Goal: Task Accomplishment & Management: Manage account settings

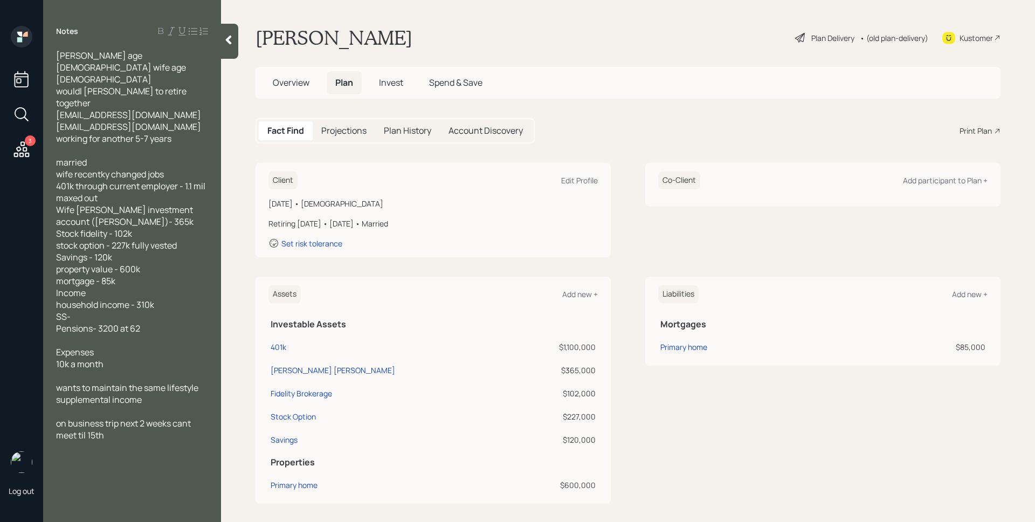
click at [103, 156] on span "married wife recentky changed jobs 401k through current employer - 1.1 mil maxe…" at bounding box center [131, 245] width 151 height 178
click at [632, 127] on div "Fact Find Projections Plan History Account Discovery Print Plan" at bounding box center [627, 130] width 745 height 25
click at [283, 349] on div "401k" at bounding box center [279, 346] width 16 height 11
select select "company_sponsored"
select select "balanced"
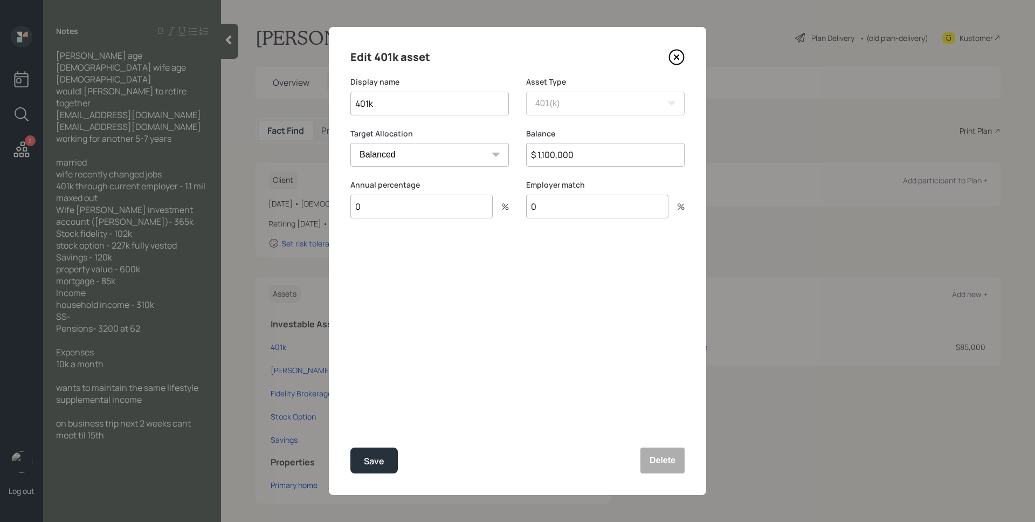
click at [353, 106] on input "401k" at bounding box center [429, 104] width 158 height 24
type input "[PERSON_NAME]'s 401k"
click at [383, 459] on div "Save" at bounding box center [374, 461] width 20 height 15
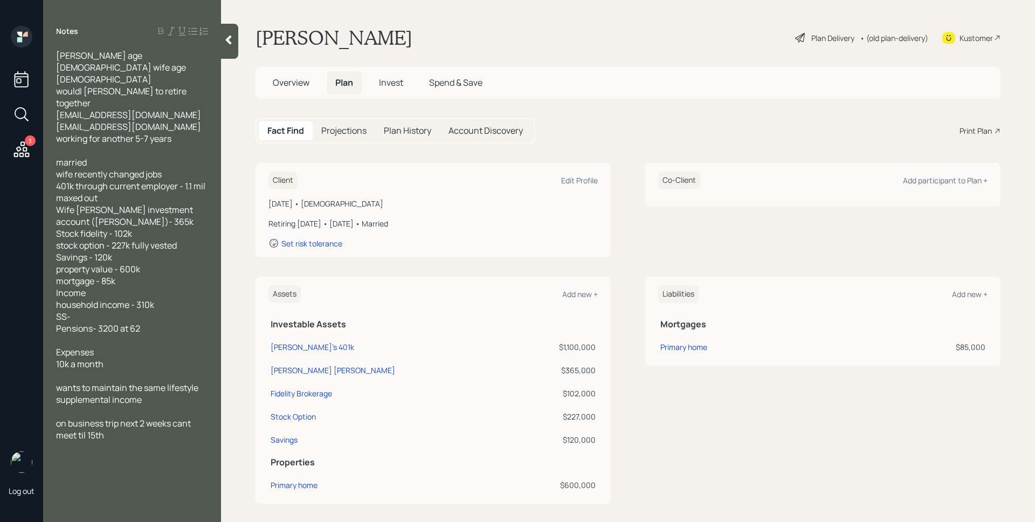
click at [301, 89] on h5 "Overview" at bounding box center [291, 82] width 54 height 23
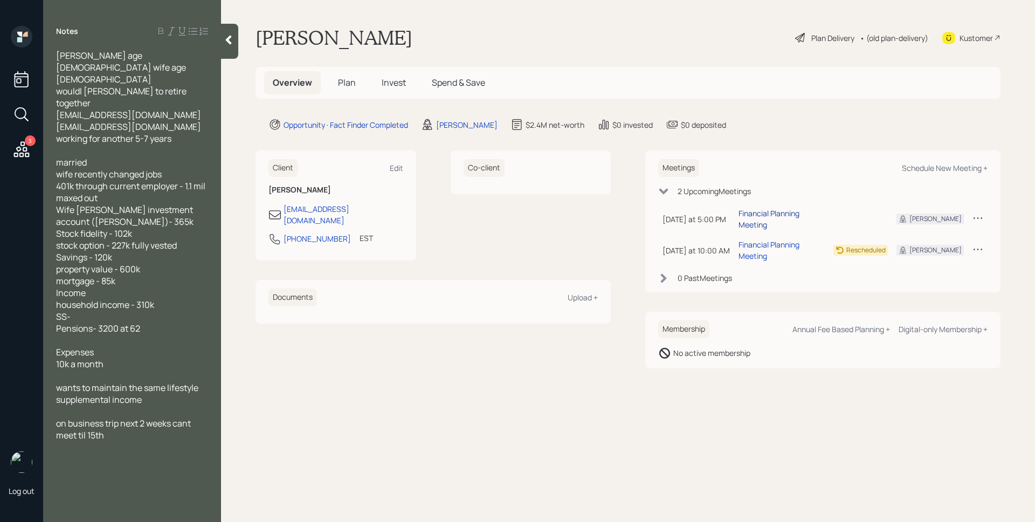
click at [783, 213] on div "Financial Planning Meeting" at bounding box center [781, 219] width 86 height 23
click at [433, 26] on div "[PERSON_NAME] Plan Delivery • (old plan-delivery) Kustomer" at bounding box center [627, 38] width 745 height 24
click at [348, 84] on span "Plan" at bounding box center [347, 83] width 18 height 12
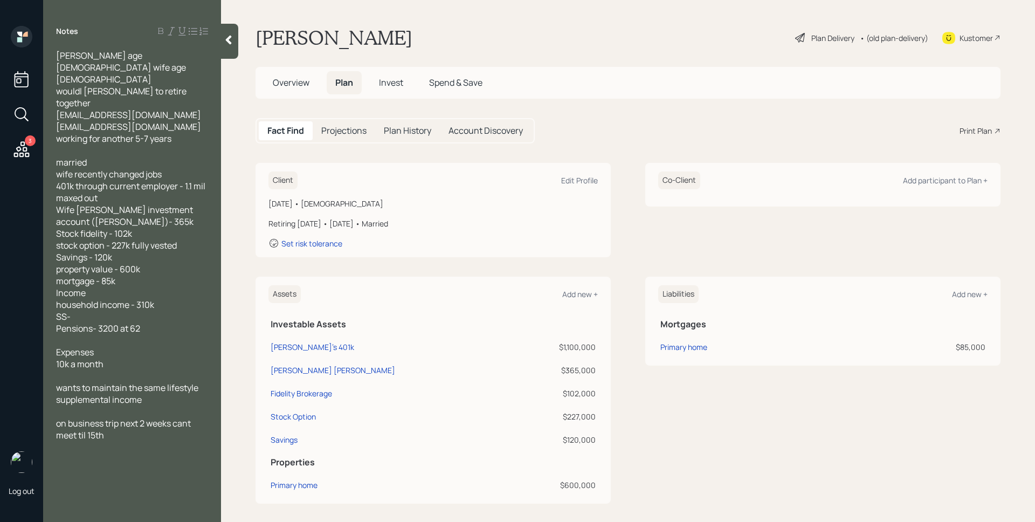
click at [673, 150] on main "[PERSON_NAME] Plan Delivery • (old plan-delivery) Kustomer Overview Plan Invest…" at bounding box center [628, 261] width 814 height 522
click at [590, 179] on div "Edit Profile" at bounding box center [579, 180] width 37 height 10
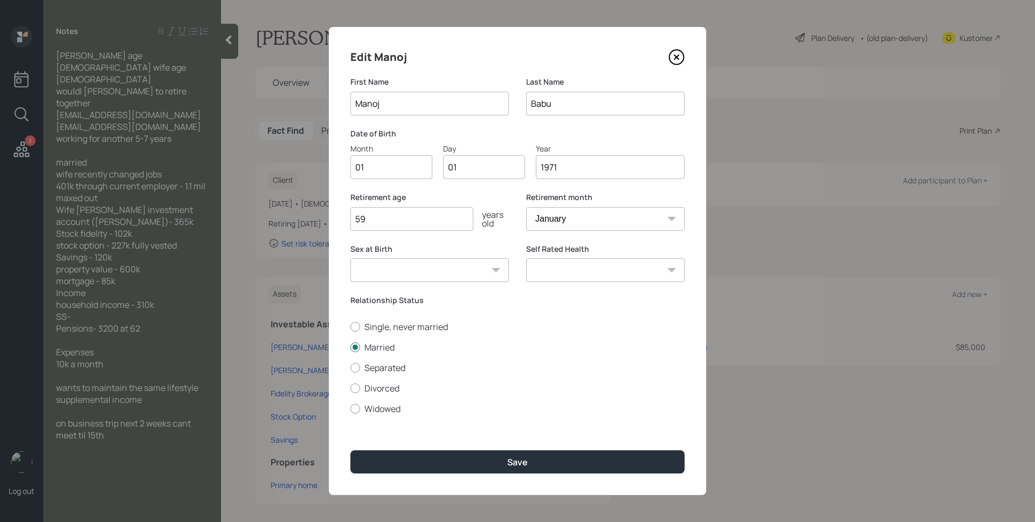
click at [393, 223] on input "59" at bounding box center [411, 219] width 123 height 24
click at [394, 224] on input "59" at bounding box center [411, 219] width 123 height 24
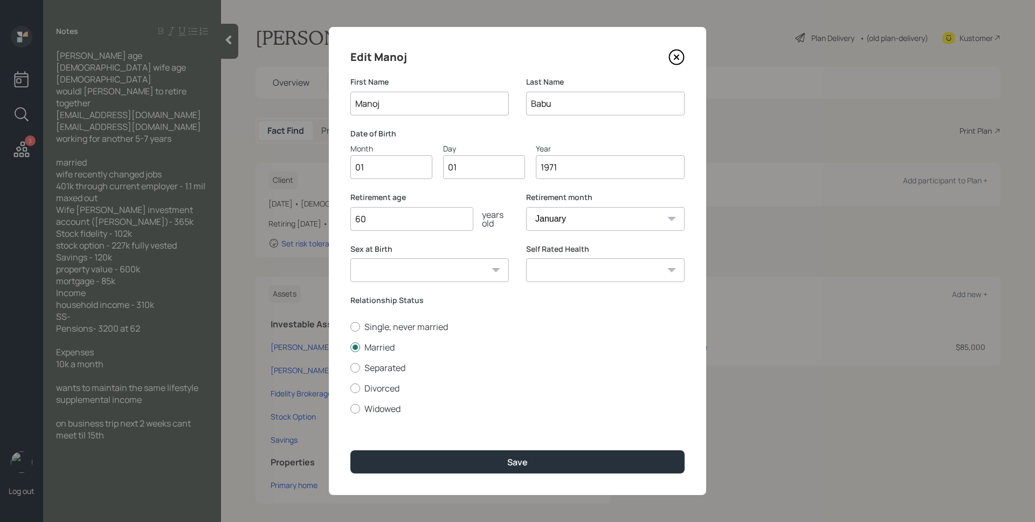
type input "60"
click at [430, 191] on div "Edit [PERSON_NAME] First Name [PERSON_NAME] Last Name Babu Date of Birth Month …" at bounding box center [517, 261] width 377 height 468
click at [379, 163] on input "01" at bounding box center [391, 167] width 82 height 24
click at [381, 163] on input "01" at bounding box center [391, 167] width 82 height 24
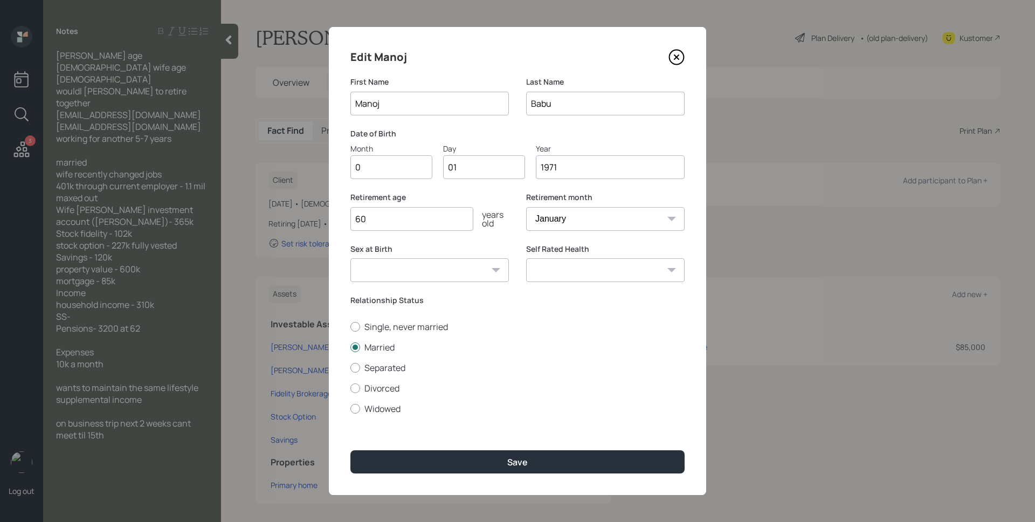
type input "04"
type input "05"
click at [562, 218] on select "January February March April May June July August September October November De…" at bounding box center [605, 219] width 158 height 24
select select "4"
click at [526, 207] on select "January February March April May June July August September October November De…" at bounding box center [605, 219] width 158 height 24
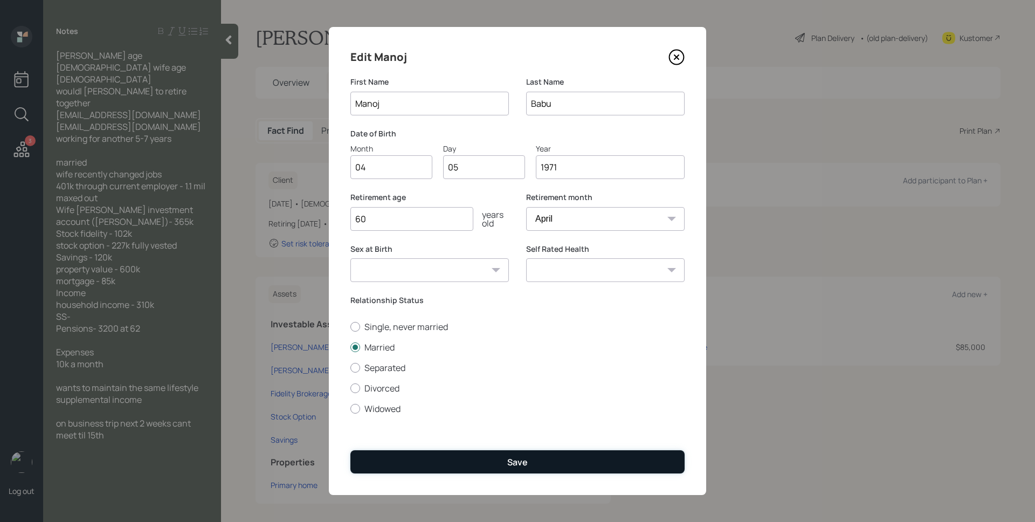
click at [552, 457] on button "Save" at bounding box center [517, 461] width 334 height 23
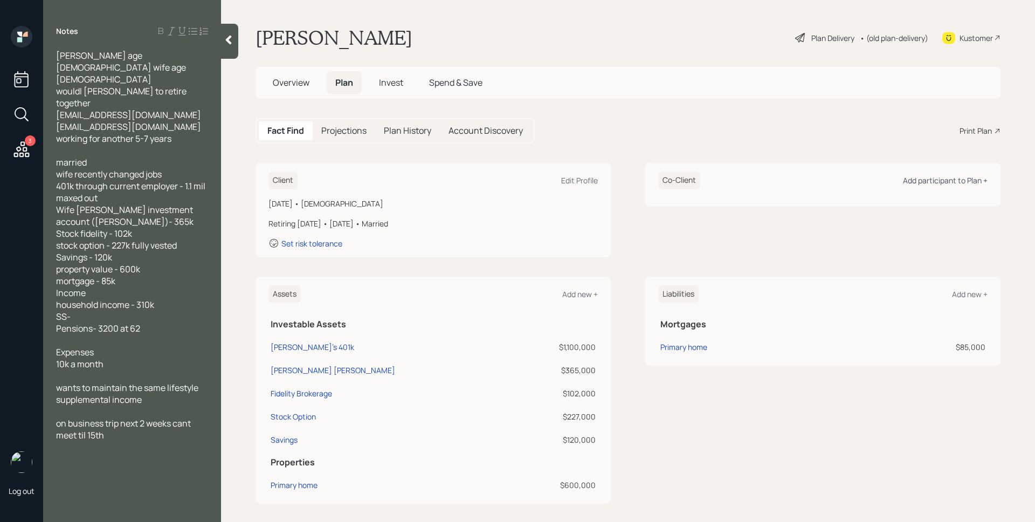
click at [934, 178] on div "Add participant to Plan +" at bounding box center [945, 180] width 85 height 10
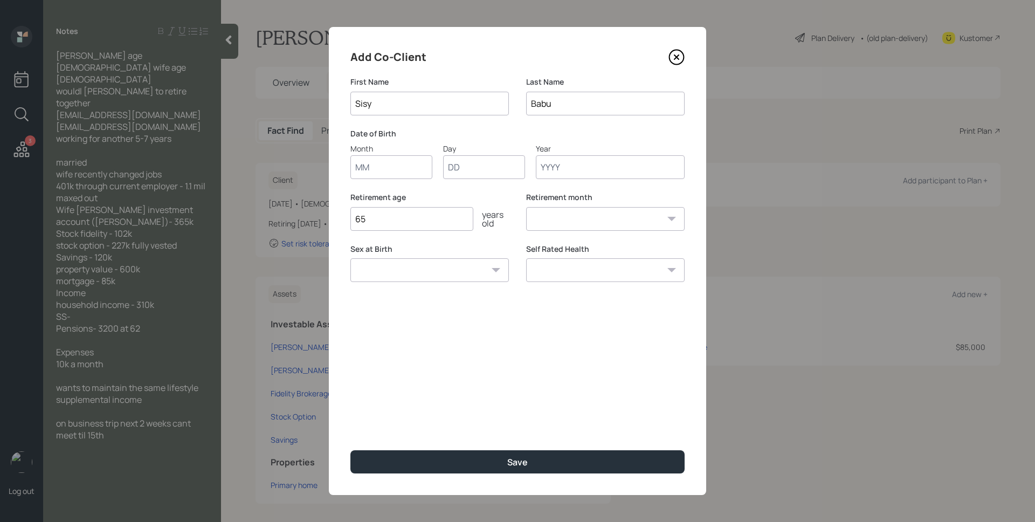
type input "Sisy"
click at [605, 135] on label "Date of Birth" at bounding box center [517, 133] width 334 height 11
click at [596, 105] on input "Babu" at bounding box center [605, 104] width 158 height 24
type input "Manoj"
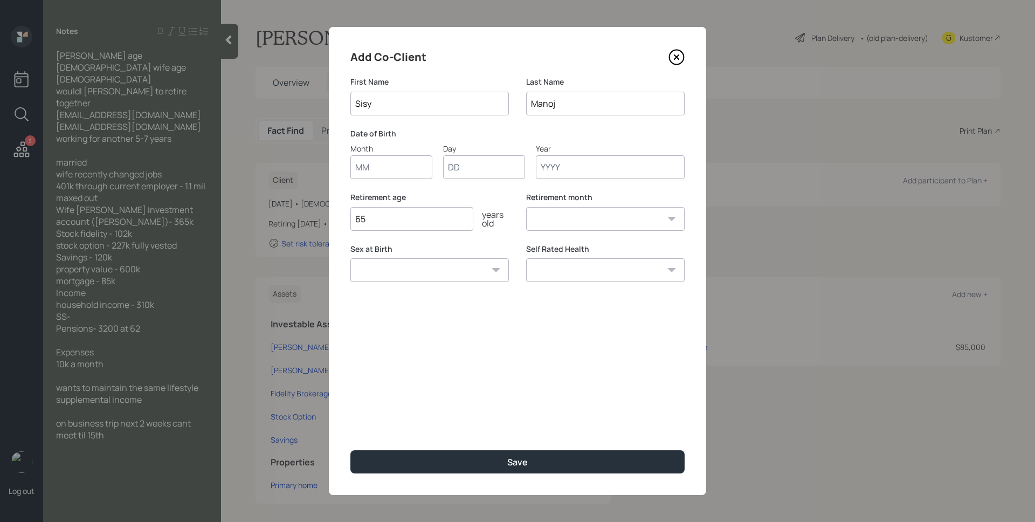
click at [467, 134] on label "Date of Birth" at bounding box center [517, 133] width 334 height 11
click at [362, 164] on input "Month" at bounding box center [391, 167] width 82 height 24
type input "05"
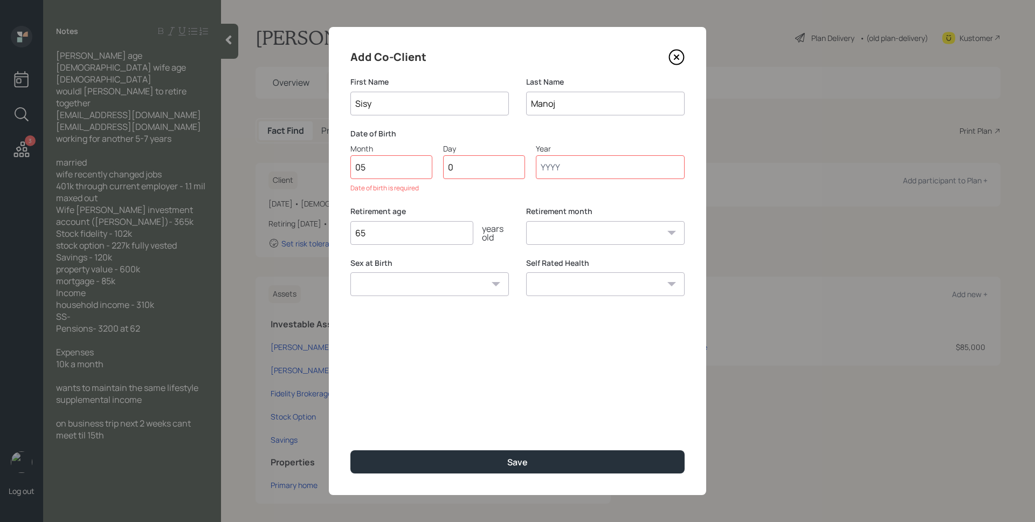
type input "05"
type input "1970"
select select "5"
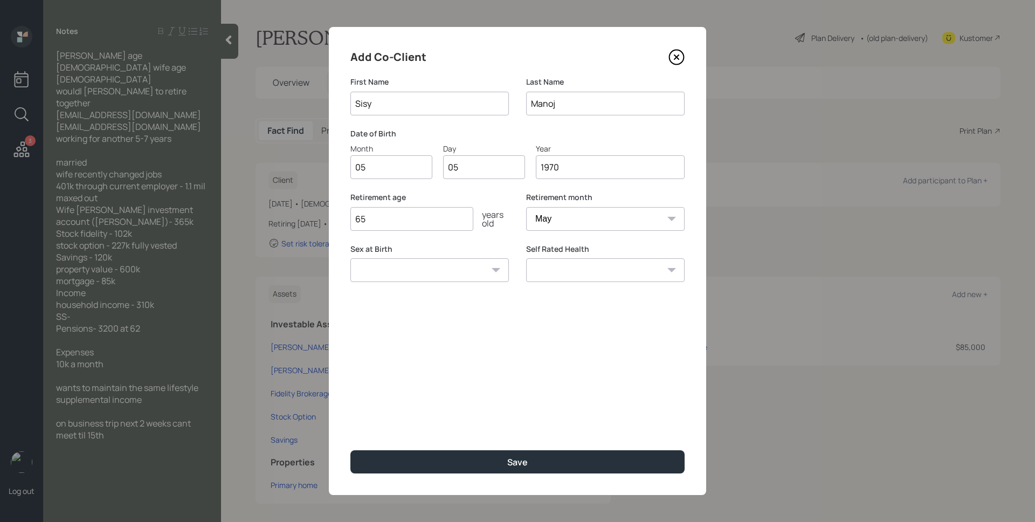
type input "1970"
click at [430, 219] on input "65" at bounding box center [411, 219] width 123 height 24
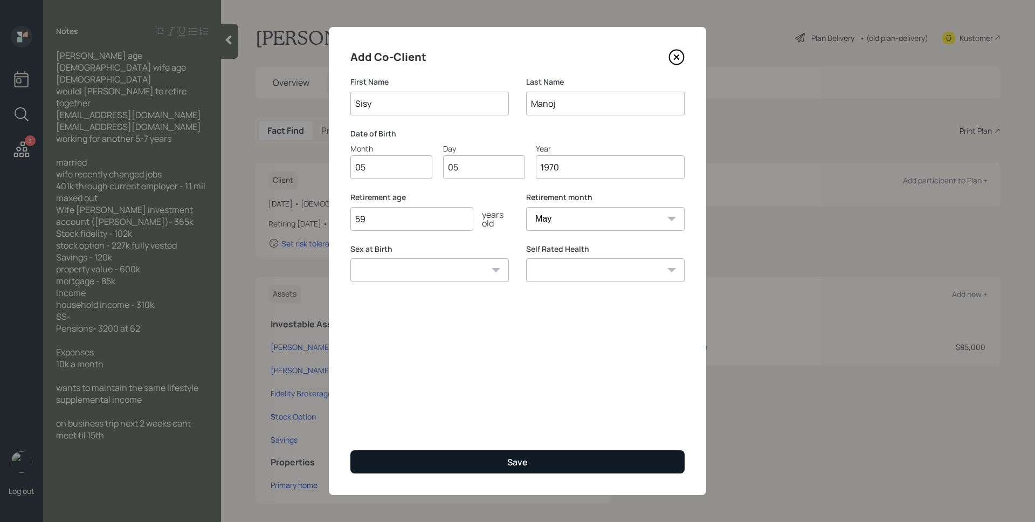
type input "59"
click at [543, 464] on button "Save" at bounding box center [517, 461] width 334 height 23
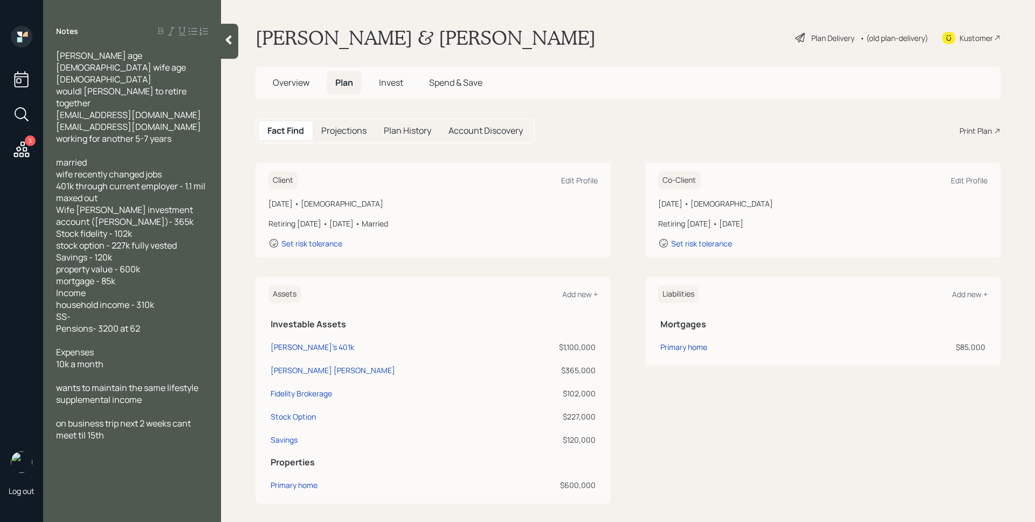
click at [952, 175] on div "Co-Client Edit Profile" at bounding box center [822, 180] width 329 height 18
click at [951, 179] on div "Edit Profile" at bounding box center [969, 180] width 37 height 10
select select "5"
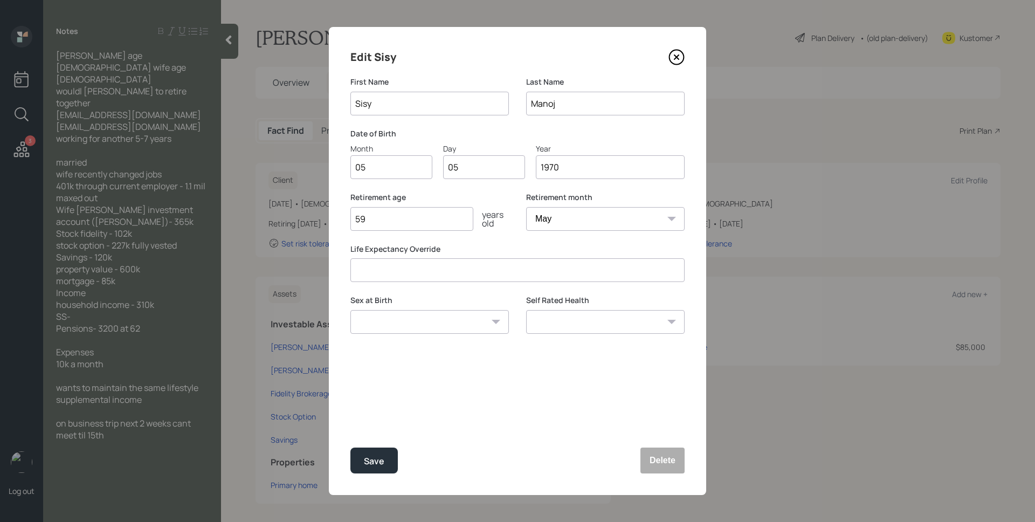
click at [387, 210] on input "59" at bounding box center [411, 219] width 123 height 24
click at [404, 225] on input "59" at bounding box center [411, 219] width 123 height 24
type input "6"
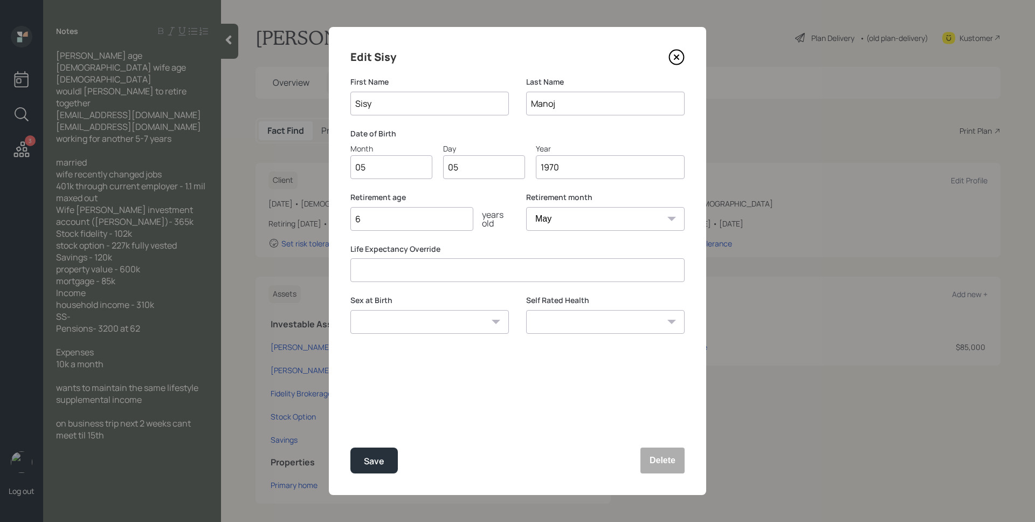
click at [596, 224] on select "January February March April May June July August September October November De…" at bounding box center [605, 219] width 158 height 24
select select "4"
click at [526, 207] on select "January February March April May June July August September October November De…" at bounding box center [605, 219] width 158 height 24
click at [390, 465] on button "Save" at bounding box center [373, 460] width 47 height 26
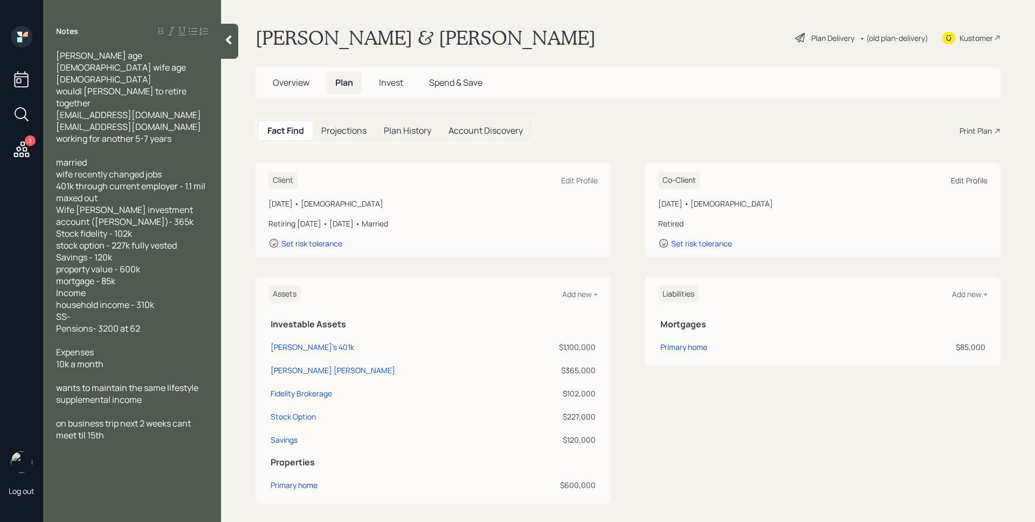
click at [965, 182] on div "Edit Profile" at bounding box center [969, 180] width 37 height 10
select select "4"
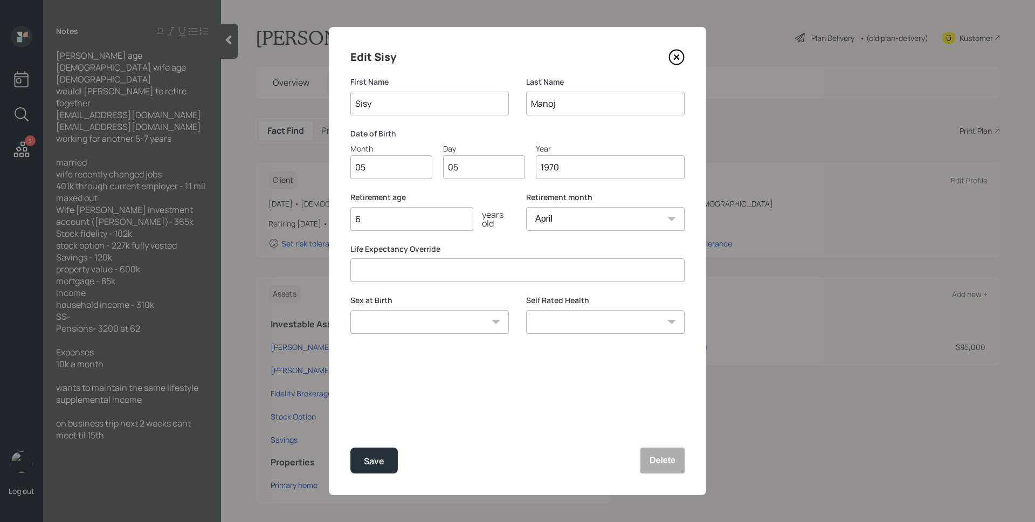
click at [421, 222] on input "6" at bounding box center [411, 219] width 123 height 24
type input "60"
click at [350, 447] on button "Save" at bounding box center [373, 460] width 47 height 26
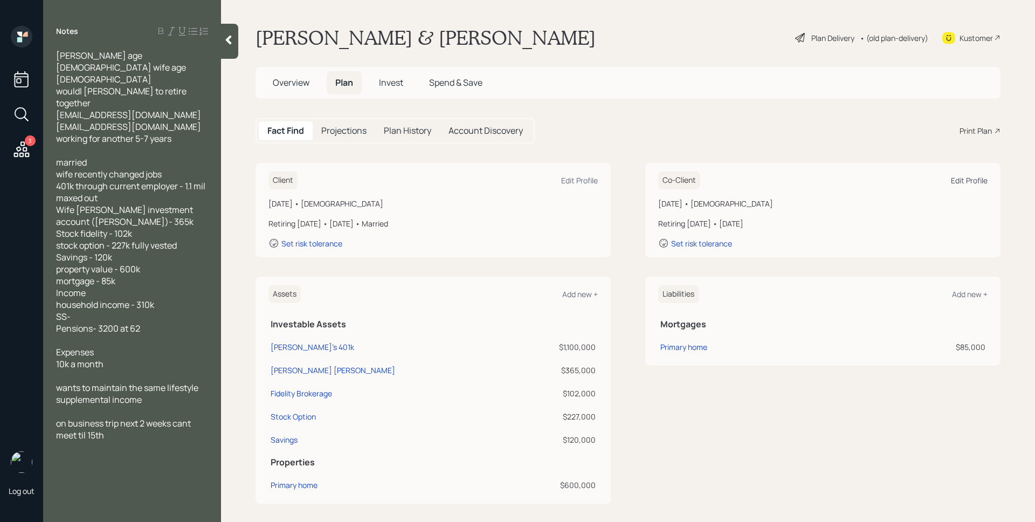
click at [973, 179] on div "Edit Profile" at bounding box center [969, 180] width 37 height 10
select select "4"
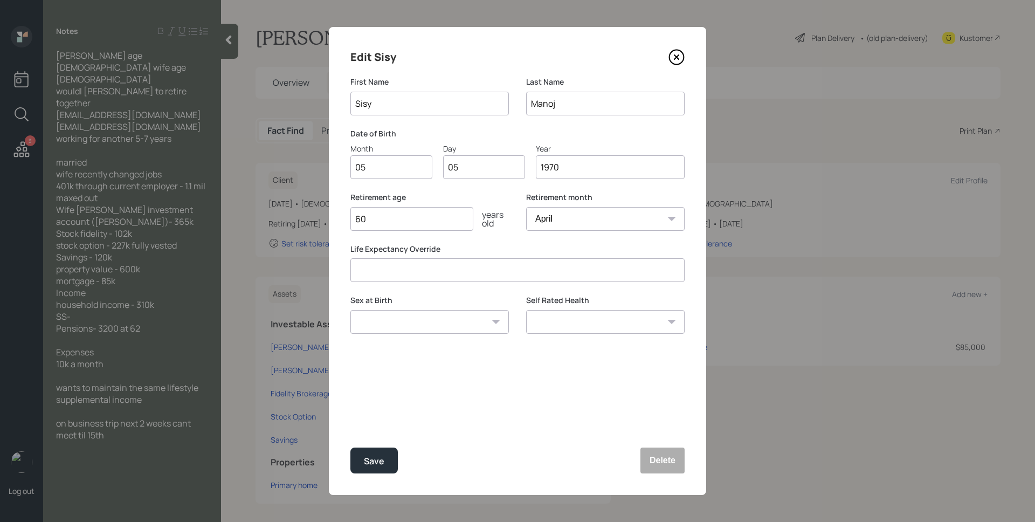
click at [397, 222] on input "60" at bounding box center [411, 219] width 123 height 24
type input "61"
click at [350, 447] on button "Save" at bounding box center [373, 460] width 47 height 26
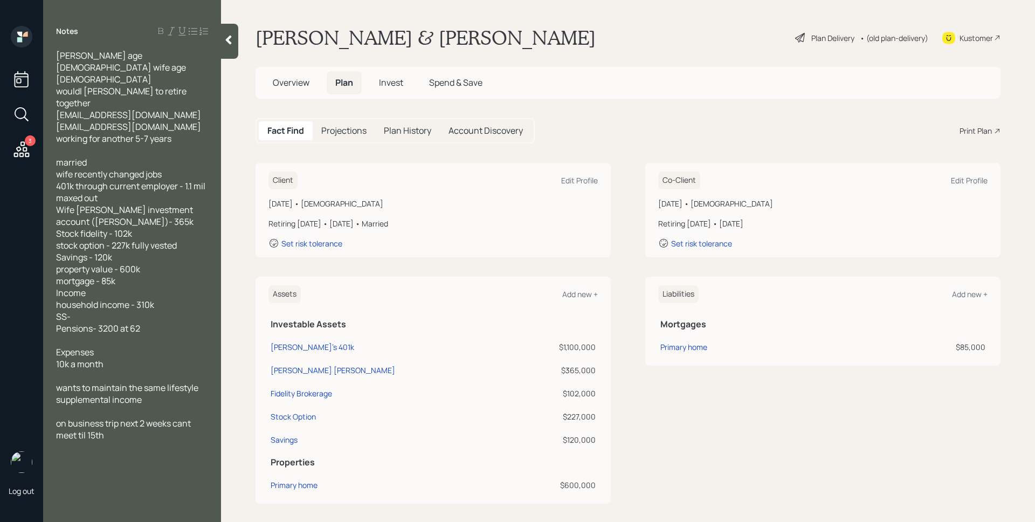
click at [697, 89] on div "Overview Plan Invest Spend & Save" at bounding box center [627, 83] width 745 height 32
click at [811, 40] on div "Plan Delivery" at bounding box center [832, 37] width 43 height 11
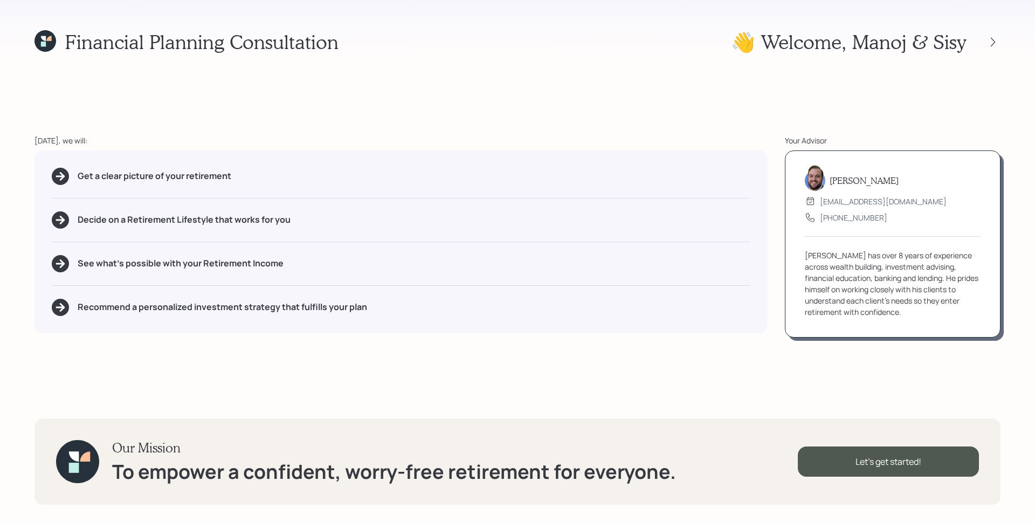
click at [777, 123] on div "Financial Planning Consultation 👋 Welcome , Manoj & Sisy [DATE], we will: Get a…" at bounding box center [517, 261] width 1035 height 522
drag, startPoint x: 253, startPoint y: 174, endPoint x: 70, endPoint y: 176, distance: 183.3
click at [70, 176] on div "Get a clear picture of your retirement" at bounding box center [401, 176] width 699 height 17
click at [376, 210] on div "Get a clear picture of your retirement Decide on a Retirement Lifestyle that wo…" at bounding box center [400, 241] width 733 height 183
drag, startPoint x: 308, startPoint y: 219, endPoint x: 93, endPoint y: 215, distance: 214.6
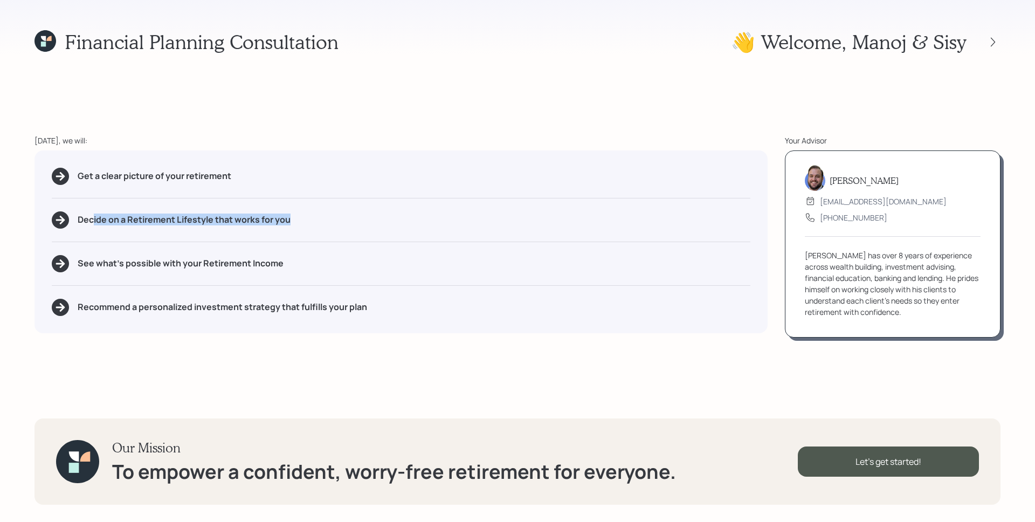
click at [93, 215] on div "Decide on a Retirement Lifestyle that works for you" at bounding box center [401, 219] width 699 height 17
click at [96, 222] on h5 "Decide on a Retirement Lifestyle that works for you" at bounding box center [184, 220] width 213 height 10
drag, startPoint x: 324, startPoint y: 268, endPoint x: 132, endPoint y: 265, distance: 192.4
click at [133, 266] on div "See what's possible with your Retirement Income" at bounding box center [401, 263] width 699 height 17
click at [362, 287] on div "Get a clear picture of your retirement Decide on a Retirement Lifestyle that wo…" at bounding box center [400, 241] width 733 height 183
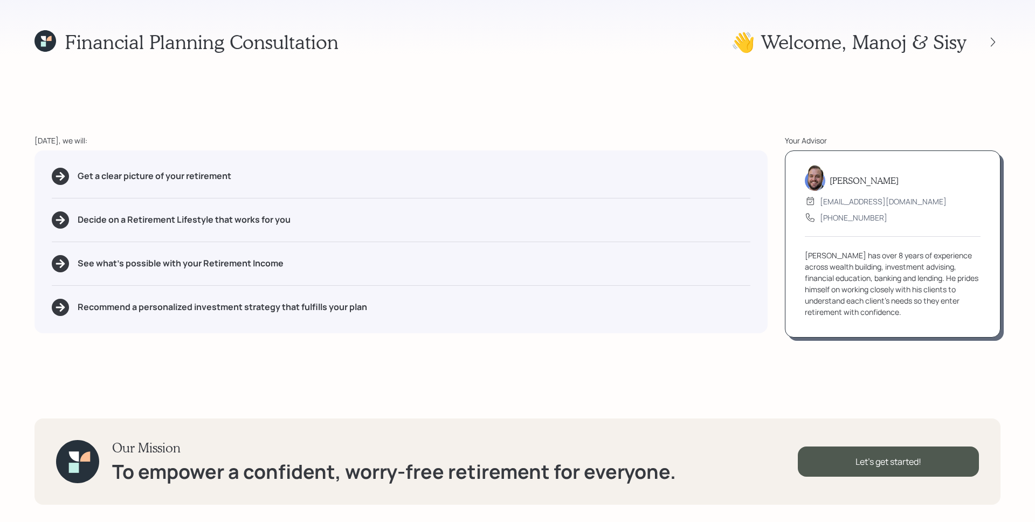
click at [541, 318] on div "Get a clear picture of your retirement Decide on a Retirement Lifestyle that wo…" at bounding box center [400, 241] width 733 height 183
click at [894, 343] on div "Financial Planning Consultation 👋 Welcome , Manoj & Sisy [DATE], we will: Get a…" at bounding box center [517, 261] width 1035 height 522
drag, startPoint x: 862, startPoint y: 255, endPoint x: 856, endPoint y: 255, distance: 6.5
click at [856, 255] on div "[PERSON_NAME] has over 8 years of experience across wealth building, investment…" at bounding box center [893, 284] width 176 height 68
click at [845, 296] on div "[PERSON_NAME] has over 8 years of experience across wealth building, investment…" at bounding box center [893, 284] width 176 height 68
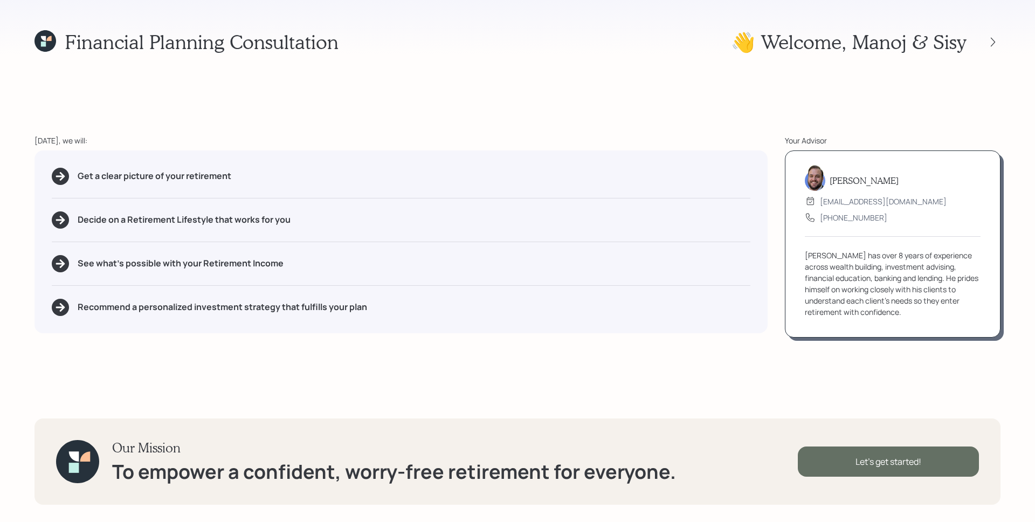
click at [942, 467] on div "Let's get started!" at bounding box center [888, 461] width 181 height 30
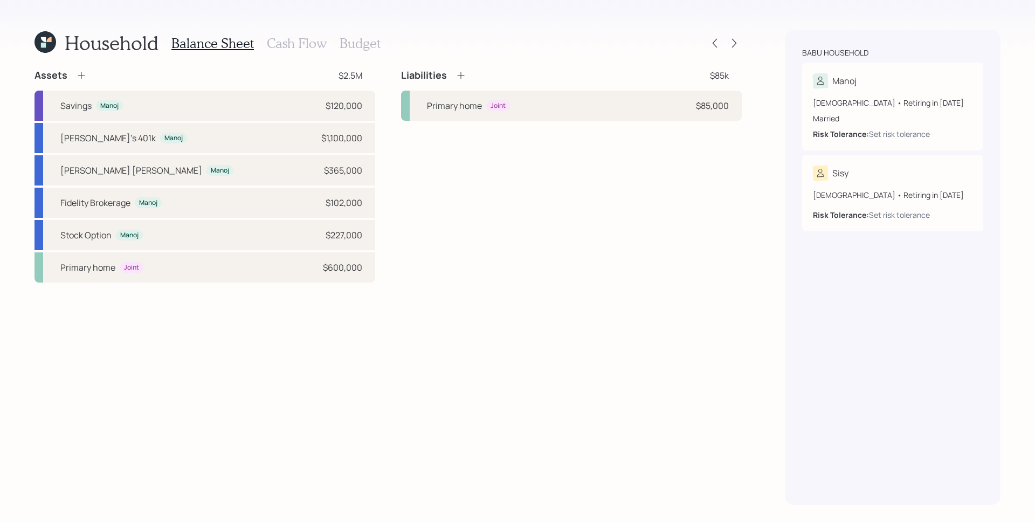
click at [544, 227] on div "Liabilities $85k Primary home Joint $85,000" at bounding box center [571, 175] width 341 height 213
click at [175, 137] on div "[PERSON_NAME]'s 401k Manoj $1,100,000" at bounding box center [204, 138] width 341 height 30
select select "company_sponsored"
select select "balanced"
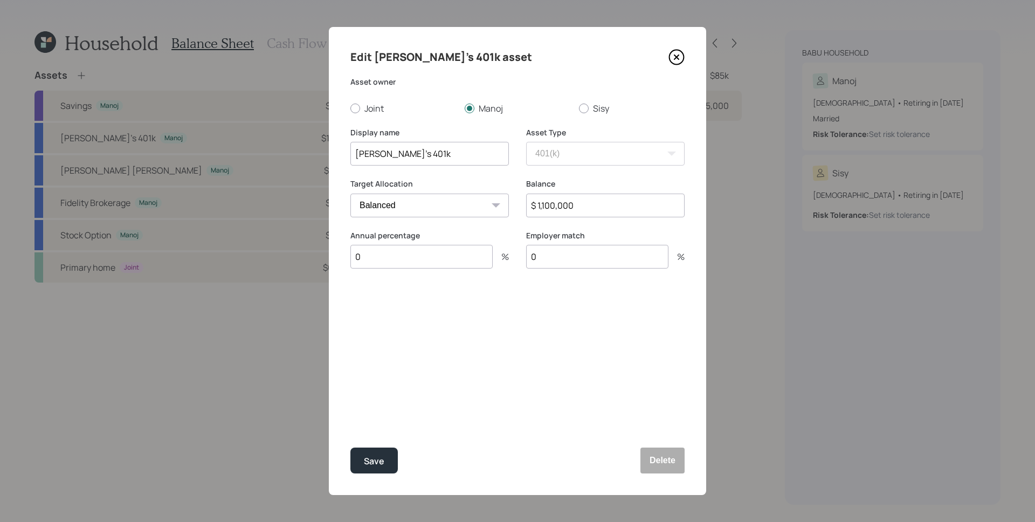
click at [414, 262] on input "0" at bounding box center [421, 257] width 142 height 24
type input "15.25"
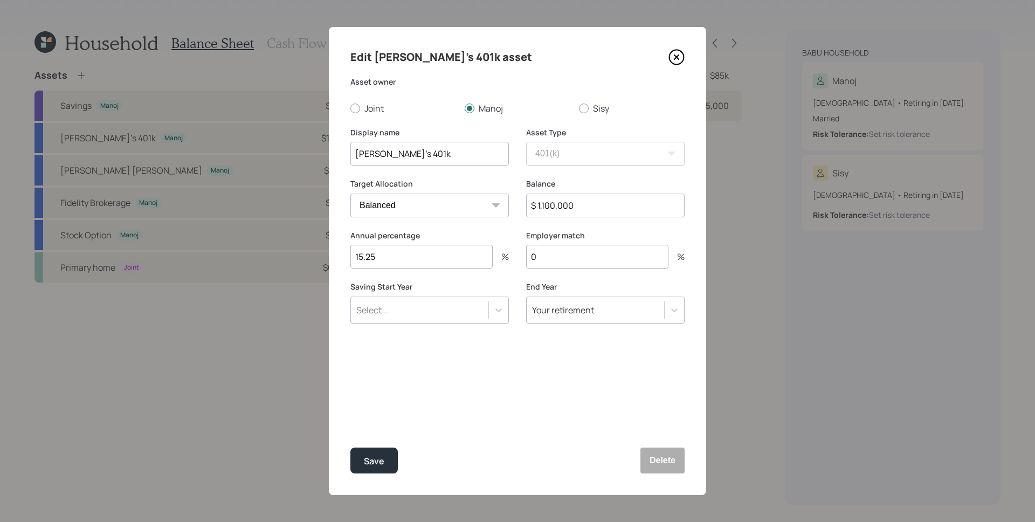
click at [585, 261] on input "0" at bounding box center [597, 257] width 142 height 24
drag, startPoint x: 584, startPoint y: 261, endPoint x: 529, endPoint y: 259, distance: 55.0
click at [529, 259] on input "0" at bounding box center [597, 257] width 142 height 24
drag, startPoint x: 556, startPoint y: 260, endPoint x: 526, endPoint y: 255, distance: 30.6
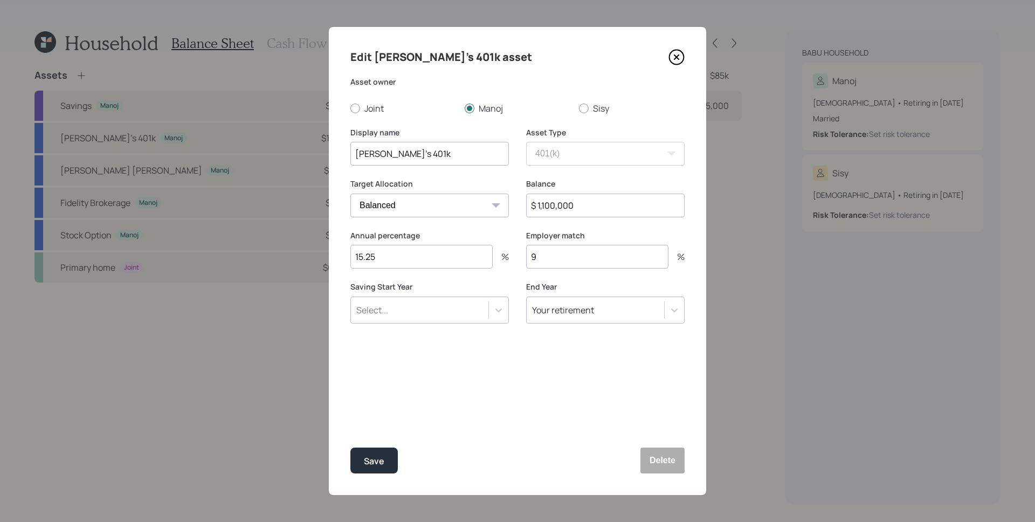
click at [526, 255] on input "9" at bounding box center [597, 257] width 142 height 24
type input "9"
click at [529, 279] on div "Employer match 9 %" at bounding box center [605, 256] width 158 height 52
click at [496, 305] on icon at bounding box center [498, 310] width 11 height 11
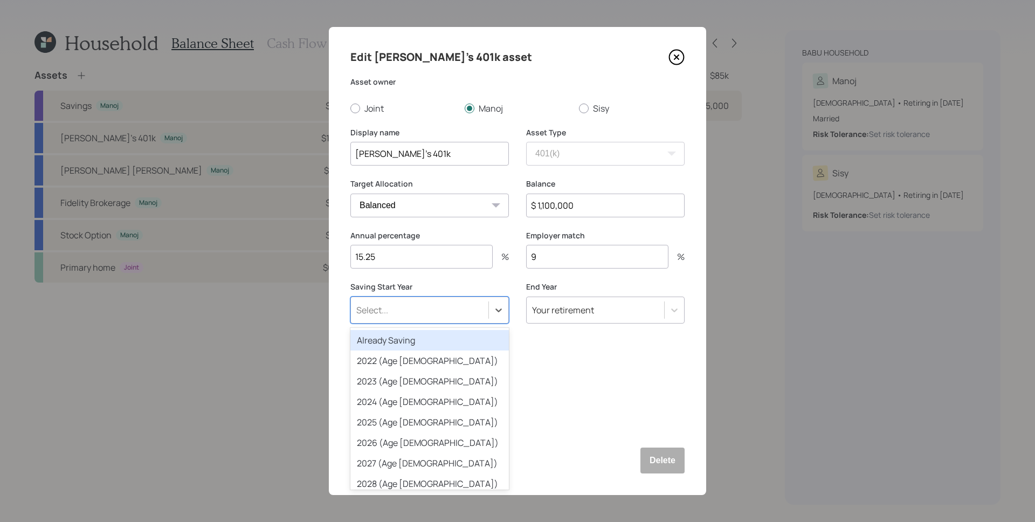
click at [433, 337] on div "Already Saving" at bounding box center [429, 340] width 158 height 20
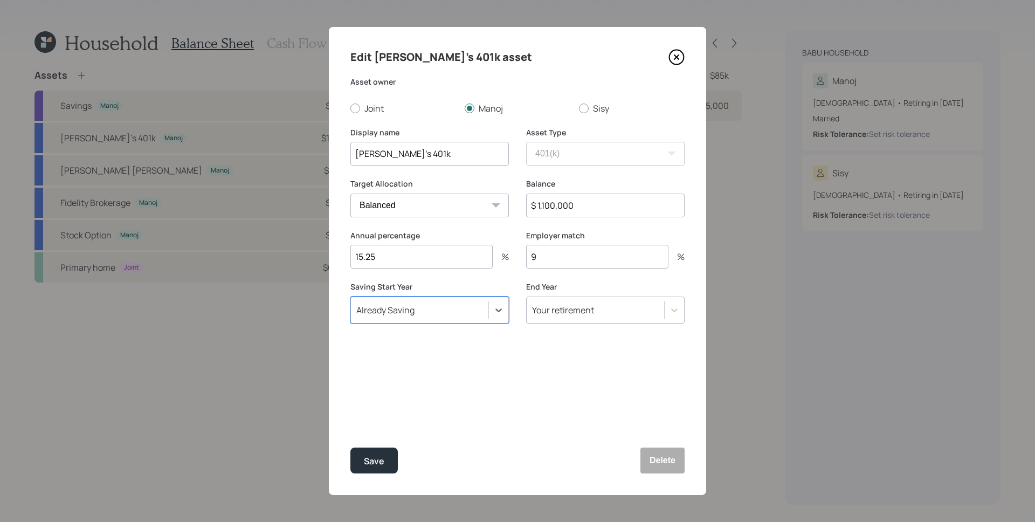
click at [564, 374] on div "Edit Manoj's 401k asset Asset owner Joint Manoj Sisy Display name [PERSON_NAME]…" at bounding box center [517, 261] width 377 height 468
click at [673, 460] on button "Delete" at bounding box center [662, 460] width 44 height 26
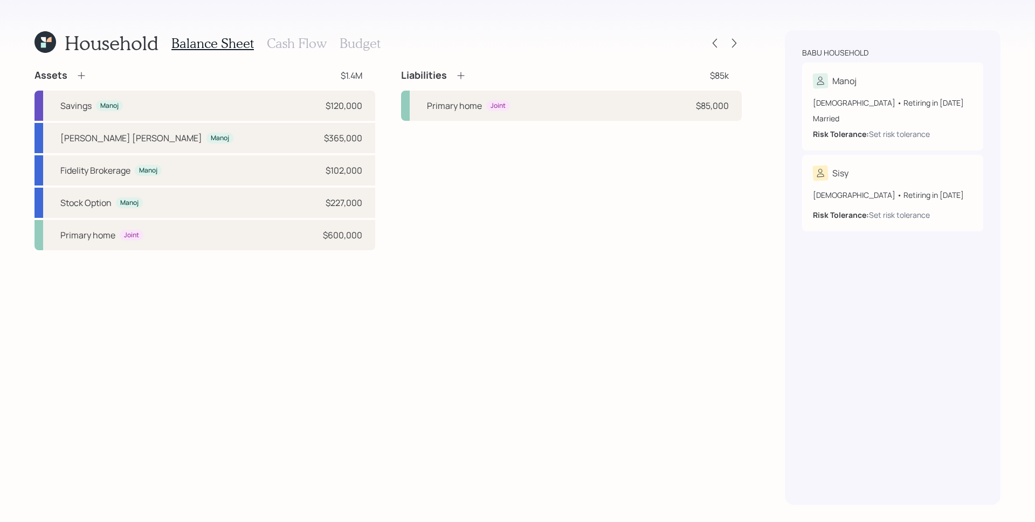
click at [81, 72] on icon at bounding box center [81, 75] width 11 height 11
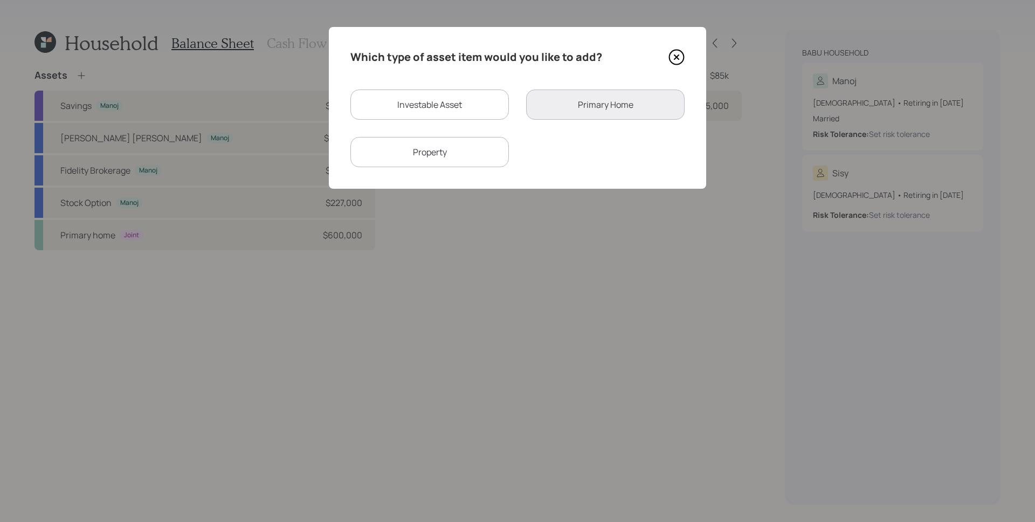
click at [410, 128] on div "Investable Asset Primary Home Property" at bounding box center [517, 128] width 334 height 78
click at [416, 106] on div "Investable Asset" at bounding box center [429, 104] width 158 height 30
select select "taxable"
select select "balanced"
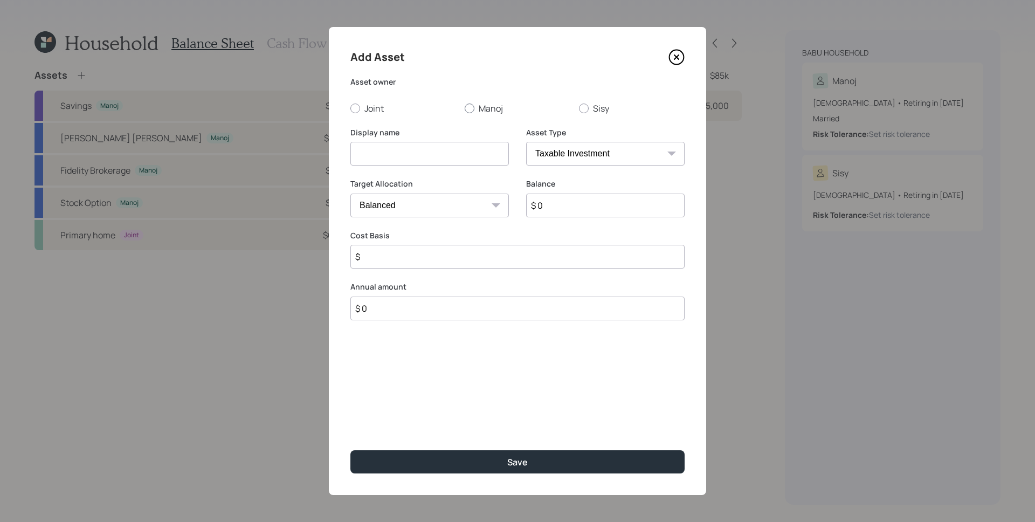
click at [475, 106] on label "Manoj" at bounding box center [518, 108] width 106 height 12
click at [465, 108] on input "Manoj" at bounding box center [464, 108] width 1 height 1
radio input "true"
click at [440, 155] on input at bounding box center [429, 154] width 158 height 24
click at [350, 450] on button "Save" at bounding box center [517, 461] width 334 height 23
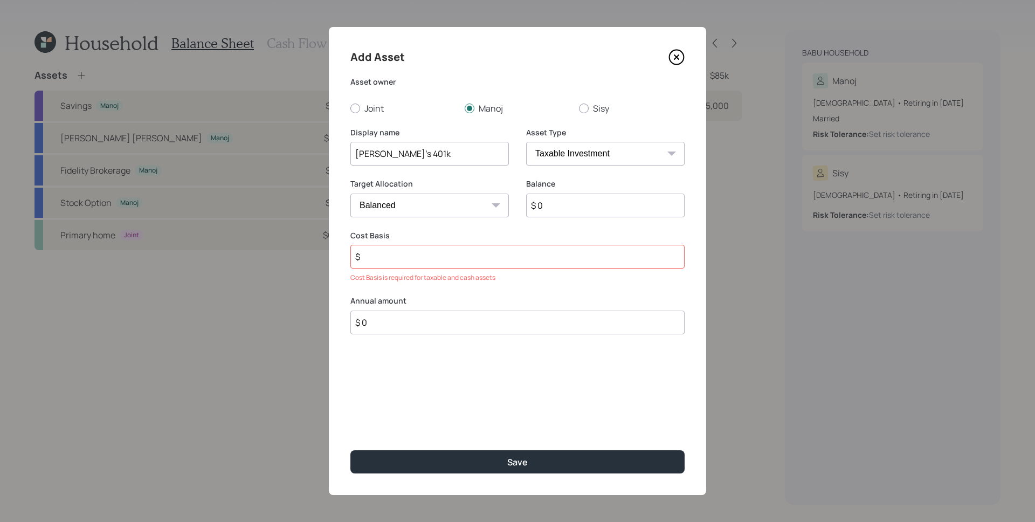
type input "[PERSON_NAME]'s 401k"
click at [615, 148] on select "SEP [PERSON_NAME] IRA 401(k) [PERSON_NAME] 401(k) 403(b) [PERSON_NAME] 403(b) 4…" at bounding box center [605, 154] width 158 height 24
select select "company_sponsored"
click at [526, 142] on select "SEP [PERSON_NAME] IRA 401(k) [PERSON_NAME] 401(k) 403(b) [PERSON_NAME] 403(b) 4…" at bounding box center [605, 154] width 158 height 24
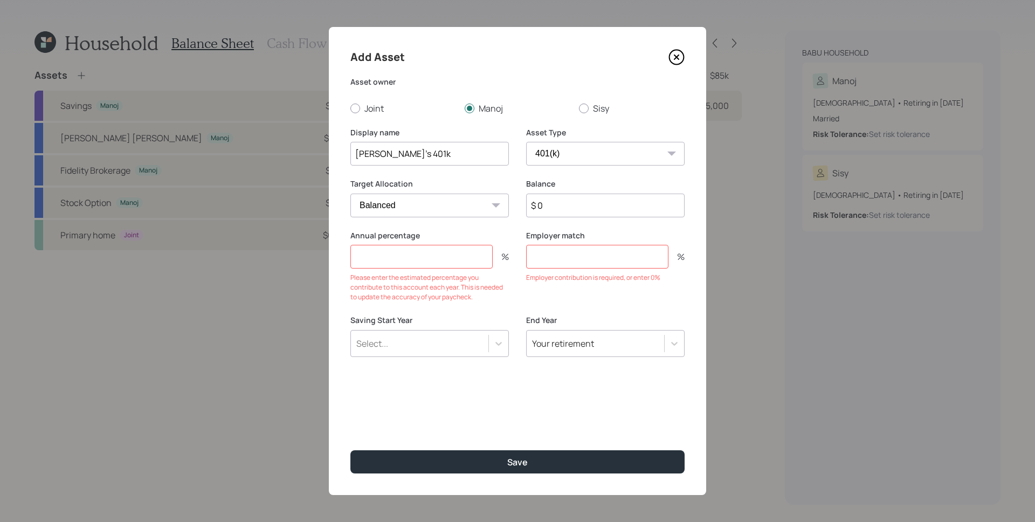
click at [611, 204] on input "$ 0" at bounding box center [605, 205] width 158 height 24
type input "$ 1,100,000"
click at [436, 250] on input "number" at bounding box center [421, 257] width 142 height 24
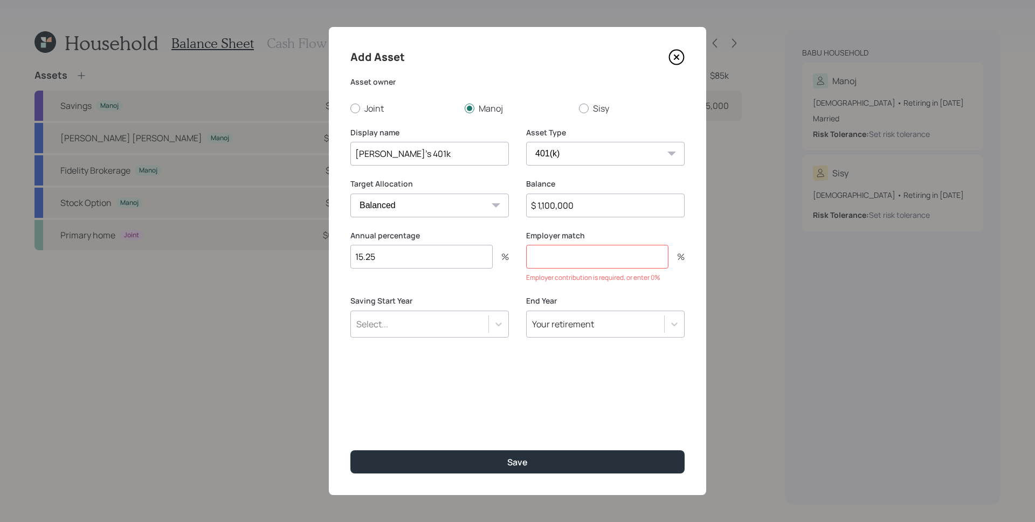
type input "15.25"
type input "9"
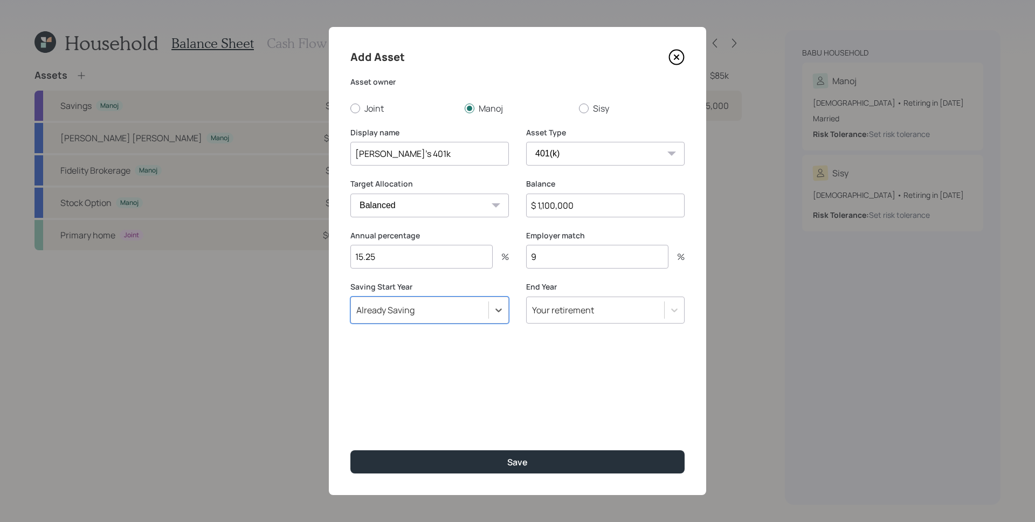
click at [350, 450] on button "Save" at bounding box center [517, 461] width 334 height 23
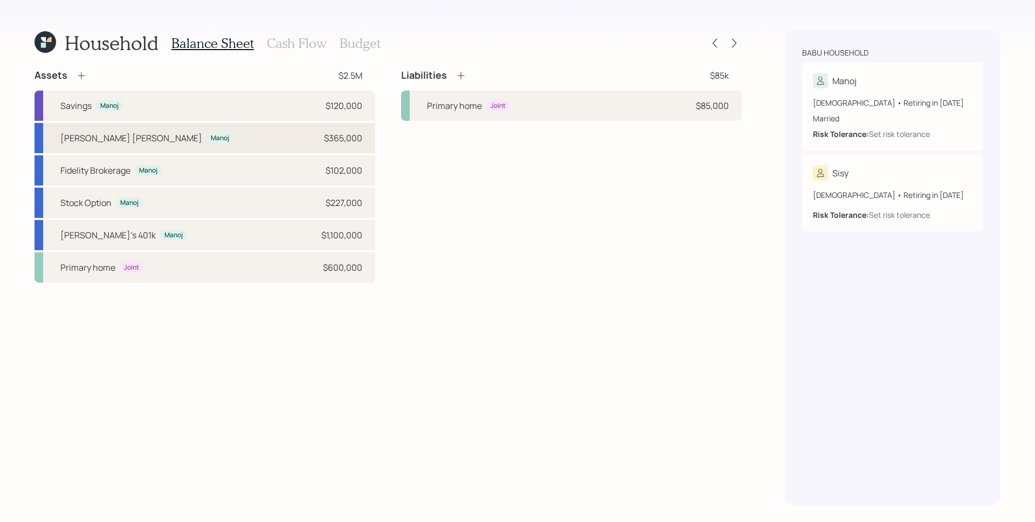
click at [158, 134] on div "[PERSON_NAME] [PERSON_NAME] [PERSON_NAME] $365,000" at bounding box center [204, 138] width 341 height 30
select select "roth_ira"
select select "balanced"
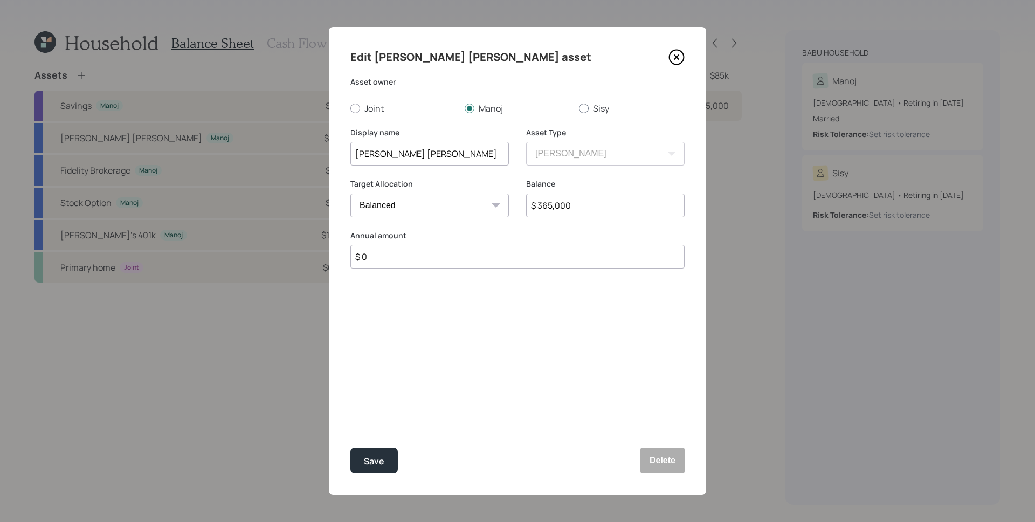
click at [598, 108] on label "Sisy" at bounding box center [632, 108] width 106 height 12
click at [579, 108] on input "Sisy" at bounding box center [578, 108] width 1 height 1
radio input "true"
click at [354, 149] on input "[PERSON_NAME] [PERSON_NAME]" at bounding box center [429, 154] width 158 height 24
type input "Sisy's [PERSON_NAME] [PERSON_NAME]"
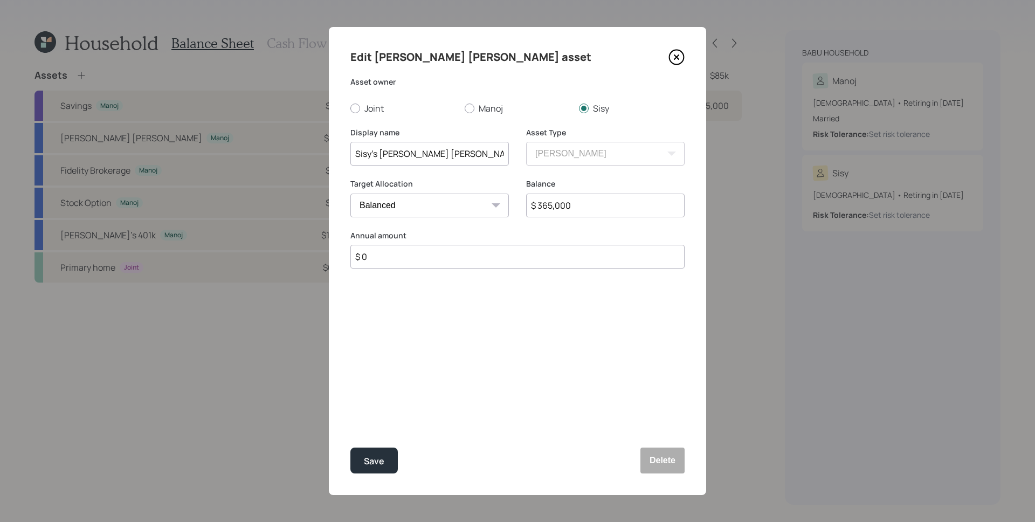
drag, startPoint x: 583, startPoint y: 204, endPoint x: 538, endPoint y: 206, distance: 44.8
click at [538, 206] on input "$ 365,000" at bounding box center [605, 205] width 158 height 24
click at [549, 229] on div "Balance $ 365,000" at bounding box center [605, 204] width 158 height 52
click at [570, 209] on input "$ 365,000" at bounding box center [605, 205] width 158 height 24
click at [569, 208] on input "$ 365,000" at bounding box center [605, 205] width 158 height 24
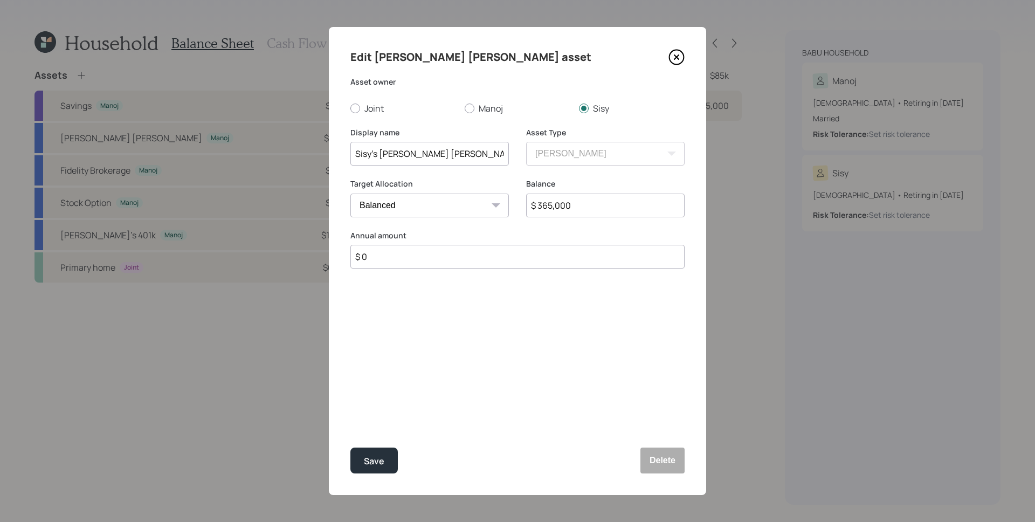
click at [569, 208] on input "$ 365,000" at bounding box center [605, 205] width 158 height 24
click at [668, 461] on button "Delete" at bounding box center [662, 460] width 44 height 26
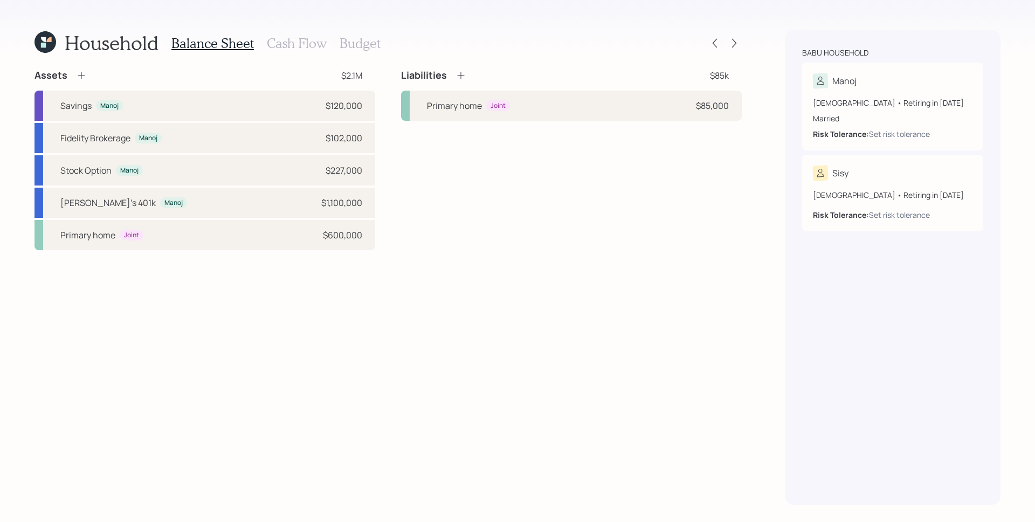
click at [85, 82] on div "Assets $2.1M Savings Manoj $120,000 Fidelity Brokerage Manoj $102,000 Stock Opt…" at bounding box center [204, 159] width 341 height 181
click at [85, 78] on icon at bounding box center [81, 75] width 11 height 11
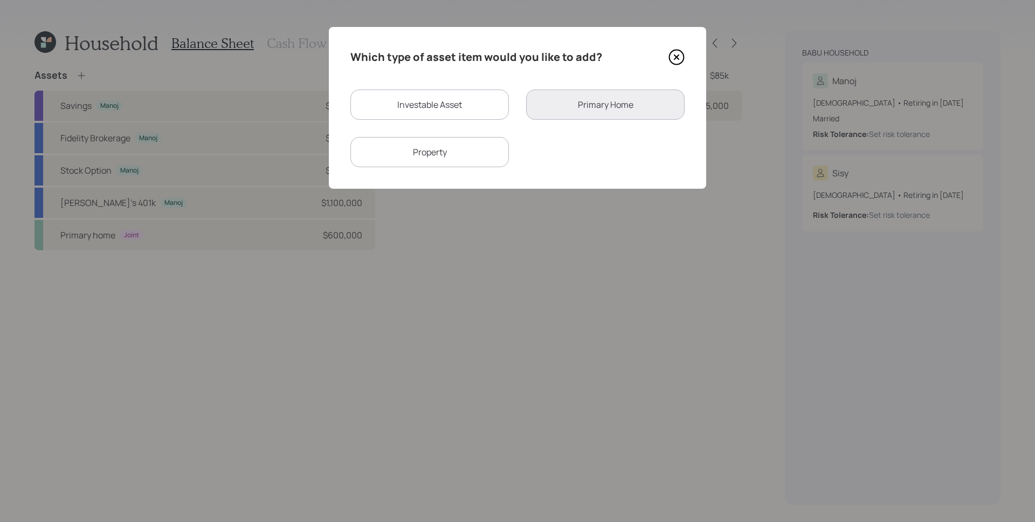
click at [432, 110] on div "Investable Asset" at bounding box center [429, 104] width 158 height 30
select select "taxable"
select select "balanced"
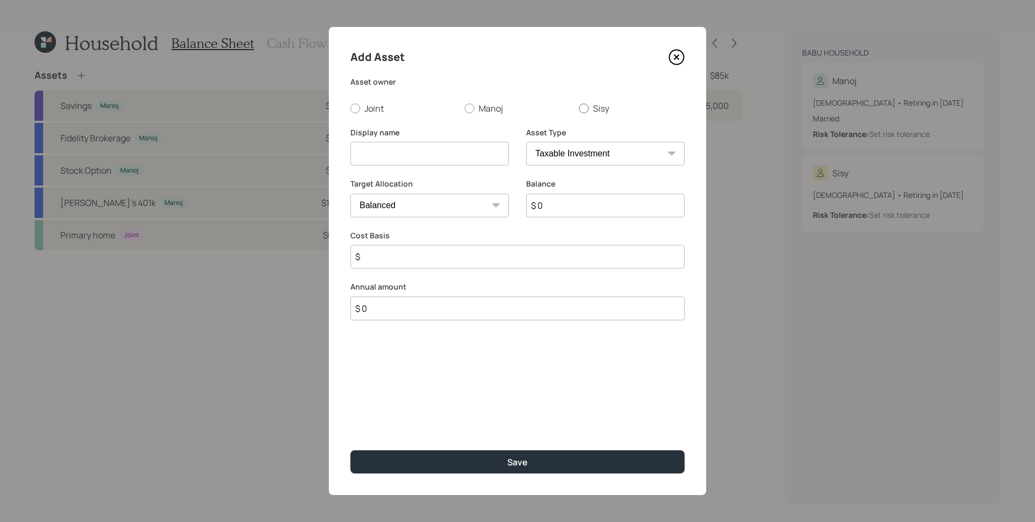
click at [589, 110] on label "Sisy" at bounding box center [632, 108] width 106 height 12
click at [579, 108] on input "Sisy" at bounding box center [578, 108] width 1 height 1
radio input "true"
click at [431, 153] on input at bounding box center [429, 154] width 158 height 24
type input "[PERSON_NAME]'s [PERSON_NAME]"
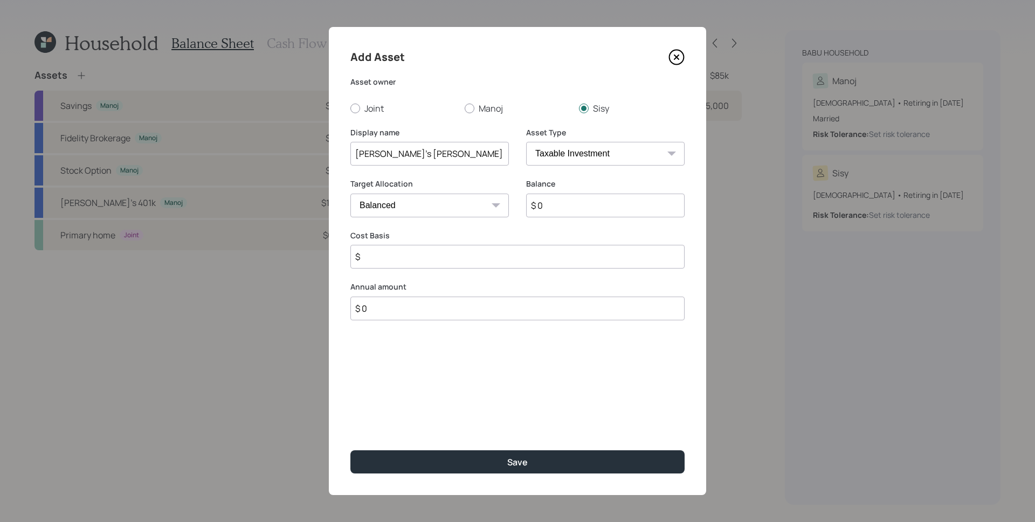
click at [589, 143] on select "SEP [PERSON_NAME] IRA 401(k) [PERSON_NAME] 401(k) 403(b) [PERSON_NAME] 403(b) 4…" at bounding box center [605, 154] width 158 height 24
select select "ira"
click at [526, 142] on select "SEP [PERSON_NAME] IRA 401(k) [PERSON_NAME] 401(k) 403(b) [PERSON_NAME] 403(b) 4…" at bounding box center [605, 154] width 158 height 24
type input "$"
click at [569, 207] on input "$ 0" at bounding box center [605, 205] width 158 height 24
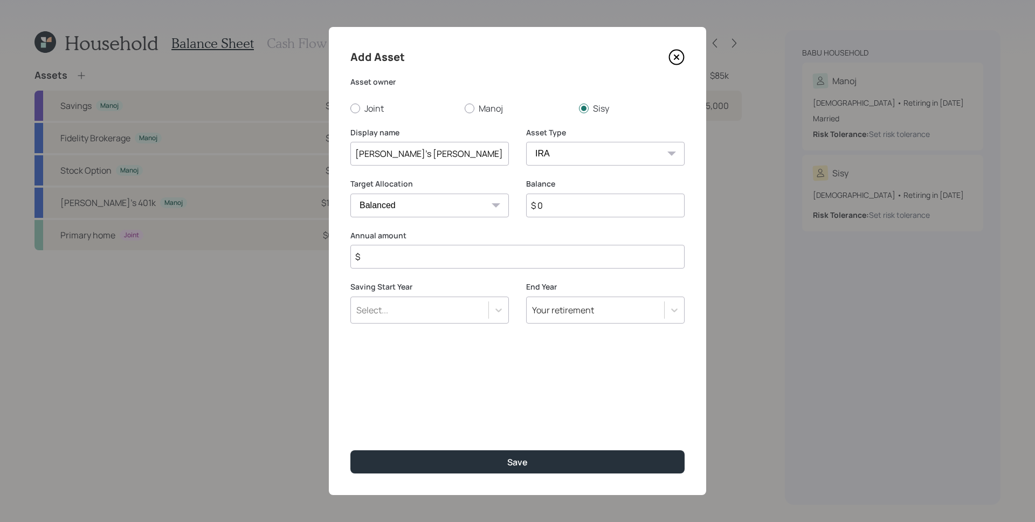
click at [569, 207] on input "$ 0" at bounding box center [605, 205] width 158 height 24
type input "$ 365,000"
click at [411, 260] on input "$" at bounding box center [517, 257] width 334 height 24
type input "$ 0"
click at [350, 450] on button "Save" at bounding box center [517, 461] width 334 height 23
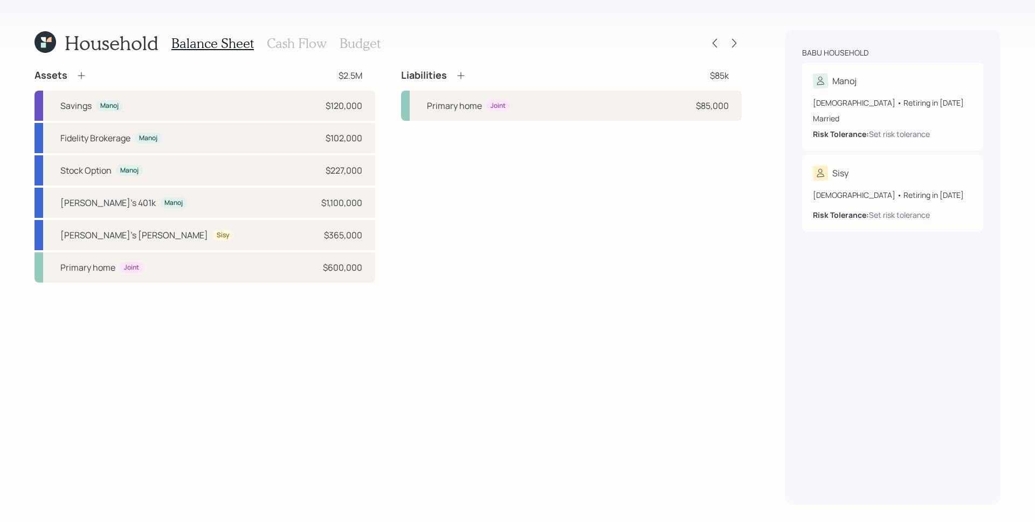
click at [80, 79] on icon at bounding box center [81, 75] width 11 height 11
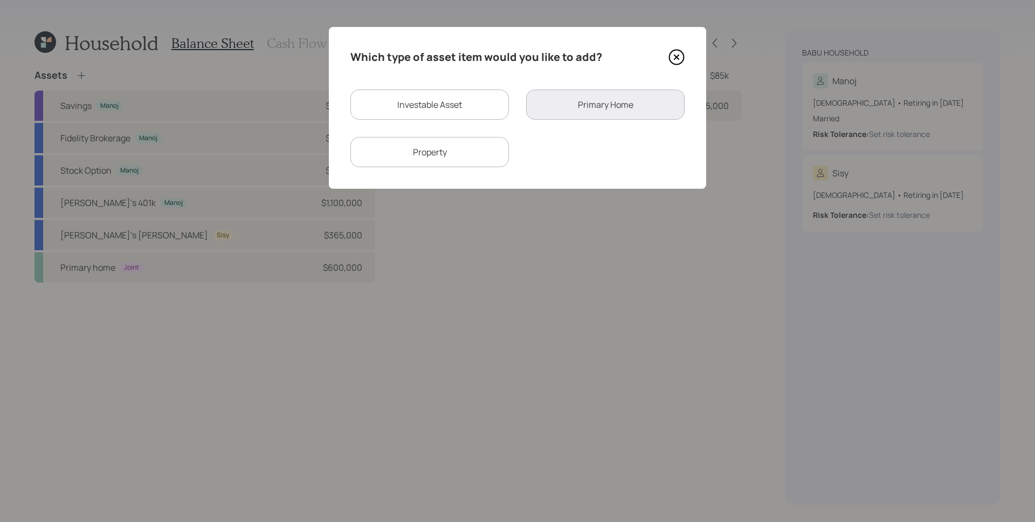
click at [485, 100] on div "Investable Asset" at bounding box center [429, 104] width 158 height 30
select select "taxable"
select select "balanced"
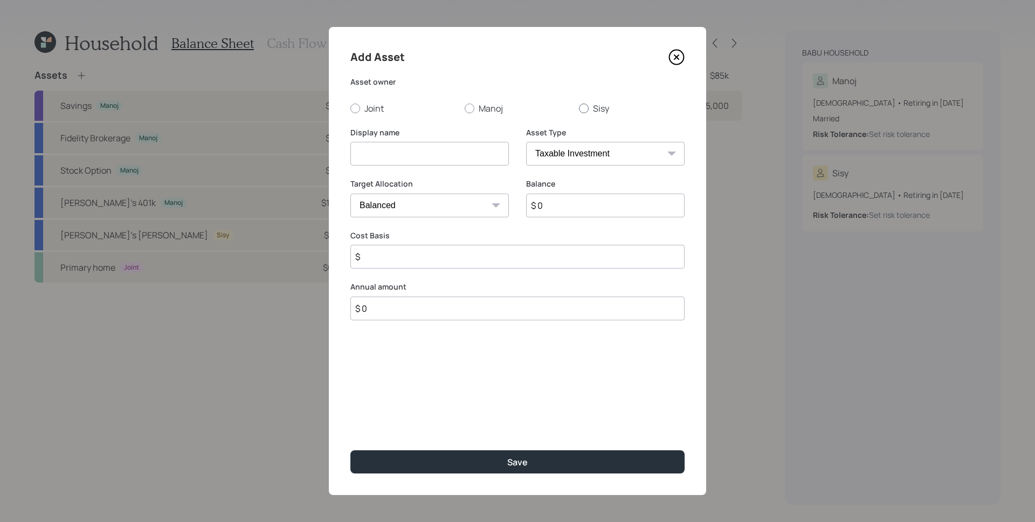
click at [606, 108] on label "Sisy" at bounding box center [632, 108] width 106 height 12
click at [579, 108] on input "Sisy" at bounding box center [578, 108] width 1 height 1
radio input "true"
click at [400, 154] on input at bounding box center [429, 154] width 158 height 24
type input "[PERSON_NAME]'s 401k"
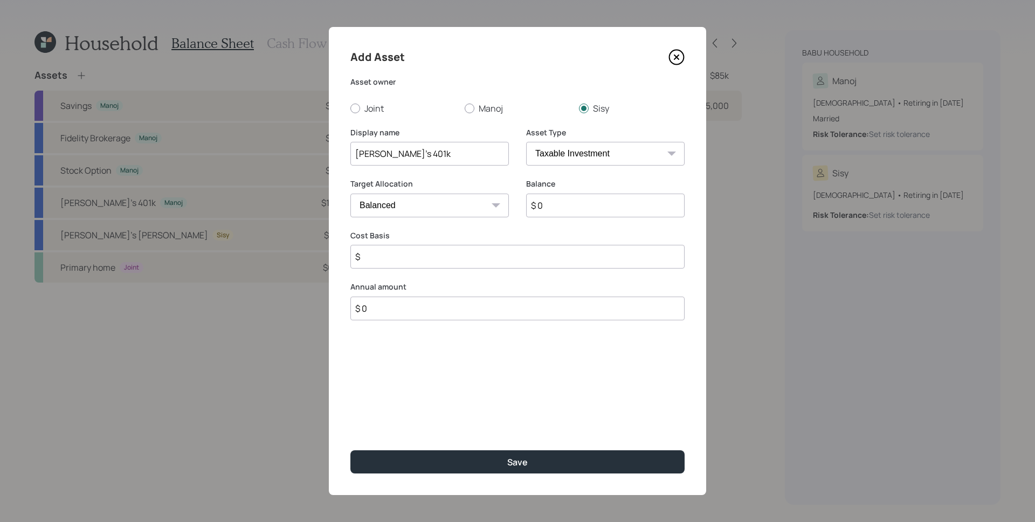
click at [556, 148] on select "SEP [PERSON_NAME] IRA 401(k) [PERSON_NAME] 401(k) 403(b) [PERSON_NAME] 403(b) 4…" at bounding box center [605, 154] width 158 height 24
select select "company_sponsored"
click at [526, 142] on select "SEP [PERSON_NAME] IRA 401(k) [PERSON_NAME] 401(k) 403(b) [PERSON_NAME] 403(b) 4…" at bounding box center [605, 154] width 158 height 24
click at [585, 213] on input "$ 0" at bounding box center [605, 205] width 158 height 24
click at [585, 210] on input "$ 0" at bounding box center [605, 205] width 158 height 24
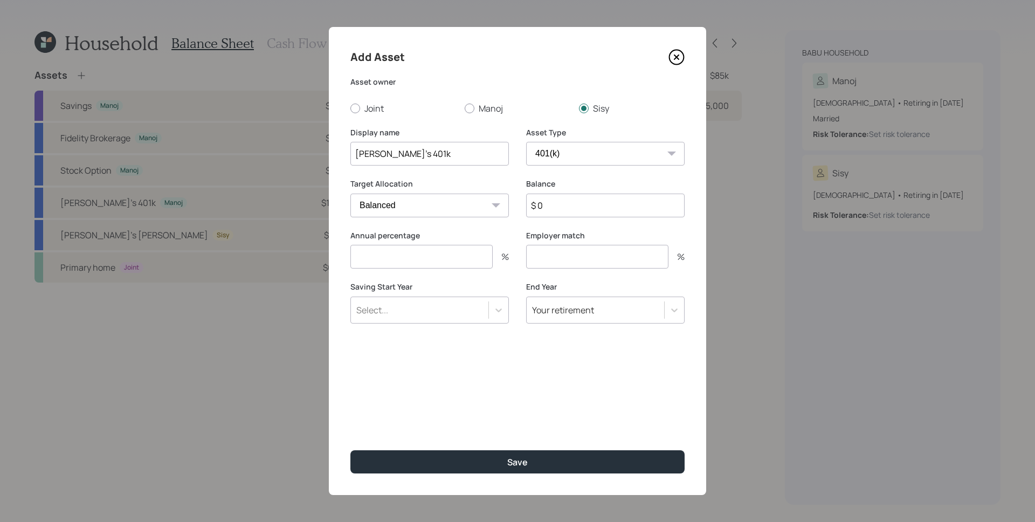
click at [585, 210] on input "$ 0" at bounding box center [605, 205] width 158 height 24
type input "$ 30,000"
click at [476, 230] on label "Annual percentage" at bounding box center [429, 235] width 158 height 11
click at [452, 262] on input "number" at bounding box center [421, 257] width 142 height 24
type input "20"
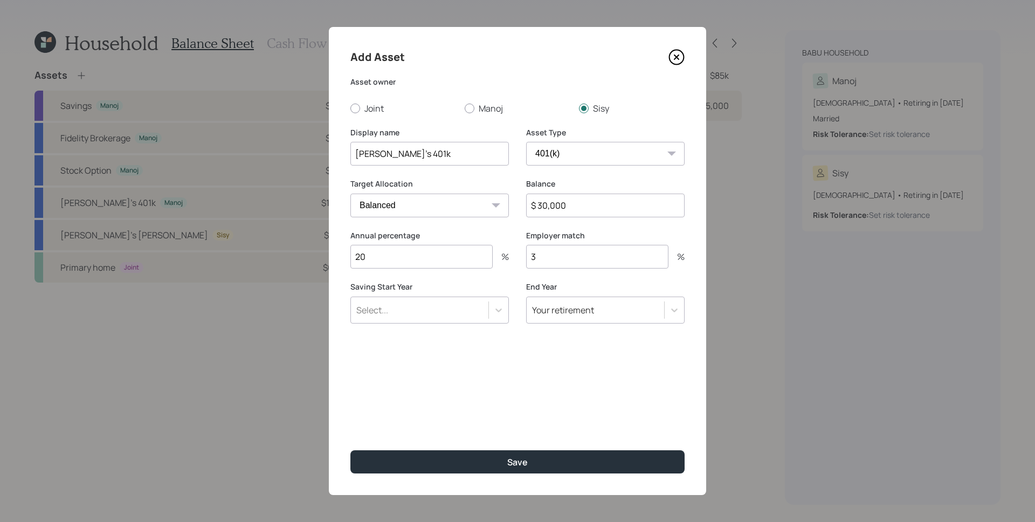
type input "3"
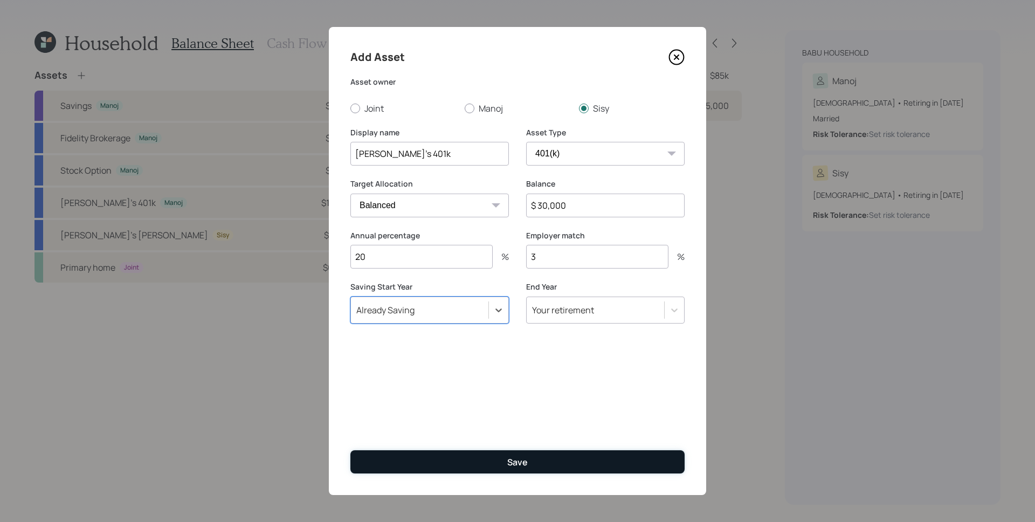
click at [545, 462] on button "Save" at bounding box center [517, 461] width 334 height 23
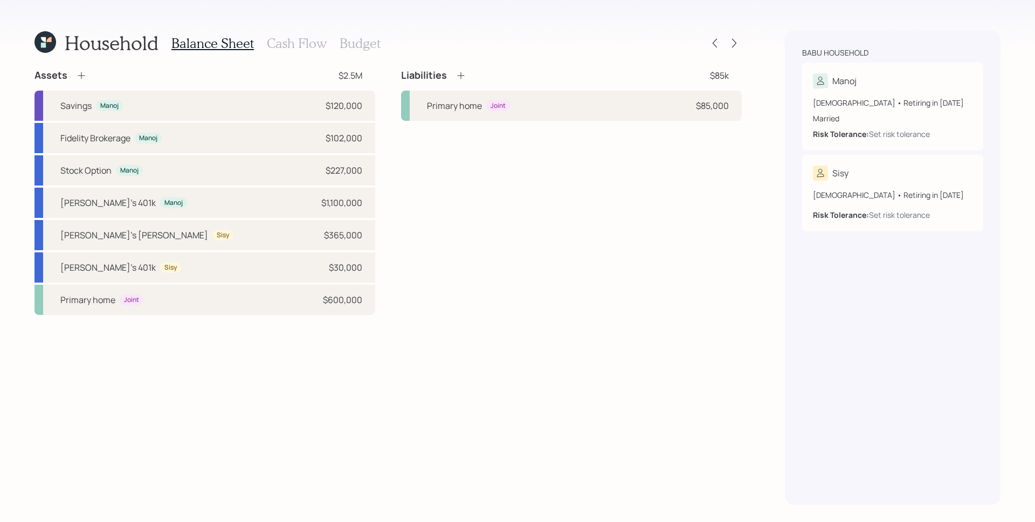
drag, startPoint x: 291, startPoint y: 43, endPoint x: 317, endPoint y: 61, distance: 32.1
click at [291, 43] on h3 "Cash Flow" at bounding box center [297, 44] width 60 height 16
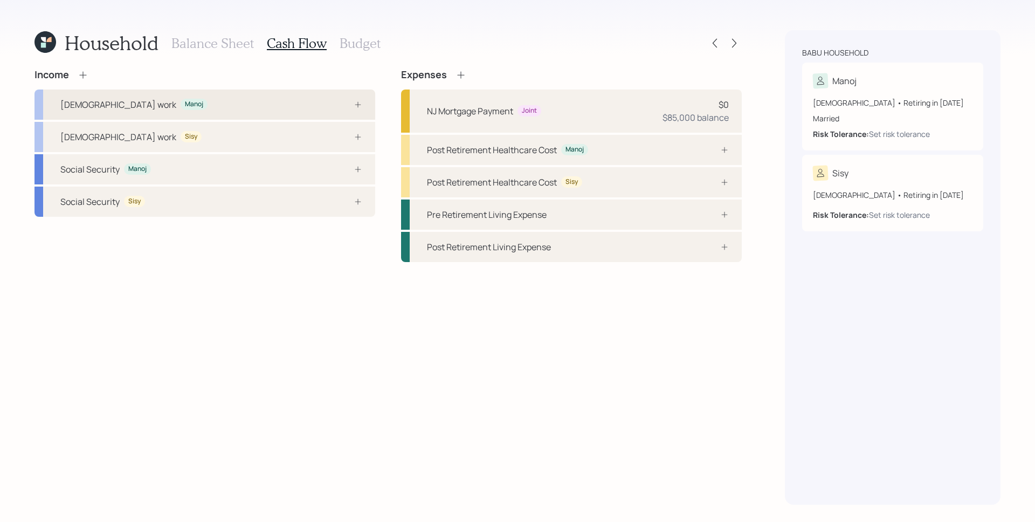
click at [323, 96] on div "[DEMOGRAPHIC_DATA] work Manoj" at bounding box center [204, 104] width 341 height 30
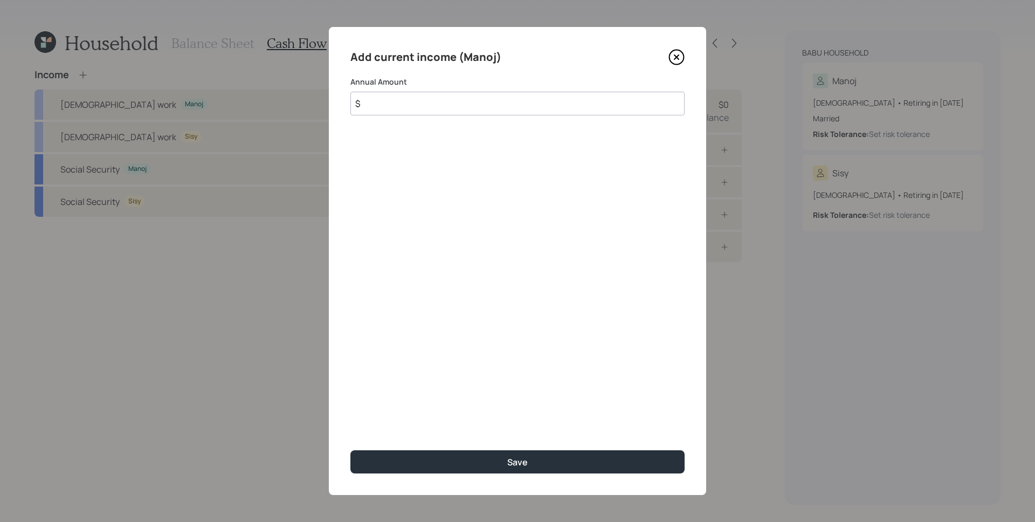
click at [447, 107] on input "$" at bounding box center [517, 104] width 334 height 24
type input "$ 200,000"
click at [350, 450] on button "Save" at bounding box center [517, 461] width 334 height 23
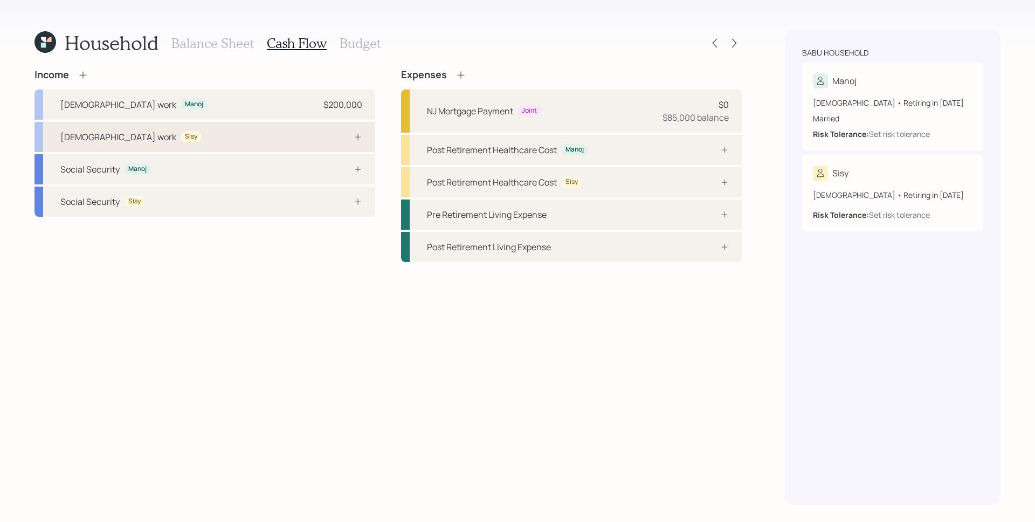
click at [354, 133] on icon at bounding box center [358, 137] width 9 height 9
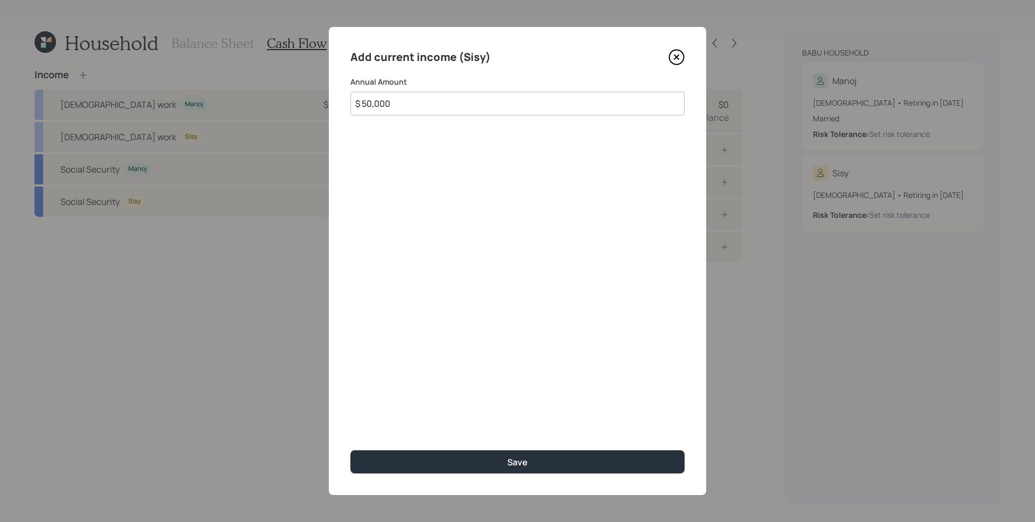
type input "$ 50,000"
click at [350, 450] on button "Save" at bounding box center [517, 461] width 334 height 23
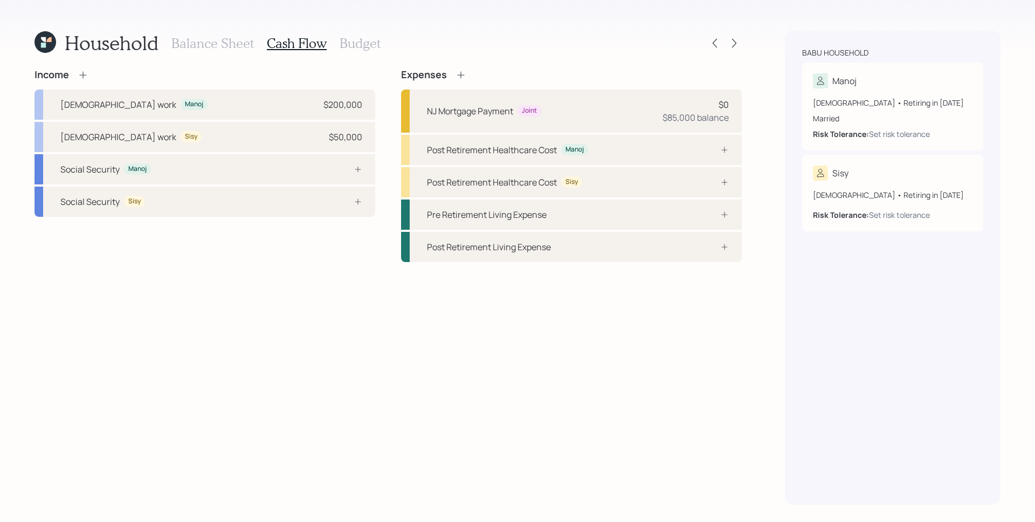
click at [215, 43] on h3 "Balance Sheet" at bounding box center [212, 44] width 82 height 16
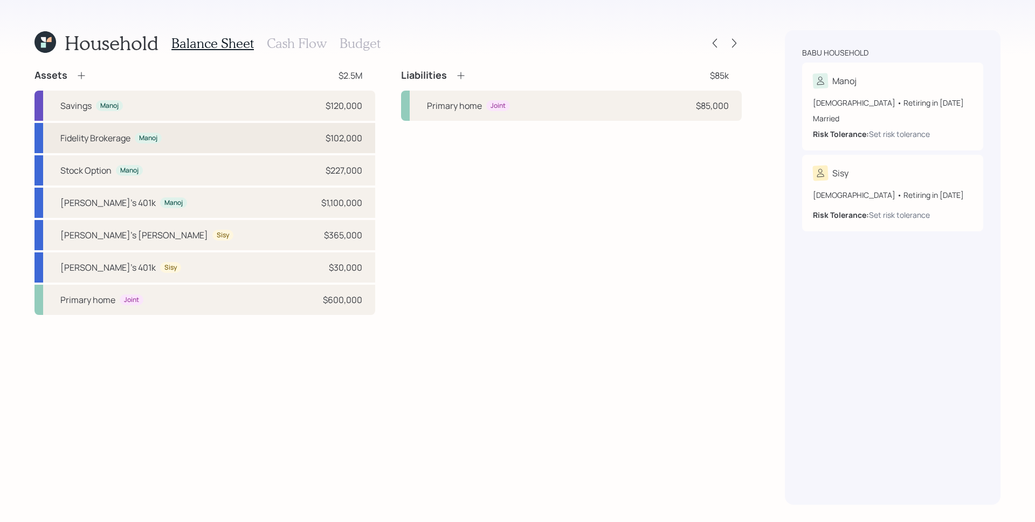
click at [337, 141] on div "$102,000" at bounding box center [344, 138] width 37 height 13
select select "taxable"
select select "balanced"
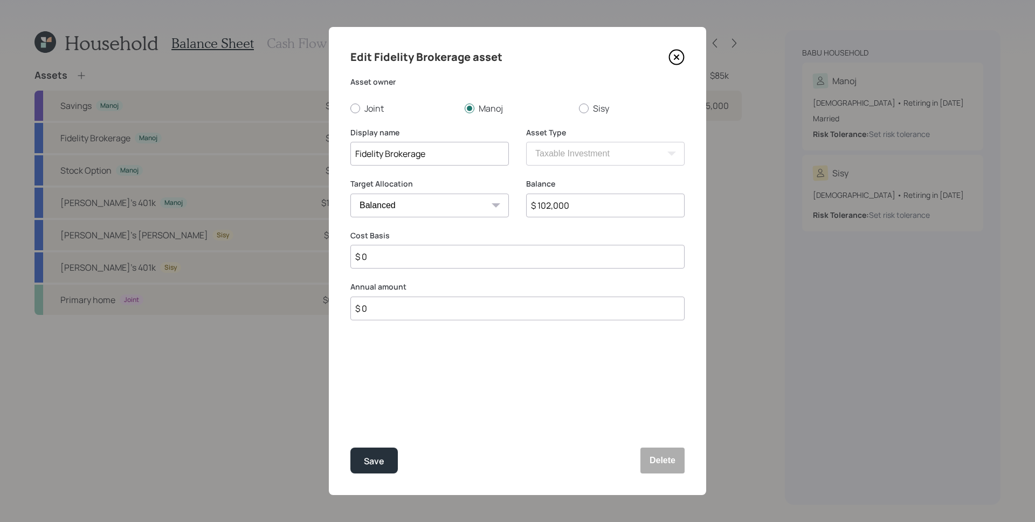
drag, startPoint x: 583, startPoint y: 208, endPoint x: 532, endPoint y: 203, distance: 51.4
click at [532, 203] on input "$ 102,000" at bounding box center [605, 205] width 158 height 24
click at [555, 183] on label "Balance" at bounding box center [605, 183] width 158 height 11
click at [467, 261] on input "$ 0" at bounding box center [517, 257] width 334 height 24
click at [441, 315] on input "$ 0" at bounding box center [517, 308] width 334 height 24
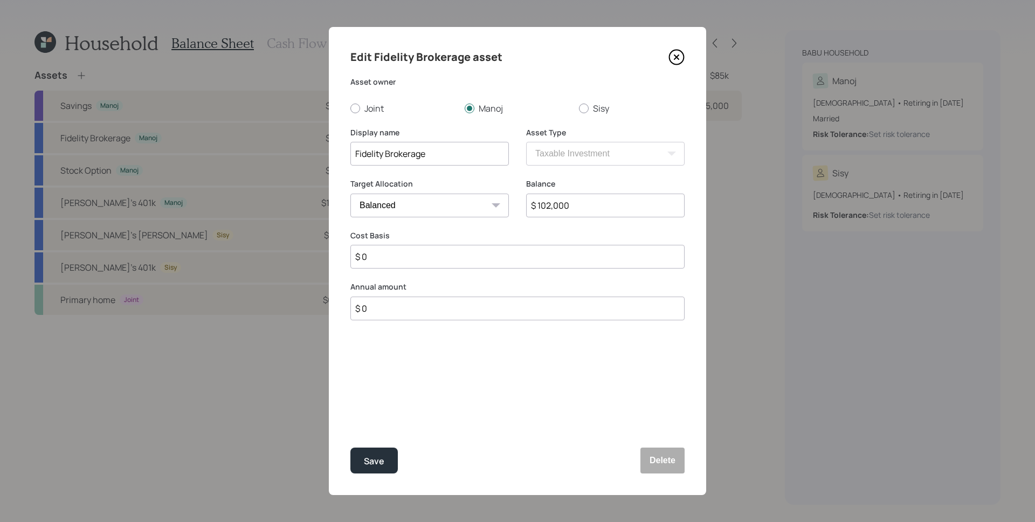
click at [441, 315] on input "$ 0" at bounding box center [517, 308] width 334 height 24
click at [381, 452] on button "Save" at bounding box center [373, 460] width 47 height 26
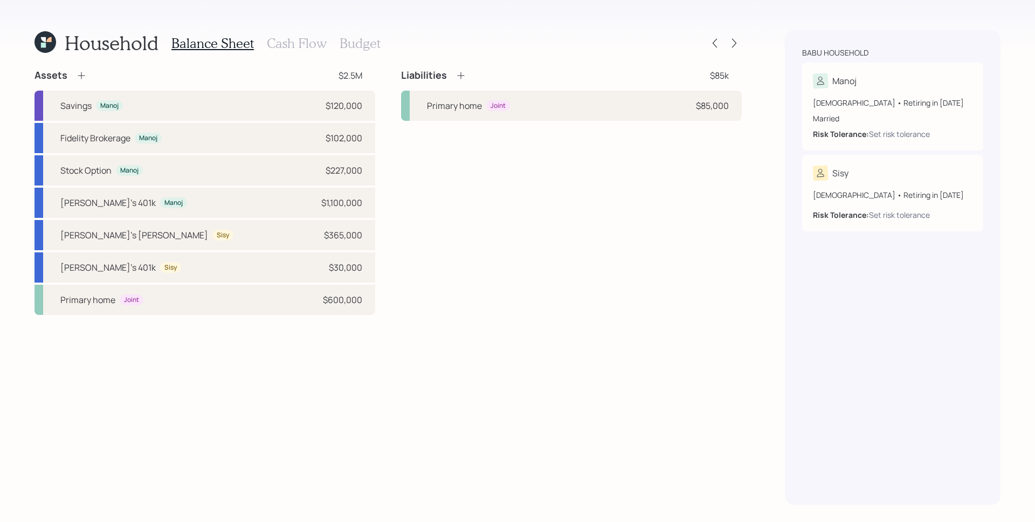
click at [482, 271] on div "Liabilities $85k Primary home Joint $85,000" at bounding box center [571, 192] width 341 height 246
click at [370, 105] on div "Savings Manoj $120,000" at bounding box center [204, 106] width 341 height 30
select select "cash"
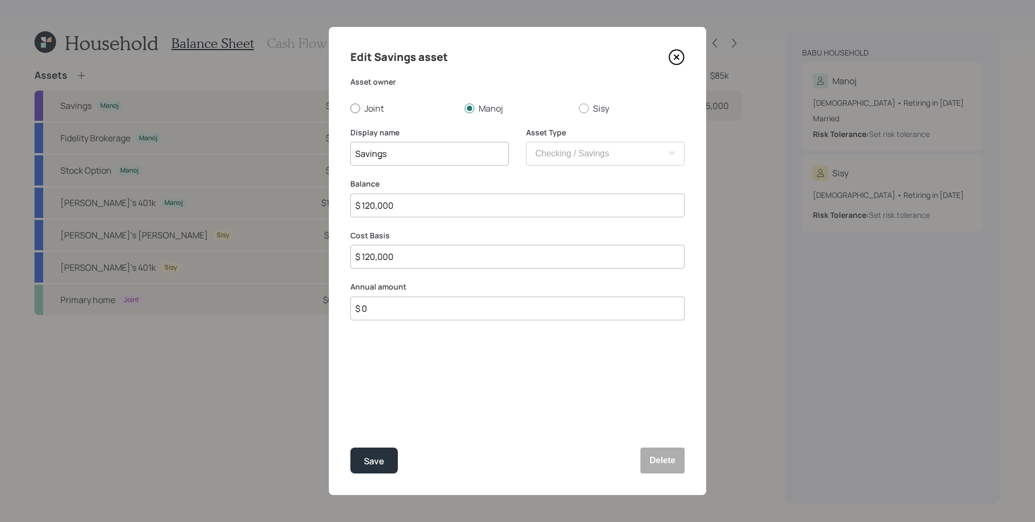
click at [356, 111] on div at bounding box center [355, 108] width 10 height 10
click at [350, 108] on input "Joint" at bounding box center [350, 108] width 1 height 1
radio input "true"
click at [405, 312] on input "$ 0" at bounding box center [517, 308] width 334 height 24
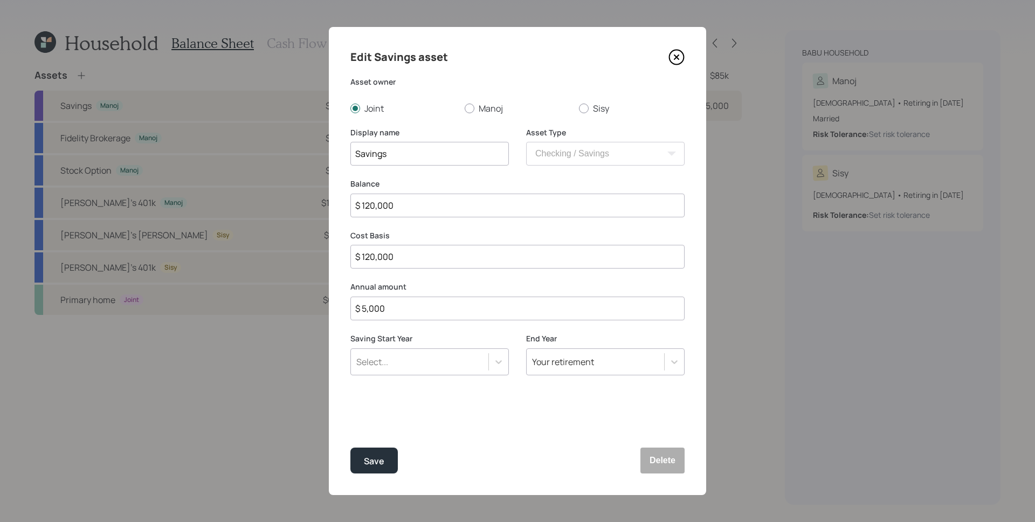
type input "$ 5,000"
click at [430, 364] on div "Select..." at bounding box center [419, 361] width 137 height 18
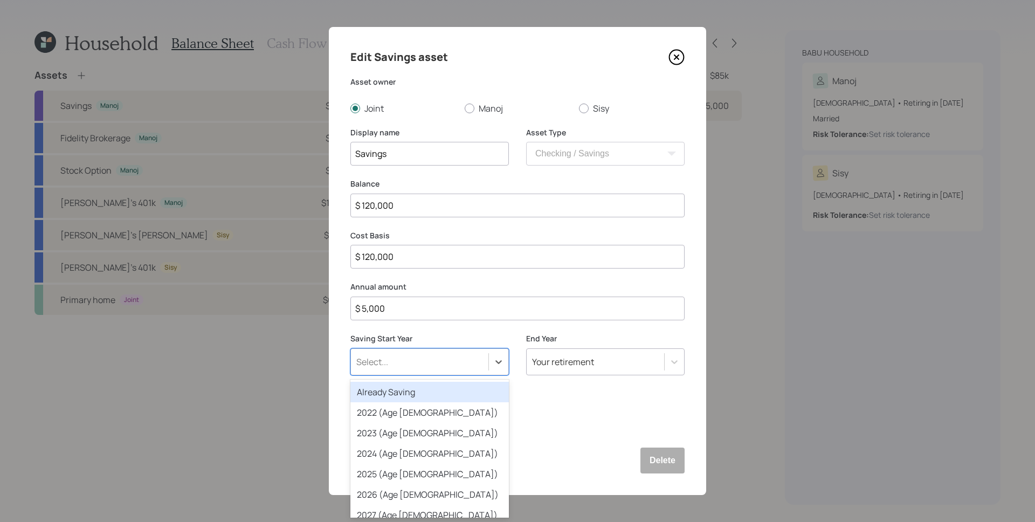
click at [416, 384] on div "Already Saving" at bounding box center [429, 392] width 158 height 20
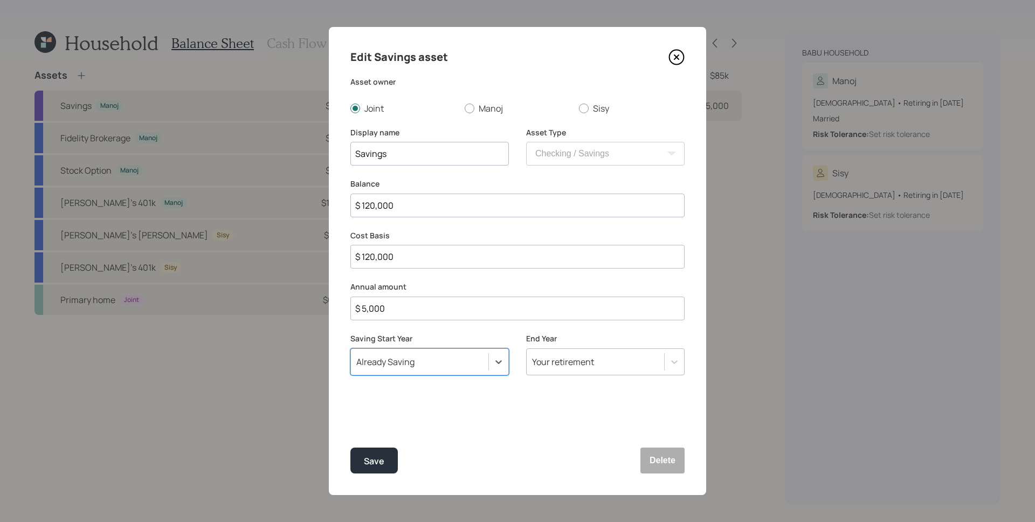
click at [495, 424] on div "Edit Savings asset Asset owner Joint Manoj Sisy Display name Savings Asset Type…" at bounding box center [517, 261] width 377 height 468
click at [370, 462] on div "Save" at bounding box center [374, 461] width 20 height 15
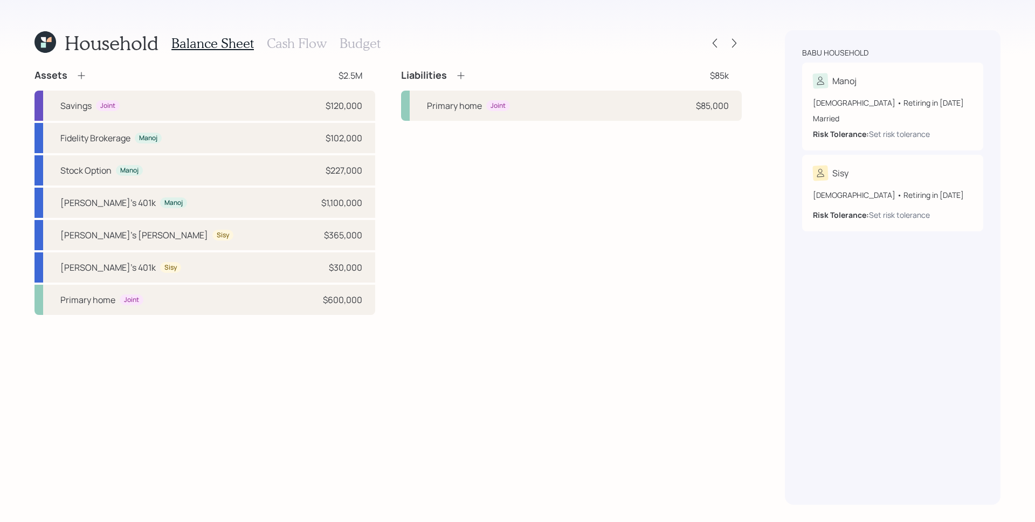
click at [541, 295] on div "Liabilities $85k Primary home Joint $85,000" at bounding box center [571, 192] width 341 height 246
drag, startPoint x: 245, startPoint y: 309, endPoint x: 255, endPoint y: 338, distance: 31.4
click at [255, 338] on div "Assets $2.5M Savings Joint $120,000 Fidelity Brokerage Manoj $102,000 Stock Opt…" at bounding box center [387, 286] width 707 height 435
click at [254, 303] on div "Primary home Joint $600,000" at bounding box center [204, 300] width 341 height 30
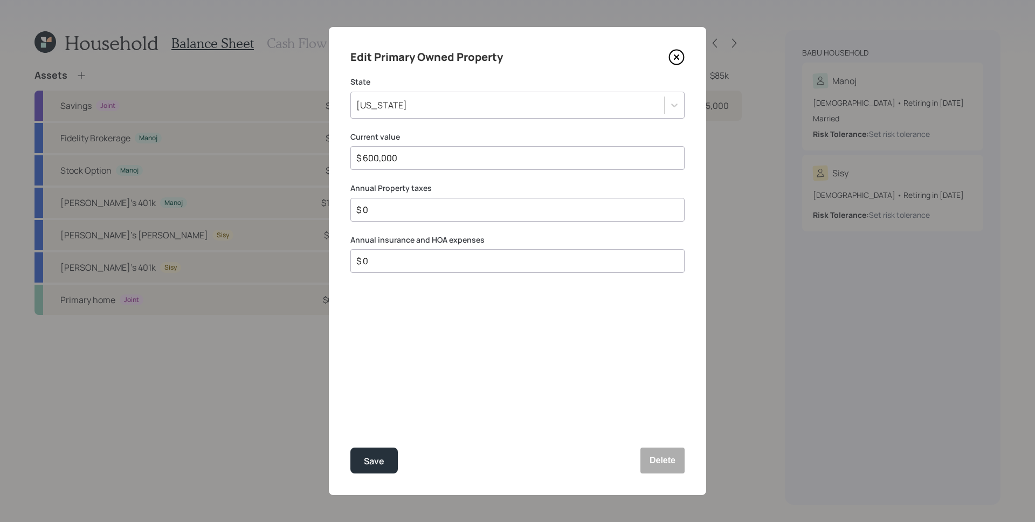
click at [492, 103] on div "[US_STATE]" at bounding box center [507, 105] width 313 height 18
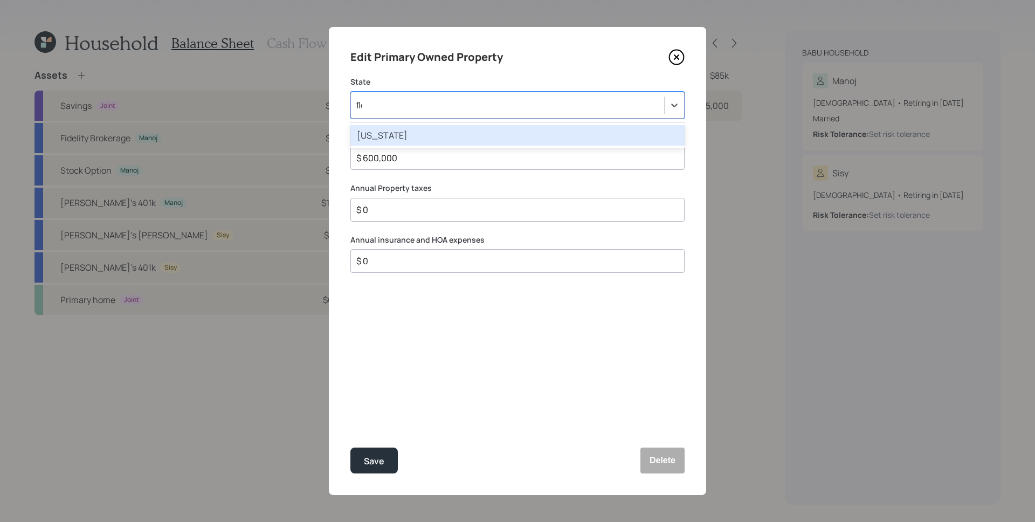
type input "[PERSON_NAME]"
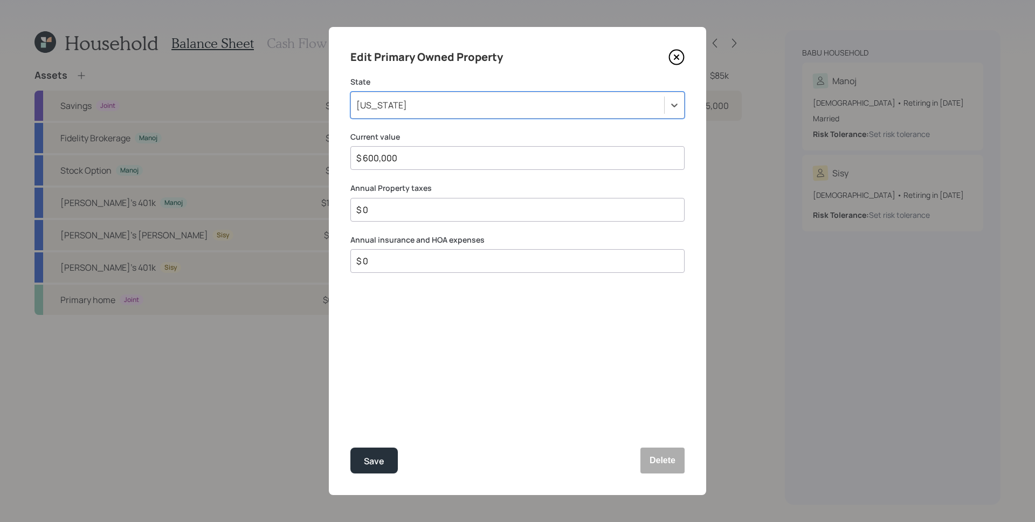
click at [414, 156] on input "$ 600,000" at bounding box center [513, 157] width 316 height 13
click at [413, 156] on input "$ 600,000" at bounding box center [513, 157] width 316 height 13
click at [474, 140] on label "Current value" at bounding box center [517, 137] width 334 height 11
click at [413, 217] on div "$ 0" at bounding box center [517, 210] width 334 height 24
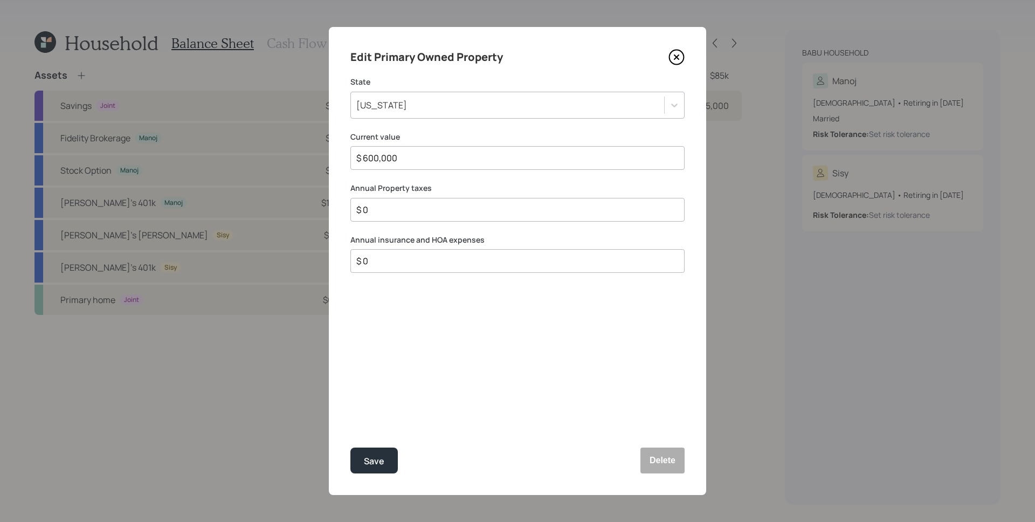
click at [413, 217] on div "$ 0" at bounding box center [517, 210] width 334 height 24
click at [413, 212] on input "$ 0" at bounding box center [513, 209] width 316 height 13
type input "$ 10,000"
drag, startPoint x: 426, startPoint y: 239, endPoint x: 448, endPoint y: 243, distance: 22.9
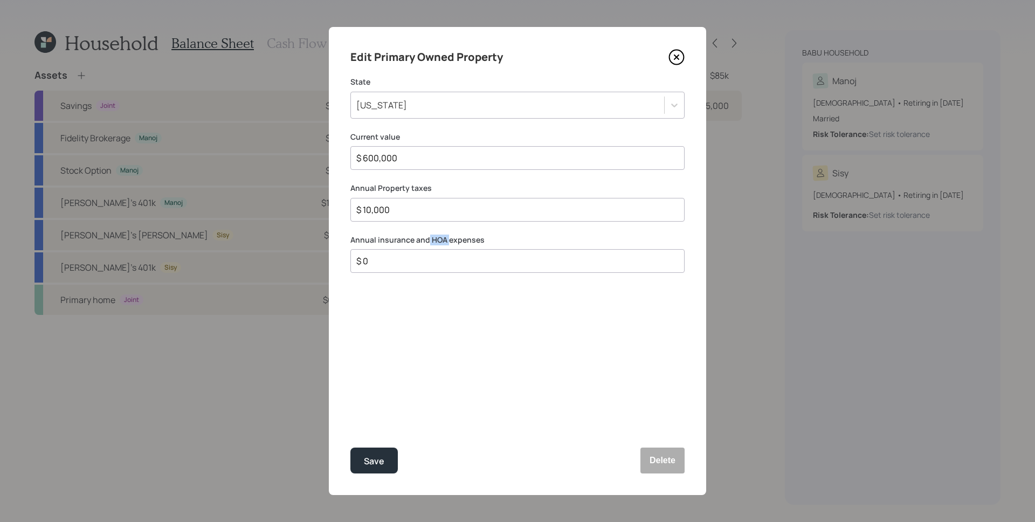
click at [447, 240] on label "Annual insurance and HOA expenses" at bounding box center [517, 239] width 334 height 11
click at [481, 258] on input "$ 0" at bounding box center [513, 260] width 316 height 13
click at [480, 268] on div "$ 0" at bounding box center [517, 261] width 334 height 24
click at [479, 259] on input "$ 0" at bounding box center [513, 260] width 316 height 13
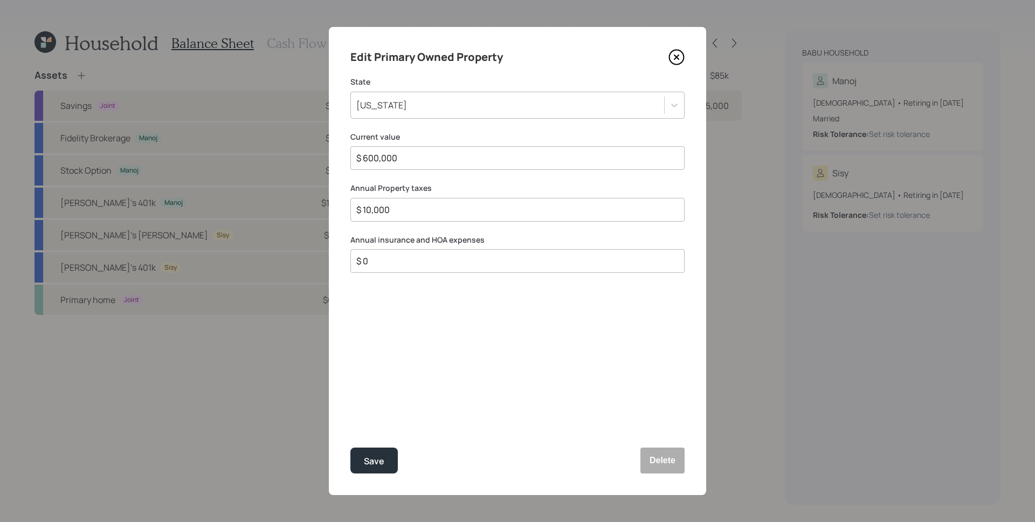
click at [479, 259] on input "$ 0" at bounding box center [513, 260] width 316 height 13
type input "$ 2,000"
click at [495, 341] on div "Edit Primary Owned Property State [US_STATE] Current value $ 600,000 Annual Pro…" at bounding box center [517, 261] width 377 height 468
click at [376, 464] on div "Save" at bounding box center [374, 461] width 20 height 15
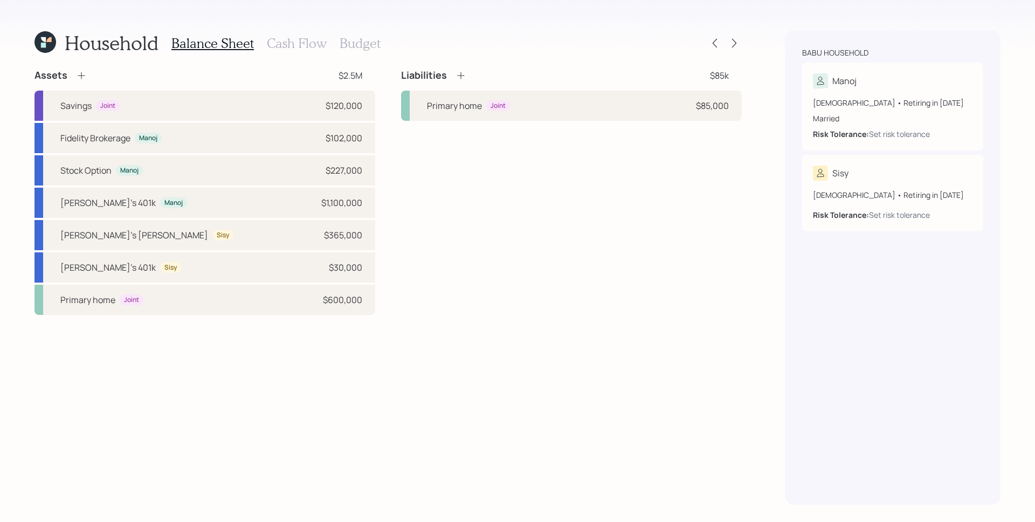
click at [78, 75] on icon at bounding box center [81, 75] width 7 height 7
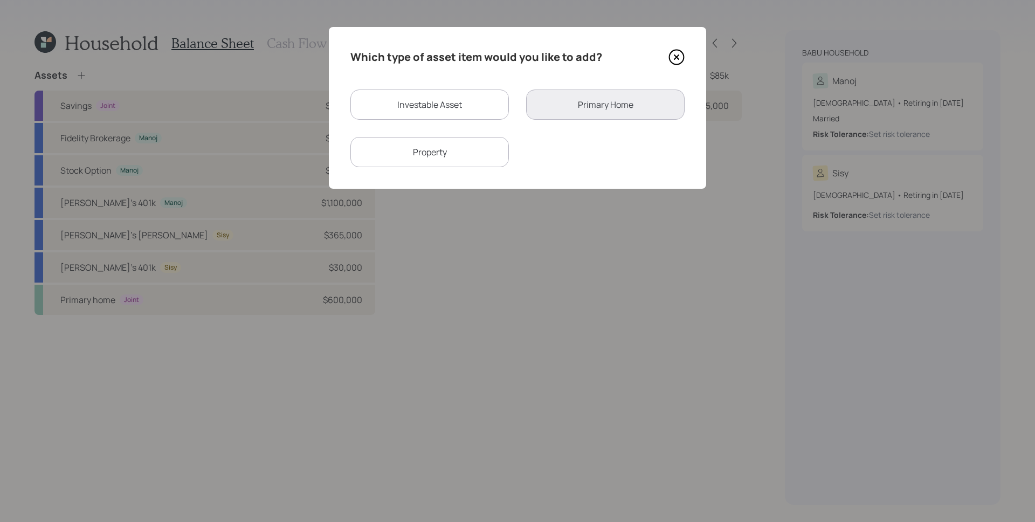
click at [427, 162] on div "Property" at bounding box center [429, 152] width 158 height 30
select select "rental_property"
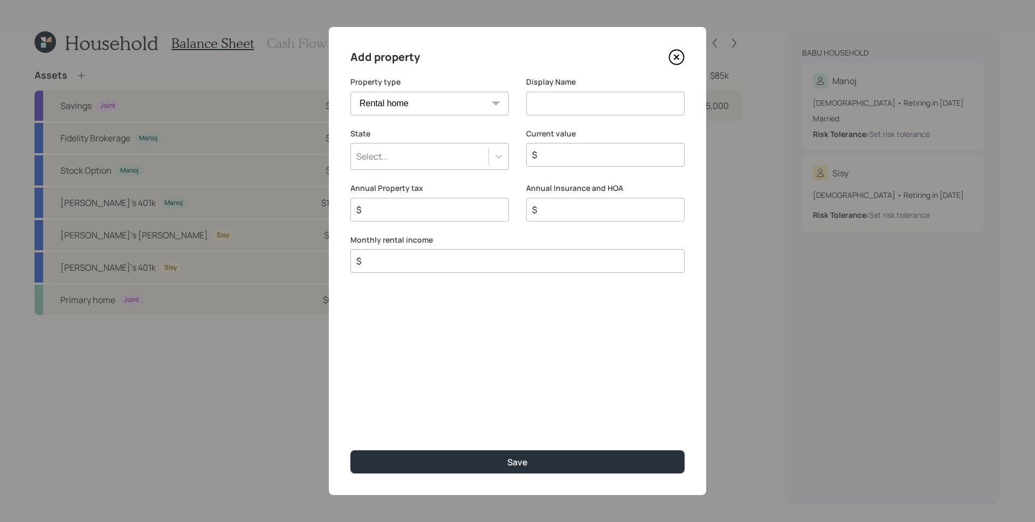
click at [432, 106] on select "Vacation home Rental home" at bounding box center [429, 104] width 158 height 24
click at [430, 162] on div "Select..." at bounding box center [419, 156] width 137 height 18
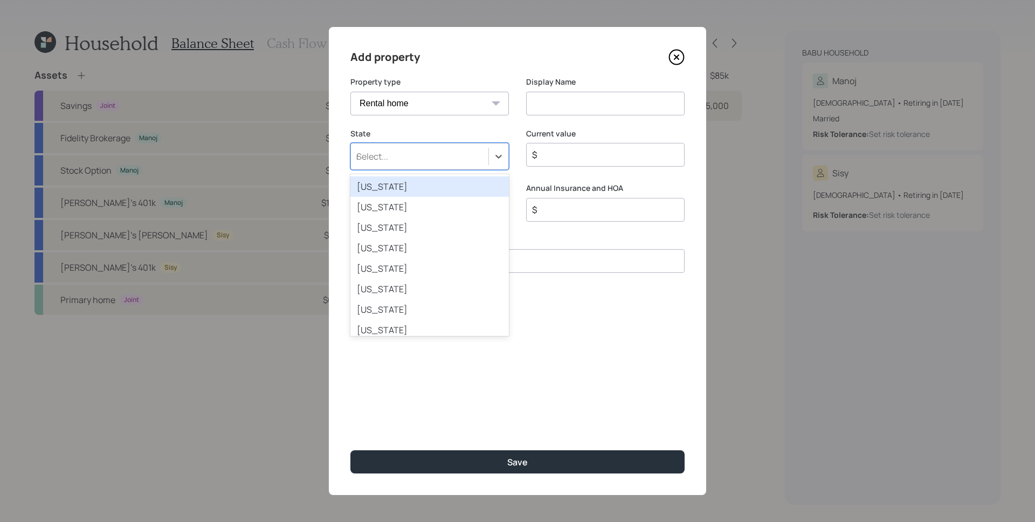
type input "new"
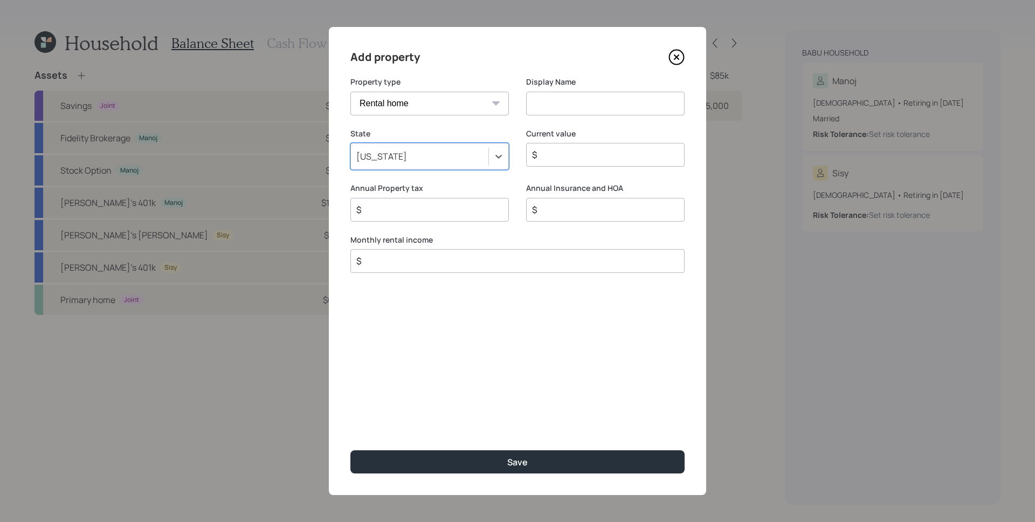
click at [482, 103] on select "Vacation home Rental home" at bounding box center [429, 104] width 158 height 24
select select "vacation_property"
click at [350, 92] on select "Vacation home Rental home" at bounding box center [429, 104] width 158 height 24
click at [565, 114] on input at bounding box center [605, 104] width 158 height 24
type input "Hopewell Home"
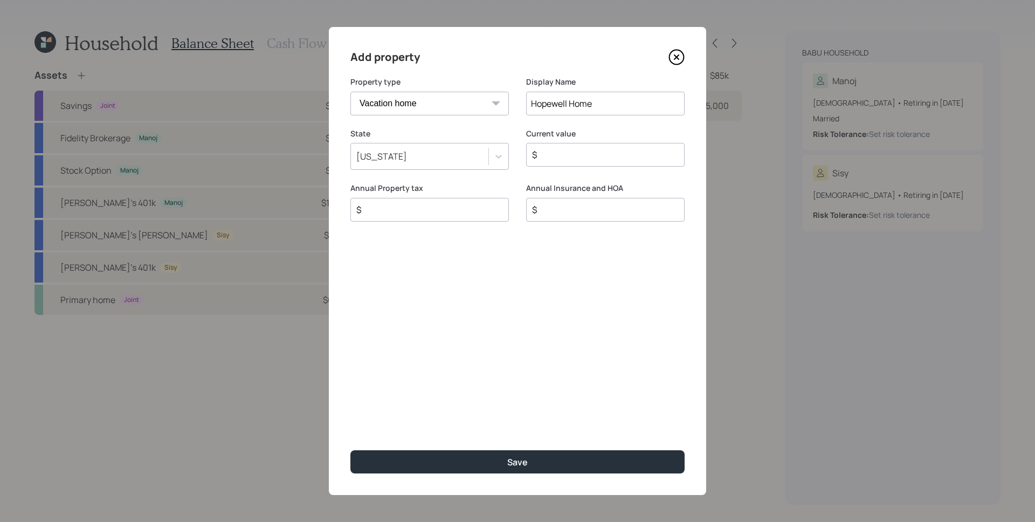
click at [583, 151] on input "$" at bounding box center [601, 154] width 140 height 13
click at [589, 154] on input "$" at bounding box center [601, 154] width 140 height 13
type input "$ 502,000"
click at [443, 210] on input "$" at bounding box center [425, 209] width 140 height 13
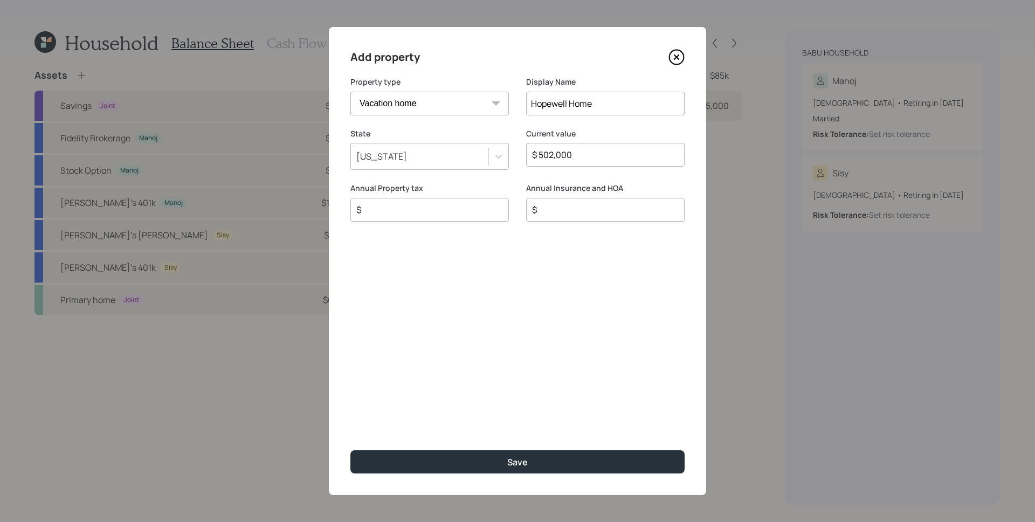
click at [617, 210] on input "$" at bounding box center [601, 209] width 140 height 13
click at [396, 207] on input "$" at bounding box center [425, 209] width 140 height 13
type input "$ 9,300"
click at [568, 216] on div "$" at bounding box center [605, 210] width 158 height 24
click at [569, 211] on input "$" at bounding box center [601, 209] width 140 height 13
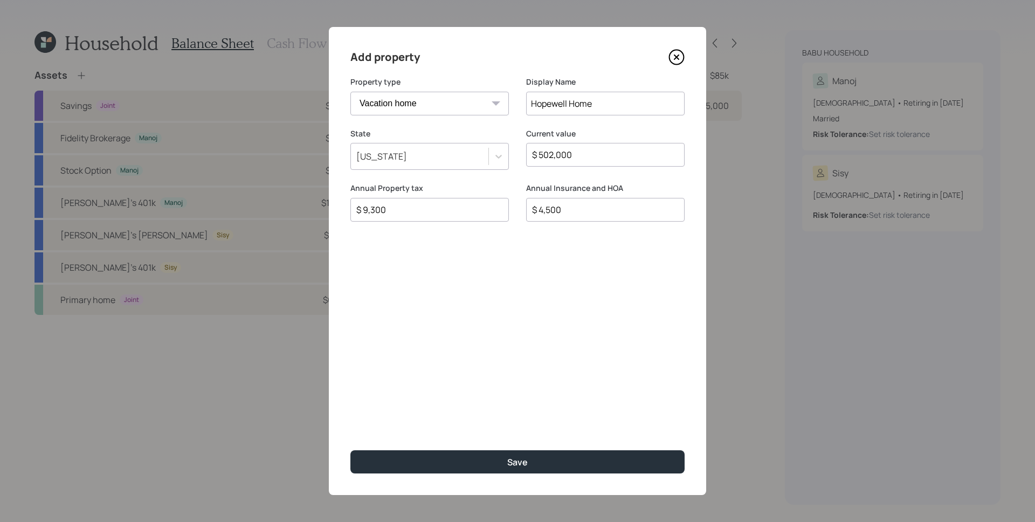
type input "$ 4,500"
click at [542, 272] on div "Add property Property type Vacation home Rental home Display Name Hopewell Home…" at bounding box center [517, 261] width 377 height 468
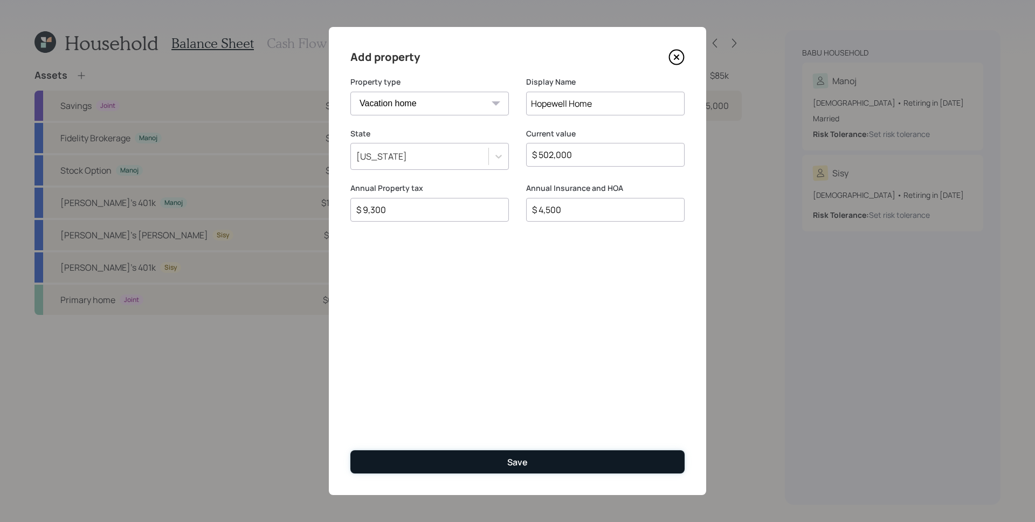
click at [558, 460] on button "Save" at bounding box center [517, 461] width 334 height 23
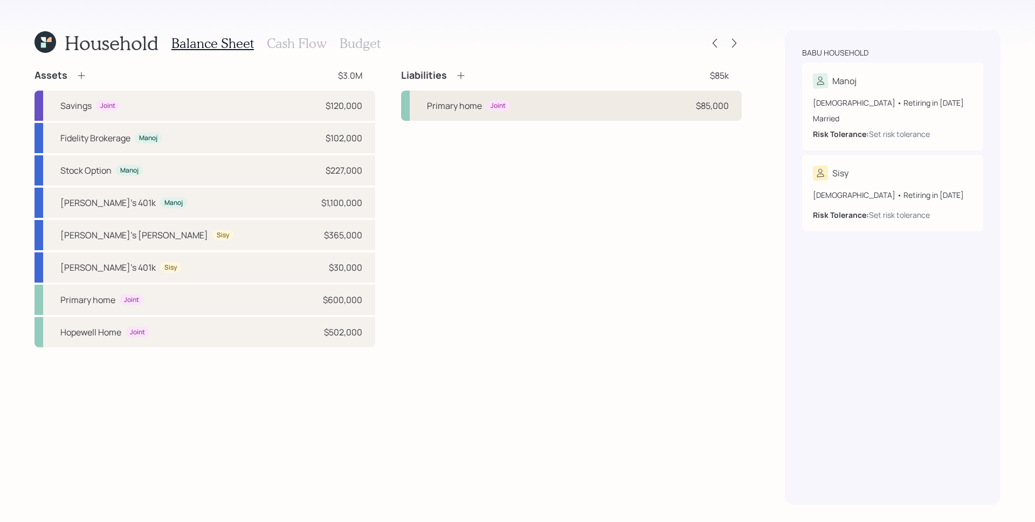
click at [533, 108] on div "Primary home Joint $85,000" at bounding box center [571, 106] width 341 height 30
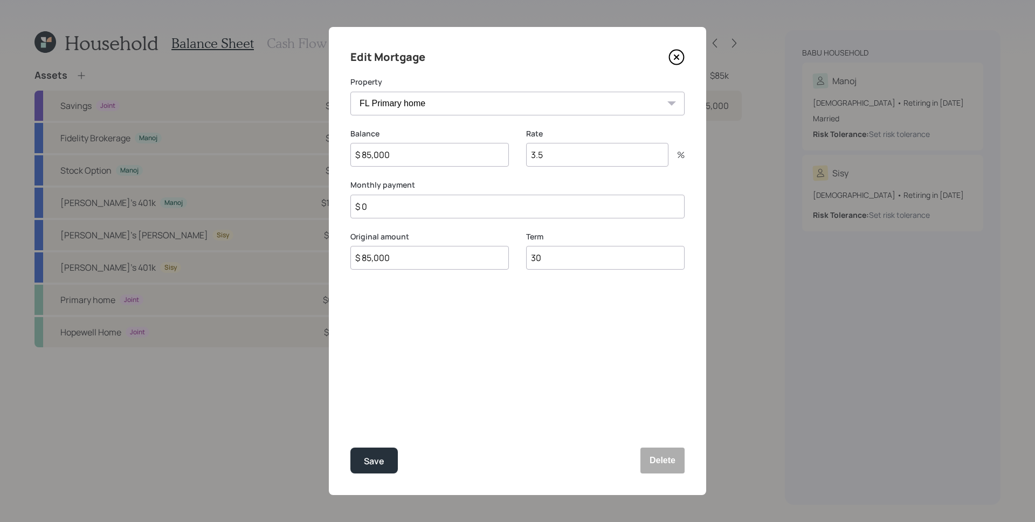
click at [419, 106] on select "FL Primary home Hopewell Home" at bounding box center [517, 104] width 334 height 24
click at [573, 160] on input "3.5" at bounding box center [597, 155] width 142 height 24
click at [568, 156] on input "3.5" at bounding box center [597, 155] width 142 height 24
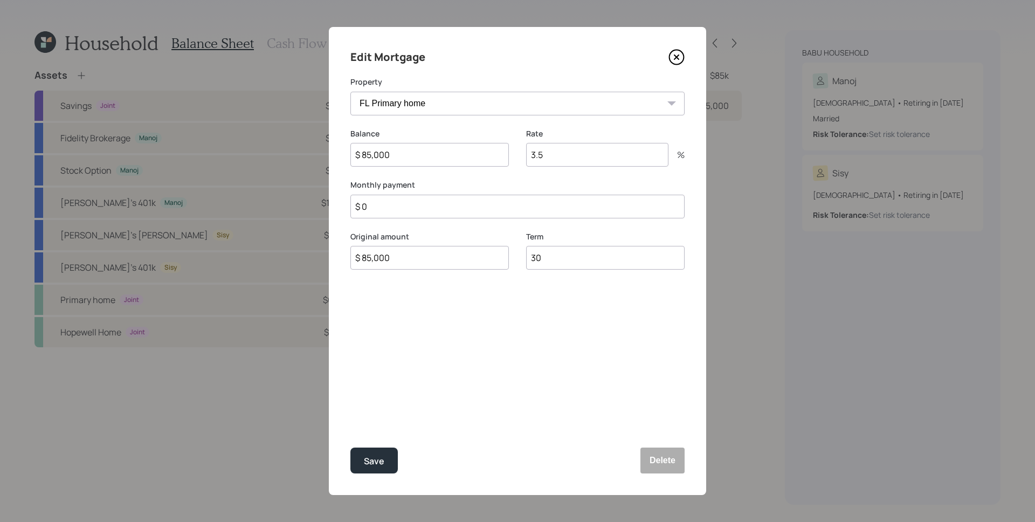
click at [568, 156] on input "3.5" at bounding box center [597, 155] width 142 height 24
type input "7"
click at [450, 201] on input "$ 0" at bounding box center [517, 207] width 334 height 24
type input "$ 560"
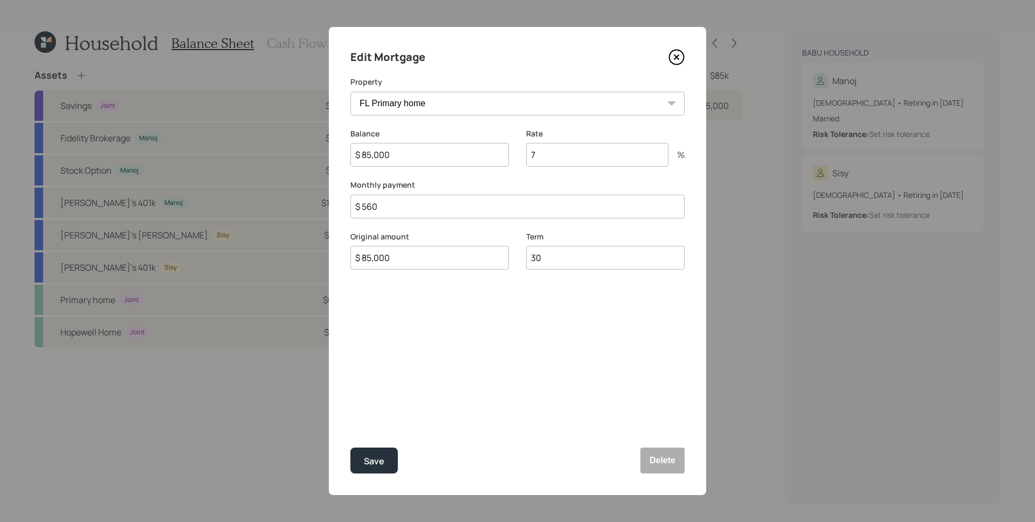
click at [417, 363] on div "Edit Mortgage Property FL Primary home Hopewell Home Balance $ 85,000 Rate 7 % …" at bounding box center [517, 261] width 377 height 468
drag, startPoint x: 550, startPoint y: 257, endPoint x: 528, endPoint y: 255, distance: 22.7
click at [528, 255] on input "30" at bounding box center [605, 258] width 158 height 24
click at [531, 330] on div "Edit Mortgage Property FL Primary home Hopewell Home Balance $ 85,000 Rate 7 % …" at bounding box center [517, 261] width 377 height 468
click at [395, 457] on button "Save" at bounding box center [373, 460] width 47 height 26
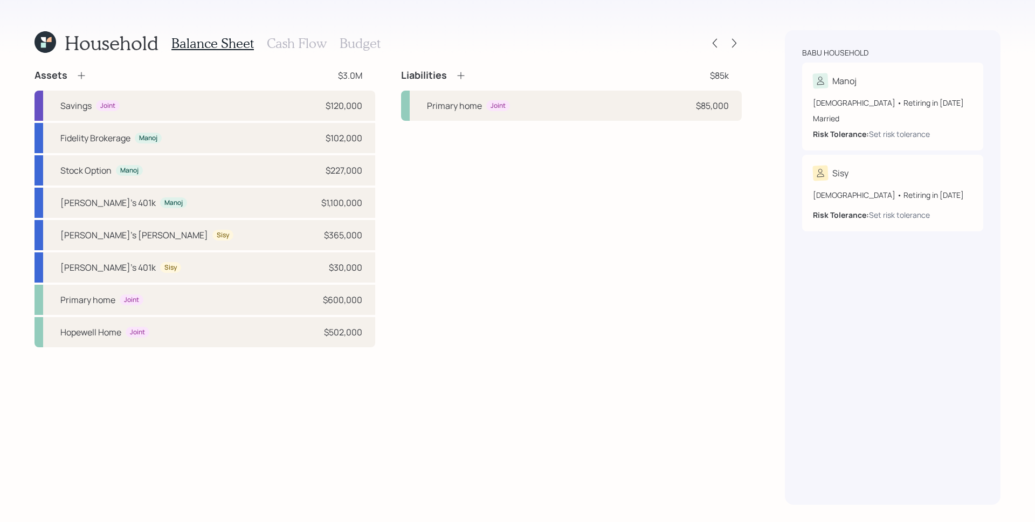
click at [459, 79] on icon at bounding box center [460, 75] width 11 height 11
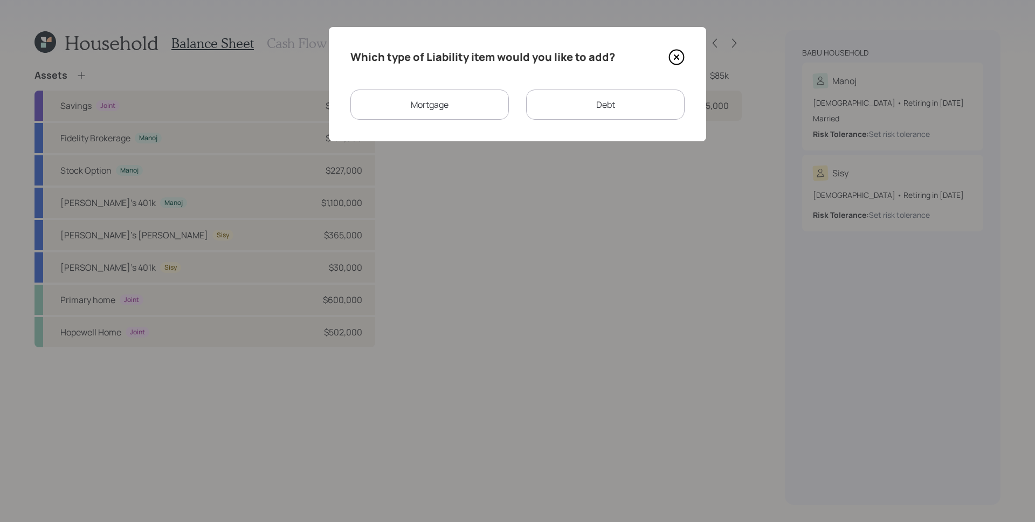
click at [468, 94] on div "Mortgage" at bounding box center [429, 104] width 158 height 30
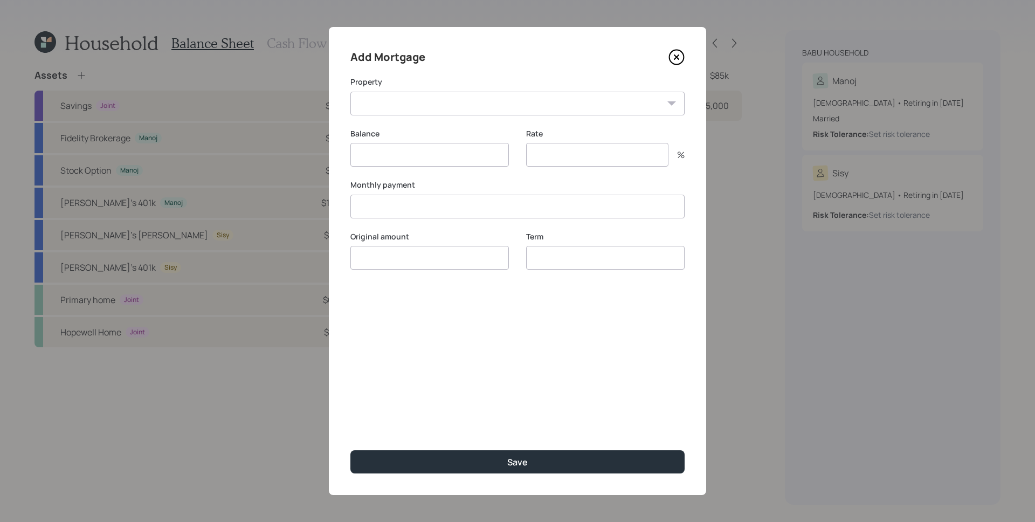
type input "$"
type input "3.5"
type input "$"
click at [459, 100] on select "Hopewell Home" at bounding box center [517, 104] width 334 height 24
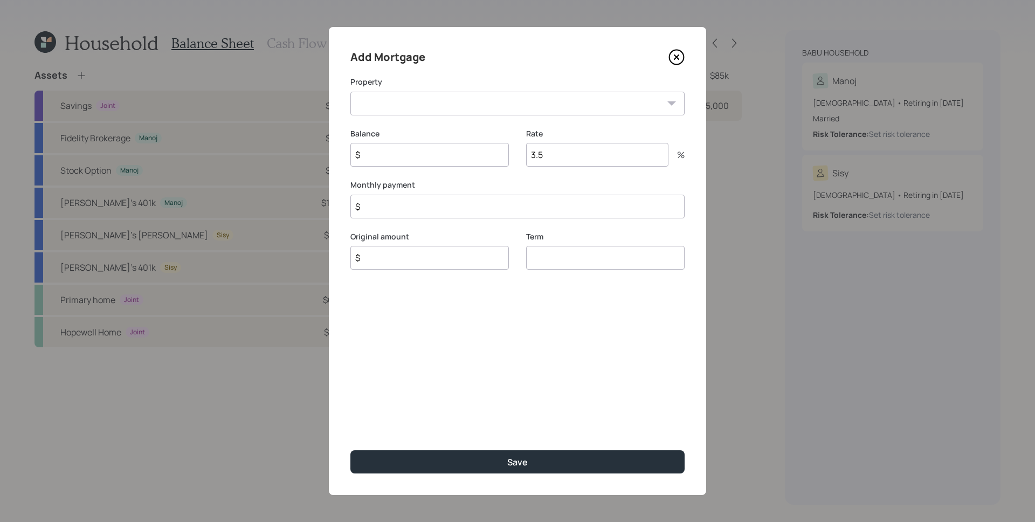
select select "7de2a931-148f-476b-860f-ec93063dfa72"
click at [350, 92] on select "Hopewell Home" at bounding box center [517, 104] width 334 height 24
click at [443, 155] on input "$" at bounding box center [429, 155] width 158 height 24
type input "$ 383,000"
click at [543, 156] on input "3.5" at bounding box center [597, 155] width 142 height 24
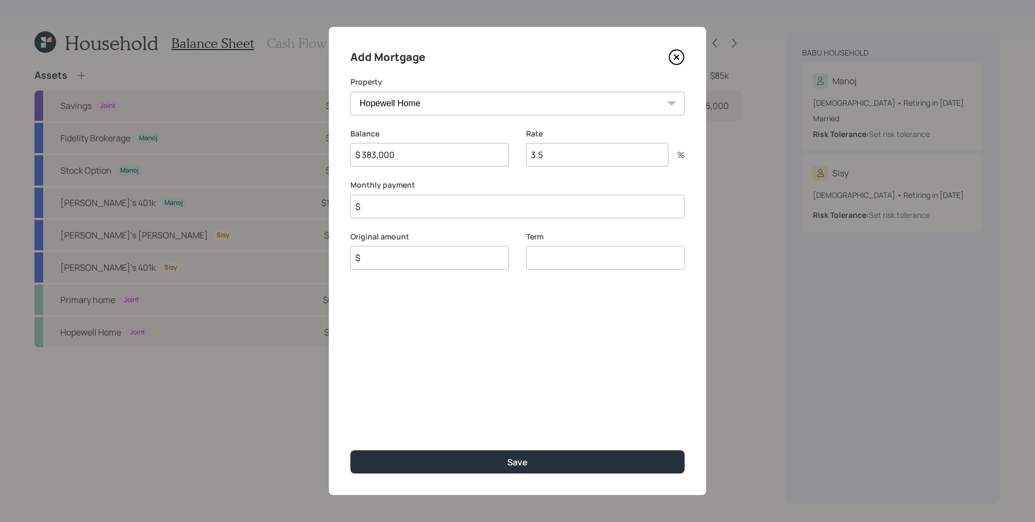
click at [543, 156] on input "3.5" at bounding box center [597, 155] width 142 height 24
type input "4.75"
click at [498, 181] on label "Monthly payment" at bounding box center [517, 184] width 334 height 11
click at [464, 207] on input "$" at bounding box center [517, 207] width 334 height 24
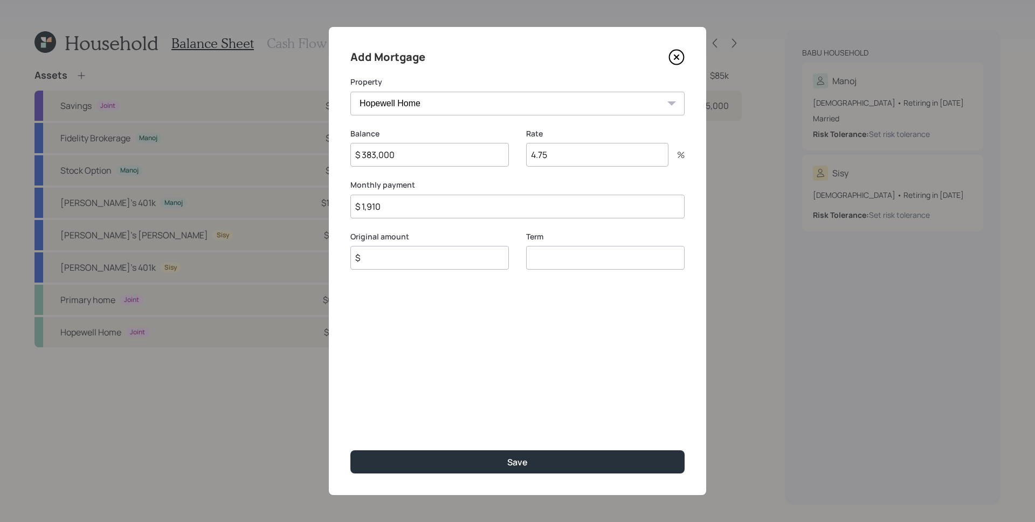
type input "$ 1,910"
click at [401, 258] on input "$" at bounding box center [429, 258] width 158 height 24
type input "$ 383,000"
click at [589, 260] on input "number" at bounding box center [605, 258] width 158 height 24
type input "30"
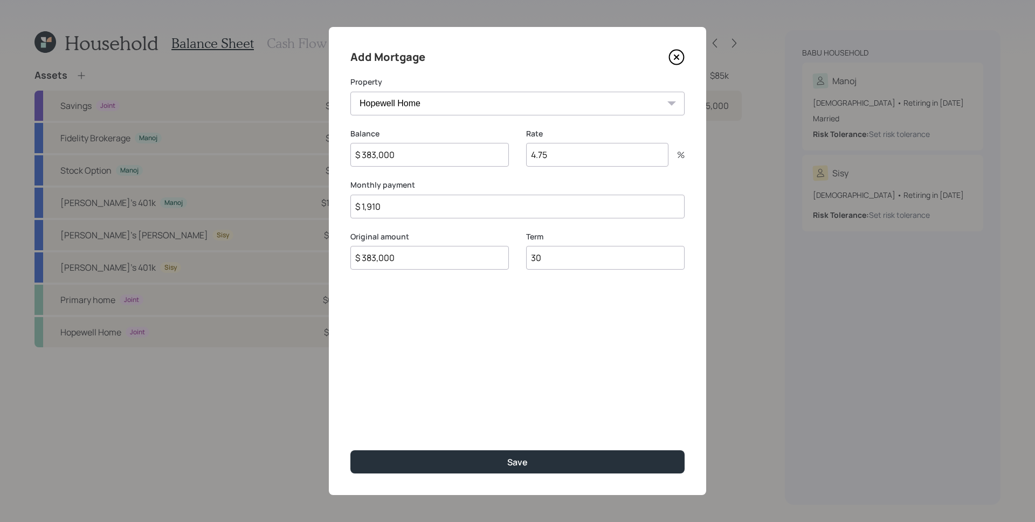
click at [350, 450] on button "Save" at bounding box center [517, 461] width 334 height 23
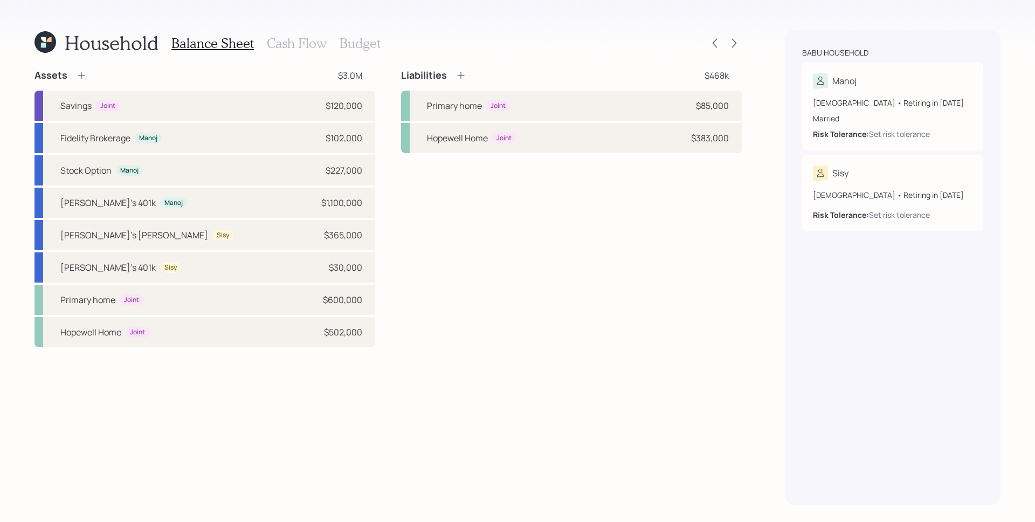
click at [474, 221] on div "Liabilities $468k Primary home Joint $85,000 Hopewell Home Joint $383,000" at bounding box center [571, 208] width 341 height 278
click at [571, 251] on div "Liabilities $468k Primary home Joint $85,000 Hopewell Home Joint $383,000" at bounding box center [571, 208] width 341 height 278
click at [294, 44] on h3 "Cash Flow" at bounding box center [297, 44] width 60 height 16
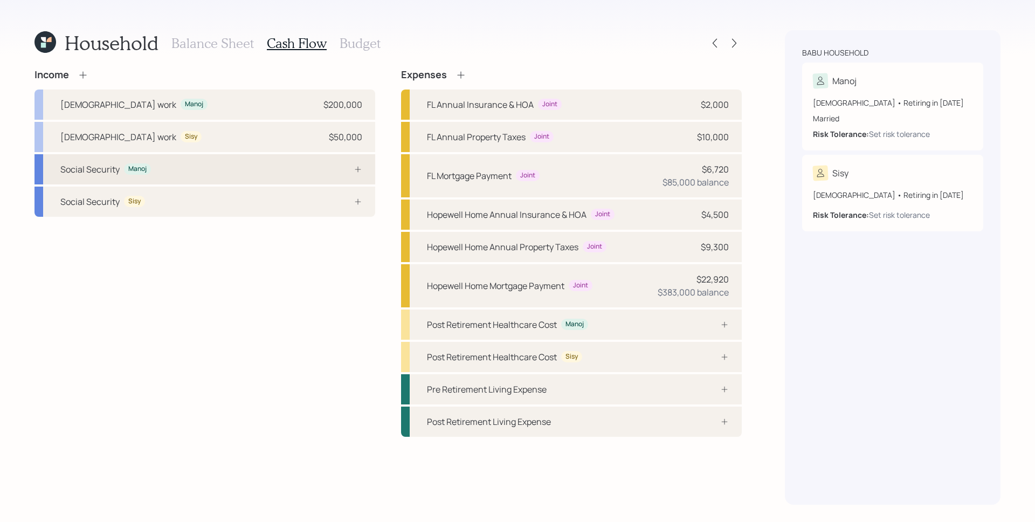
click at [350, 172] on div at bounding box center [346, 169] width 32 height 9
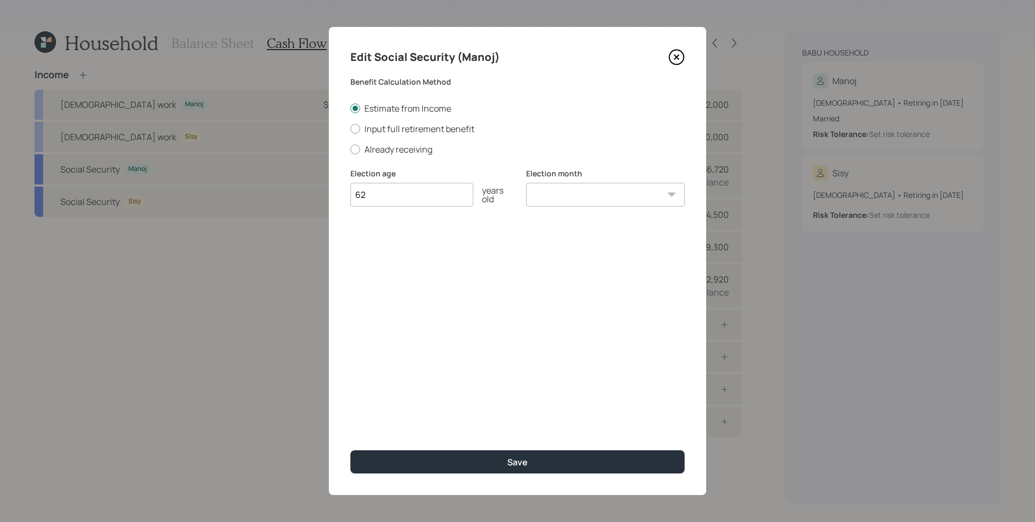
type input "62"
click at [596, 203] on select "January February March April May June July August September October November De…" at bounding box center [605, 195] width 158 height 24
select select "4"
click at [526, 183] on select "January February March April May June July August September October November De…" at bounding box center [605, 195] width 158 height 24
click at [415, 242] on div "Edit Social Security (Manoj) Benefit Calculation Method Estimate from Income In…" at bounding box center [517, 261] width 377 height 468
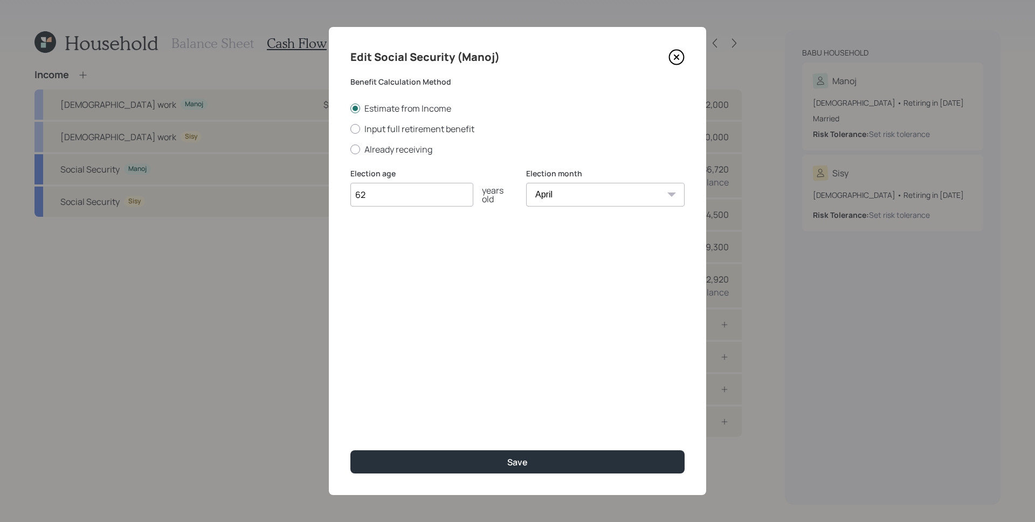
click at [501, 408] on div "Edit Social Security (Manoj) Benefit Calculation Method Estimate from Income In…" at bounding box center [517, 261] width 377 height 468
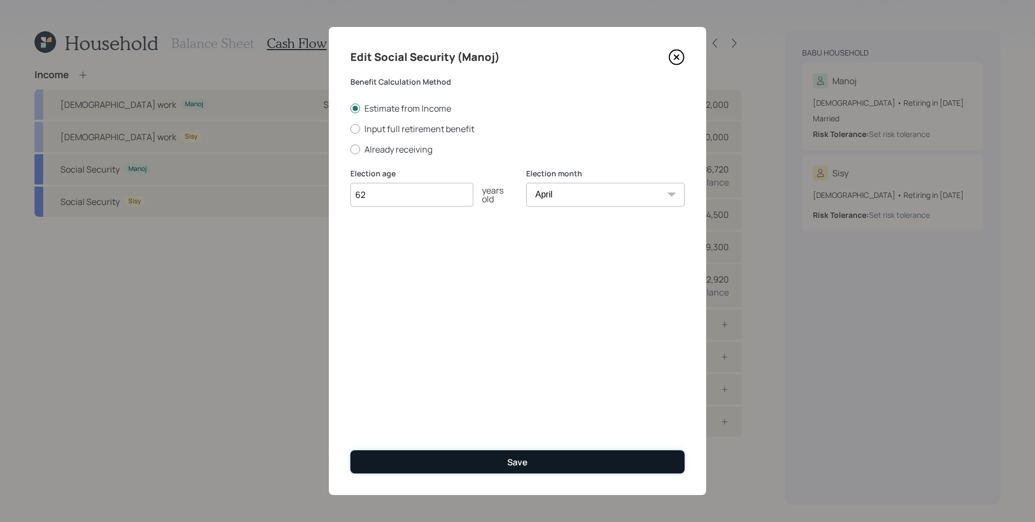
click at [520, 460] on div "Save" at bounding box center [517, 462] width 20 height 12
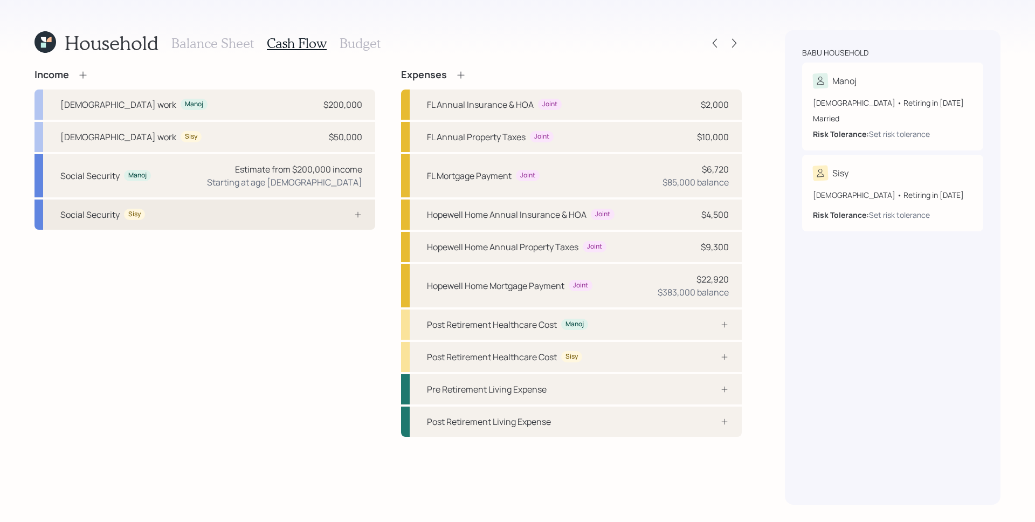
click at [351, 218] on div at bounding box center [346, 214] width 32 height 9
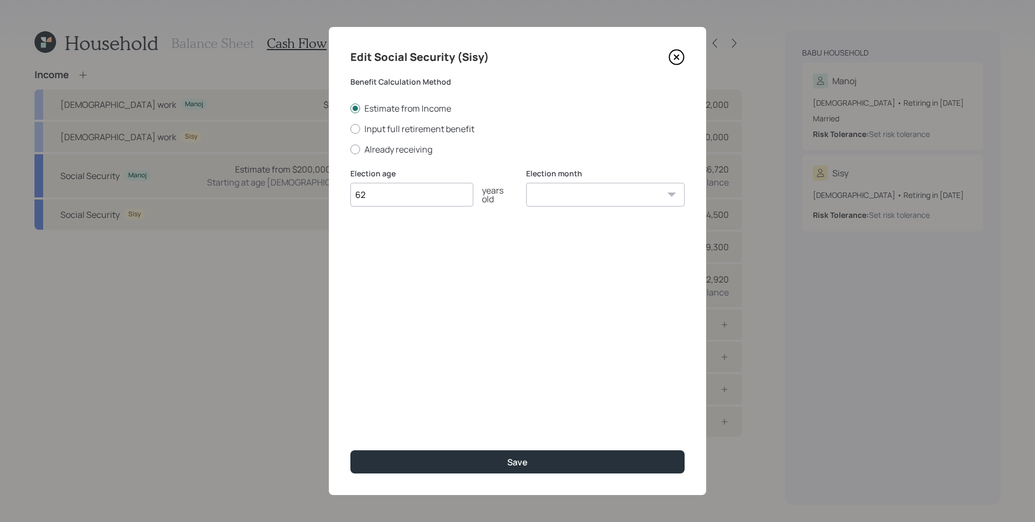
type input "62"
click at [628, 186] on select "January February March April May June July August September October November De…" at bounding box center [605, 195] width 158 height 24
select select "5"
click at [526, 183] on select "January February March April May June July August September October November De…" at bounding box center [605, 195] width 158 height 24
click at [563, 196] on select "January February March April May June July August September October November De…" at bounding box center [605, 195] width 158 height 24
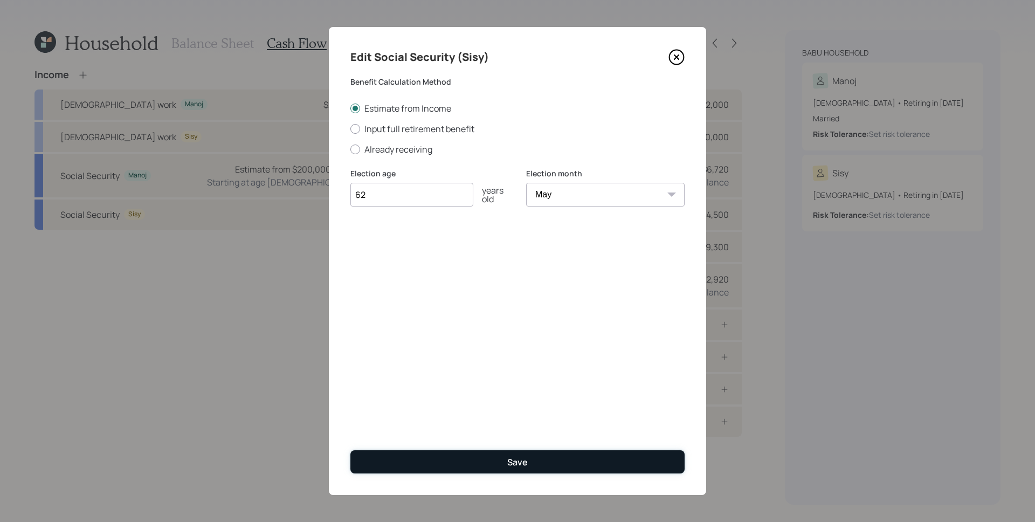
click at [537, 458] on button "Save" at bounding box center [517, 461] width 334 height 23
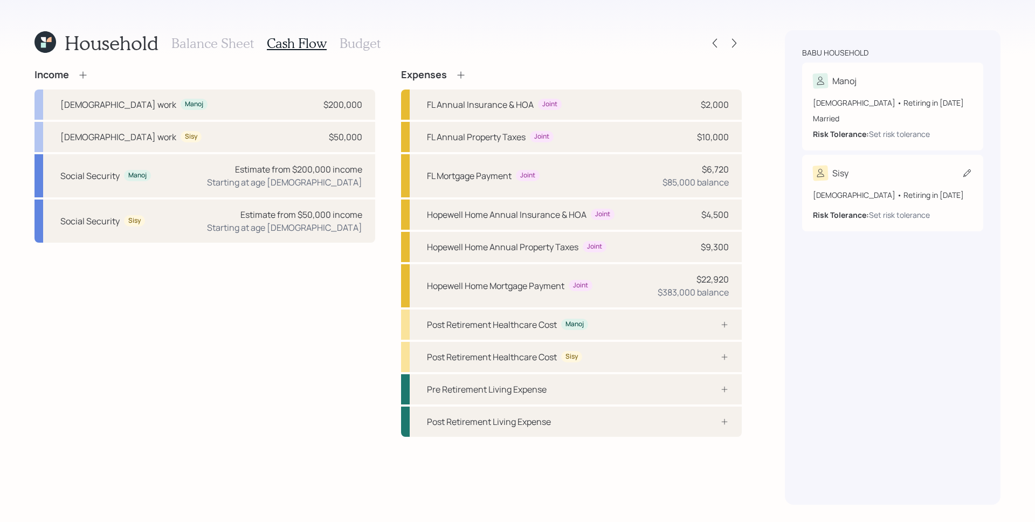
click at [874, 197] on div "[DEMOGRAPHIC_DATA] • Retiring in [DATE]" at bounding box center [893, 194] width 160 height 11
select select "4"
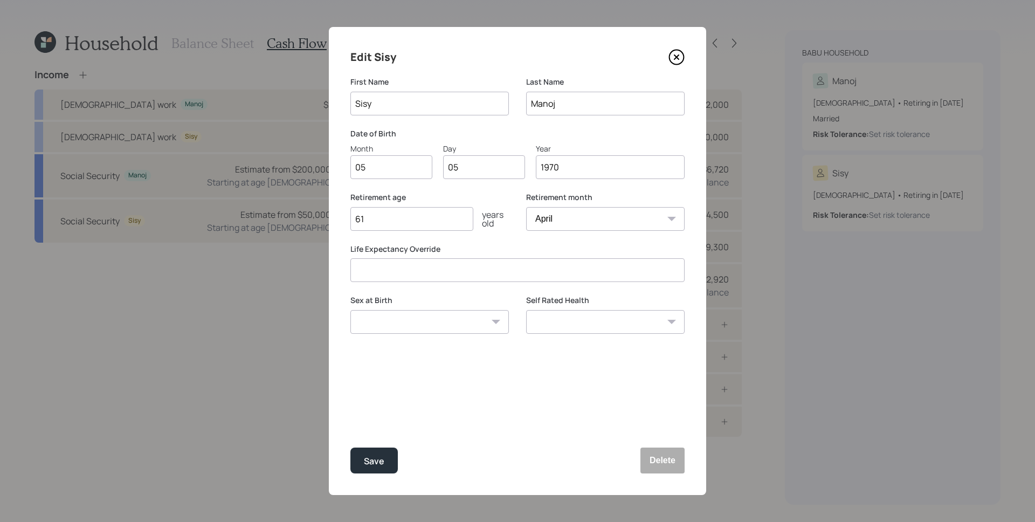
click at [669, 56] on icon at bounding box center [676, 57] width 15 height 15
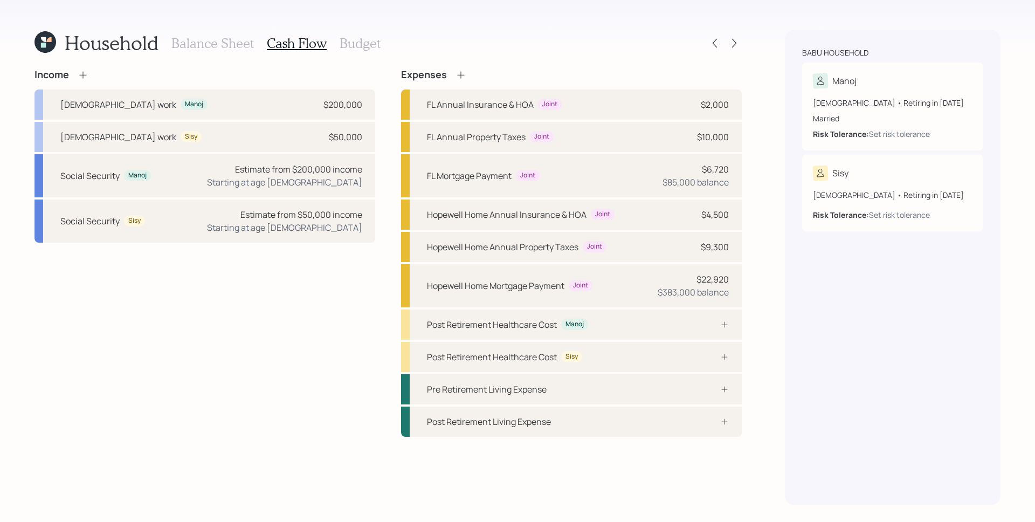
click at [83, 73] on icon at bounding box center [82, 74] width 7 height 7
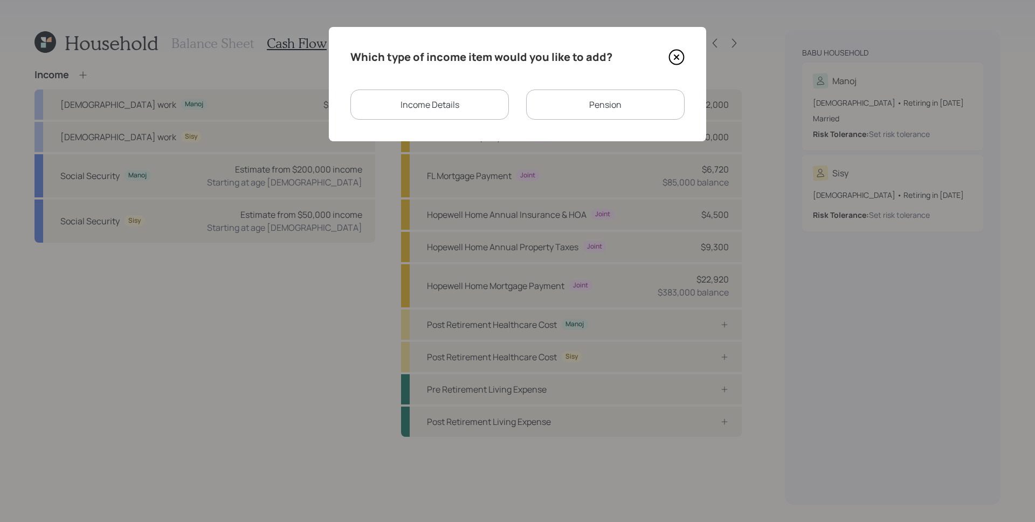
click at [584, 97] on div "Pension" at bounding box center [605, 104] width 158 height 30
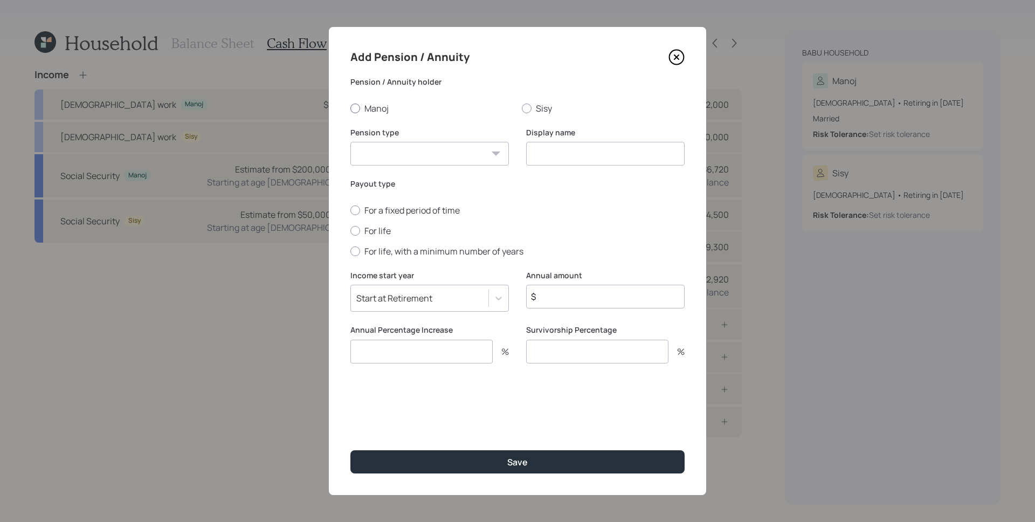
click at [367, 108] on label "Manoj" at bounding box center [431, 108] width 163 height 12
click at [350, 108] on input "Manoj" at bounding box center [350, 108] width 1 height 1
radio input "true"
click at [485, 152] on select "Pension Annuity" at bounding box center [429, 154] width 158 height 24
select select "pension"
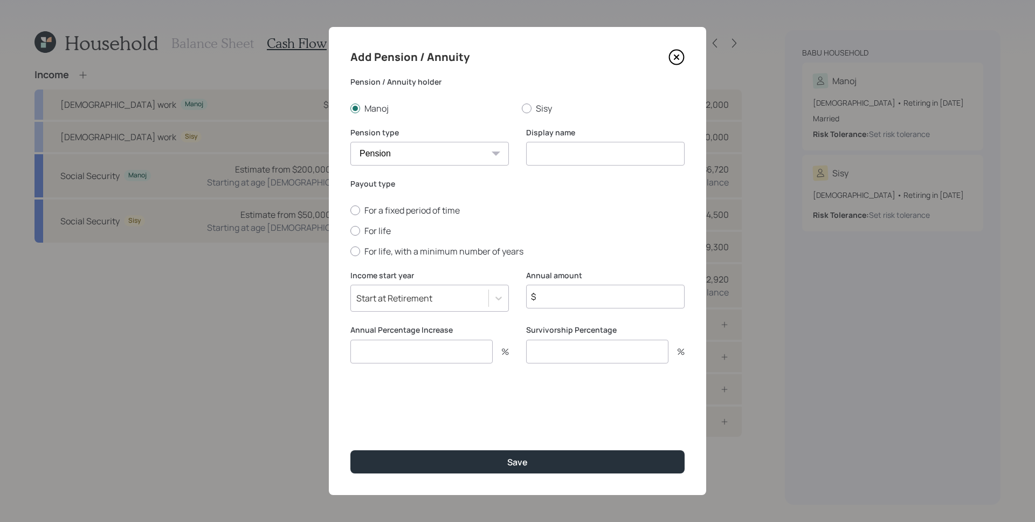
click at [350, 142] on select "Pension Annuity" at bounding box center [429, 154] width 158 height 24
click at [609, 158] on input at bounding box center [605, 154] width 158 height 24
type input "[PERSON_NAME]'s Pension"
click at [360, 230] on div at bounding box center [355, 231] width 10 height 10
click at [350, 230] on input "For life" at bounding box center [350, 230] width 1 height 1
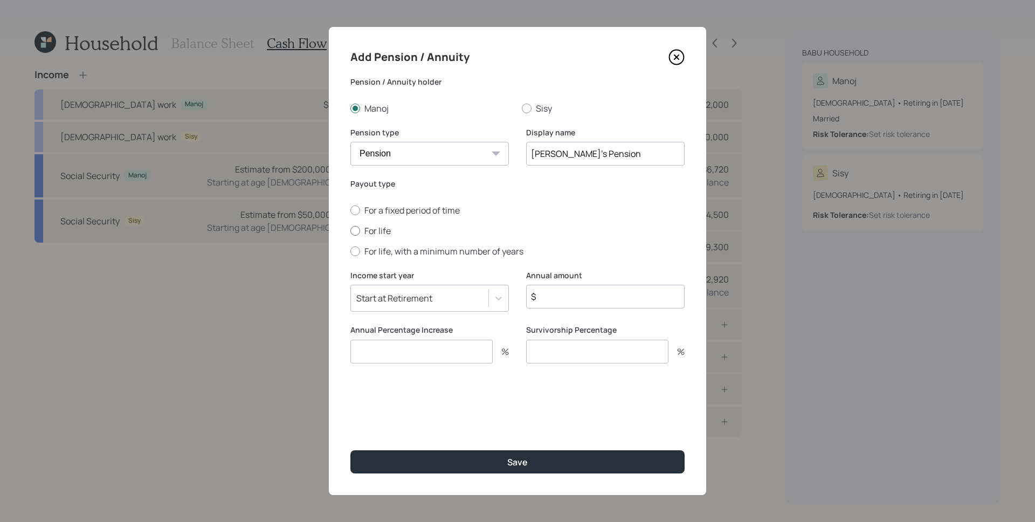
radio input "true"
click at [452, 301] on div "Start at Retirement" at bounding box center [419, 298] width 137 height 18
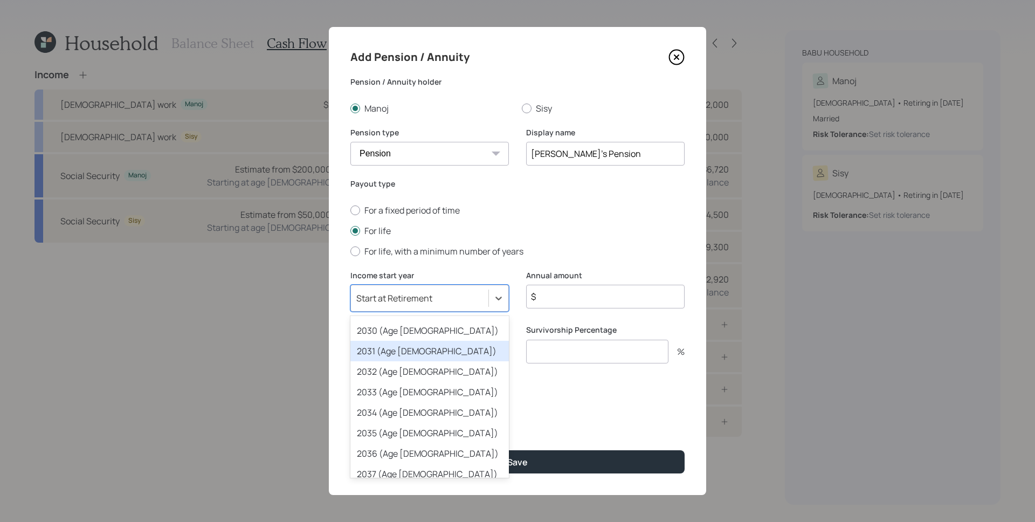
scroll to position [229, 0]
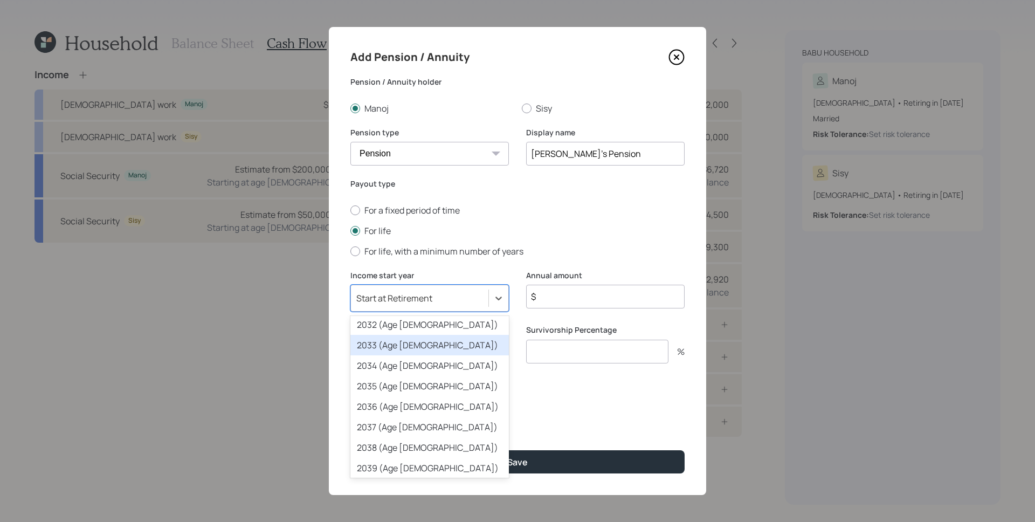
click at [429, 347] on div "2033 (Age [DEMOGRAPHIC_DATA])" at bounding box center [429, 345] width 158 height 20
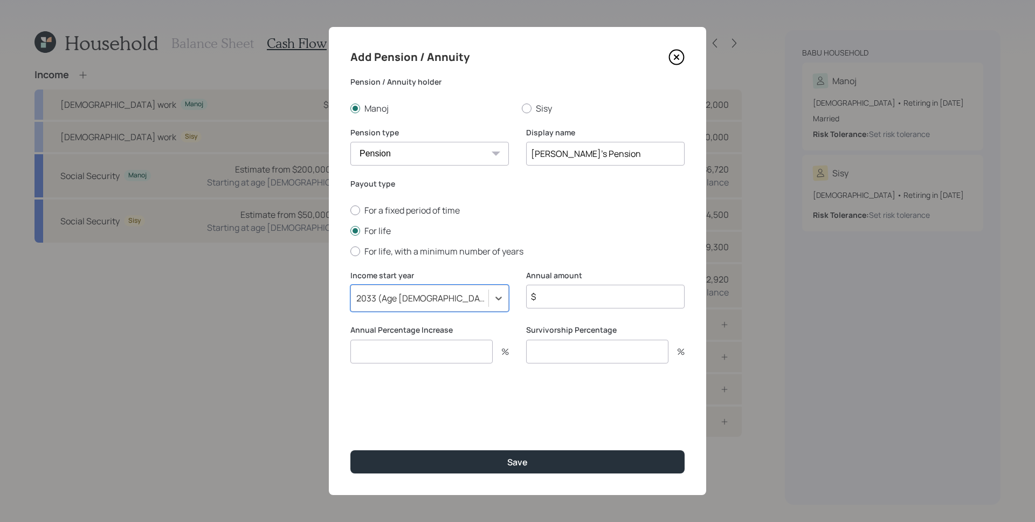
click at [531, 259] on div "Payout type For a fixed period of time For life For life, with a minimum number…" at bounding box center [517, 224] width 334 height 92
click at [478, 298] on div "2033 (Age [DEMOGRAPHIC_DATA])" at bounding box center [419, 298] width 137 height 18
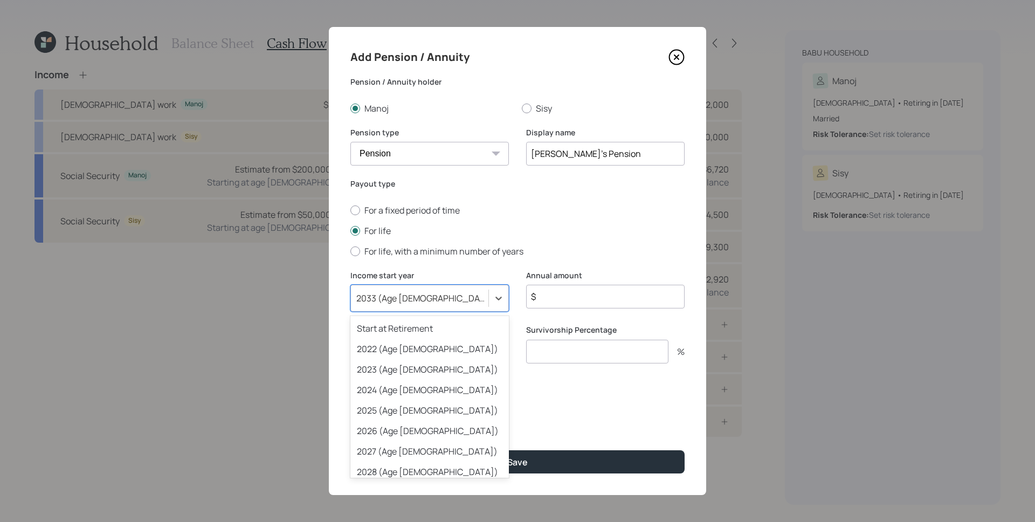
scroll to position [114, 0]
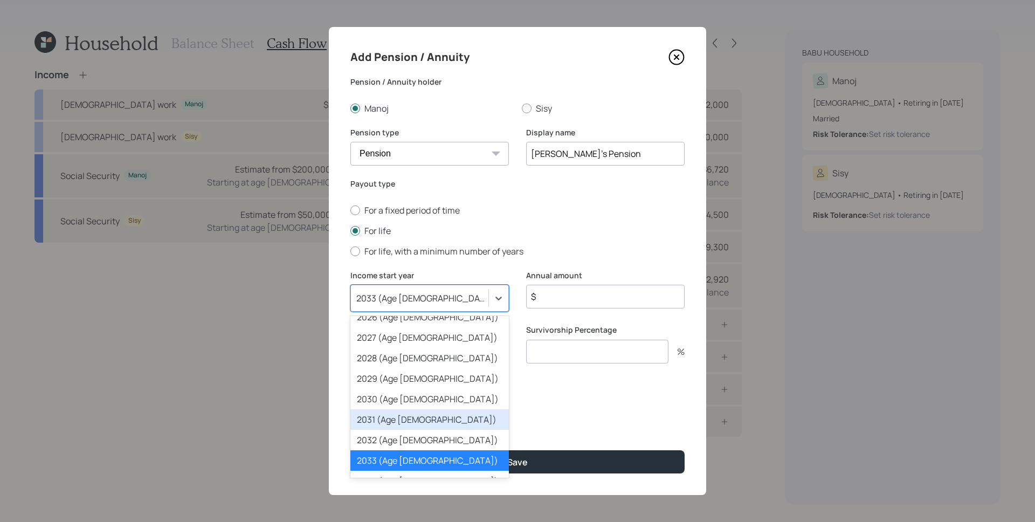
click at [401, 418] on div "2031 (Age [DEMOGRAPHIC_DATA])" at bounding box center [429, 419] width 158 height 20
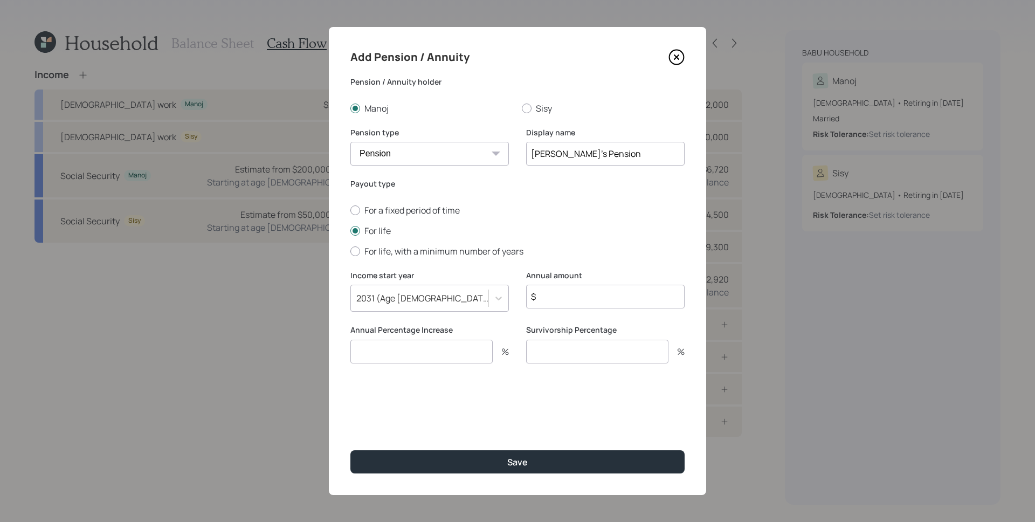
click at [582, 295] on input "$" at bounding box center [605, 297] width 158 height 24
type input "$ 36,000"
click at [557, 273] on label "Annual amount" at bounding box center [605, 275] width 158 height 11
click at [400, 342] on input "number" at bounding box center [421, 352] width 142 height 24
type input "0"
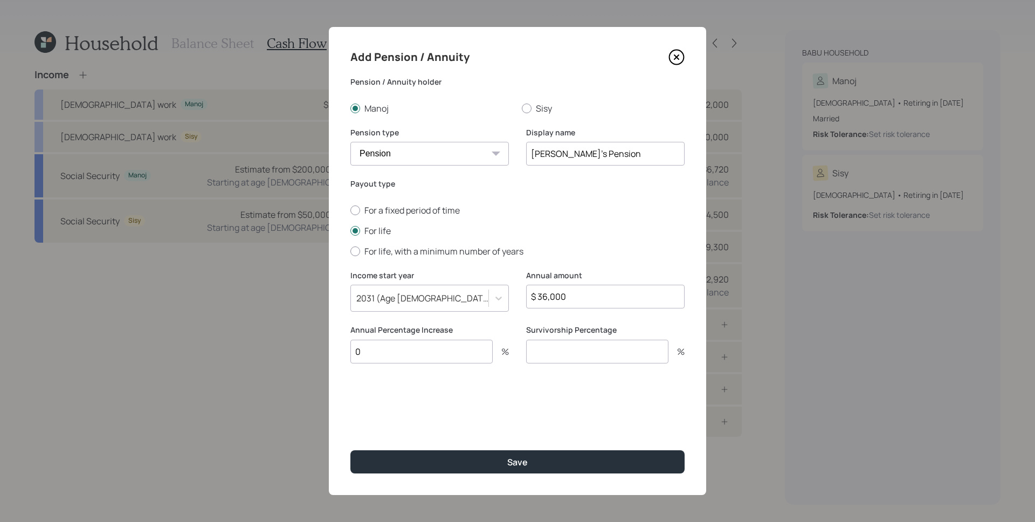
drag, startPoint x: 580, startPoint y: 384, endPoint x: 565, endPoint y: 363, distance: 25.9
click at [579, 383] on div "Add Pension / Annuity Pension / Annuity [PERSON_NAME] Pension type Pension Annu…" at bounding box center [517, 261] width 377 height 468
click at [562, 352] on input "number" at bounding box center [597, 352] width 142 height 24
click at [562, 351] on input "number" at bounding box center [597, 352] width 142 height 24
type input "0"
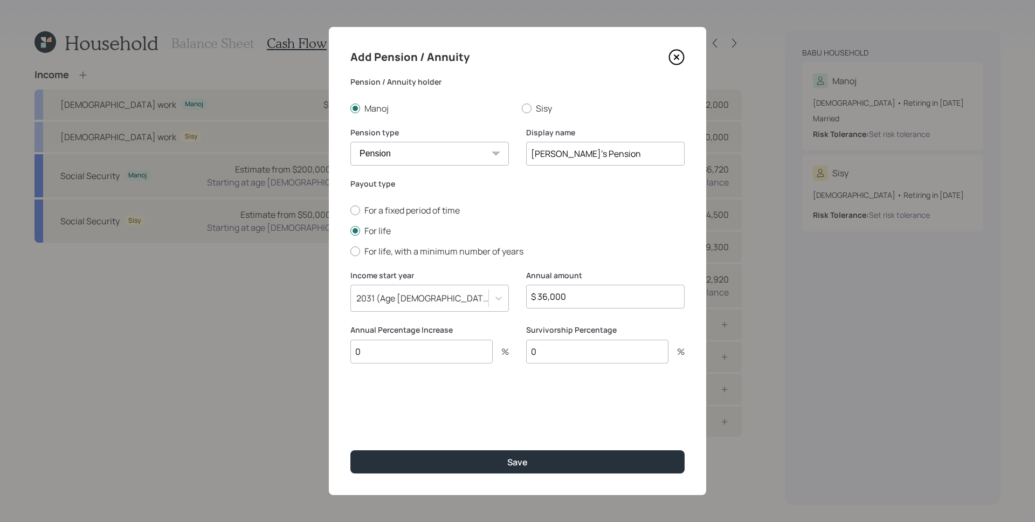
click at [557, 378] on div "Add Pension / Annuity Pension / Annuity [PERSON_NAME] Pension type Pension Annu…" at bounding box center [517, 261] width 377 height 468
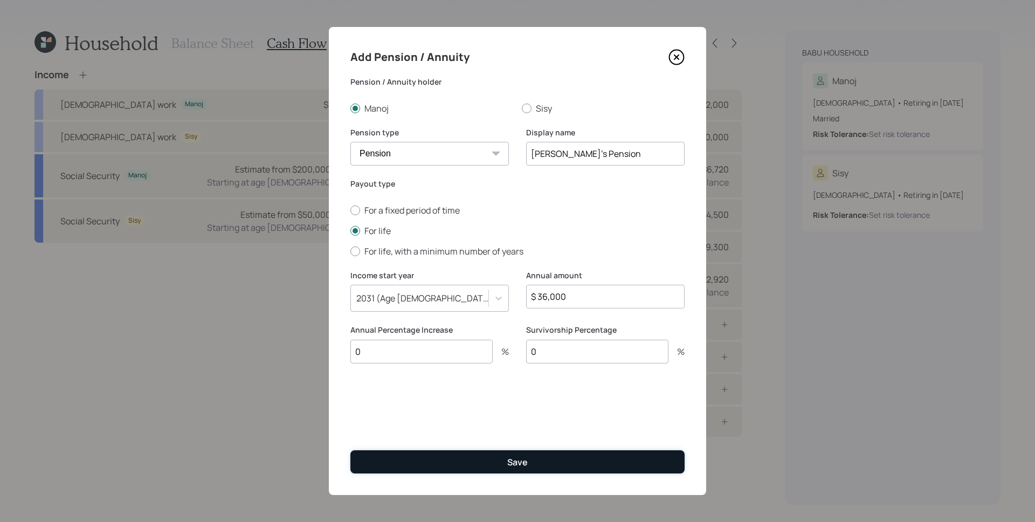
click at [583, 462] on button "Save" at bounding box center [517, 461] width 334 height 23
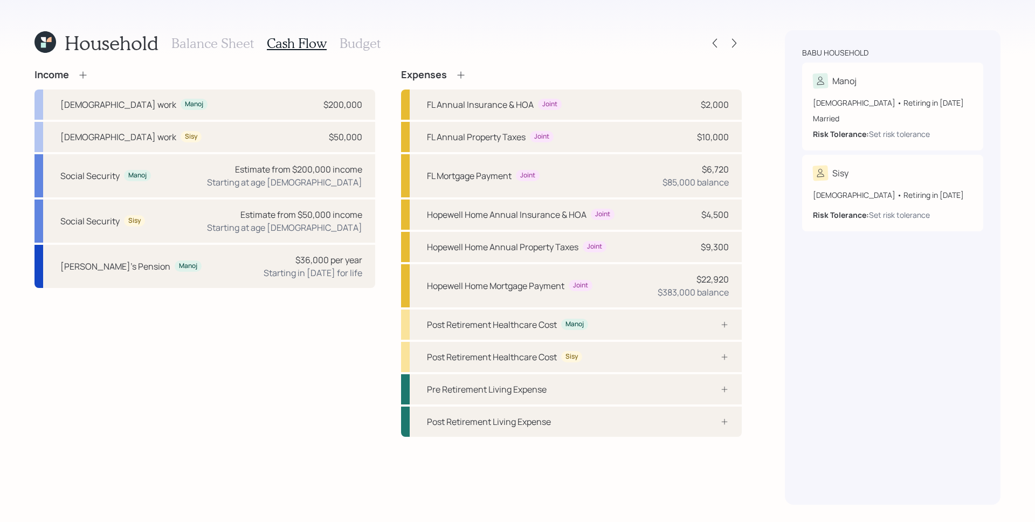
click at [531, 32] on div "Household Balance Sheet Cash Flow Budget" at bounding box center [387, 43] width 707 height 26
click at [591, 38] on div "Household Balance Sheet Cash Flow Budget" at bounding box center [387, 43] width 707 height 26
click at [783, 330] on div "Household Balance Sheet Cash Flow Budget Income [DEMOGRAPHIC_DATA] work Manoj $…" at bounding box center [517, 261] width 1035 height 522
click at [707, 320] on div at bounding box center [712, 324] width 32 height 9
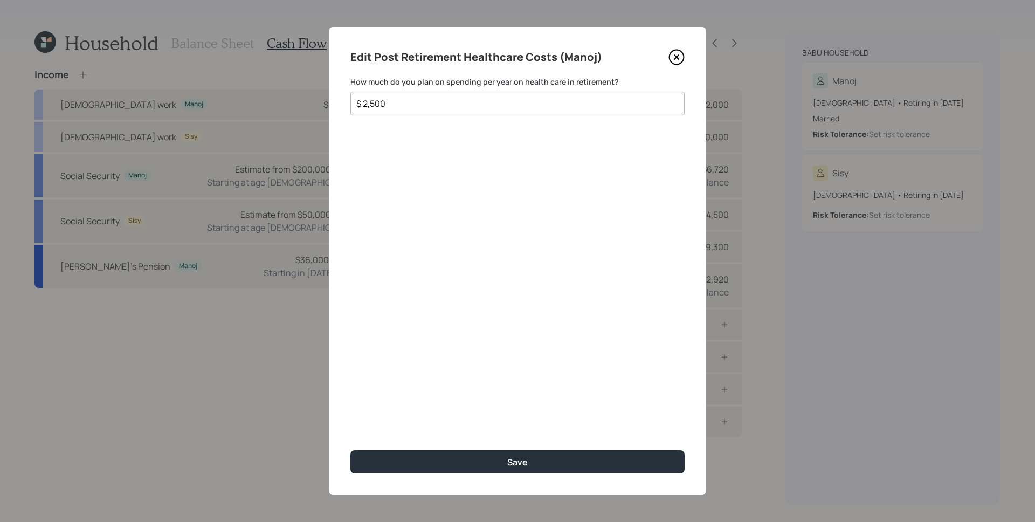
type input "$ 2,500"
click at [350, 450] on button "Save" at bounding box center [517, 461] width 334 height 23
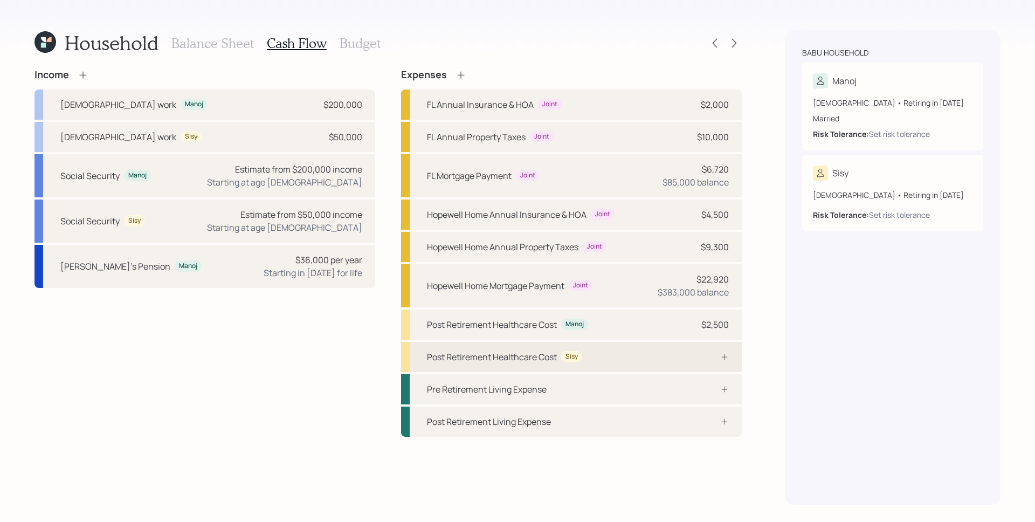
click at [716, 356] on div at bounding box center [712, 356] width 32 height 9
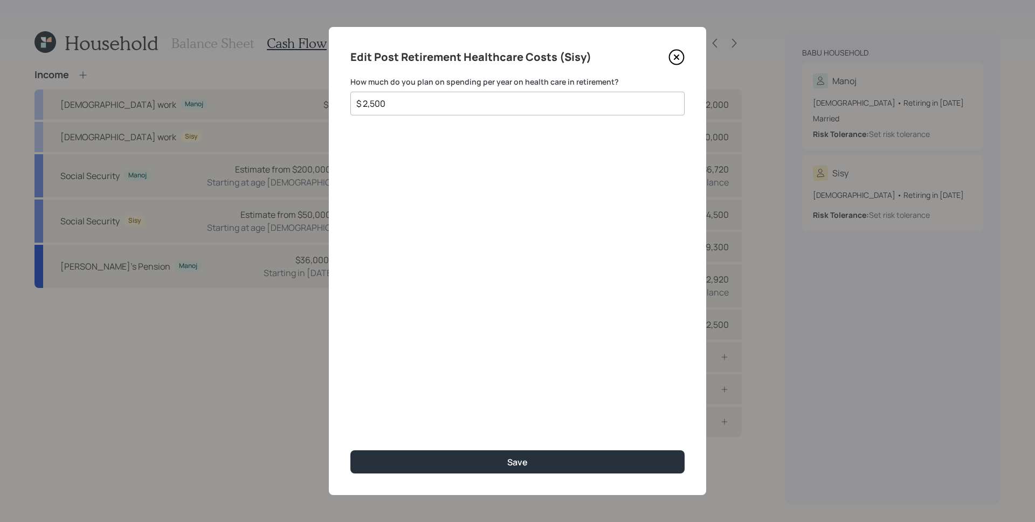
type input "$ 2,500"
click at [350, 450] on button "Save" at bounding box center [517, 461] width 334 height 23
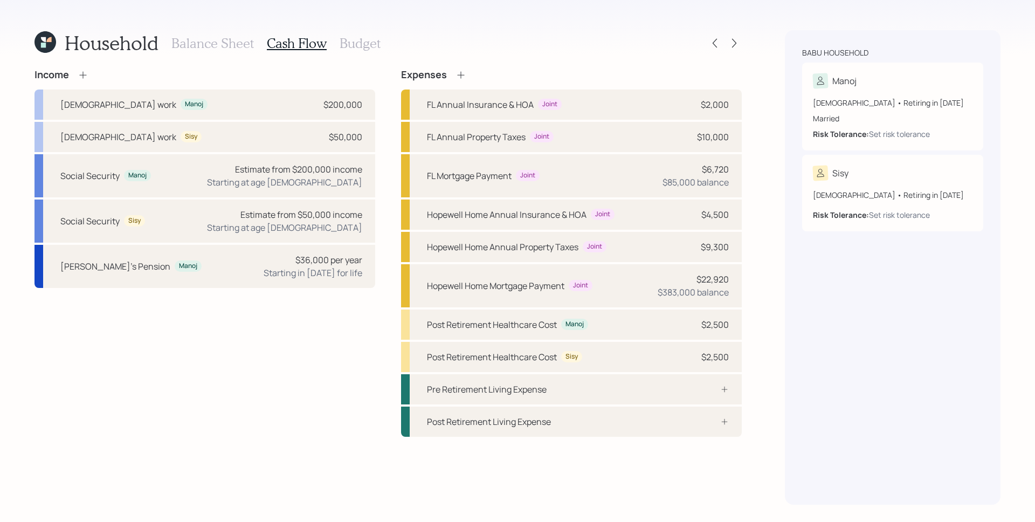
click at [358, 47] on h3 "Budget" at bounding box center [360, 44] width 41 height 16
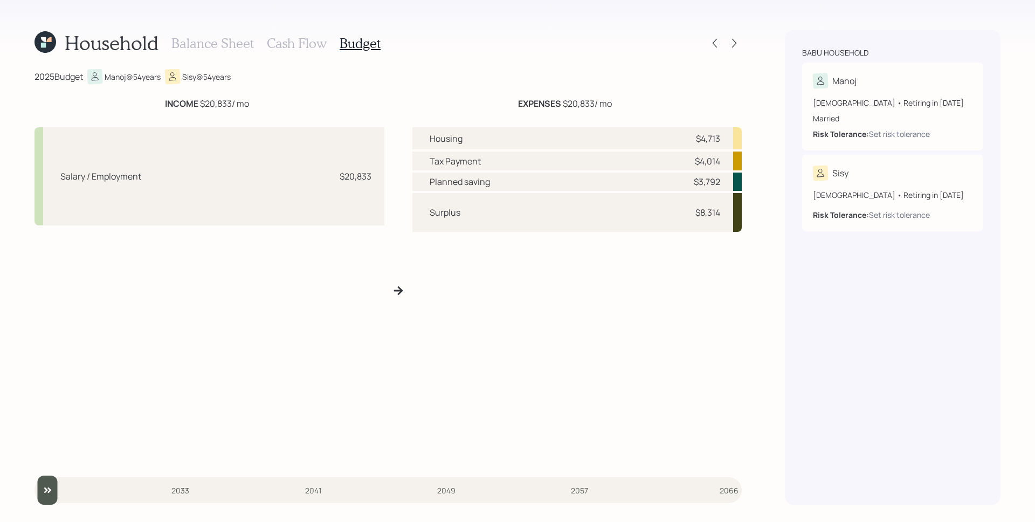
click at [276, 179] on div "Salary / Employment $20,833" at bounding box center [209, 176] width 350 height 98
drag, startPoint x: 56, startPoint y: 175, endPoint x: 371, endPoint y: 191, distance: 315.2
click at [371, 191] on div "Salary / Employment $20,833" at bounding box center [209, 176] width 350 height 98
drag, startPoint x: 697, startPoint y: 140, endPoint x: 729, endPoint y: 141, distance: 32.4
click at [729, 141] on div "Housing $4,713" at bounding box center [576, 138] width 329 height 22
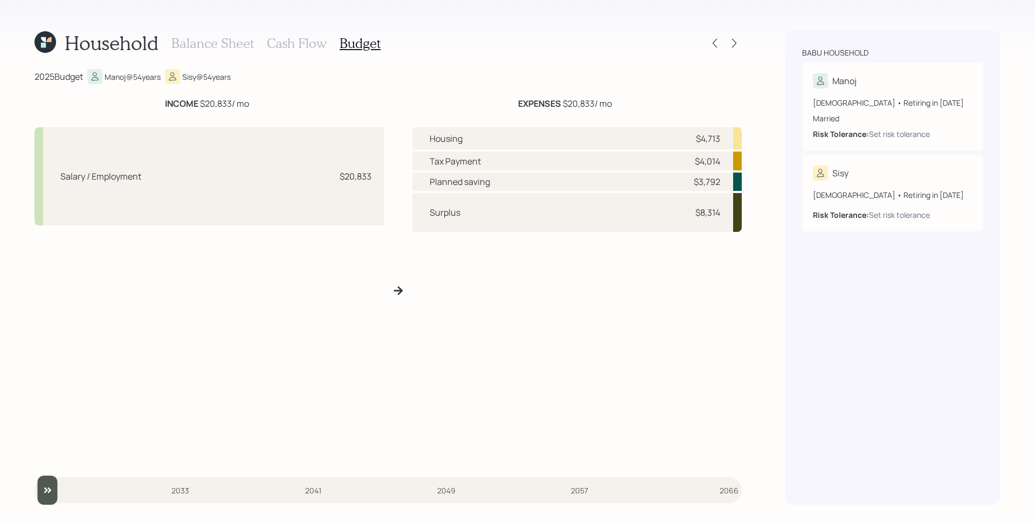
click at [668, 156] on div "Tax Payment $4,014" at bounding box center [576, 160] width 329 height 19
drag, startPoint x: 699, startPoint y: 162, endPoint x: 723, endPoint y: 162, distance: 24.3
click at [723, 162] on div "Tax Payment $4,014" at bounding box center [576, 160] width 329 height 19
click at [682, 175] on div "Planned saving $3,792" at bounding box center [576, 181] width 329 height 18
drag, startPoint x: 698, startPoint y: 182, endPoint x: 730, endPoint y: 186, distance: 32.1
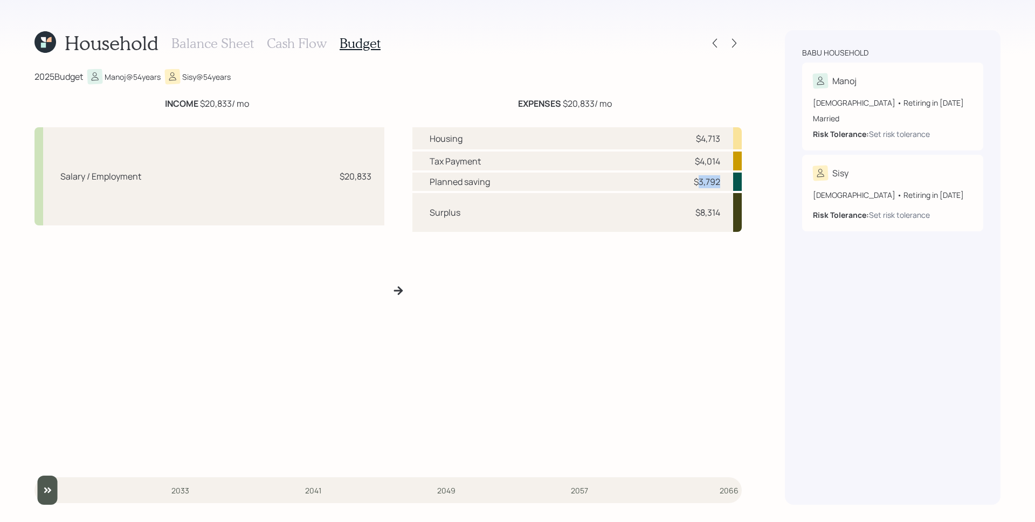
click at [730, 186] on div "Planned saving $3,792" at bounding box center [576, 181] width 329 height 18
click at [718, 179] on div "$3,792" at bounding box center [707, 181] width 26 height 13
drag, startPoint x: 427, startPoint y: 215, endPoint x: 721, endPoint y: 215, distance: 293.2
click at [721, 215] on div "Surplus $8,314" at bounding box center [576, 212] width 329 height 39
click at [721, 218] on div "Surplus $8,314" at bounding box center [576, 212] width 329 height 39
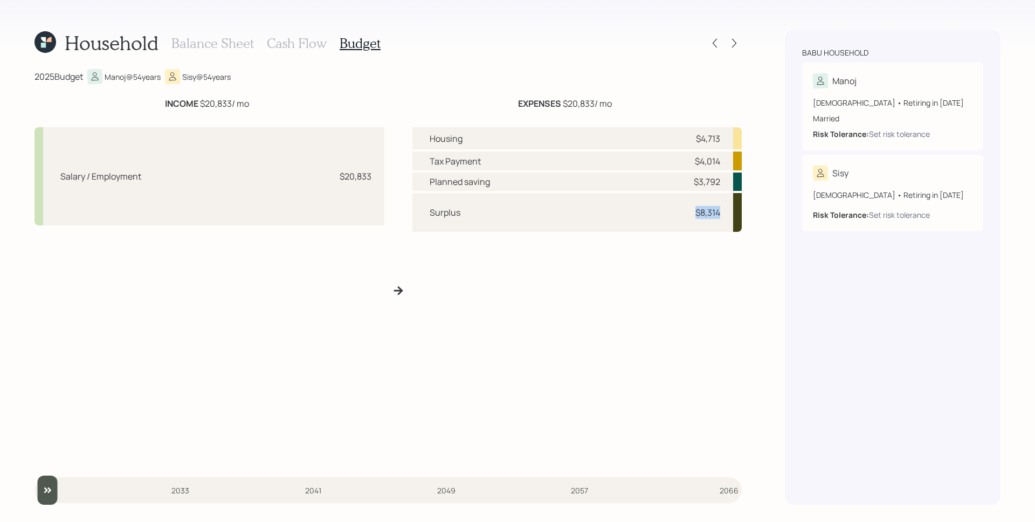
drag, startPoint x: 721, startPoint y: 211, endPoint x: 683, endPoint y: 211, distance: 37.7
click at [683, 211] on div "Surplus $8,314" at bounding box center [576, 212] width 329 height 39
click at [728, 209] on div "Surplus $8,314" at bounding box center [576, 212] width 329 height 39
drag, startPoint x: 722, startPoint y: 212, endPoint x: 700, endPoint y: 213, distance: 22.1
click at [700, 213] on div "Surplus $8,314" at bounding box center [576, 212] width 329 height 39
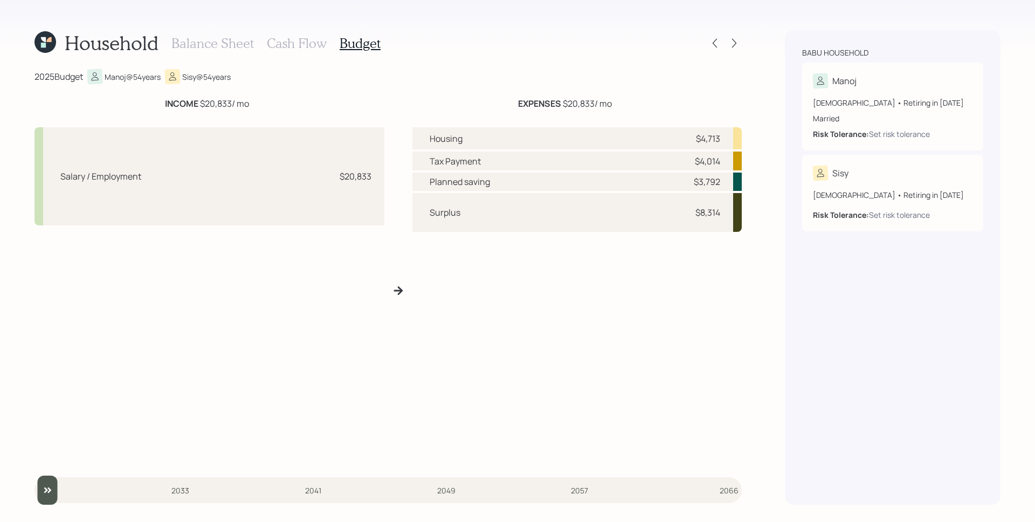
drag, startPoint x: 715, startPoint y: 181, endPoint x: 726, endPoint y: 184, distance: 11.8
click at [715, 181] on div "$3,792" at bounding box center [707, 181] width 26 height 13
drag, startPoint x: 718, startPoint y: 162, endPoint x: 694, endPoint y: 160, distance: 24.4
click at [695, 160] on div "$4,014" at bounding box center [707, 161] width 25 height 13
click at [718, 161] on div "$4,014" at bounding box center [707, 161] width 25 height 13
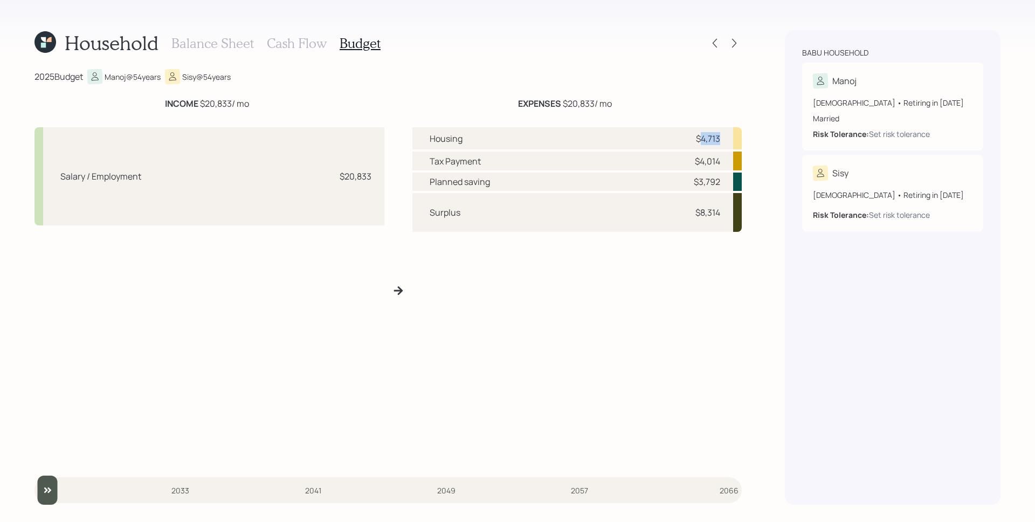
drag, startPoint x: 702, startPoint y: 136, endPoint x: 724, endPoint y: 139, distance: 22.7
click at [724, 139] on div "Housing $4,713" at bounding box center [576, 138] width 329 height 22
drag, startPoint x: 724, startPoint y: 182, endPoint x: 700, endPoint y: 180, distance: 24.3
click at [700, 180] on div "Planned saving $3,792" at bounding box center [576, 181] width 329 height 18
drag, startPoint x: 722, startPoint y: 159, endPoint x: 700, endPoint y: 156, distance: 22.3
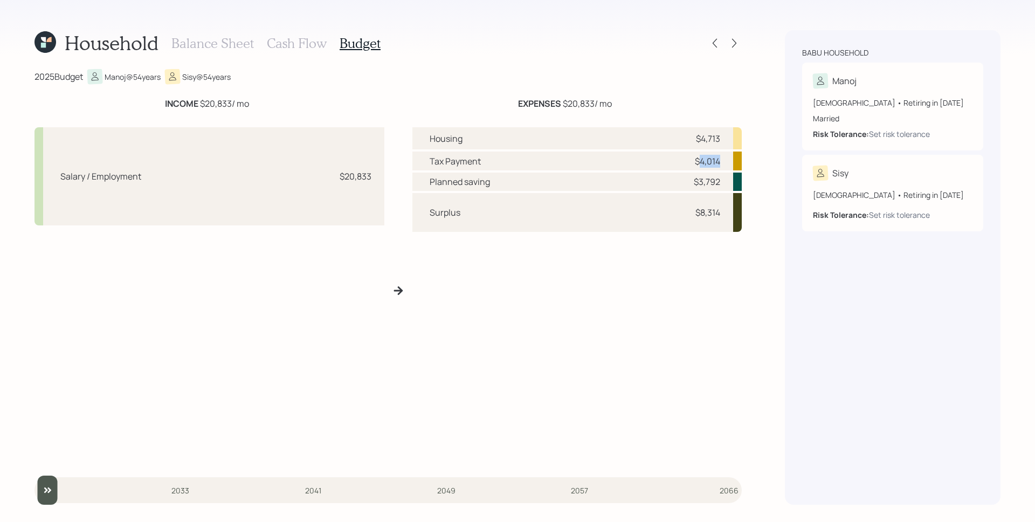
click at [700, 156] on div "Tax Payment $4,014" at bounding box center [576, 160] width 329 height 19
drag, startPoint x: 702, startPoint y: 139, endPoint x: 723, endPoint y: 139, distance: 21.0
click at [723, 139] on div "Housing $4,713" at bounding box center [576, 138] width 329 height 22
click at [316, 50] on h3 "Cash Flow" at bounding box center [297, 44] width 60 height 16
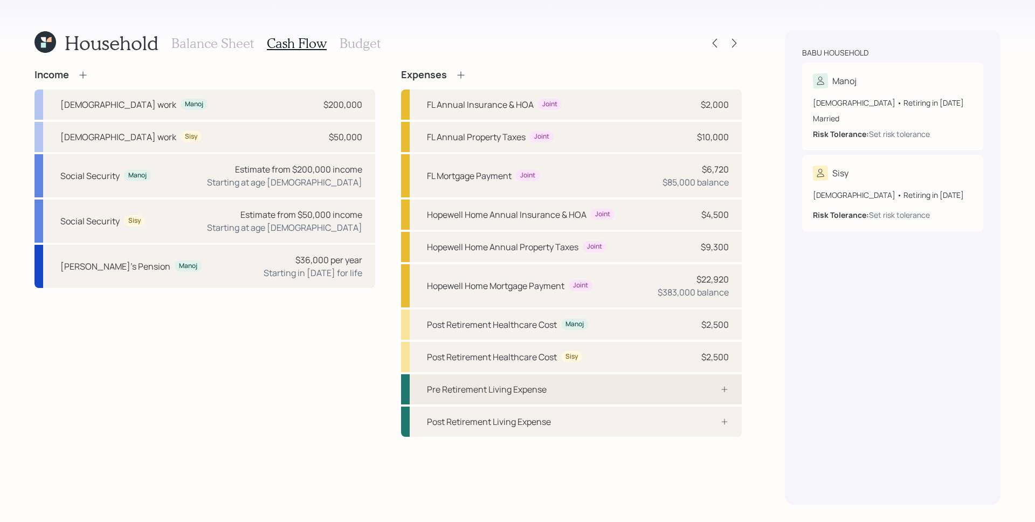
click at [583, 392] on div "Pre Retirement Living Expense" at bounding box center [571, 389] width 341 height 30
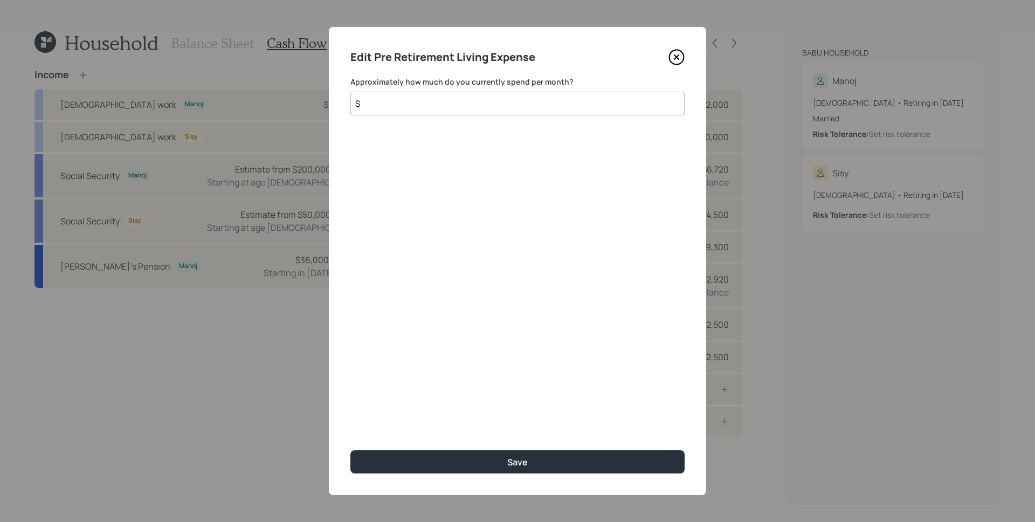
click at [427, 102] on input "$" at bounding box center [517, 104] width 334 height 24
type input "$ 5,300"
click at [350, 450] on button "Save" at bounding box center [517, 461] width 334 height 23
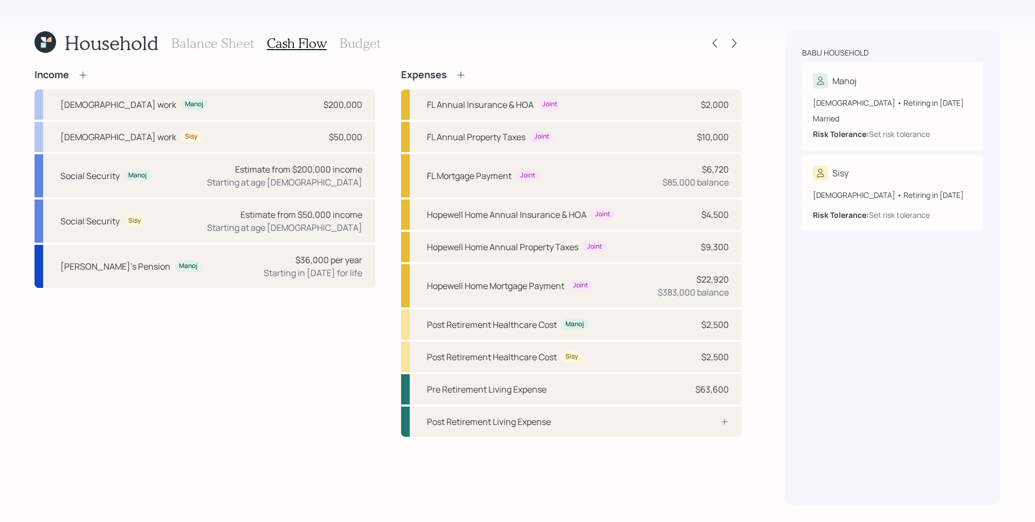
click at [357, 40] on h3 "Budget" at bounding box center [360, 44] width 41 height 16
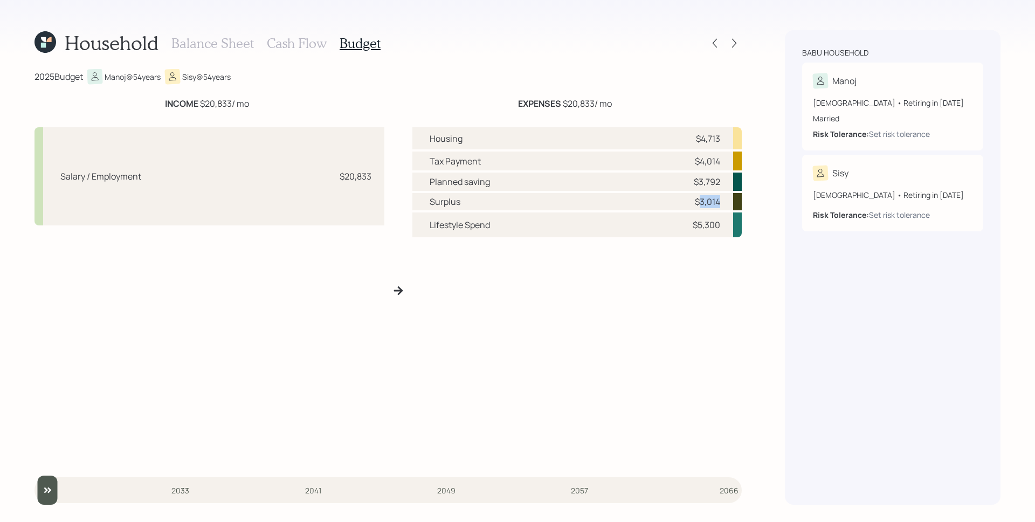
drag, startPoint x: 697, startPoint y: 202, endPoint x: 718, endPoint y: 202, distance: 21.0
click at [718, 202] on div "$3,014" at bounding box center [707, 201] width 25 height 13
click at [714, 206] on div "$3,014" at bounding box center [707, 201] width 25 height 13
drag, startPoint x: 721, startPoint y: 202, endPoint x: 694, endPoint y: 200, distance: 27.0
click at [694, 200] on div "Surplus $3,014" at bounding box center [576, 201] width 329 height 17
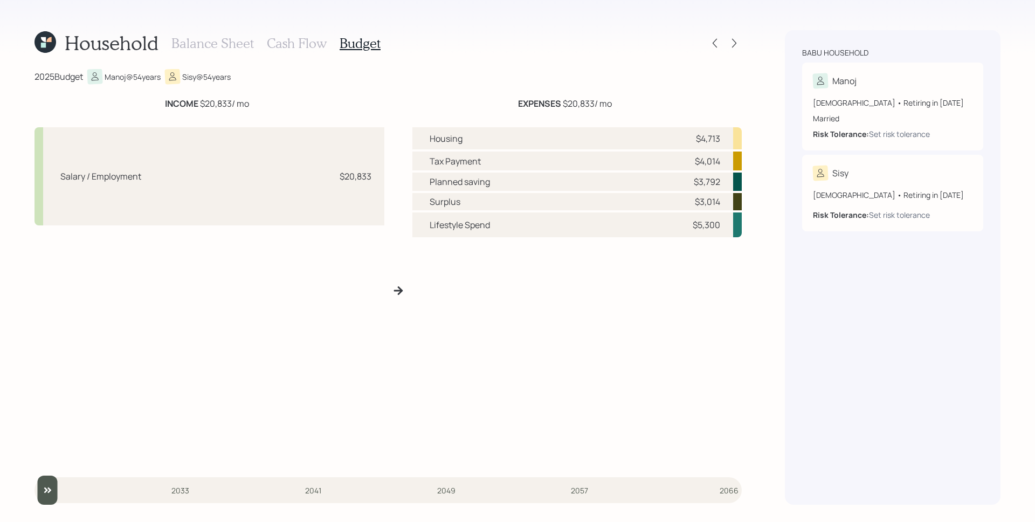
click at [307, 40] on h3 "Cash Flow" at bounding box center [297, 44] width 60 height 16
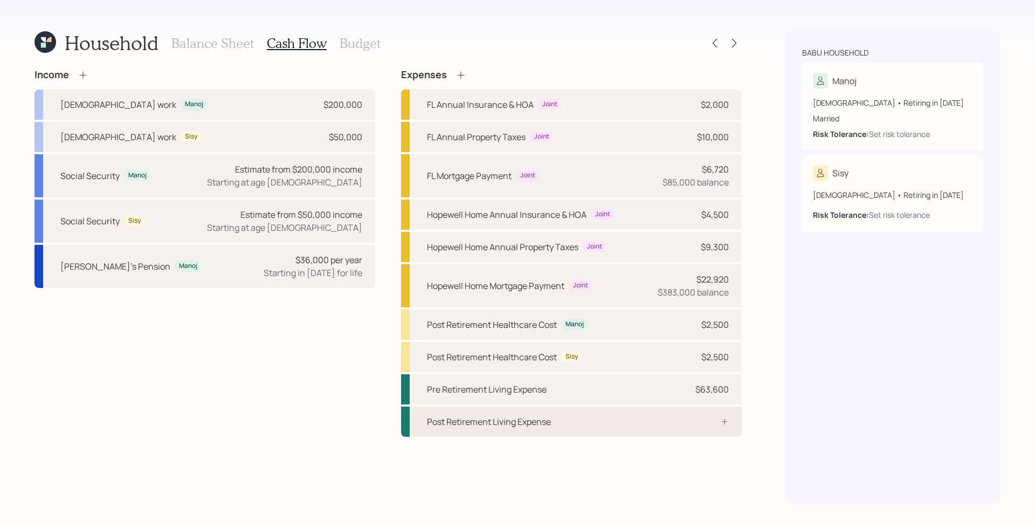
click at [713, 423] on div at bounding box center [712, 421] width 32 height 9
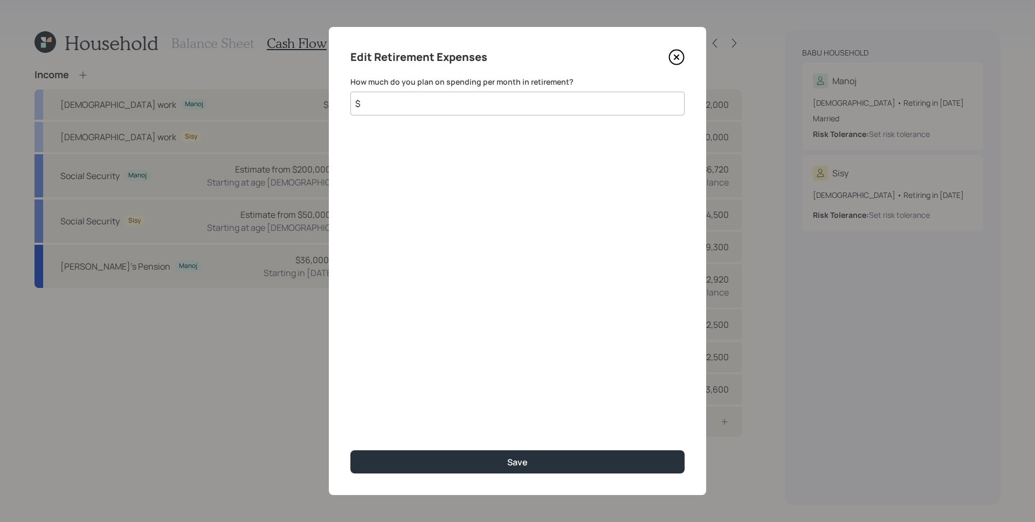
click at [528, 107] on input "$" at bounding box center [517, 104] width 334 height 24
type input "$ 5,300"
click at [350, 450] on button "Save" at bounding box center [517, 461] width 334 height 23
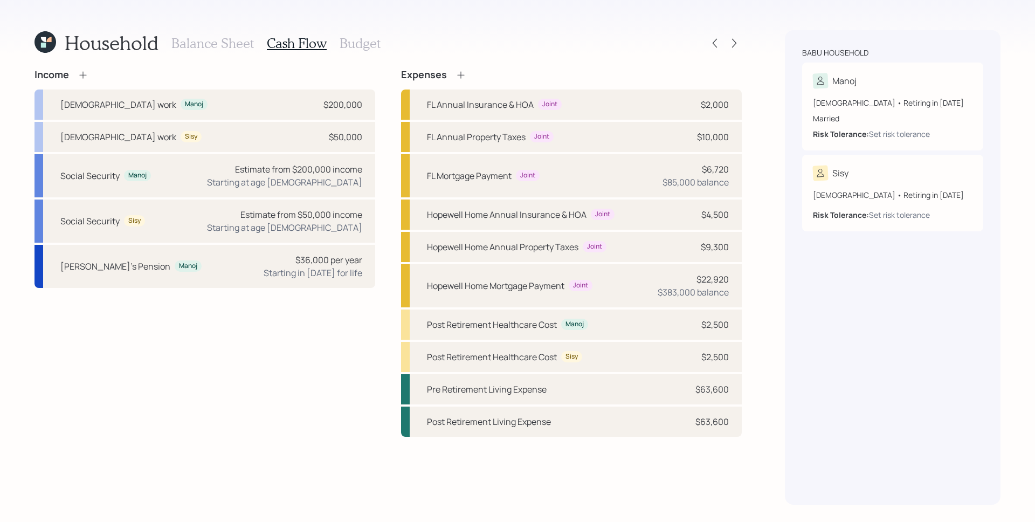
click at [763, 207] on div "Household Balance Sheet Cash Flow Budget Income [DEMOGRAPHIC_DATA] work Manoj $…" at bounding box center [517, 261] width 1035 height 522
click at [737, 43] on icon at bounding box center [734, 43] width 11 height 11
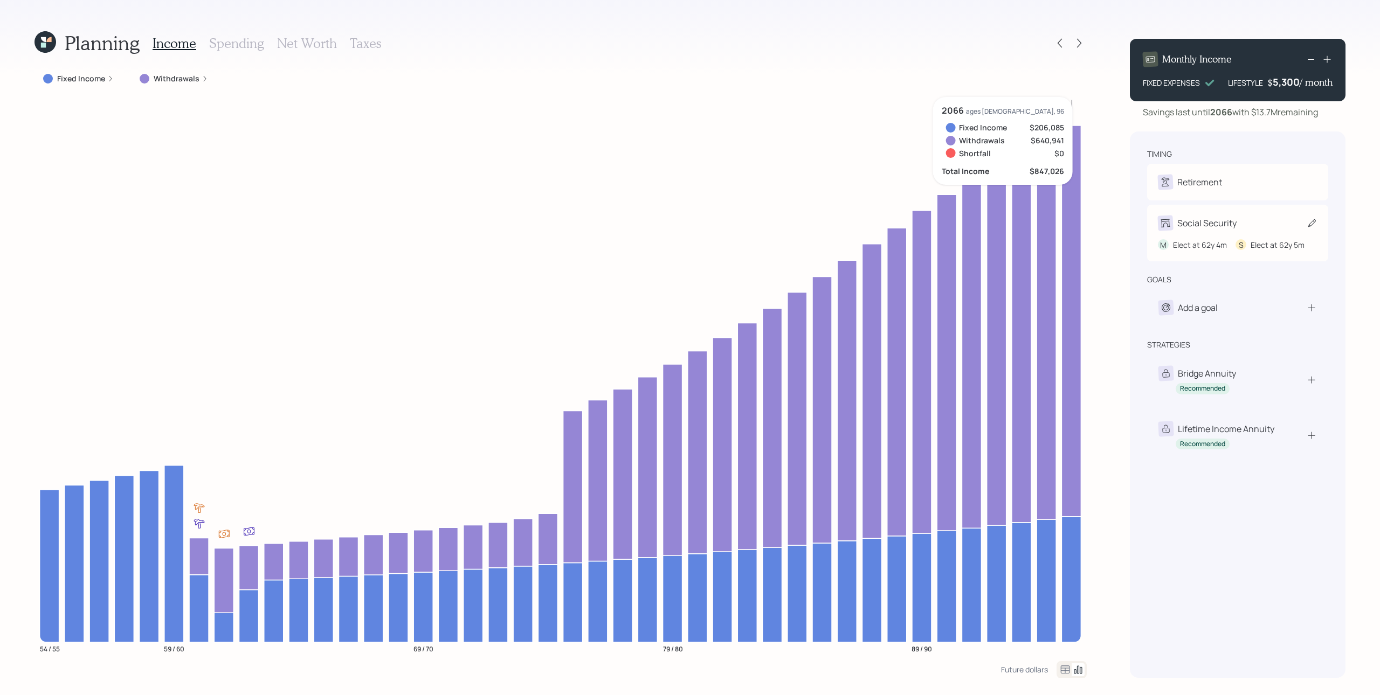
click at [1034, 219] on div "Social Security" at bounding box center [1238, 223] width 160 height 15
select select "4"
select select "5"
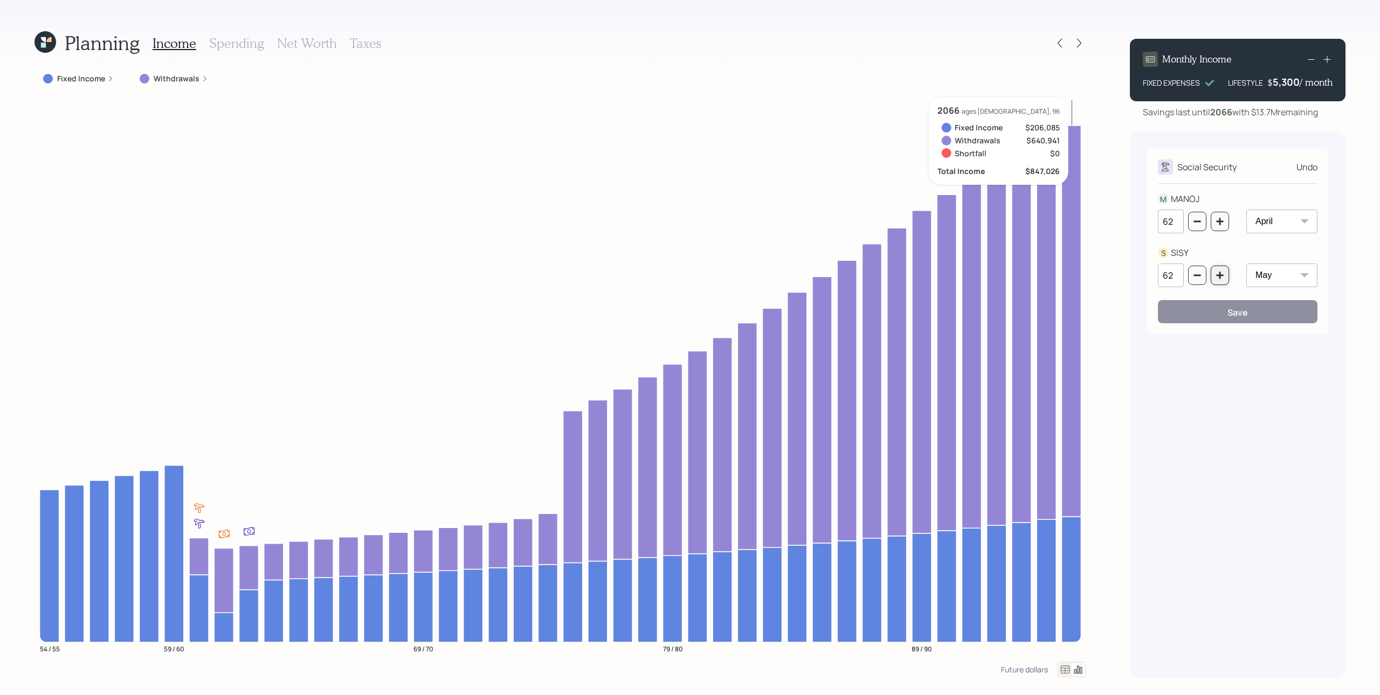
click at [1034, 274] on button "button" at bounding box center [1220, 275] width 18 height 19
type input "63"
click at [1034, 310] on div "Save" at bounding box center [1237, 313] width 20 height 12
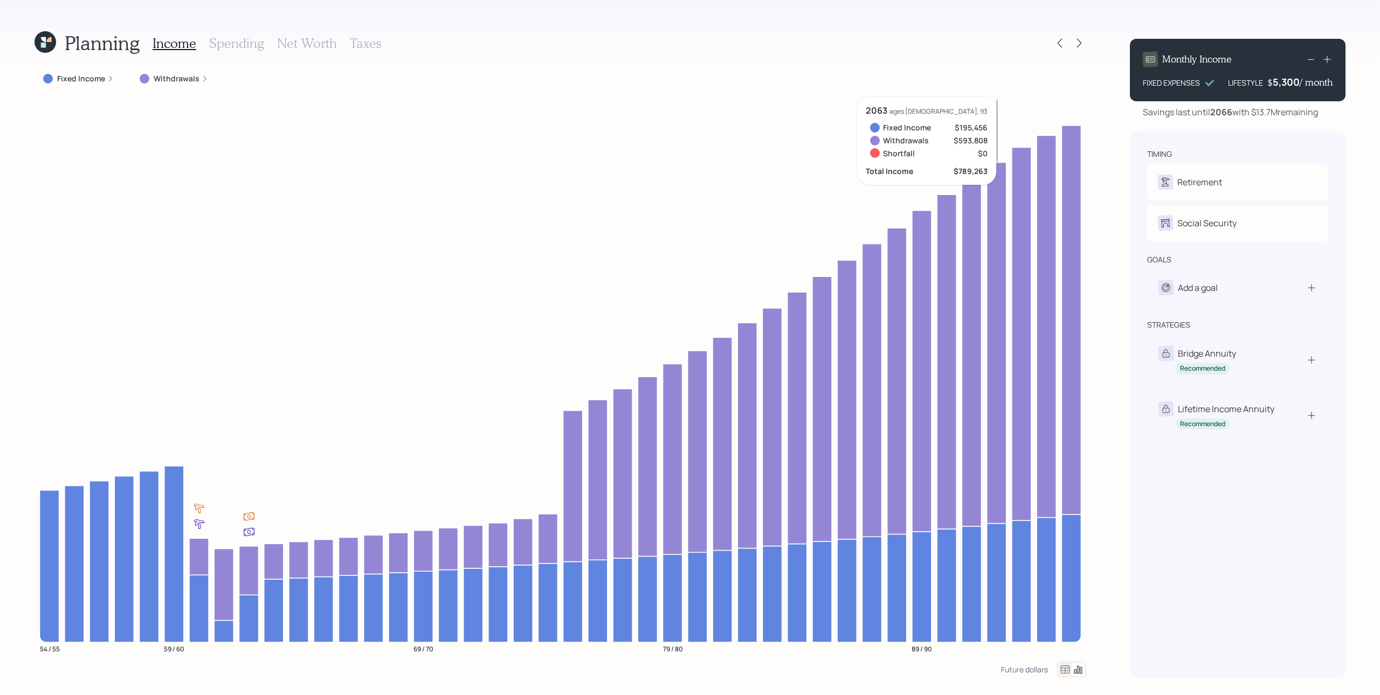
click at [1034, 225] on div "Social Security" at bounding box center [1206, 223] width 59 height 13
select select "4"
select select "5"
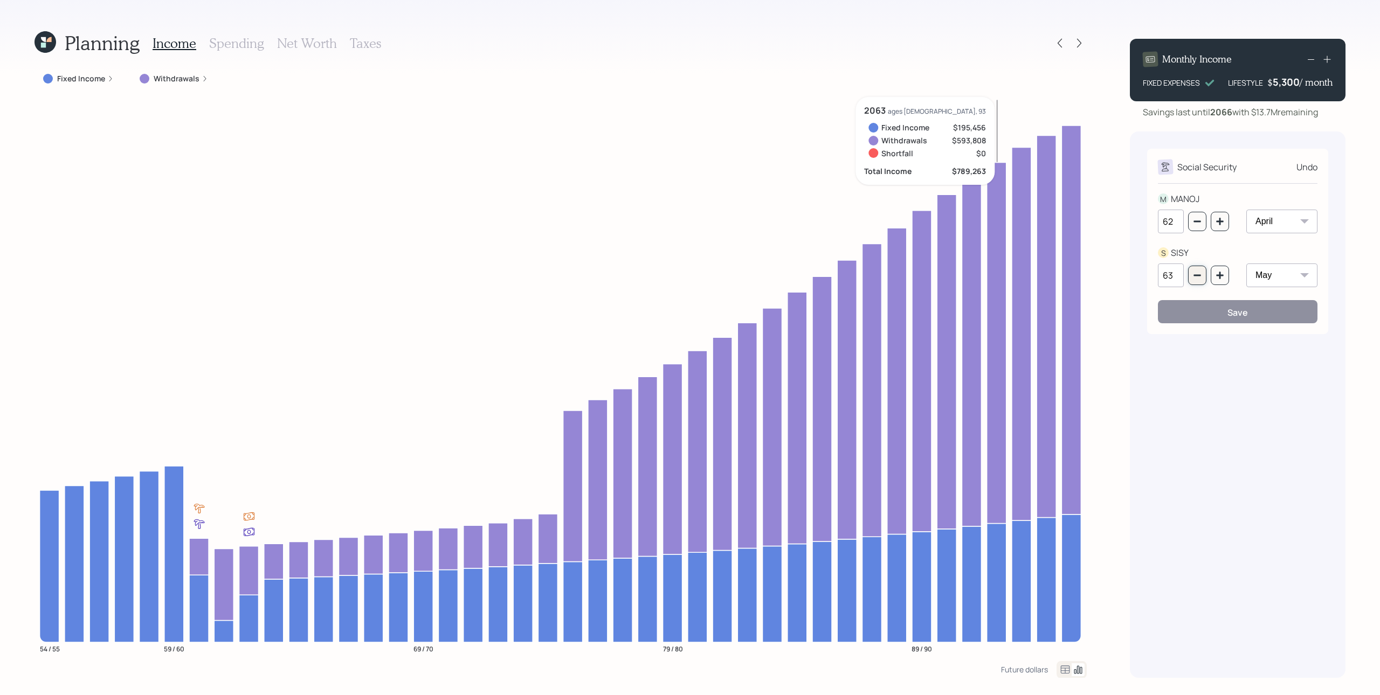
click at [1034, 272] on button "button" at bounding box center [1197, 275] width 18 height 19
type input "62"
click at [1034, 308] on button "Save" at bounding box center [1238, 311] width 160 height 23
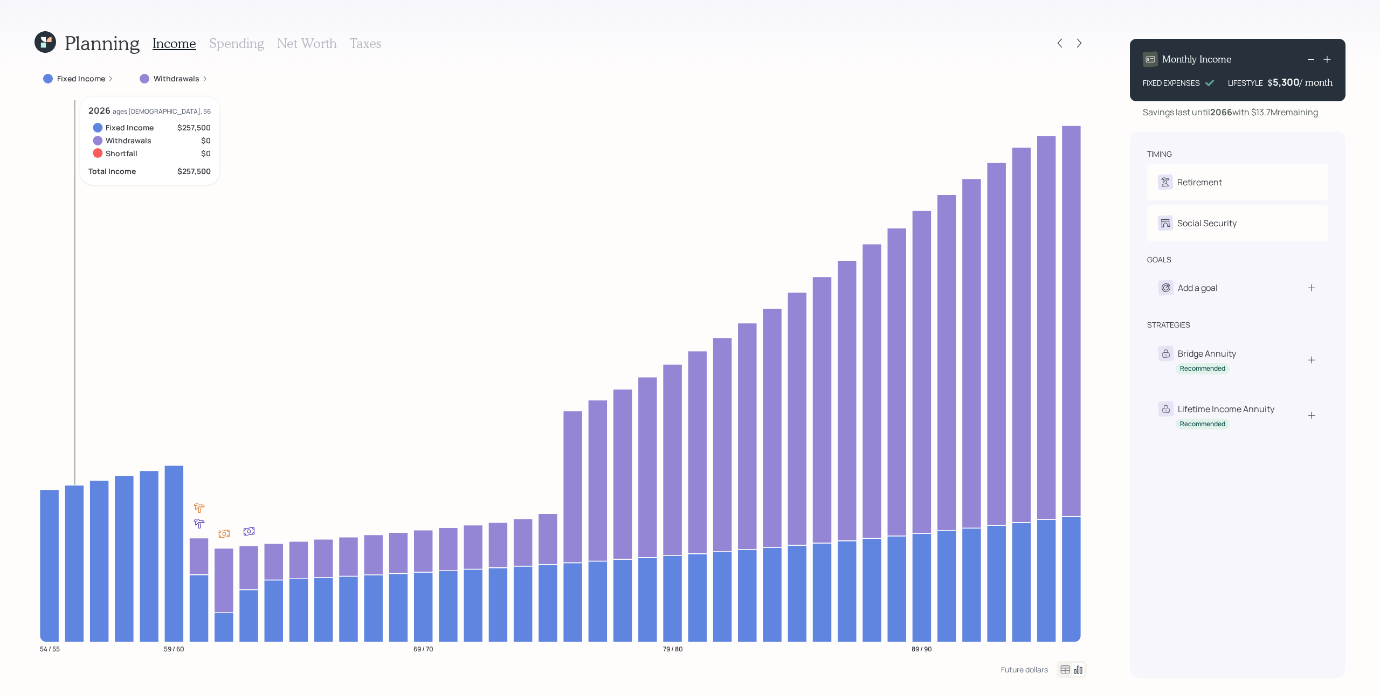
click at [110, 80] on icon at bounding box center [110, 78] width 6 height 6
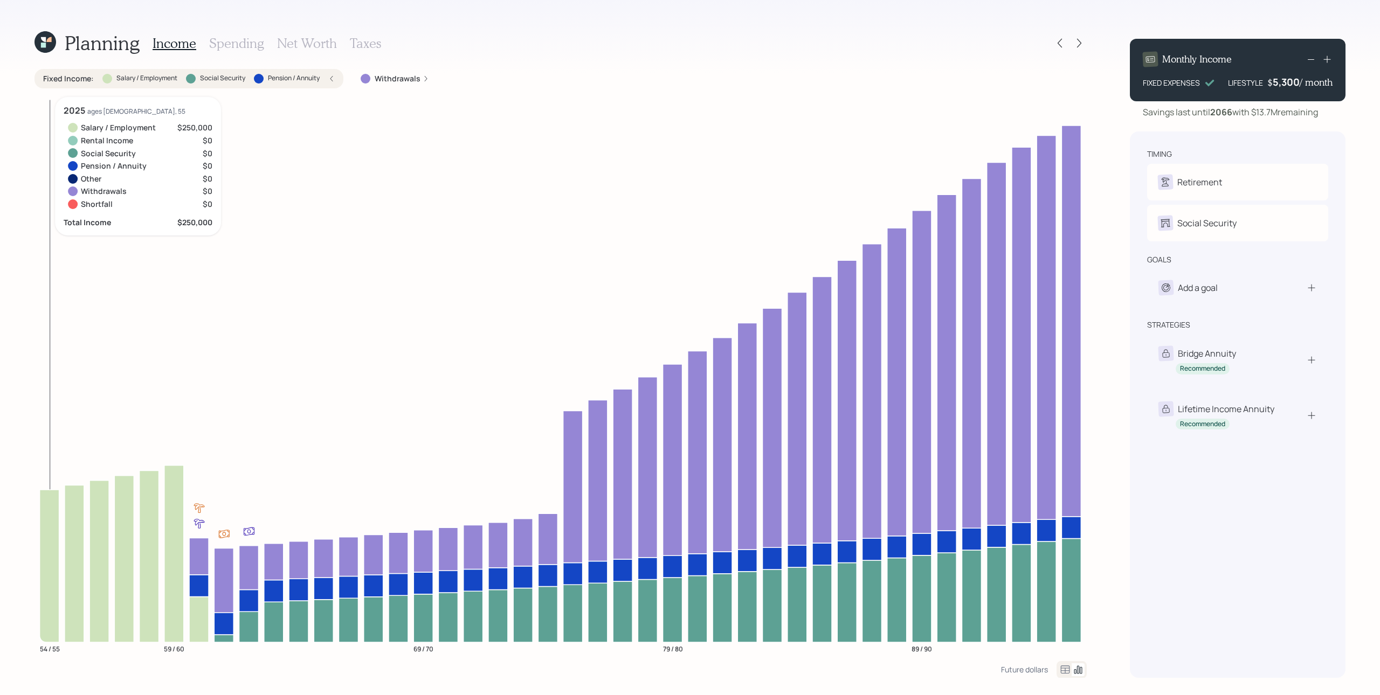
click at [43, 497] on icon at bounding box center [49, 566] width 19 height 153
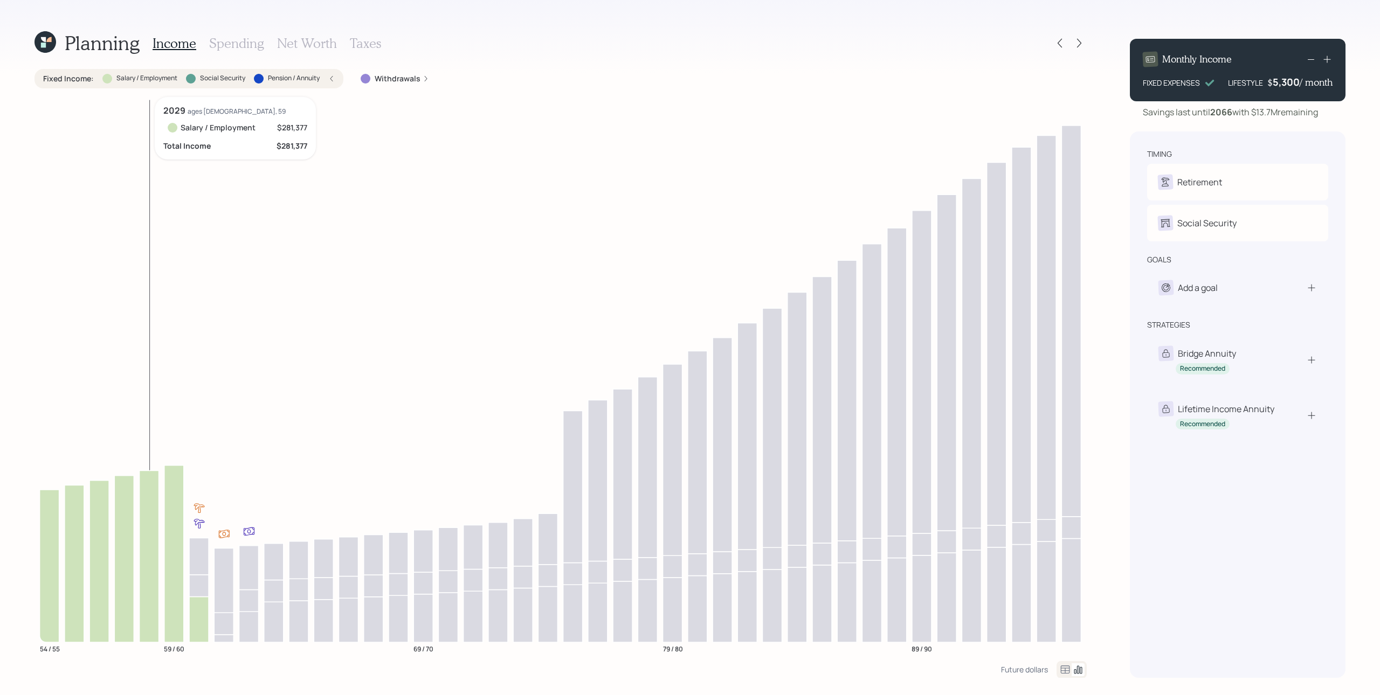
click at [157, 521] on icon at bounding box center [149, 557] width 19 height 172
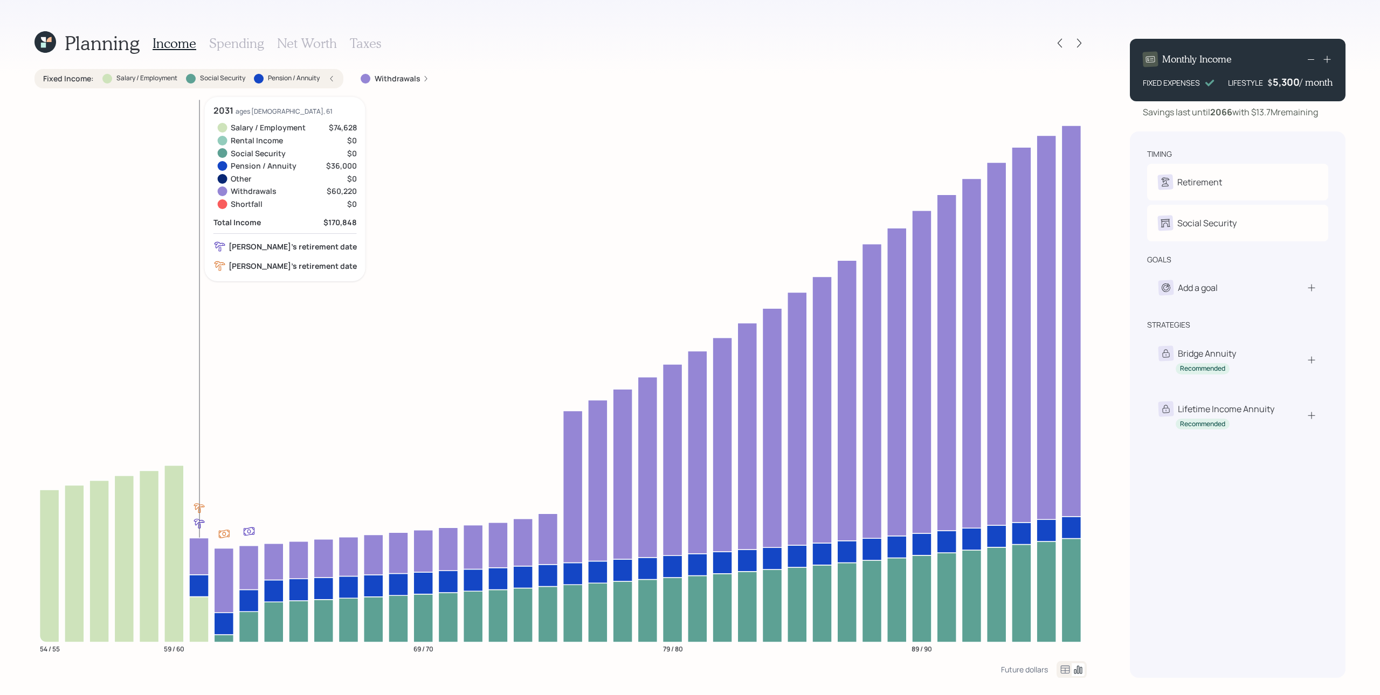
click at [199, 521] on icon at bounding box center [198, 586] width 19 height 22
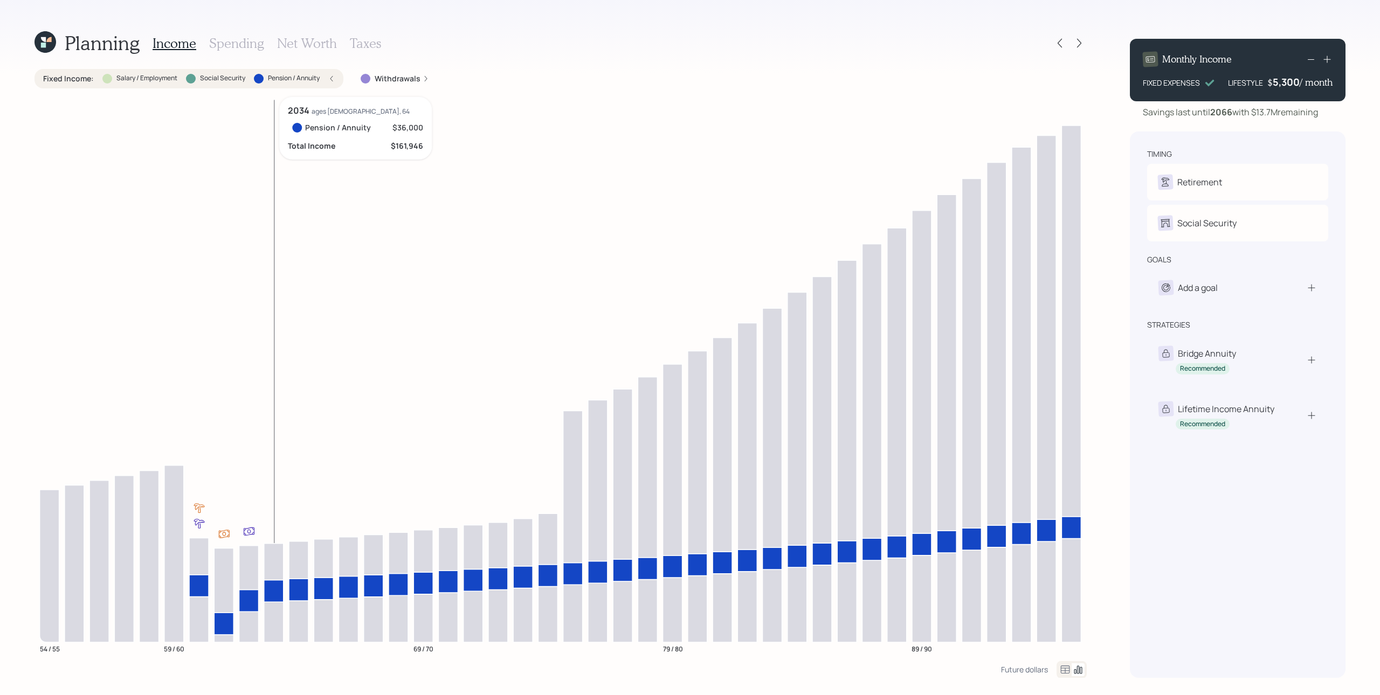
click at [285, 521] on icon "54 / 55 59 / 60 69 / 70 79 / 80 89 / 90" at bounding box center [560, 379] width 1052 height 564
click at [272, 521] on icon at bounding box center [273, 591] width 19 height 22
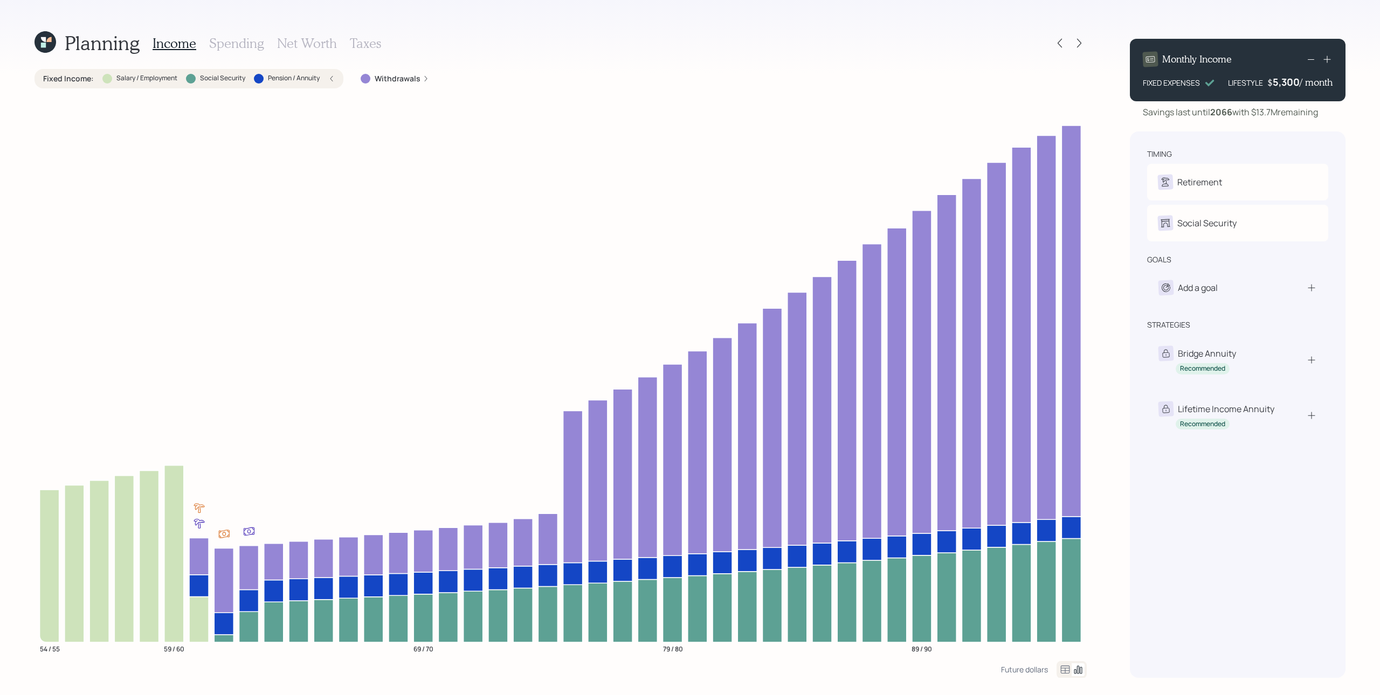
click at [328, 80] on icon at bounding box center [331, 78] width 6 height 6
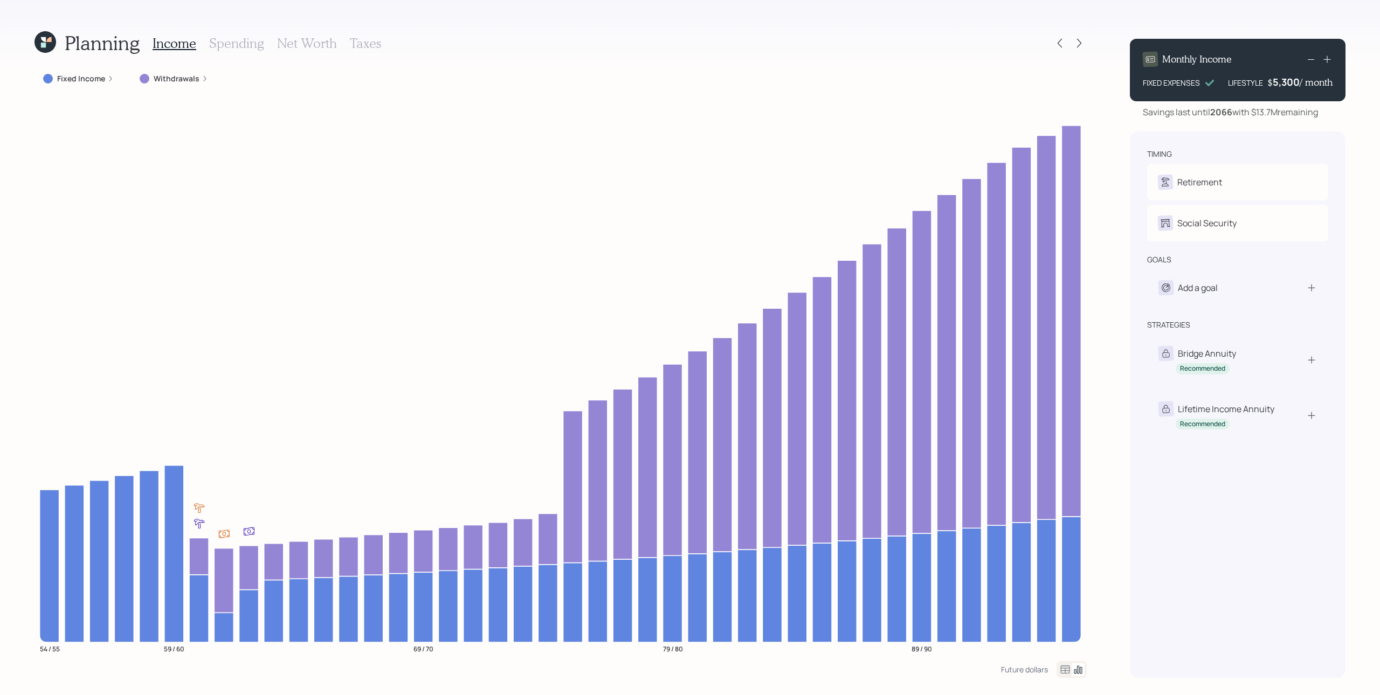
click at [202, 79] on icon at bounding box center [205, 78] width 6 height 6
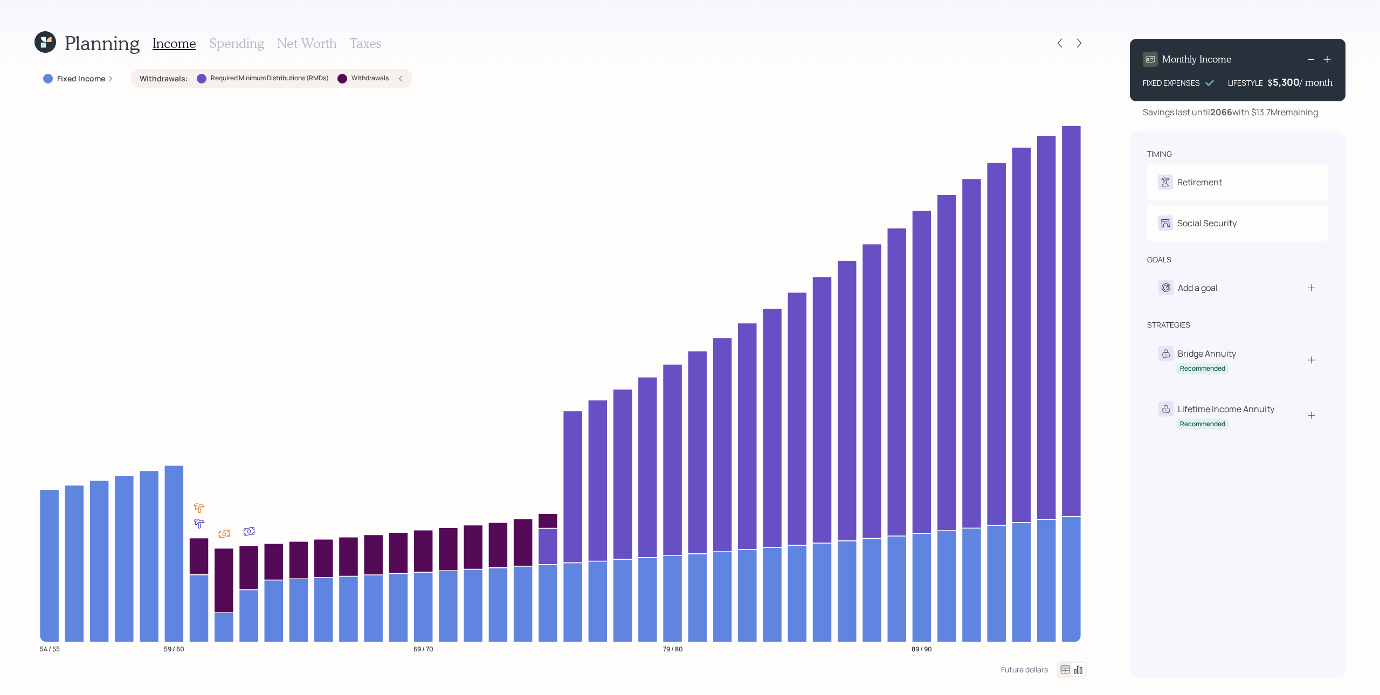
click at [232, 42] on h3 "Spending" at bounding box center [236, 44] width 55 height 16
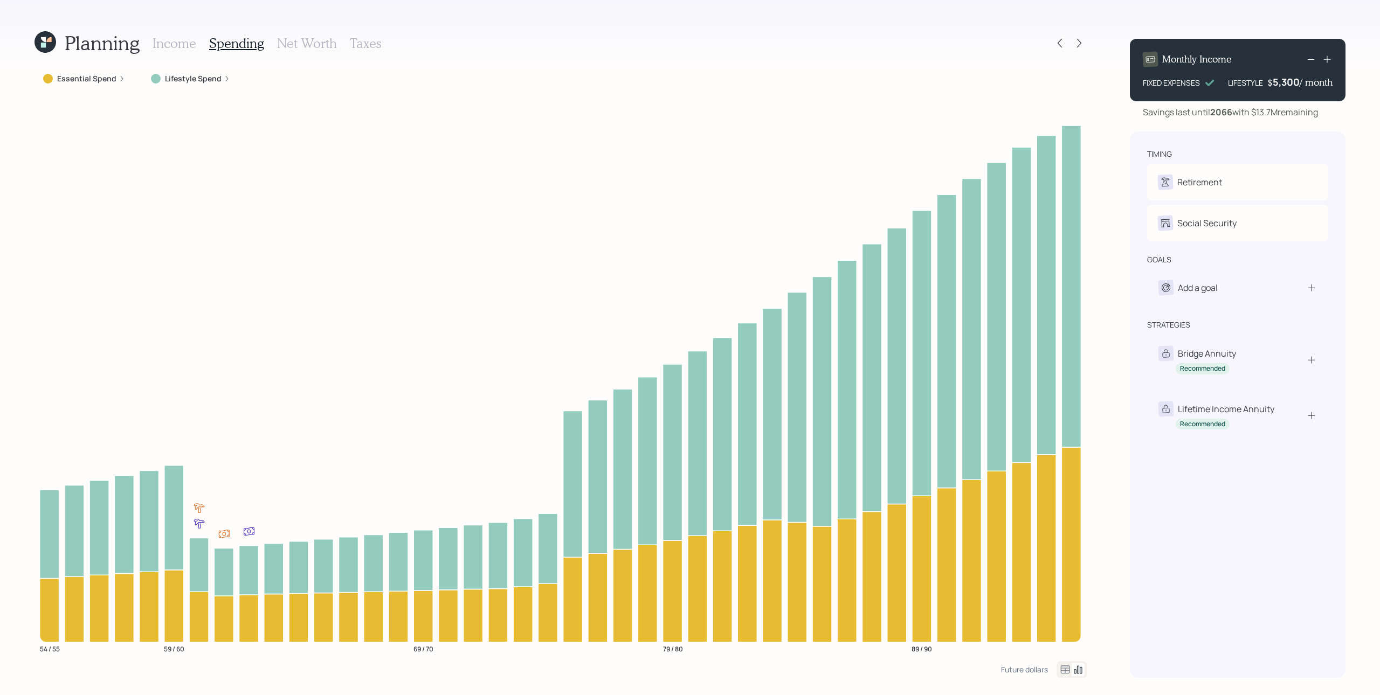
click at [119, 78] on icon at bounding box center [122, 78] width 6 height 6
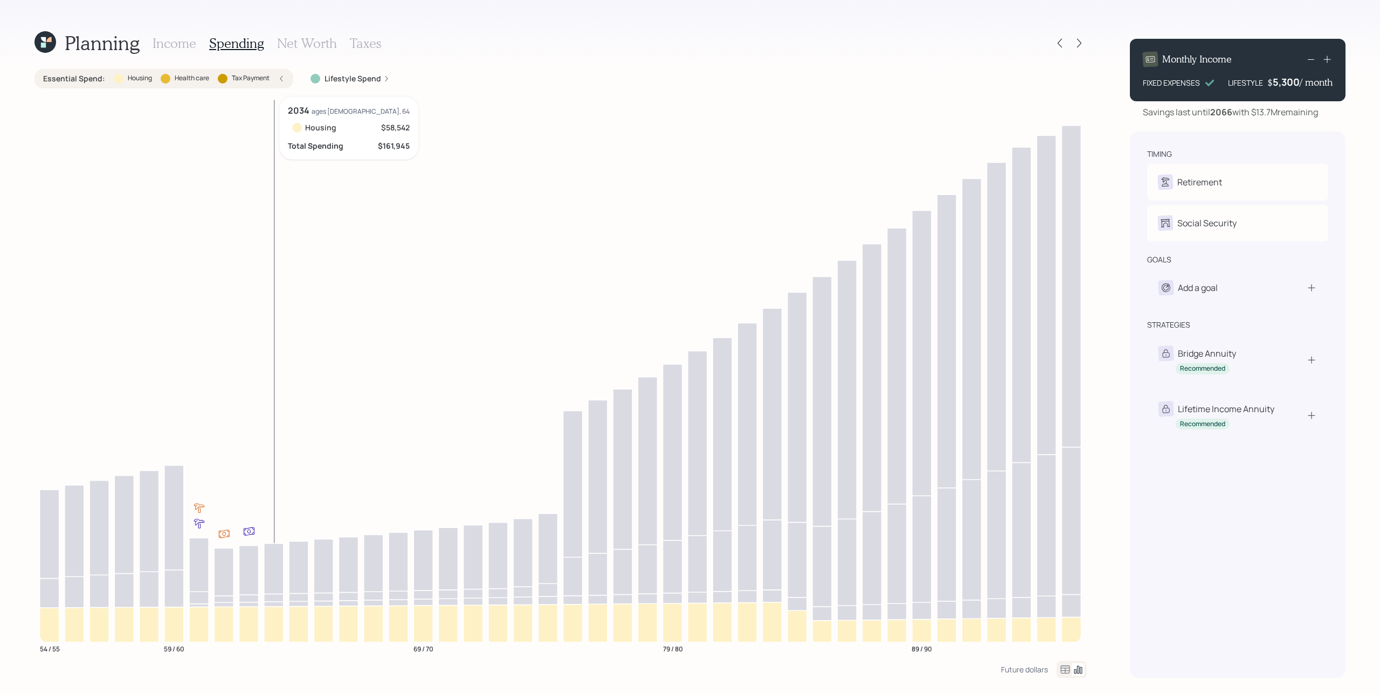
click at [269, 521] on icon at bounding box center [273, 624] width 19 height 36
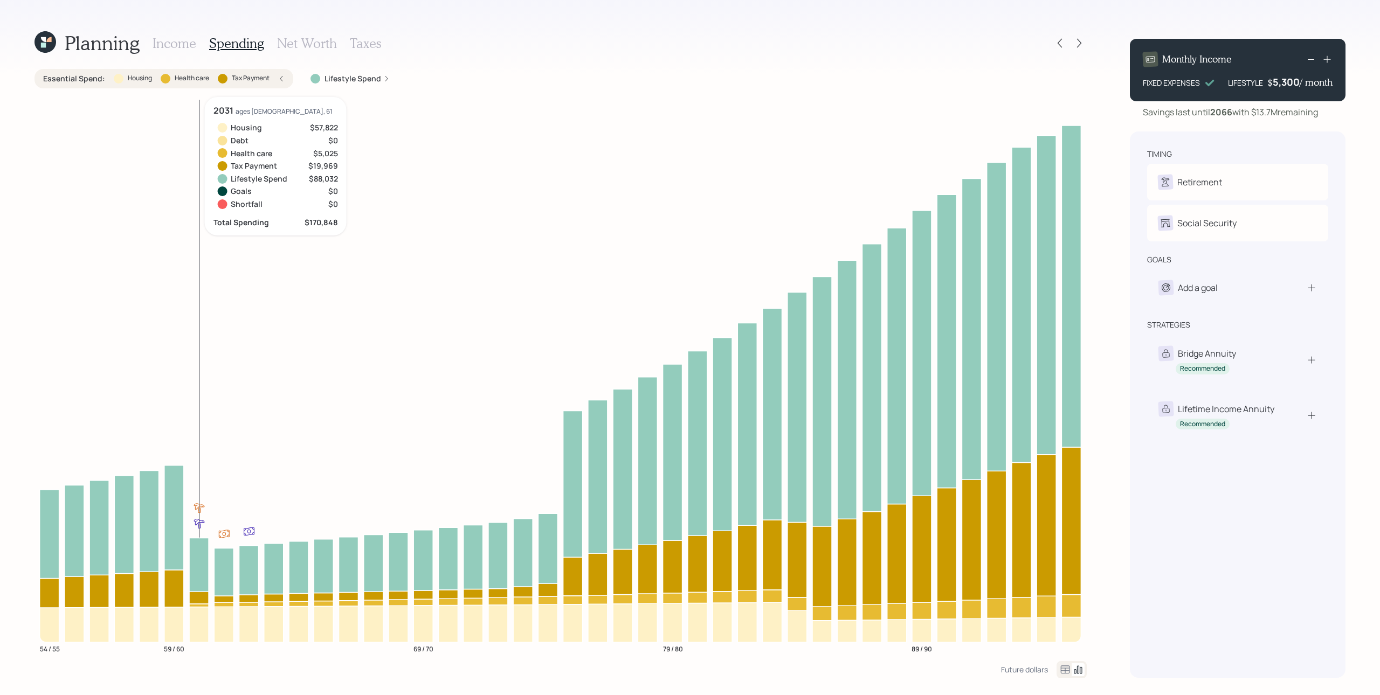
click at [203, 521] on icon at bounding box center [198, 605] width 19 height 3
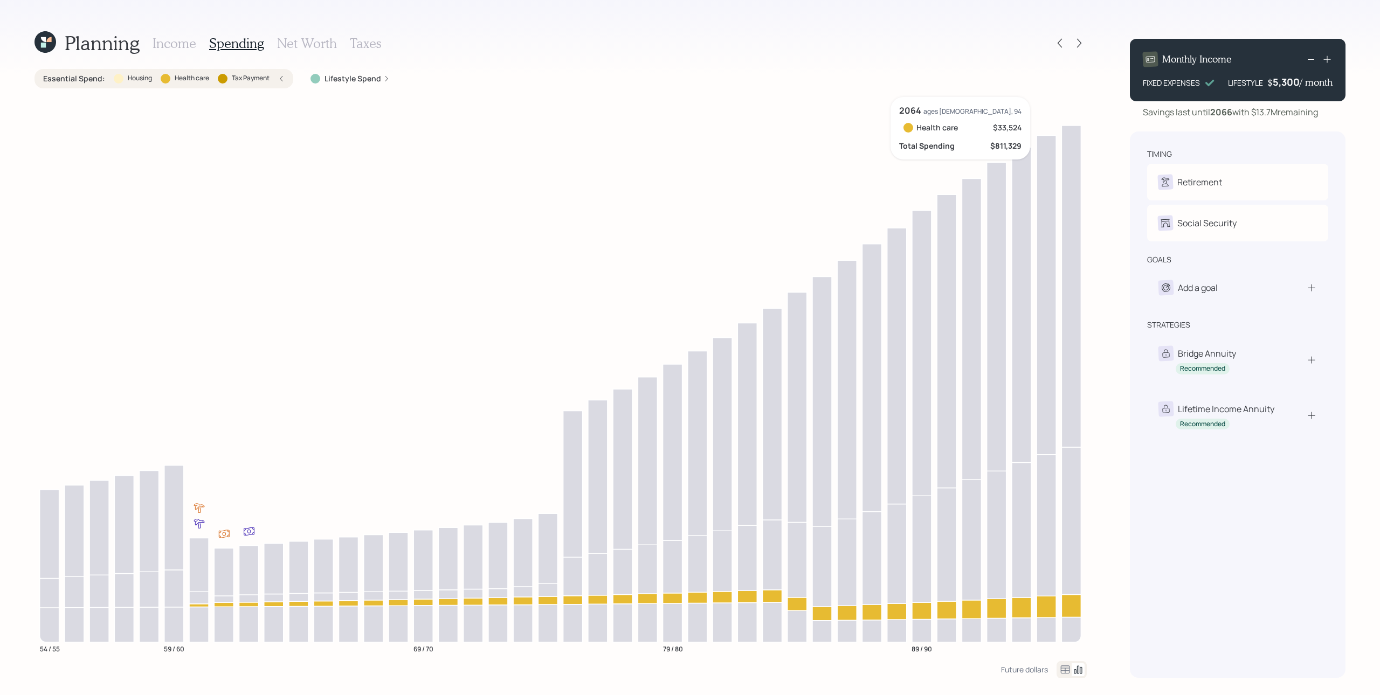
click at [1024, 521] on icon at bounding box center [1021, 607] width 19 height 20
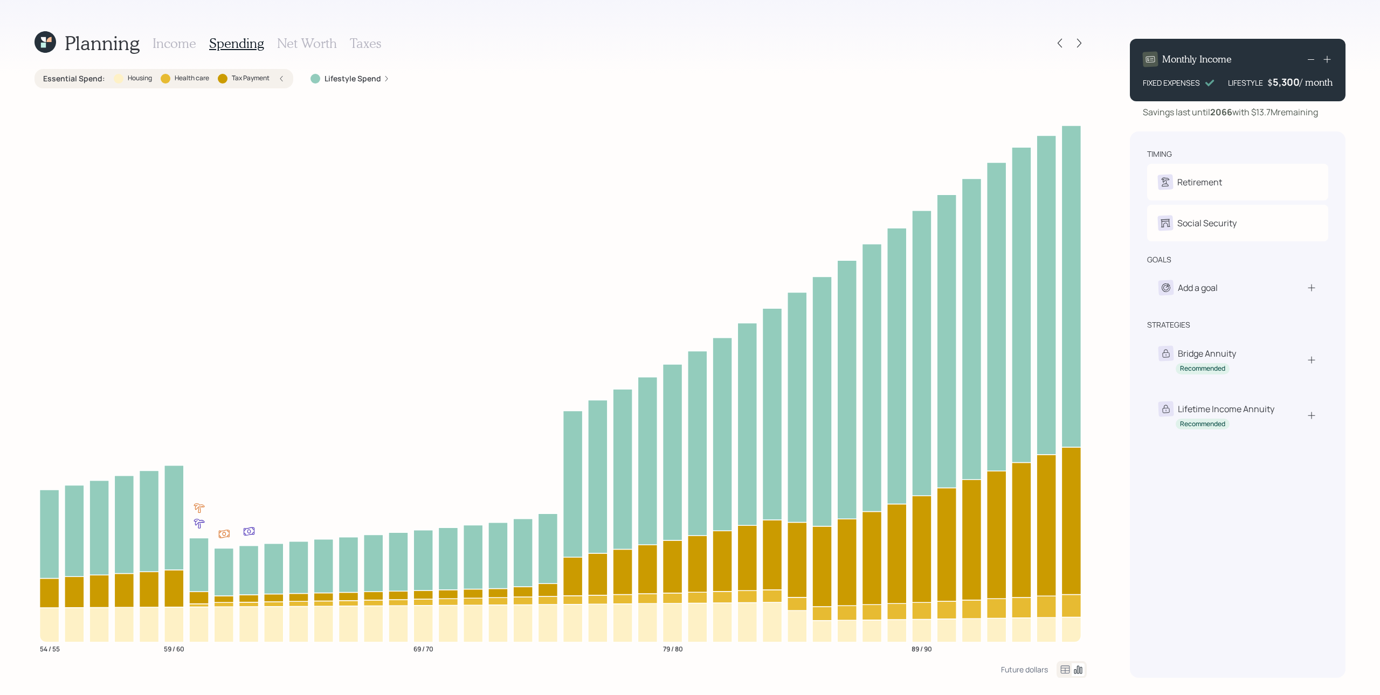
click at [379, 77] on label "Lifestyle Spend" at bounding box center [352, 78] width 57 height 11
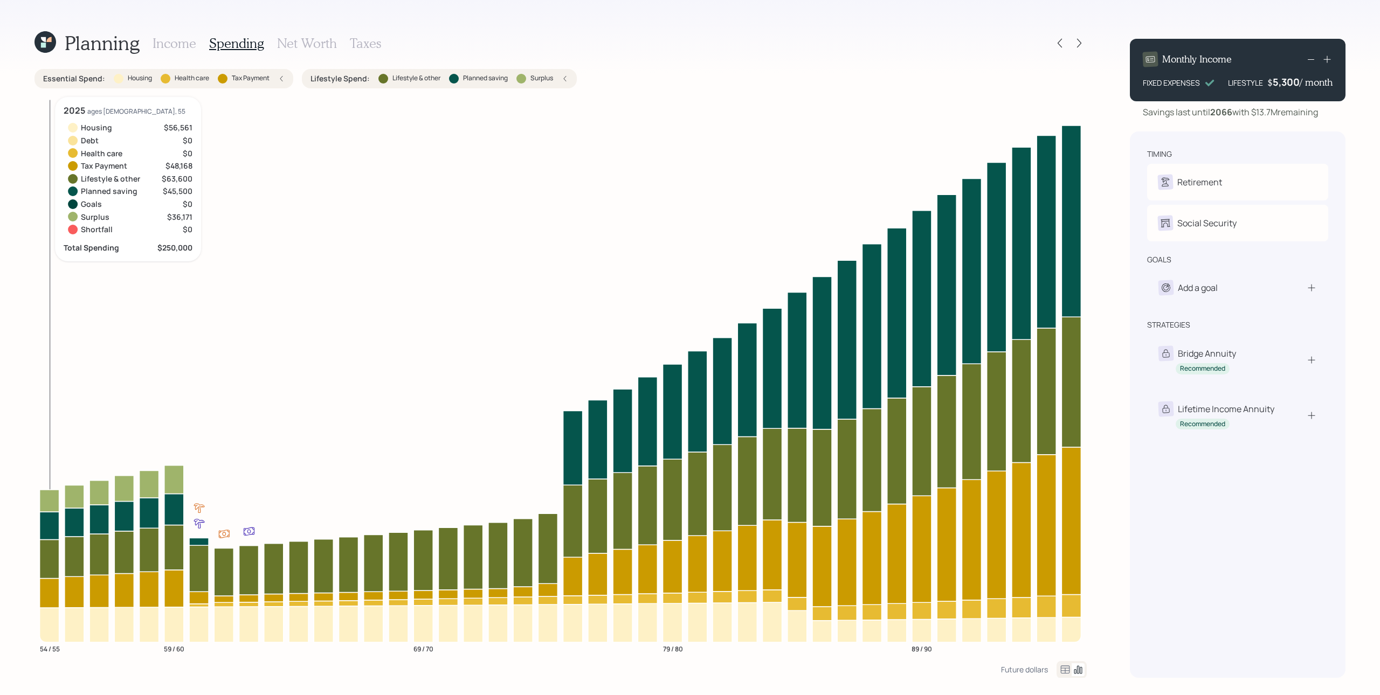
click at [52, 521] on icon at bounding box center [49, 559] width 19 height 39
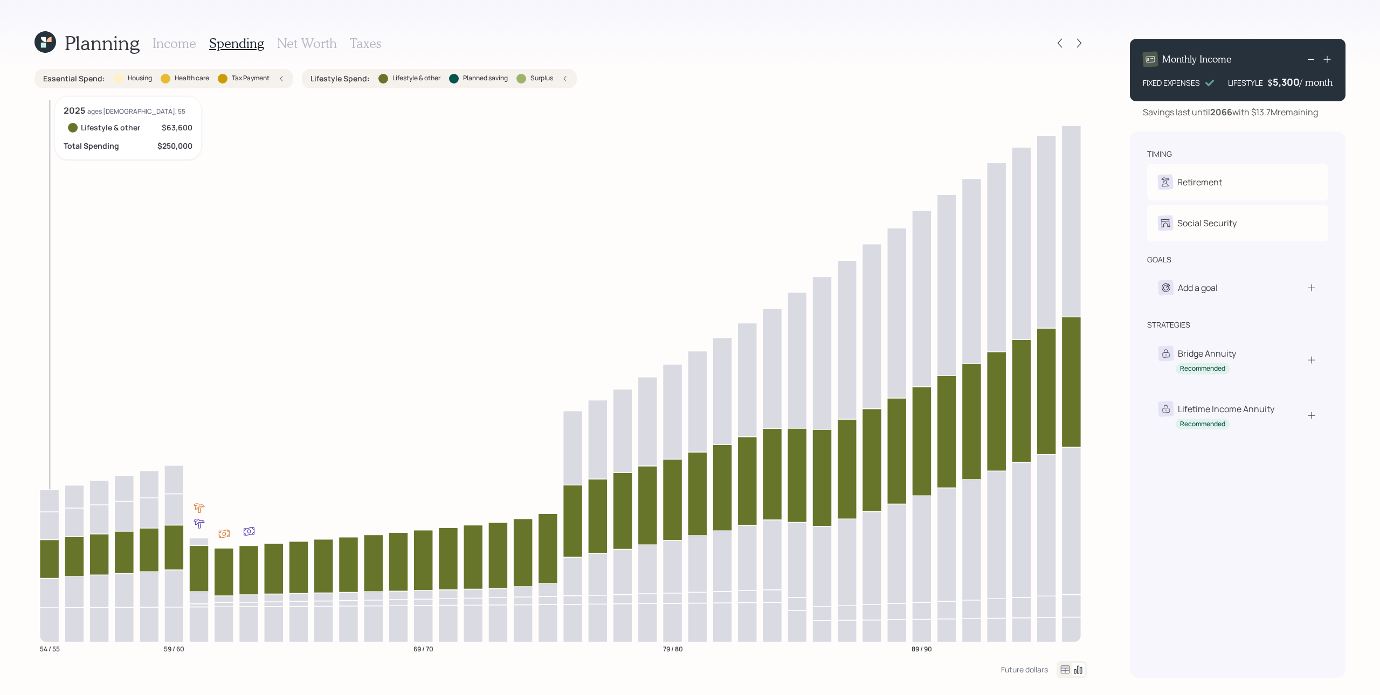
click at [51, 521] on icon at bounding box center [49, 559] width 19 height 39
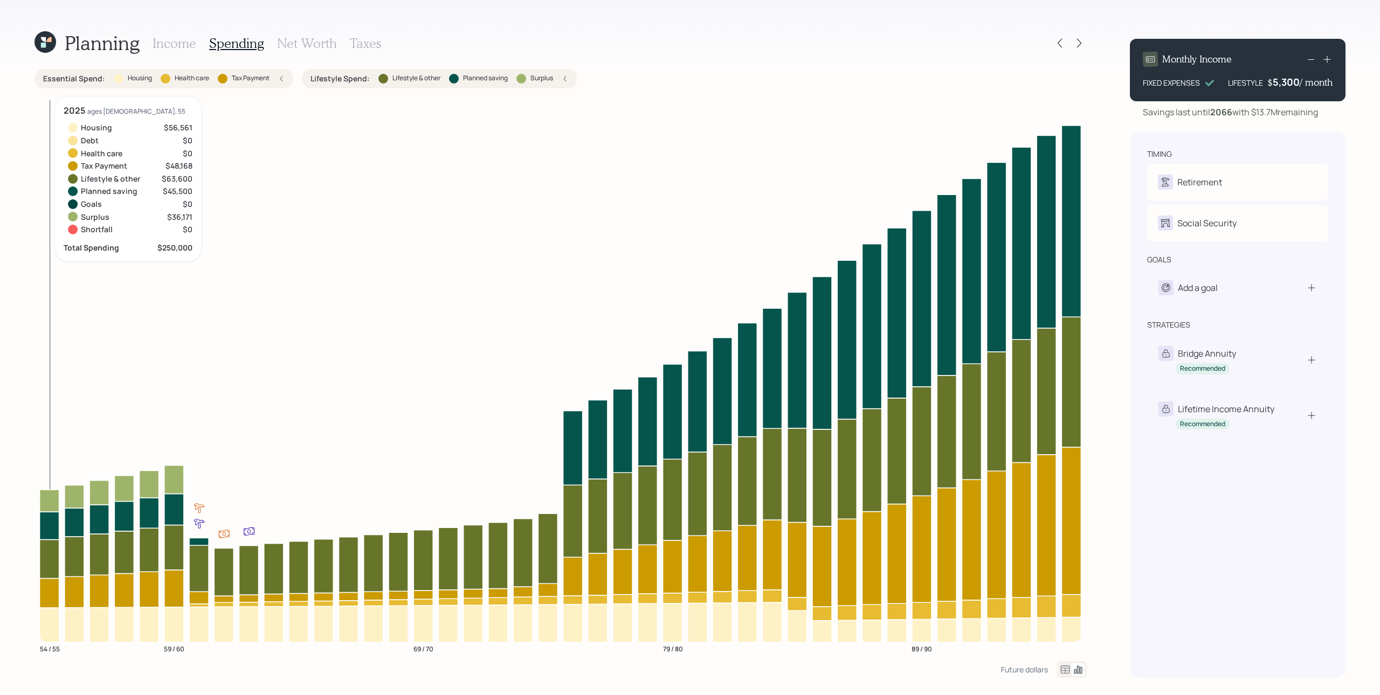
click at [49, 521] on icon at bounding box center [49, 525] width 19 height 28
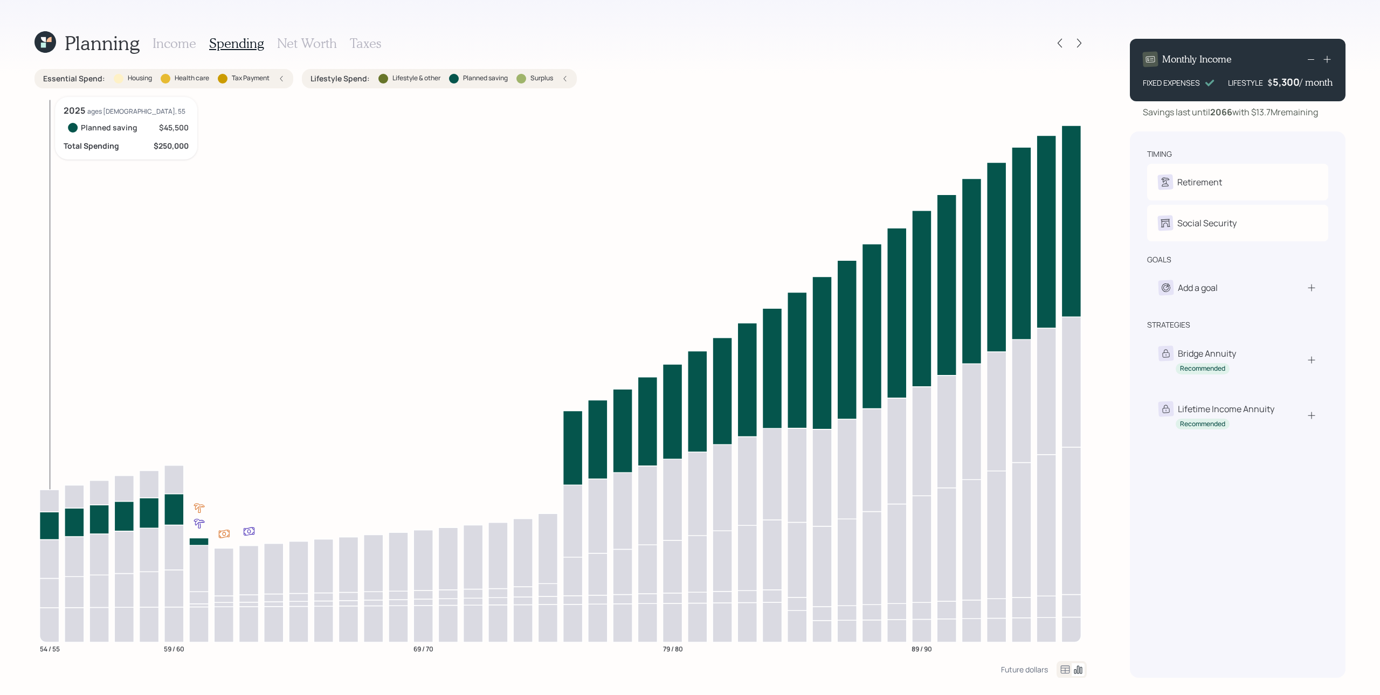
click at [49, 521] on icon at bounding box center [49, 525] width 19 height 28
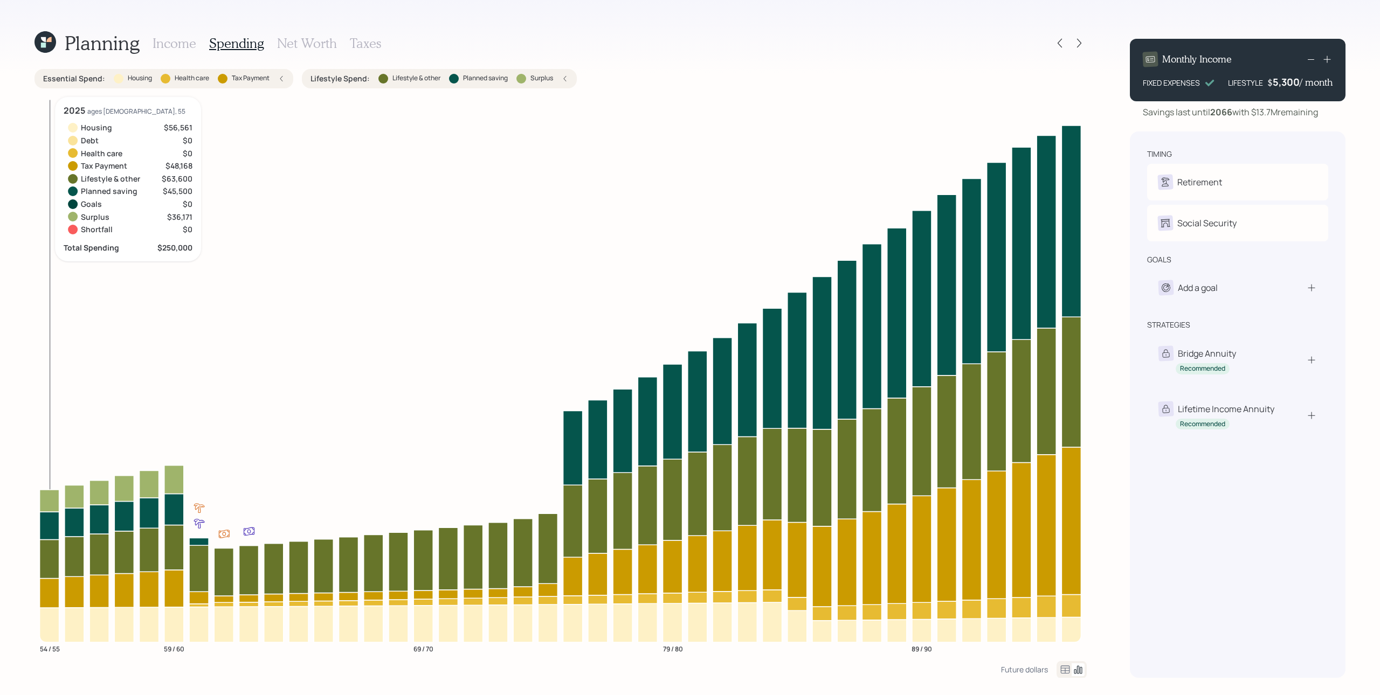
click at [49, 500] on icon at bounding box center [49, 501] width 19 height 22
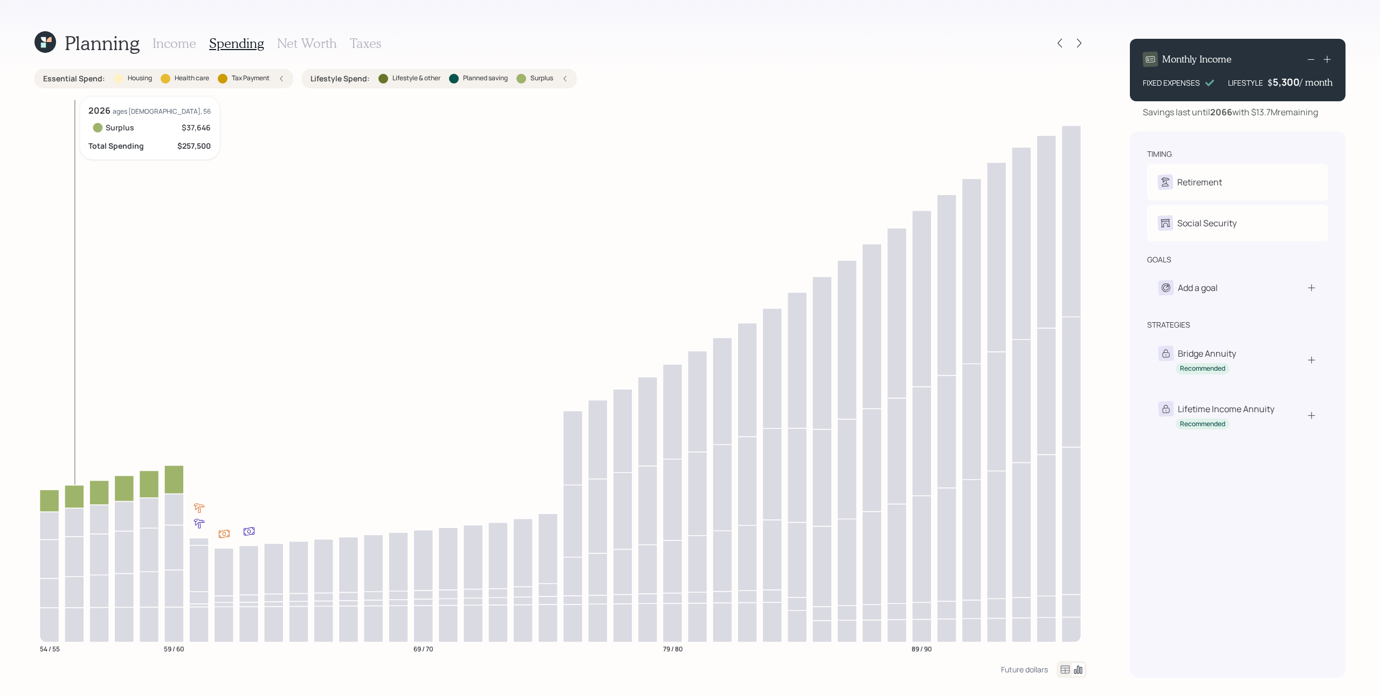
click at [64, 494] on icon "54 / 55 59 / 60 69 / 70 79 / 80 89 / 90" at bounding box center [560, 379] width 1052 height 564
click at [51, 500] on icon at bounding box center [49, 501] width 19 height 22
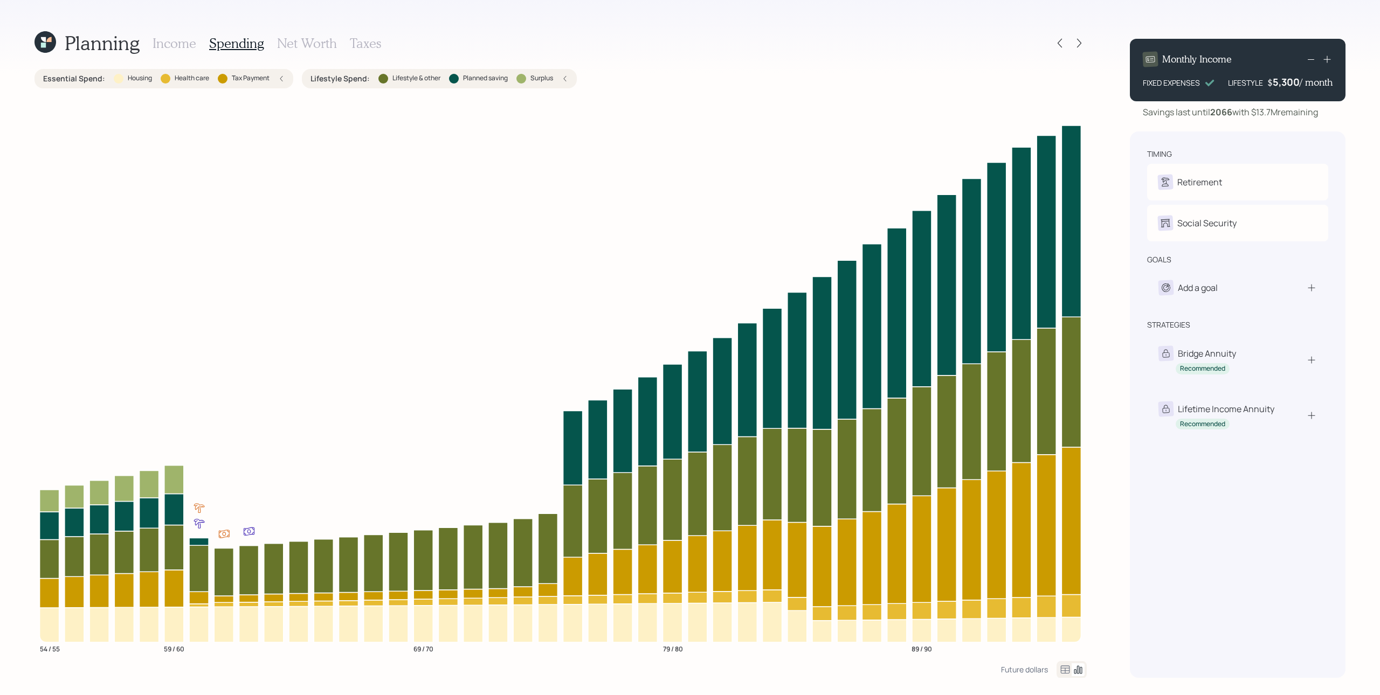
click at [273, 83] on div "Essential Spend : Housing Health care Tax Payment" at bounding box center [163, 78] width 241 height 11
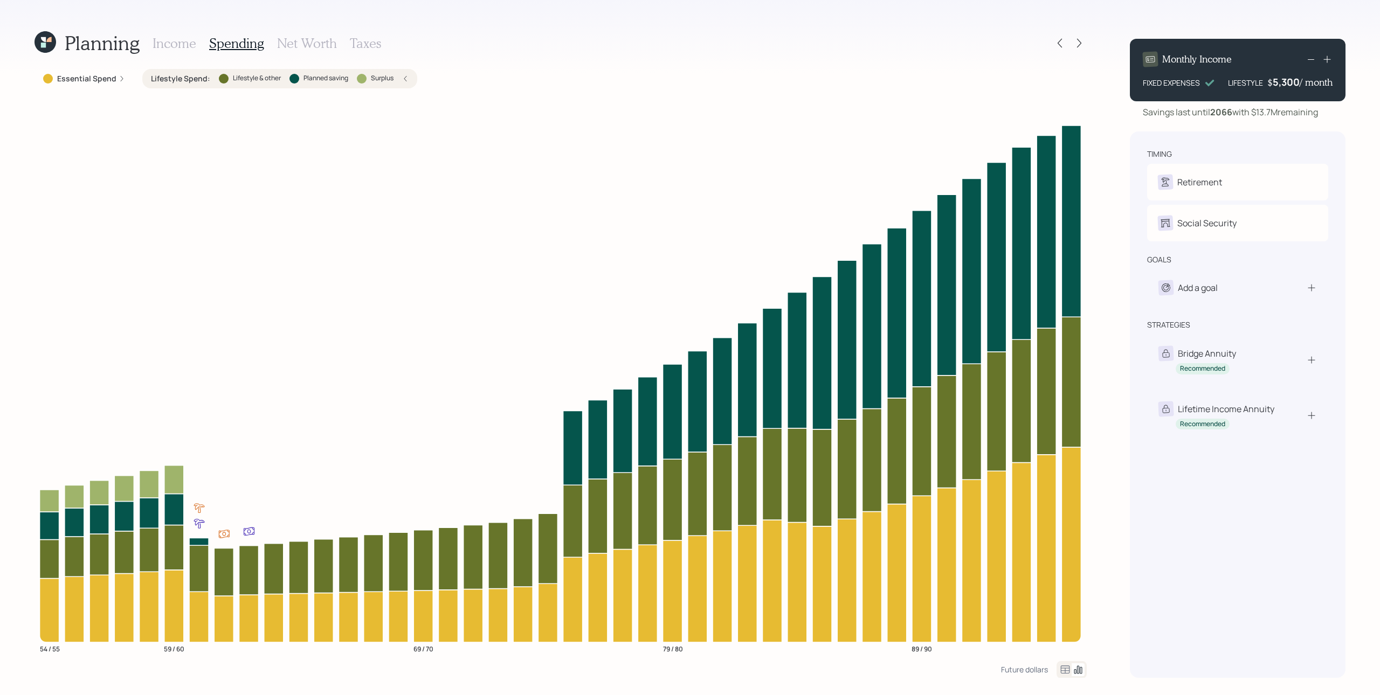
click at [402, 73] on div "Lifestyle Spend : Lifestyle & other Planned saving Surplus" at bounding box center [280, 78] width 258 height 11
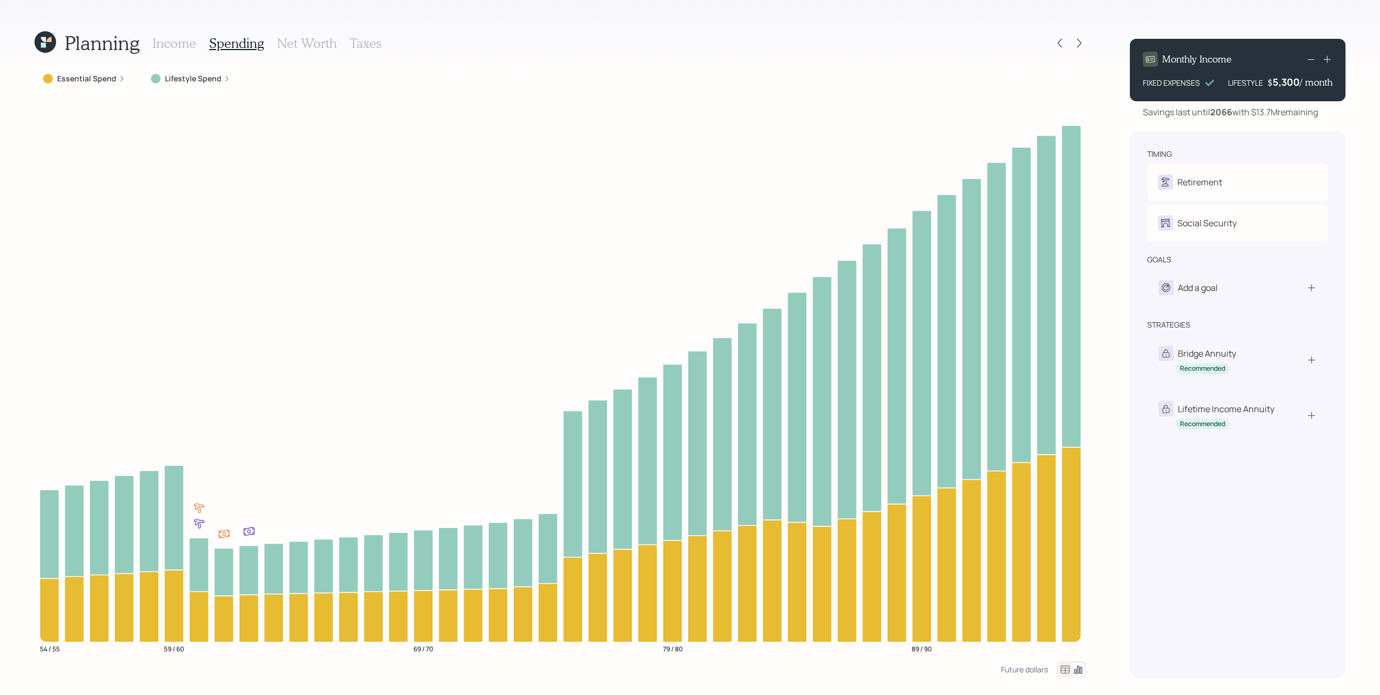
click at [320, 44] on h3 "Net Worth" at bounding box center [307, 44] width 60 height 16
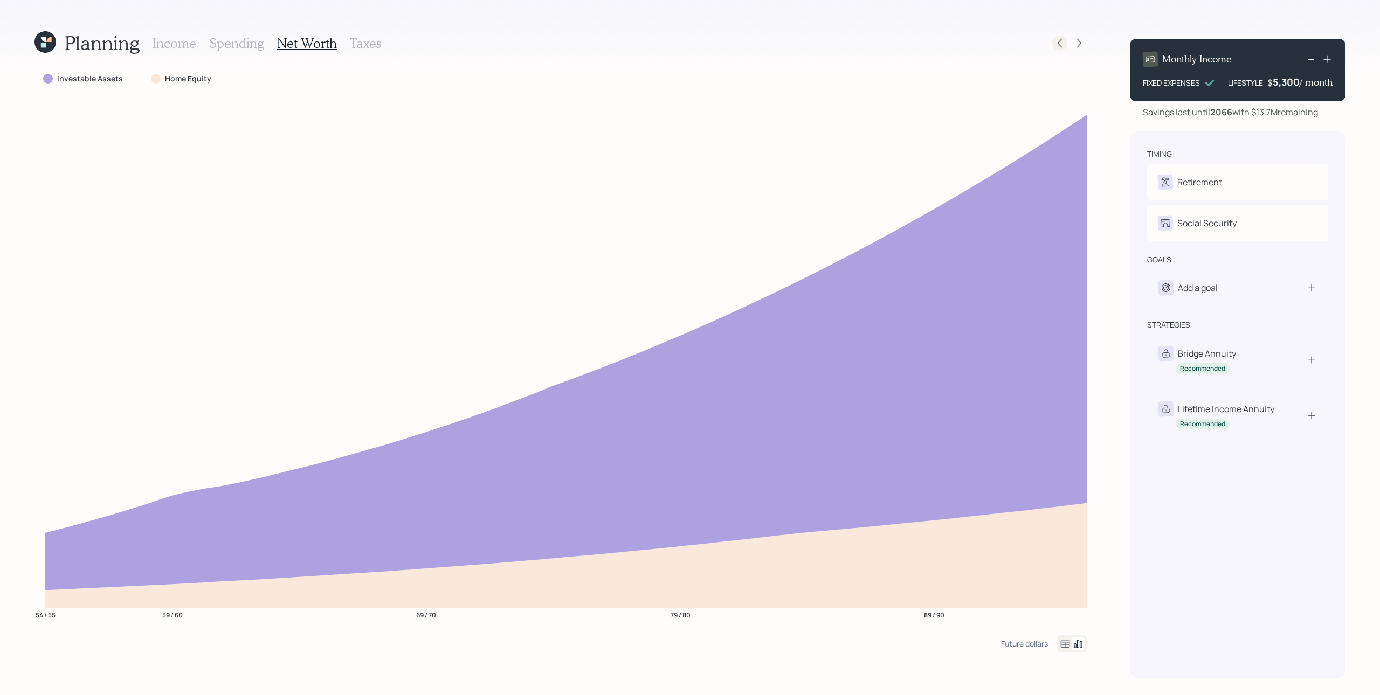
click at [1034, 37] on div at bounding box center [1059, 43] width 15 height 15
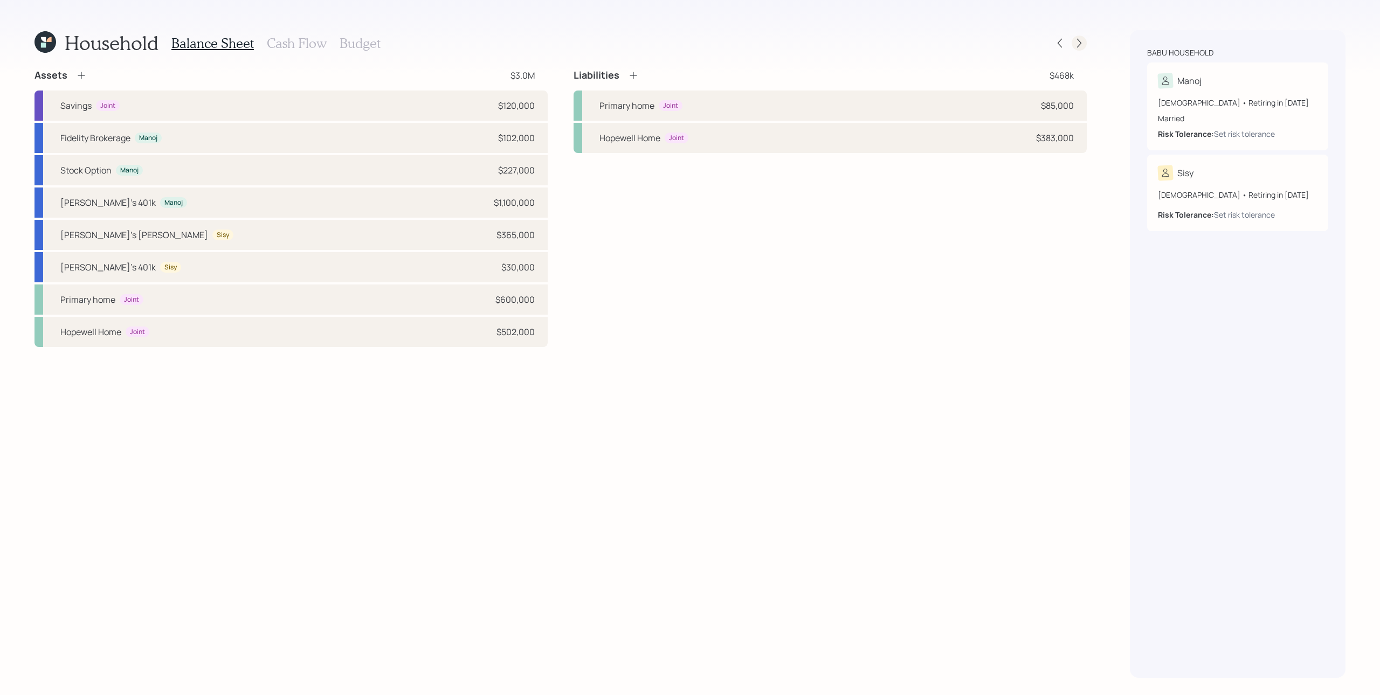
click at [1034, 42] on icon at bounding box center [1079, 43] width 11 height 11
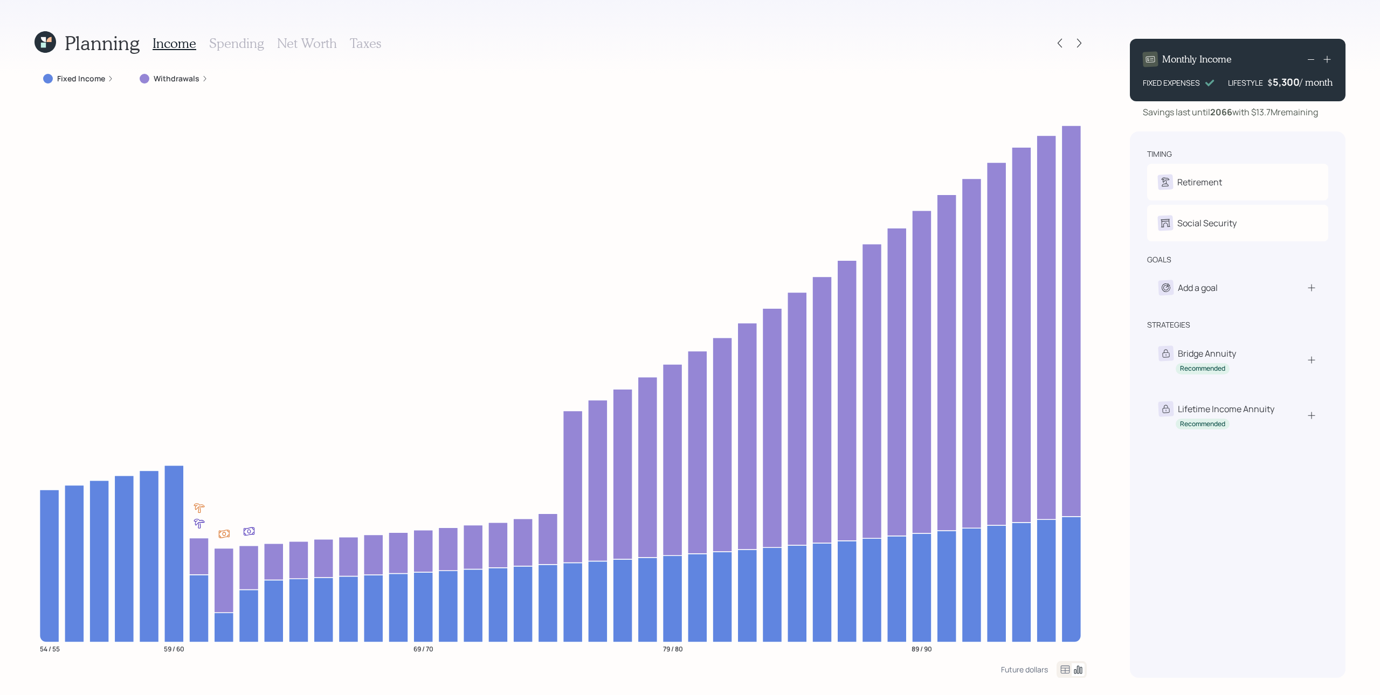
click at [317, 46] on h3 "Net Worth" at bounding box center [307, 44] width 60 height 16
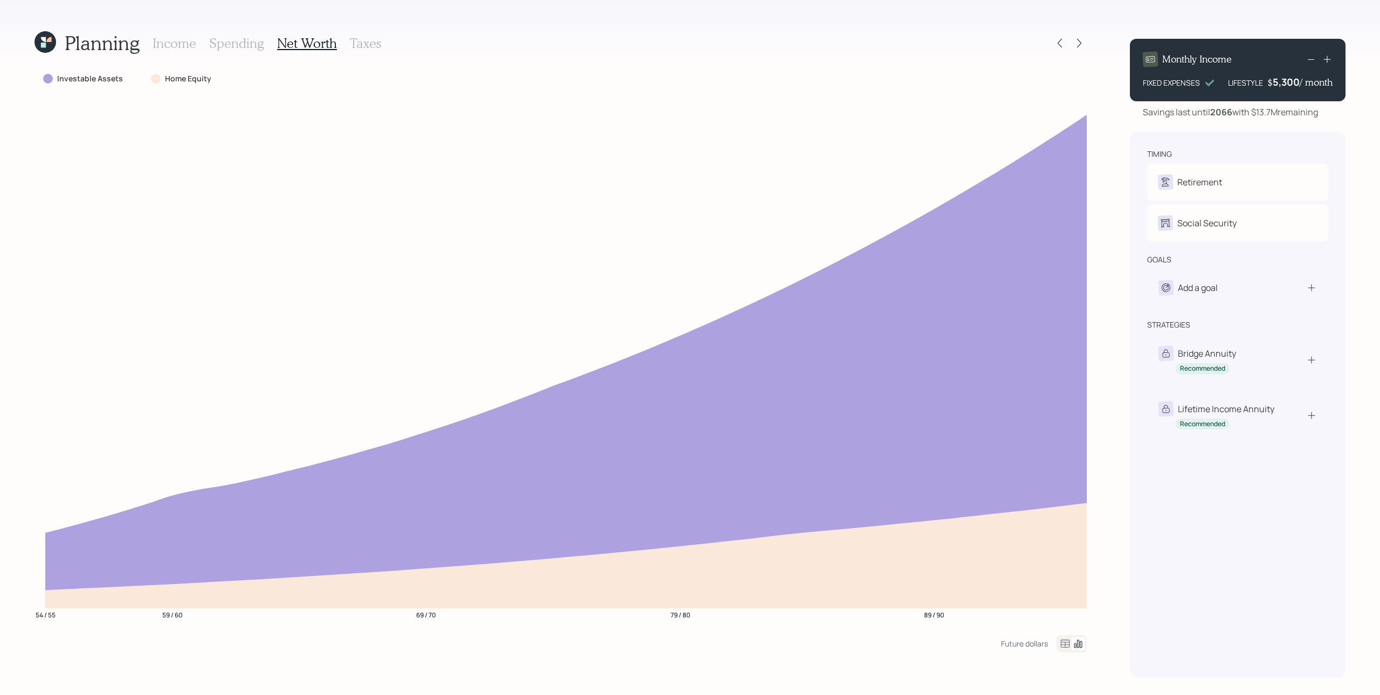
click at [174, 38] on h3 "Income" at bounding box center [175, 44] width 44 height 16
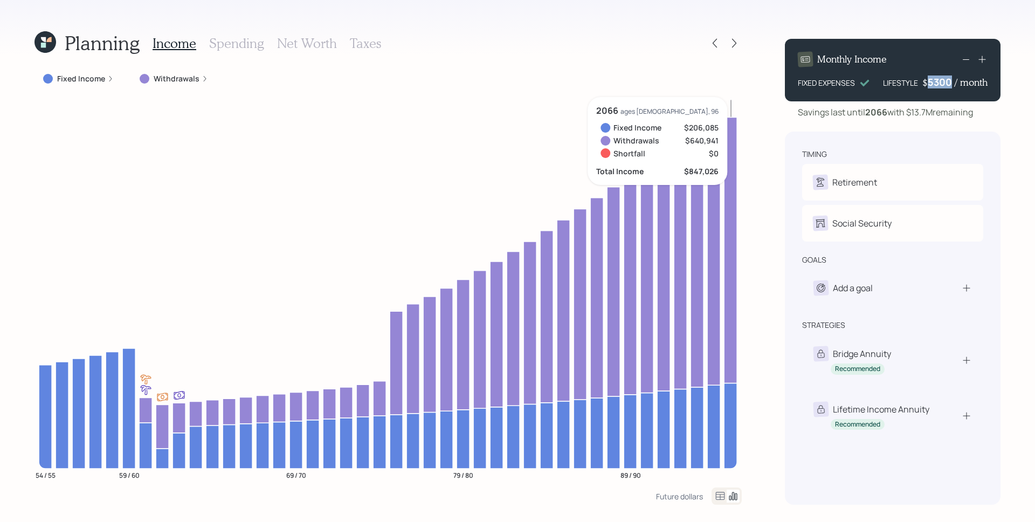
drag, startPoint x: 927, startPoint y: 79, endPoint x: 953, endPoint y: 77, distance: 26.0
click at [953, 77] on div "5300" at bounding box center [941, 81] width 27 height 13
click at [962, 130] on div "Monthly Income FIXED EXPENSES LIFESTYLE $ 7,500 / month Savings last until [DAT…" at bounding box center [893, 267] width 216 height 474
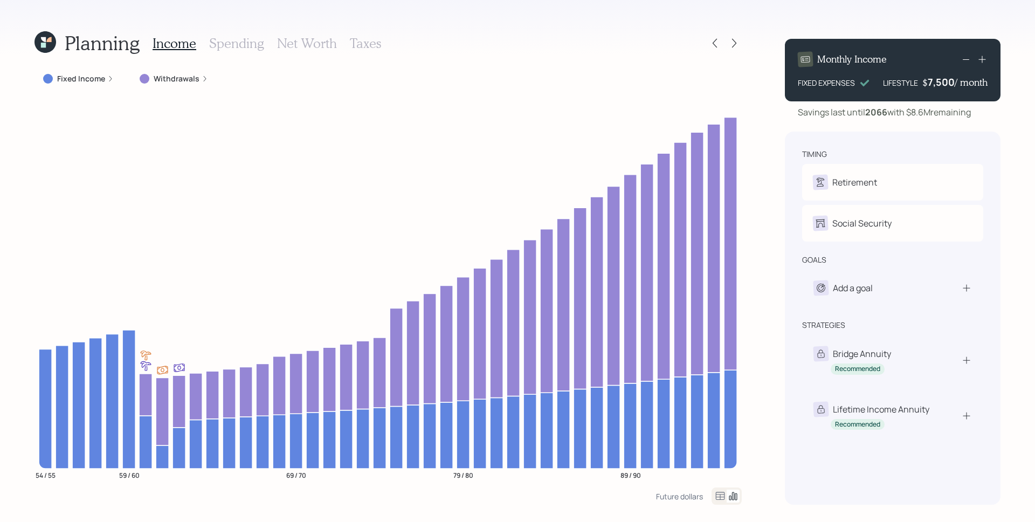
click at [948, 87] on div "7,500" at bounding box center [941, 81] width 27 height 13
click at [948, 87] on div "7500" at bounding box center [941, 81] width 27 height 13
click at [969, 112] on div "Savings last until [DATE] with $8.6M remaining" at bounding box center [884, 112] width 173 height 13
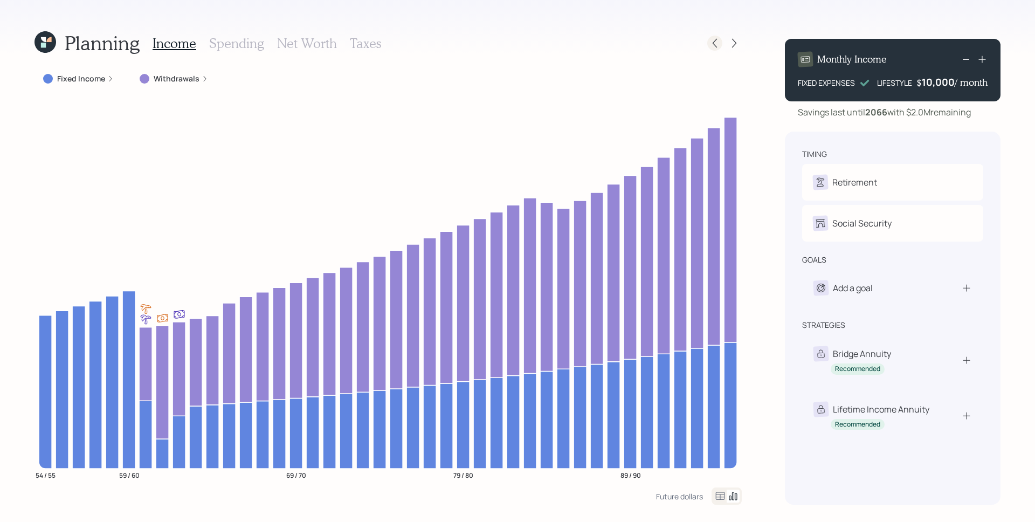
click at [716, 46] on icon at bounding box center [714, 43] width 11 height 11
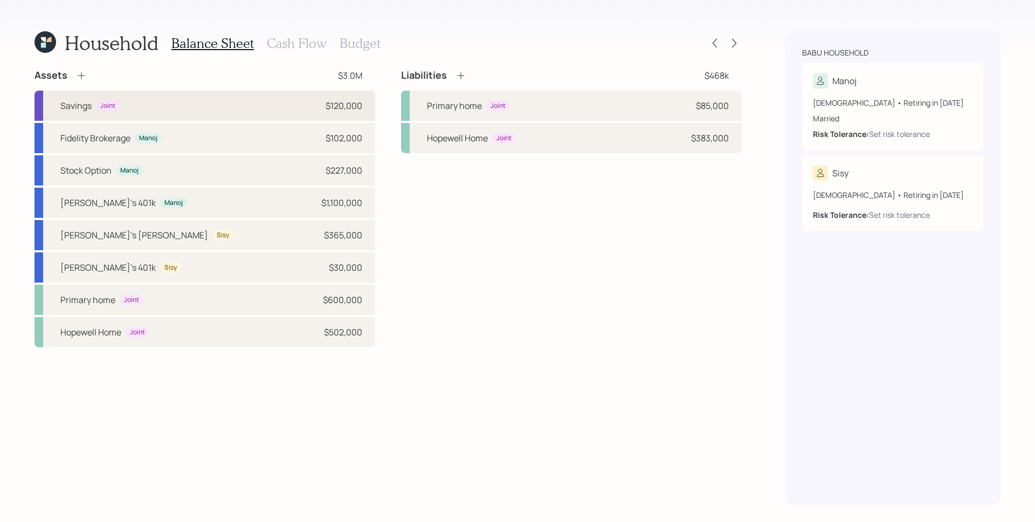
click at [131, 103] on div "Savings Joint $120,000" at bounding box center [204, 106] width 341 height 30
select select "cash"
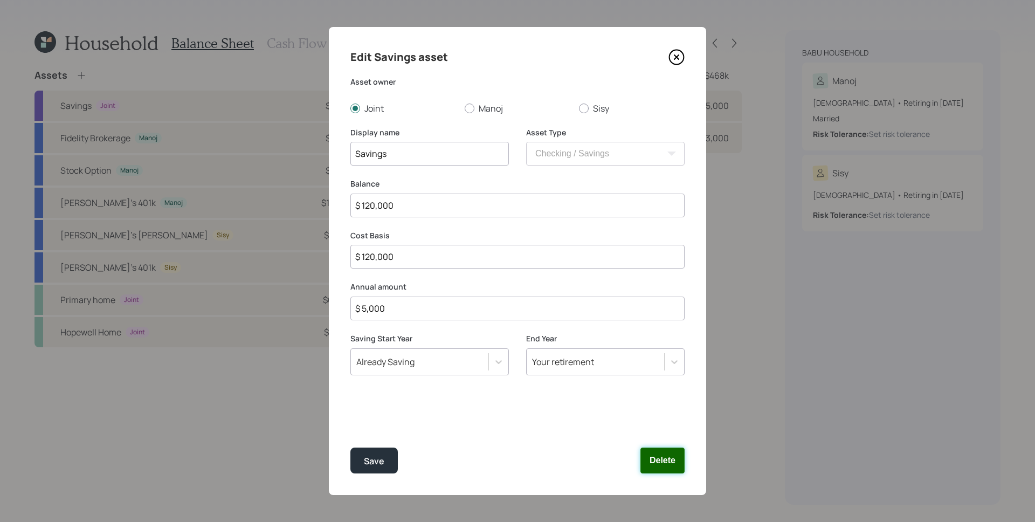
drag, startPoint x: 663, startPoint y: 453, endPoint x: 527, endPoint y: 390, distance: 150.2
click at [663, 453] on button "Delete" at bounding box center [662, 460] width 44 height 26
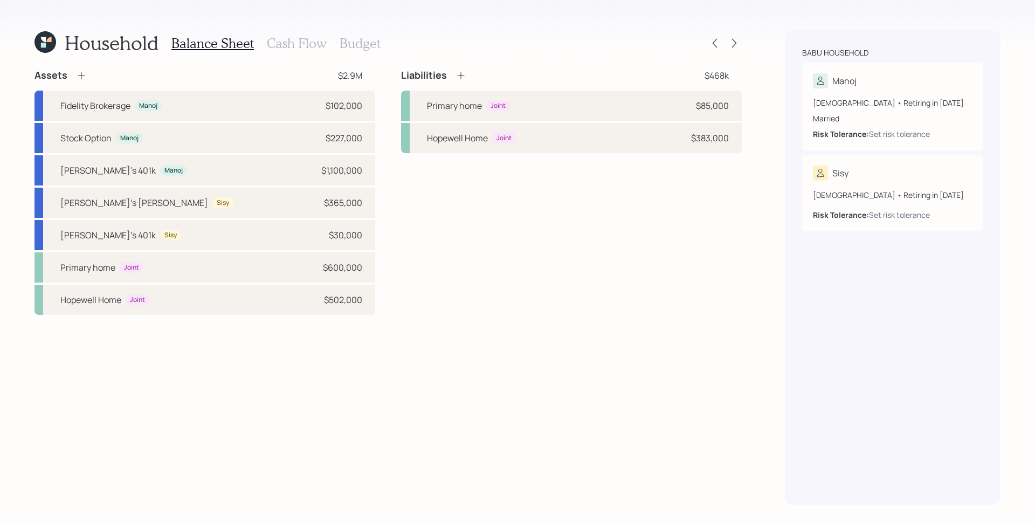
click at [84, 75] on icon at bounding box center [81, 75] width 11 height 11
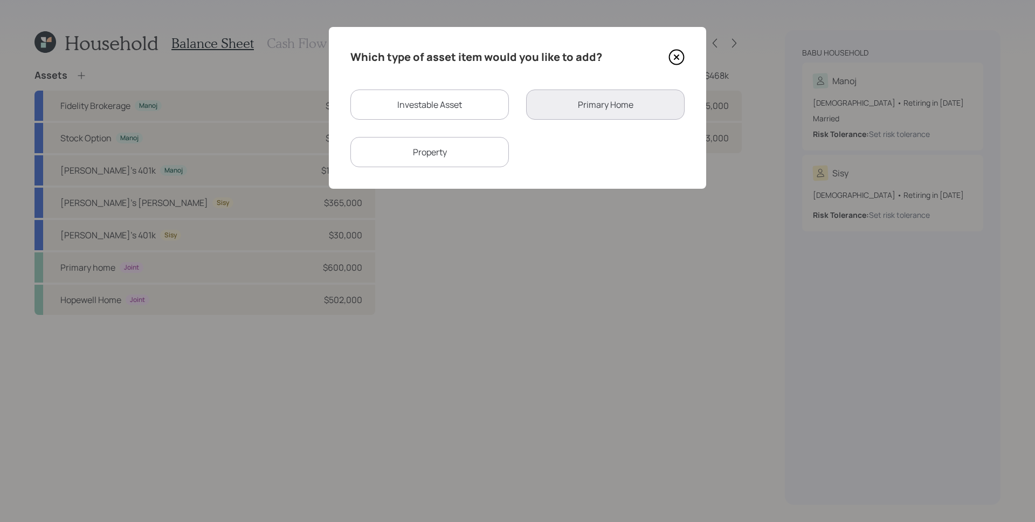
click at [471, 105] on div "Investable Asset" at bounding box center [429, 104] width 158 height 30
select select "taxable"
select select "balanced"
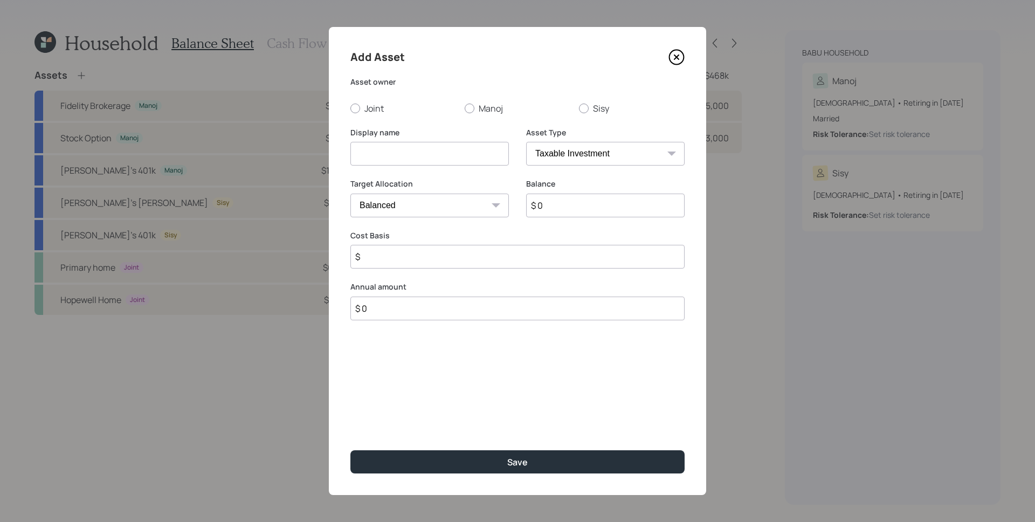
click at [382, 106] on label "Joint" at bounding box center [403, 108] width 106 height 12
click at [350, 108] on input "Joint" at bounding box center [350, 108] width 1 height 1
radio input "true"
click at [399, 152] on input at bounding box center [429, 154] width 158 height 24
type input "Emergency Fund"
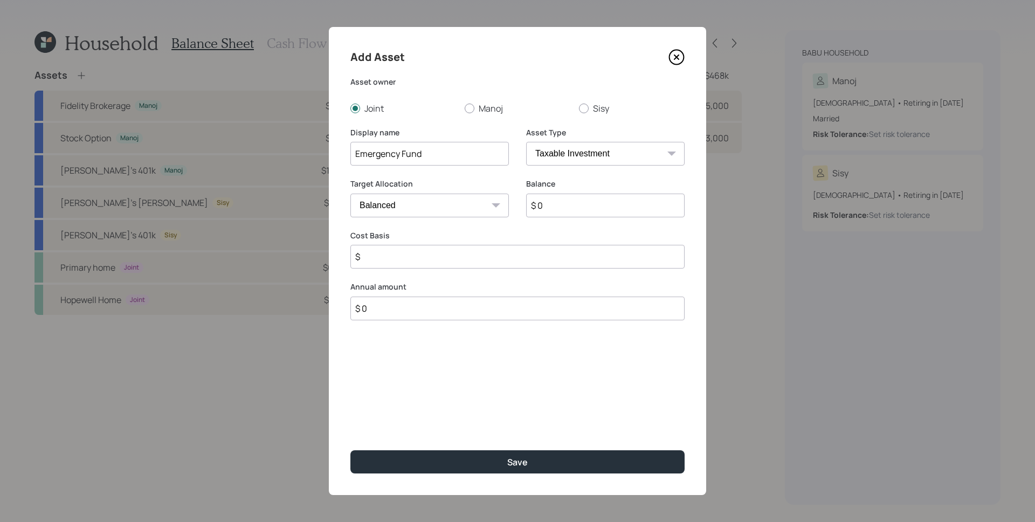
click at [572, 151] on select "SEP [PERSON_NAME] IRA 401(k) [PERSON_NAME] 401(k) 403(b) [PERSON_NAME] 403(b) 4…" at bounding box center [605, 154] width 158 height 24
select select "emergency_fund"
click at [526, 142] on select "SEP [PERSON_NAME] IRA 401(k) [PERSON_NAME] 401(k) 403(b) [PERSON_NAME] 403(b) 4…" at bounding box center [605, 154] width 158 height 24
click at [563, 205] on input "$ 0" at bounding box center [517, 205] width 334 height 24
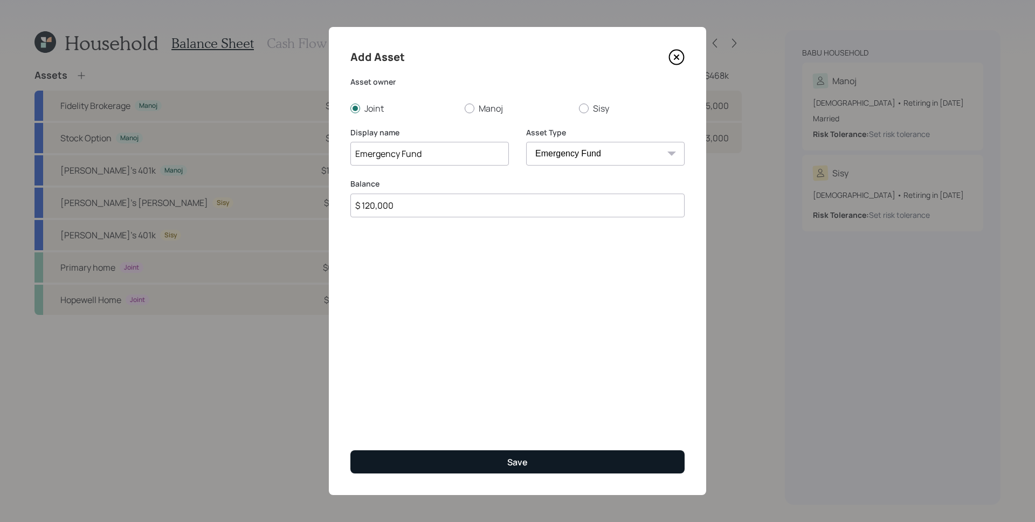
type input "$ 120,000"
click at [515, 460] on div "Save" at bounding box center [517, 462] width 20 height 12
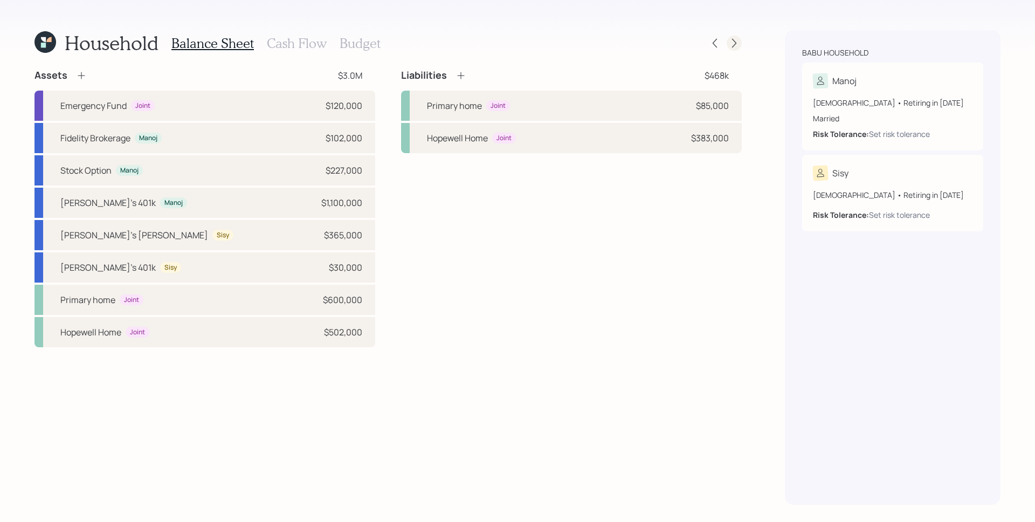
click at [733, 42] on icon at bounding box center [734, 43] width 11 height 11
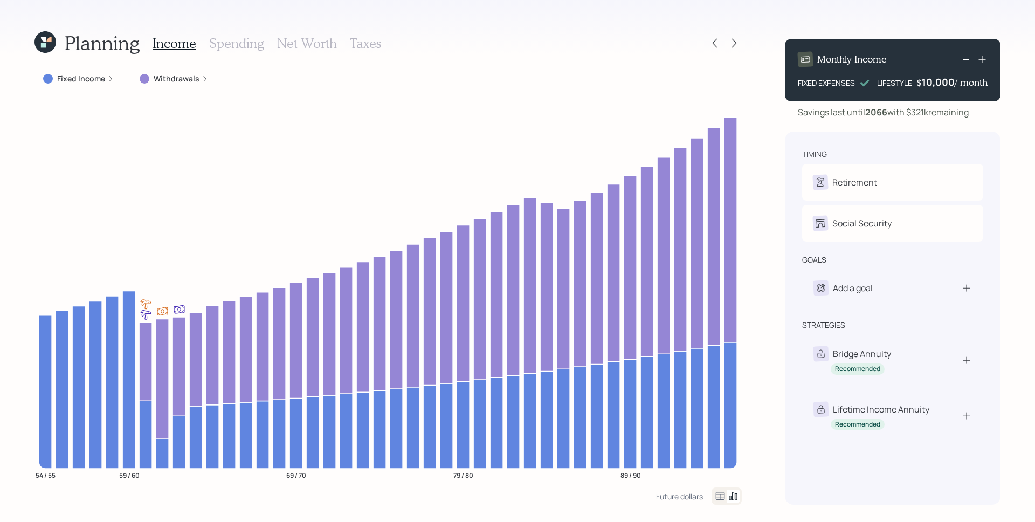
click at [934, 80] on div "10,000" at bounding box center [938, 81] width 33 height 13
click at [930, 85] on div "10000" at bounding box center [939, 81] width 30 height 13
click at [931, 85] on div "10000" at bounding box center [939, 81] width 30 height 13
click at [890, 149] on div "timing" at bounding box center [892, 154] width 181 height 11
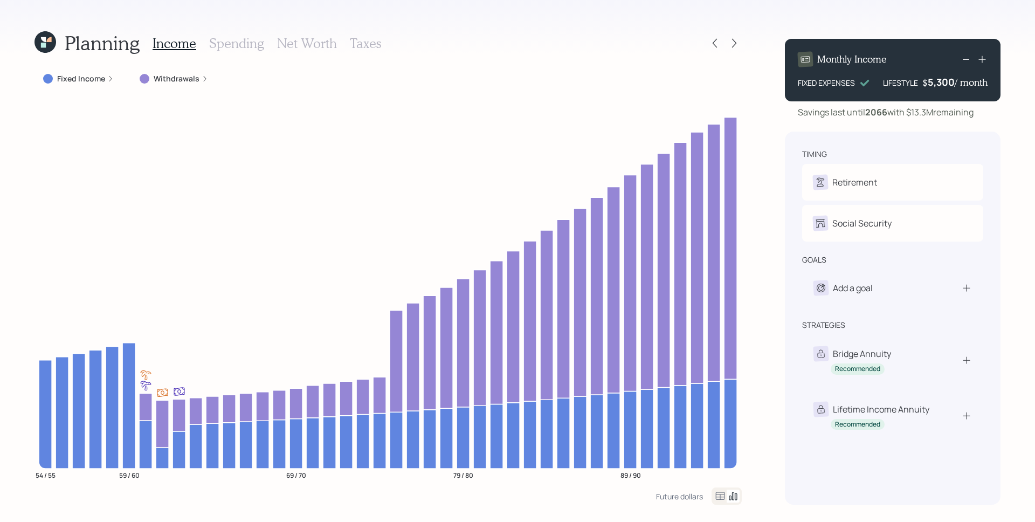
click at [245, 45] on h3 "Spending" at bounding box center [236, 44] width 55 height 16
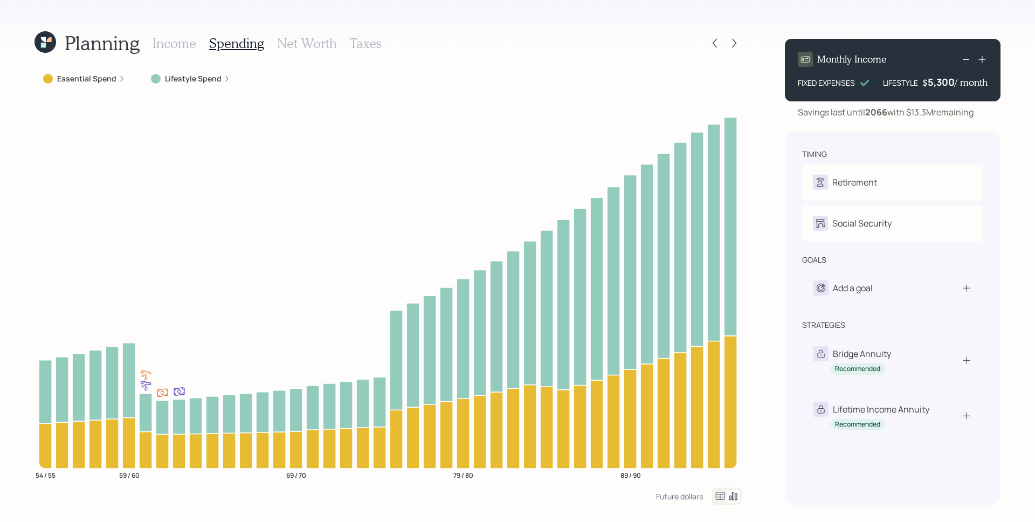
click at [218, 81] on label "Lifestyle Spend" at bounding box center [193, 78] width 57 height 11
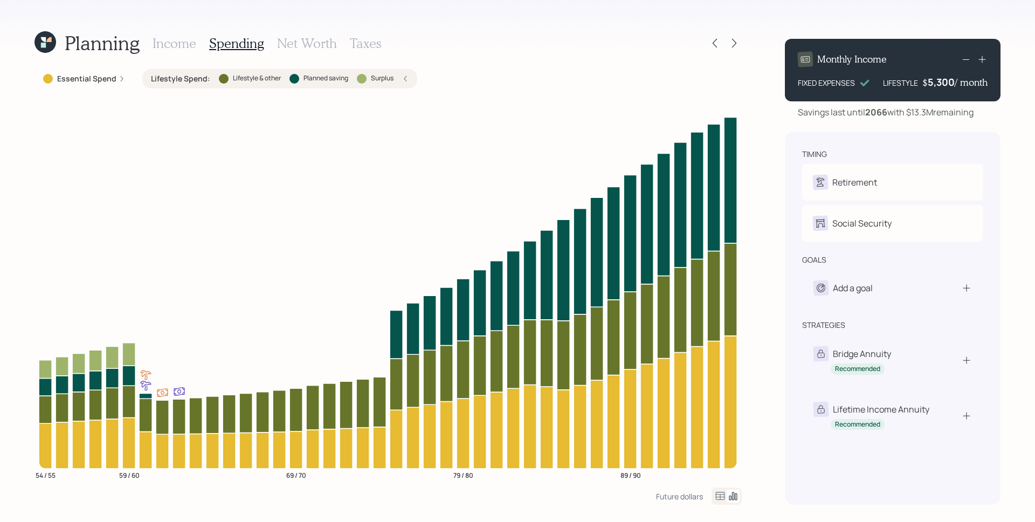
click at [119, 78] on icon at bounding box center [122, 78] width 6 height 6
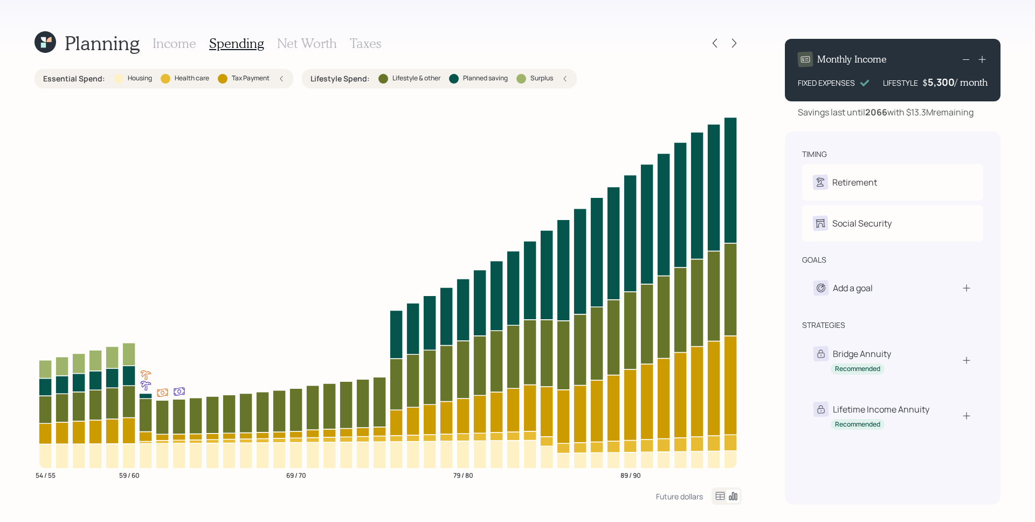
click at [310, 40] on h3 "Net Worth" at bounding box center [307, 44] width 60 height 16
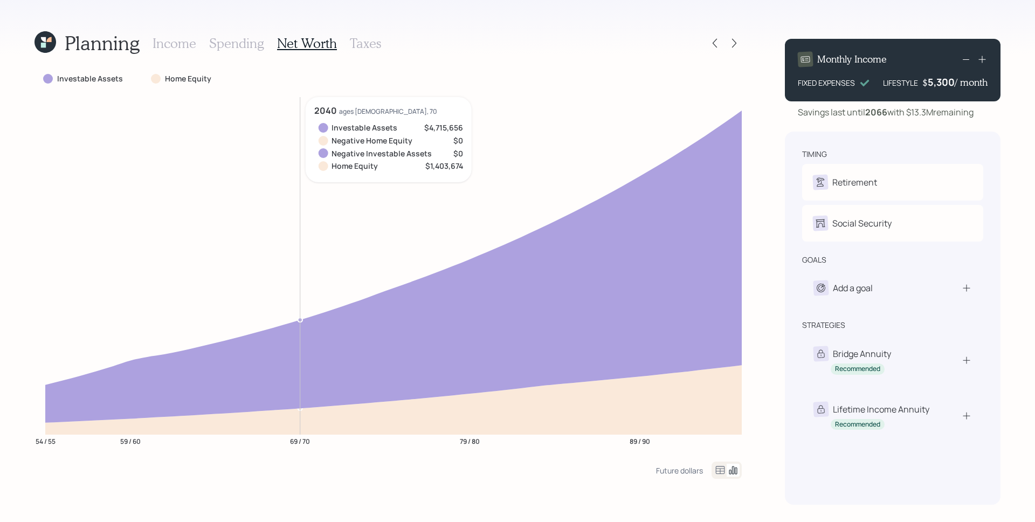
click at [370, 38] on h3 "Taxes" at bounding box center [365, 44] width 31 height 16
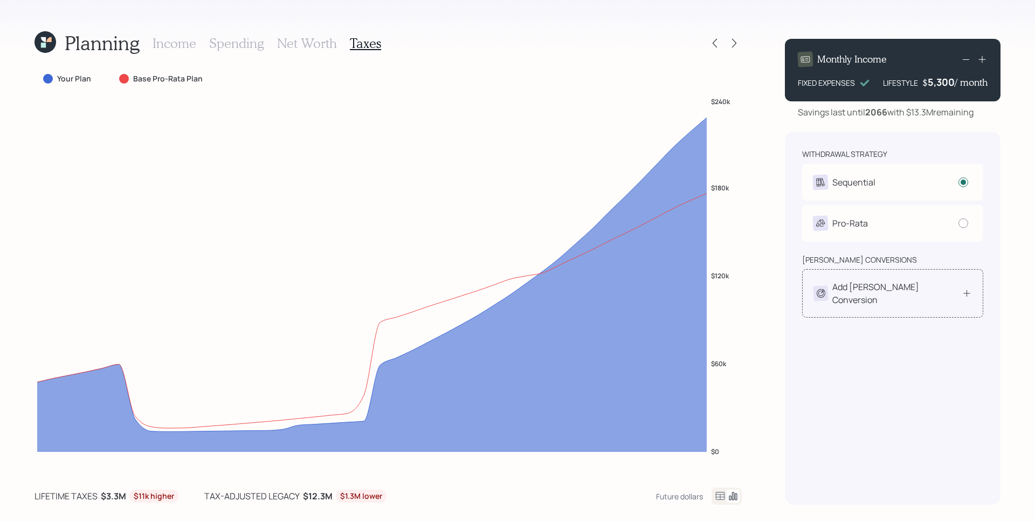
click at [921, 289] on div "Add [PERSON_NAME] Conversion" at bounding box center [892, 293] width 158 height 26
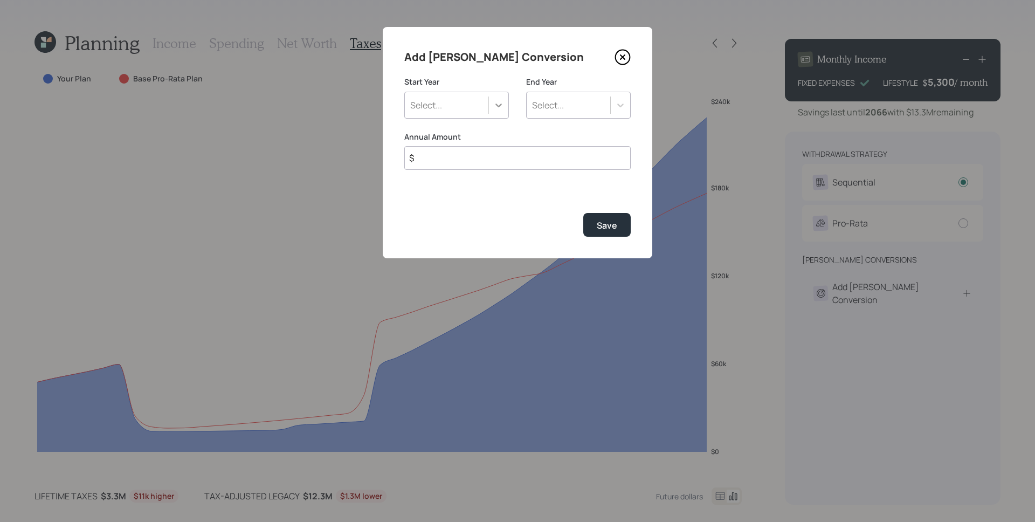
click at [495, 102] on icon at bounding box center [498, 105] width 11 height 11
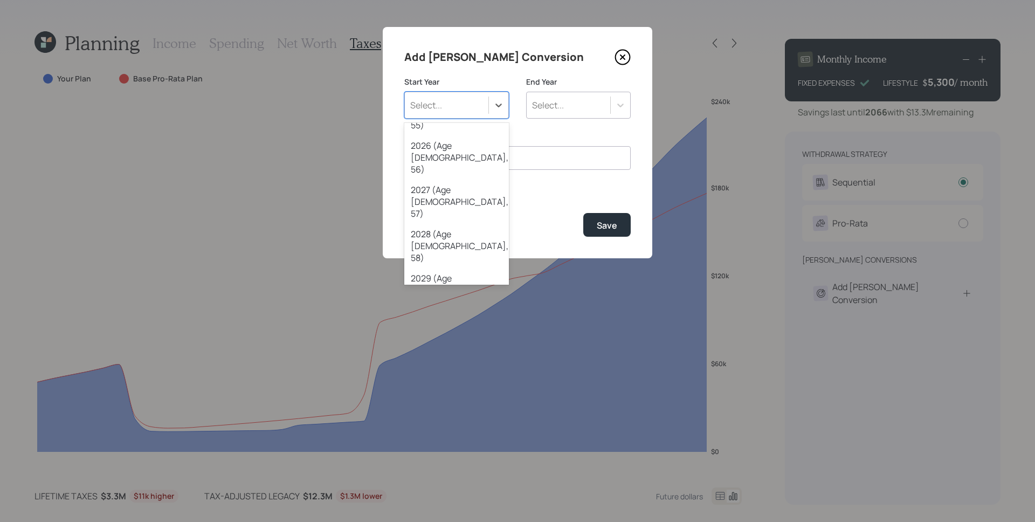
scroll to position [86, 0]
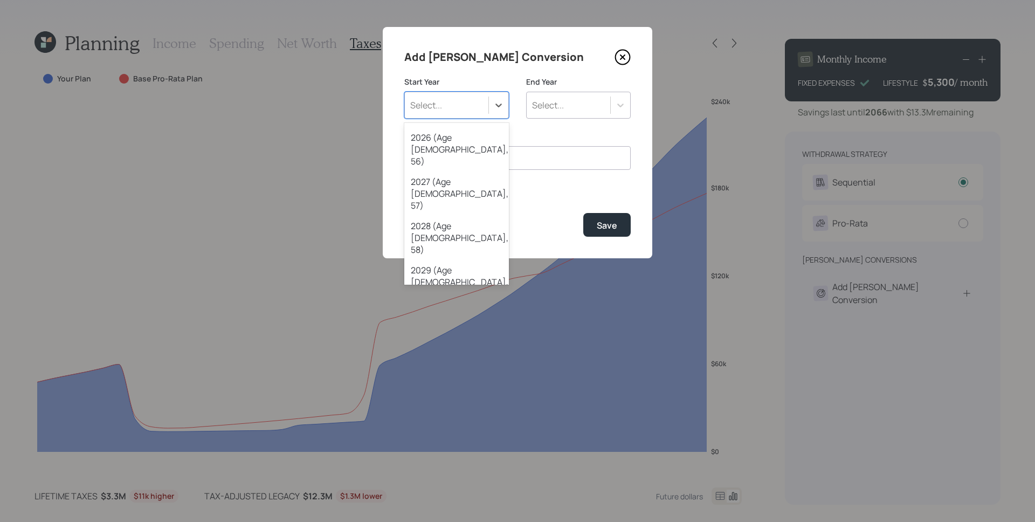
click at [459, 392] on div "2032 (Age [DEMOGRAPHIC_DATA], 62)" at bounding box center [456, 414] width 105 height 44
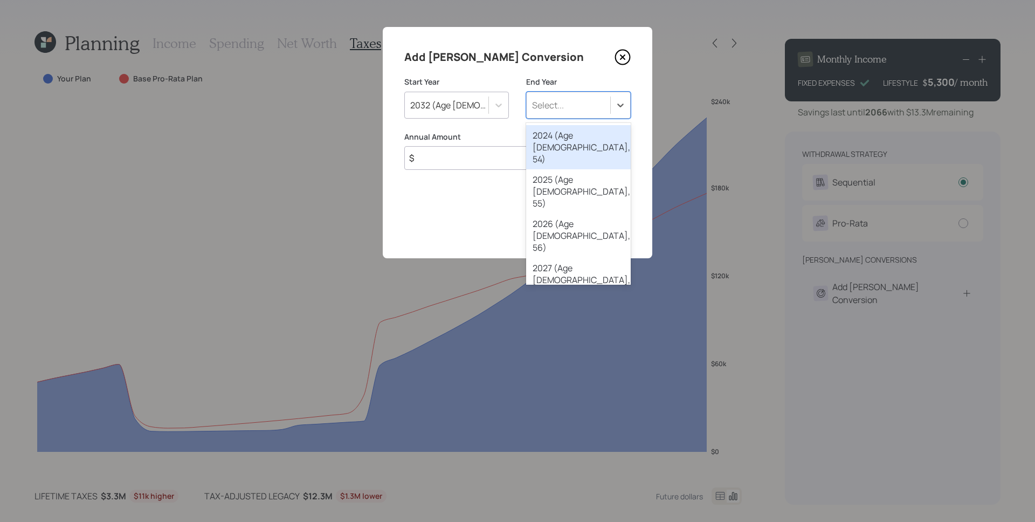
click at [592, 101] on div "Select..." at bounding box center [569, 105] width 84 height 18
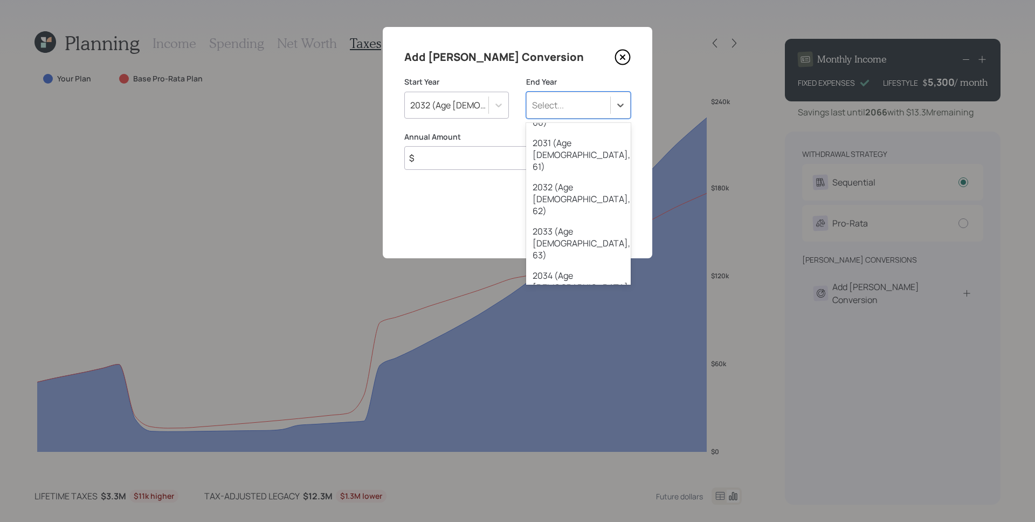
scroll to position [305, 0]
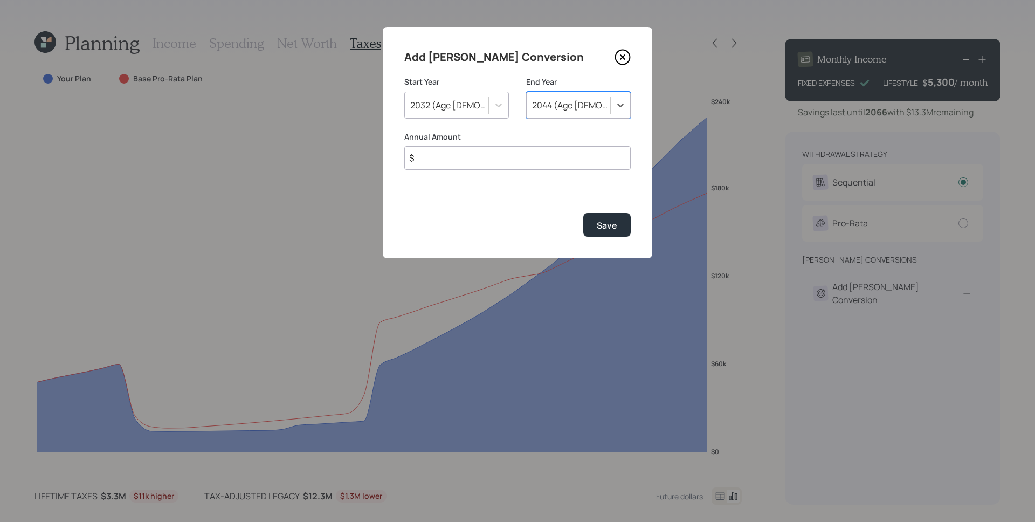
click at [503, 155] on input "$" at bounding box center [517, 158] width 226 height 24
click at [507, 166] on input "$" at bounding box center [517, 158] width 226 height 24
type input "$ 30,000"
click at [533, 195] on div "Add [PERSON_NAME] Conversion Start Year [DATE] (Age [DEMOGRAPHIC_DATA], 62) End…" at bounding box center [517, 142] width 269 height 231
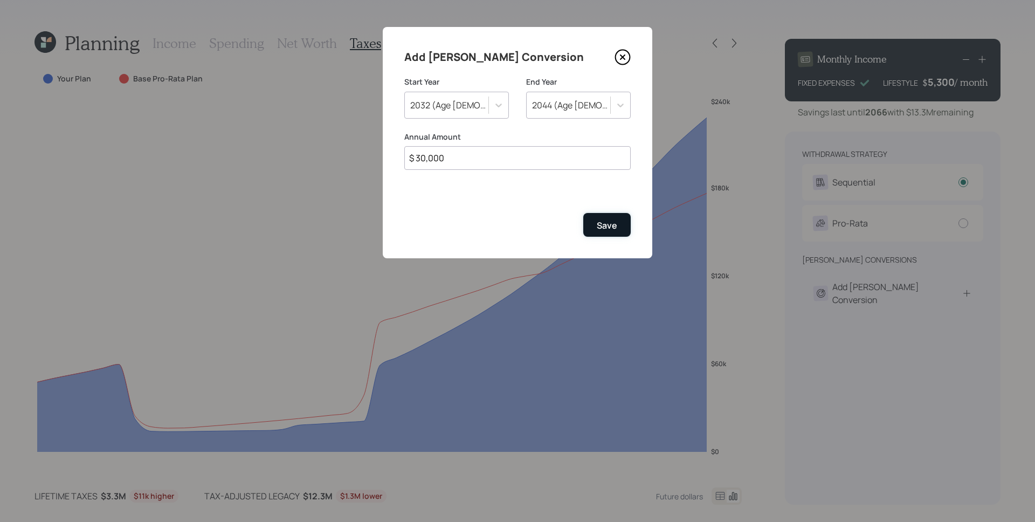
click at [613, 218] on button "Save" at bounding box center [606, 224] width 47 height 23
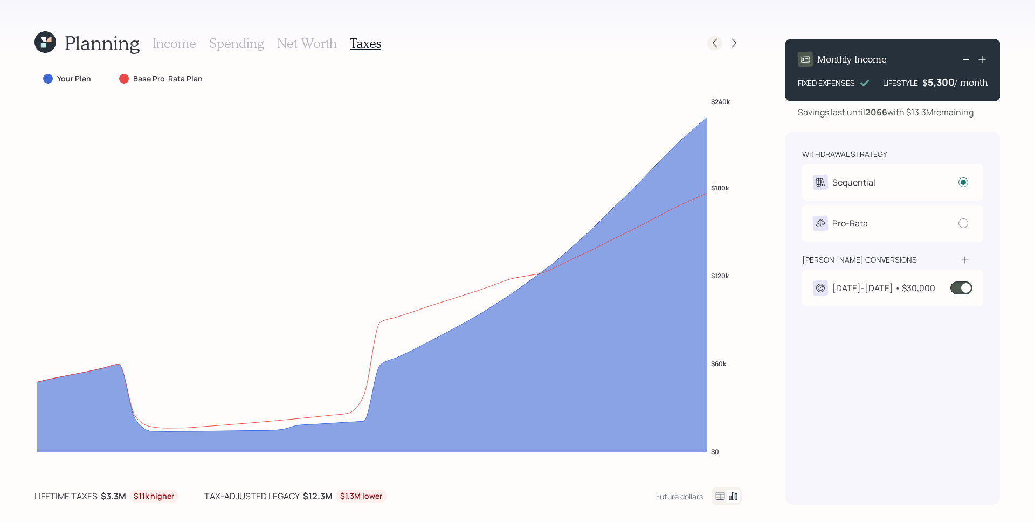
click at [715, 39] on icon at bounding box center [714, 43] width 11 height 11
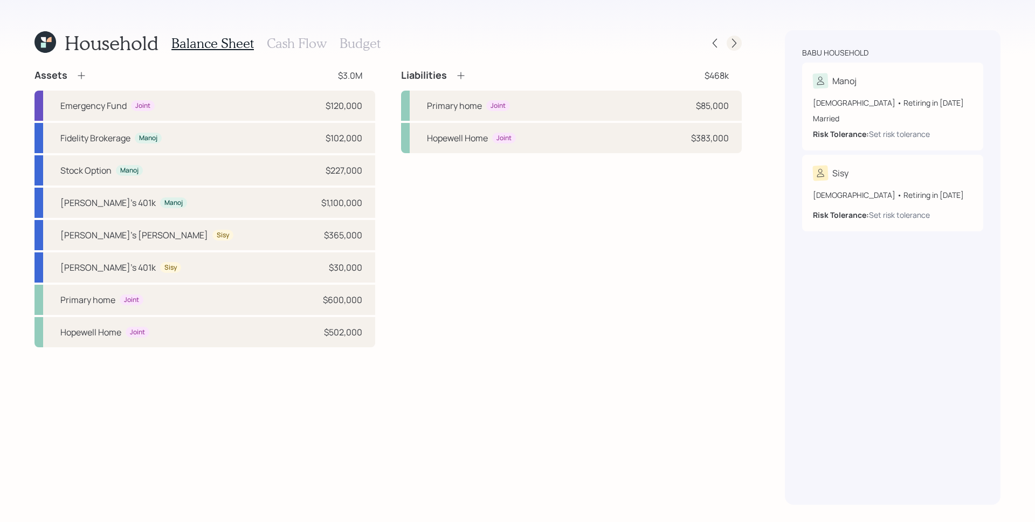
click at [739, 39] on icon at bounding box center [734, 43] width 11 height 11
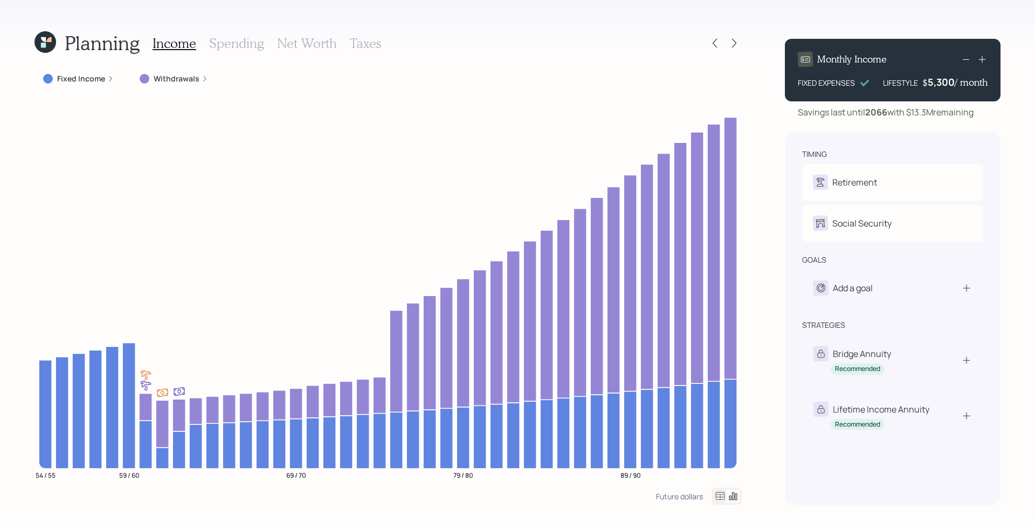
click at [357, 37] on h3 "Taxes" at bounding box center [365, 44] width 31 height 16
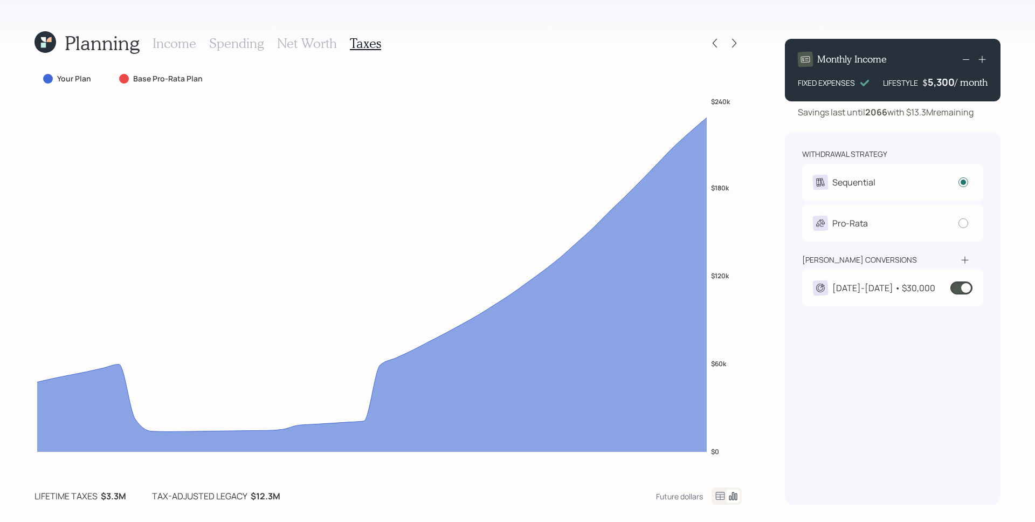
click at [960, 282] on span at bounding box center [961, 287] width 22 height 13
click at [716, 40] on icon at bounding box center [714, 43] width 11 height 11
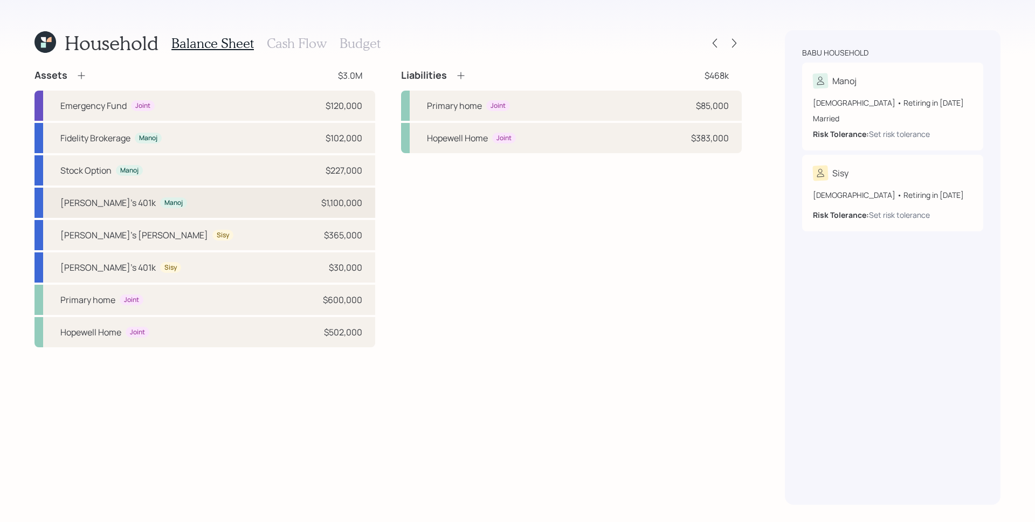
click at [301, 206] on div "[PERSON_NAME]'s 401k Manoj $1,100,000" at bounding box center [204, 203] width 341 height 30
select select "company_sponsored"
select select "balanced"
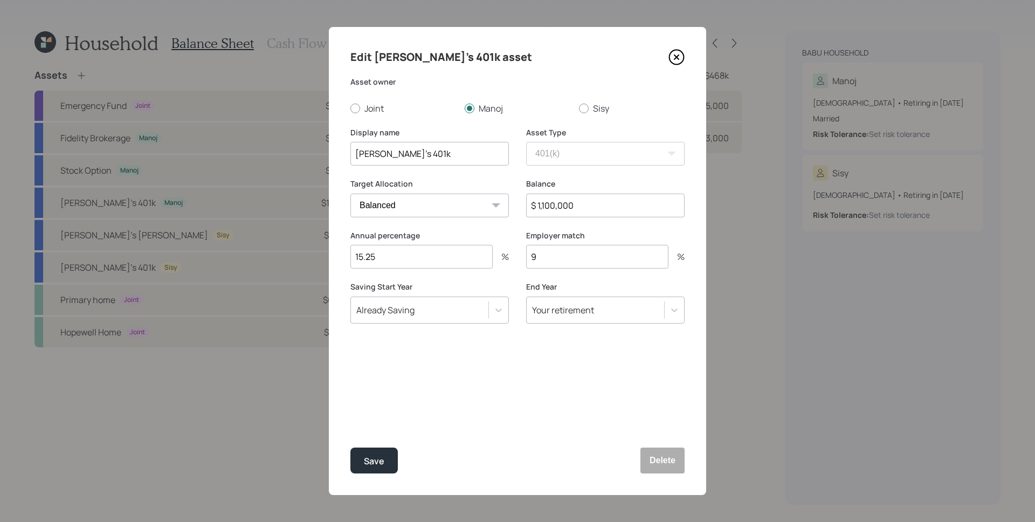
click at [606, 201] on input "$ 1,100,000" at bounding box center [605, 205] width 158 height 24
type input "$ 0"
click at [350, 455] on button "Save" at bounding box center [373, 460] width 47 height 26
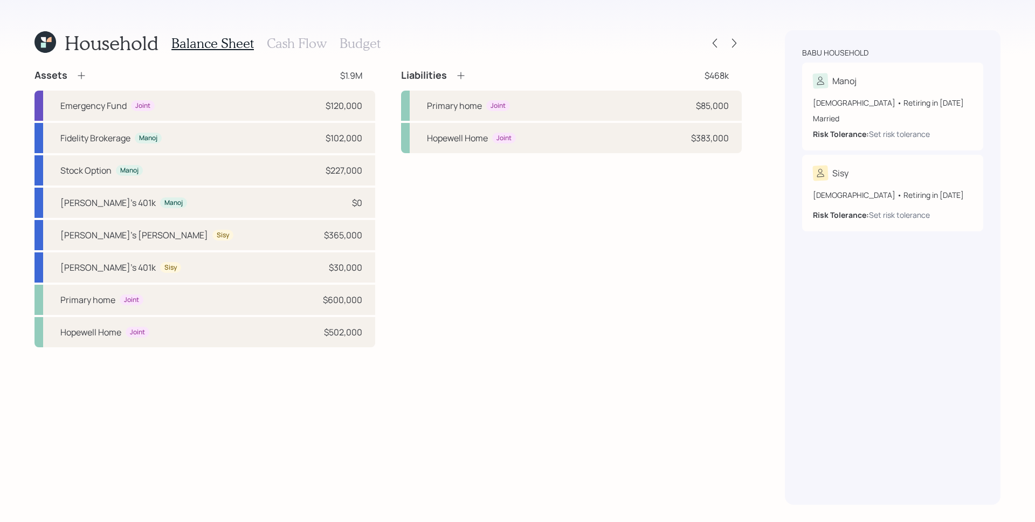
drag, startPoint x: 94, startPoint y: 73, endPoint x: 84, endPoint y: 74, distance: 10.8
click at [94, 73] on div "Assets $1.9M" at bounding box center [204, 75] width 341 height 13
click at [84, 74] on icon at bounding box center [81, 75] width 11 height 11
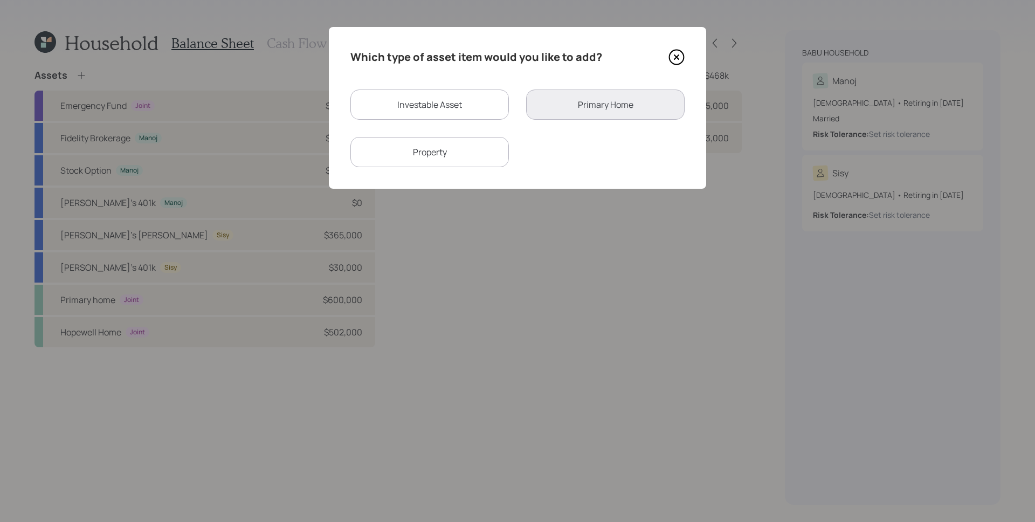
click at [433, 102] on div "Investable Asset" at bounding box center [429, 104] width 158 height 30
select select "taxable"
select select "balanced"
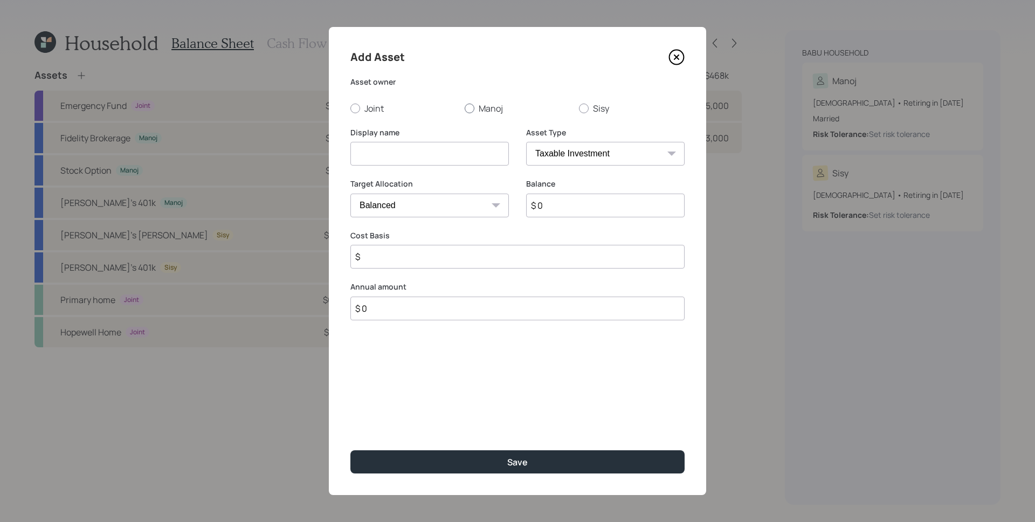
click at [489, 106] on label "Manoj" at bounding box center [518, 108] width 106 height 12
click at [465, 108] on input "Manoj" at bounding box center [464, 108] width 1 height 1
radio input "true"
click at [431, 157] on input at bounding box center [429, 154] width 158 height 24
type input "[PERSON_NAME] Placeholder"
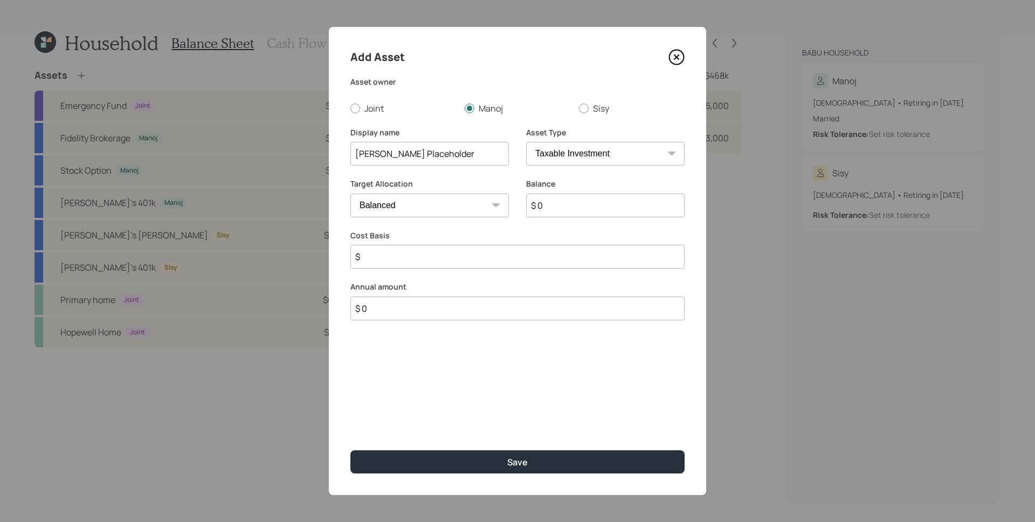
click at [614, 150] on select "SEP [PERSON_NAME] IRA 401(k) [PERSON_NAME] 401(k) 403(b) [PERSON_NAME] 403(b) 4…" at bounding box center [605, 154] width 158 height 24
select select "ira"
click at [526, 142] on select "SEP [PERSON_NAME] IRA 401(k) [PERSON_NAME] 401(k) 403(b) [PERSON_NAME] 403(b) 4…" at bounding box center [605, 154] width 158 height 24
type input "$"
click at [580, 206] on input "$ 0" at bounding box center [605, 205] width 158 height 24
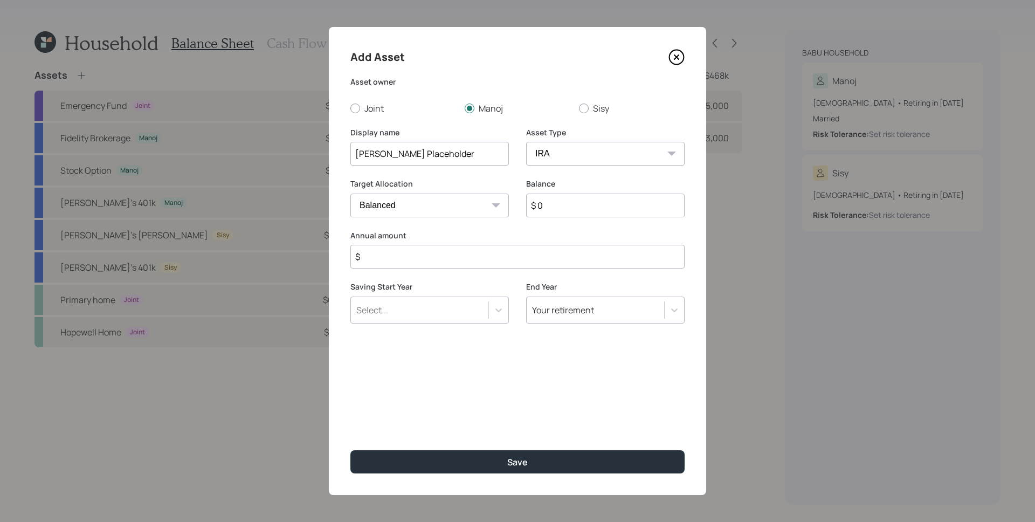
click at [580, 206] on input "$ 0" at bounding box center [605, 205] width 158 height 24
paste input "1,100,00"
type input "$ 1,100,000"
click at [520, 268] on input "$" at bounding box center [517, 257] width 334 height 24
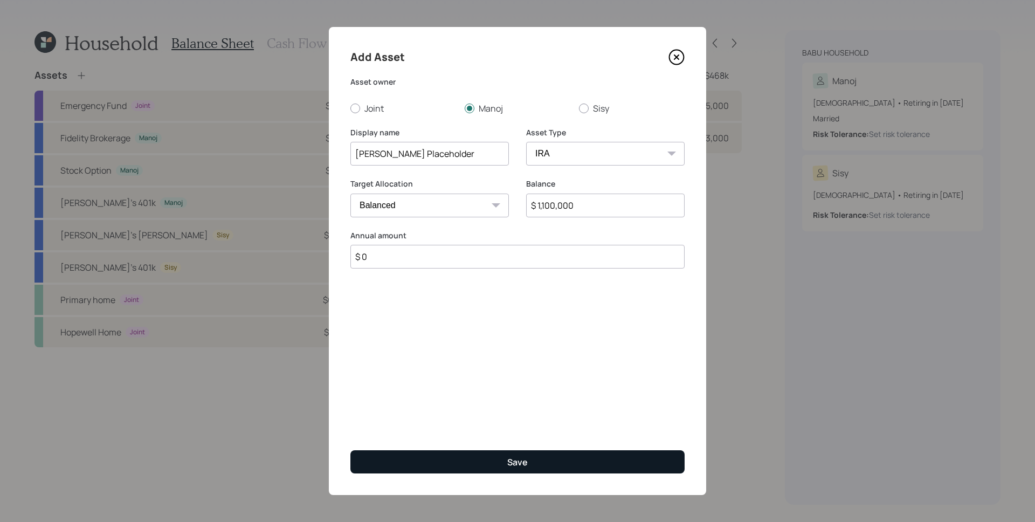
type input "$ 0"
click at [572, 459] on button "Save" at bounding box center [517, 461] width 334 height 23
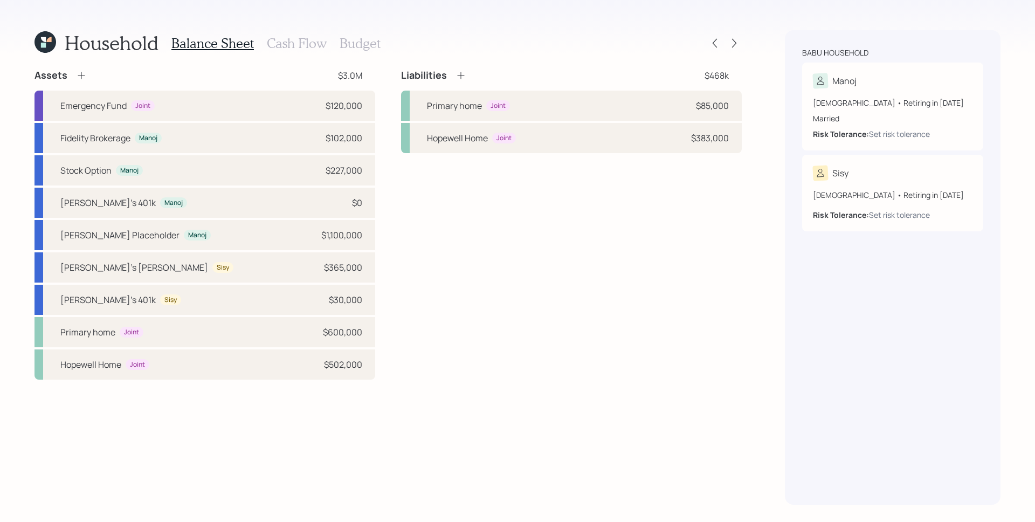
click at [726, 52] on div "Household Balance Sheet Cash Flow Budget" at bounding box center [387, 43] width 707 height 26
click at [737, 41] on icon at bounding box center [734, 43] width 11 height 11
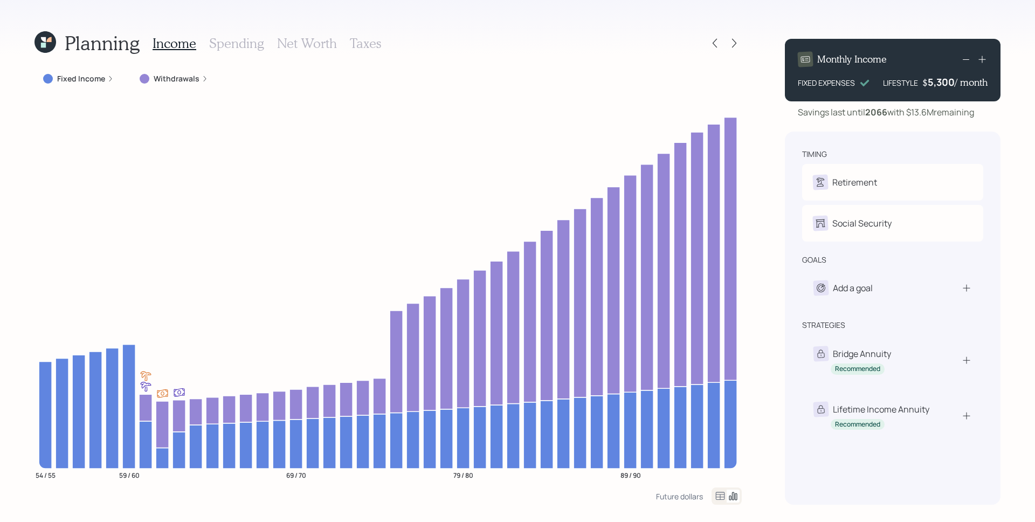
click at [369, 44] on h3 "Taxes" at bounding box center [365, 44] width 31 height 16
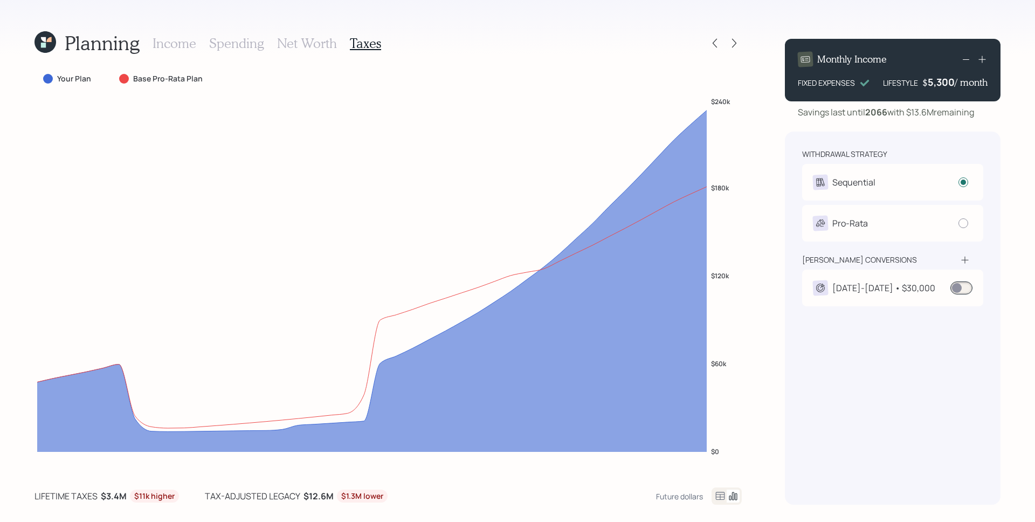
click at [961, 285] on span at bounding box center [961, 287] width 22 height 13
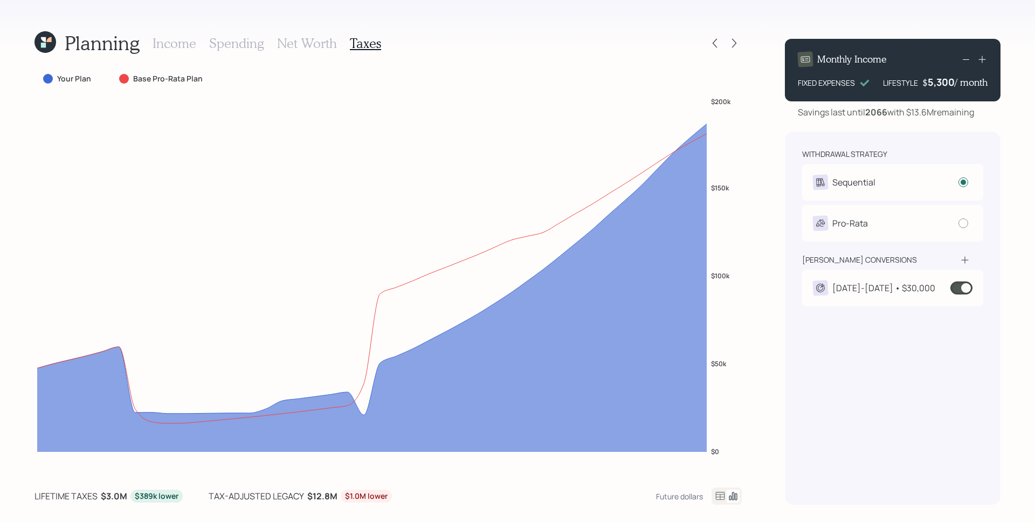
click at [963, 290] on span at bounding box center [961, 287] width 22 height 13
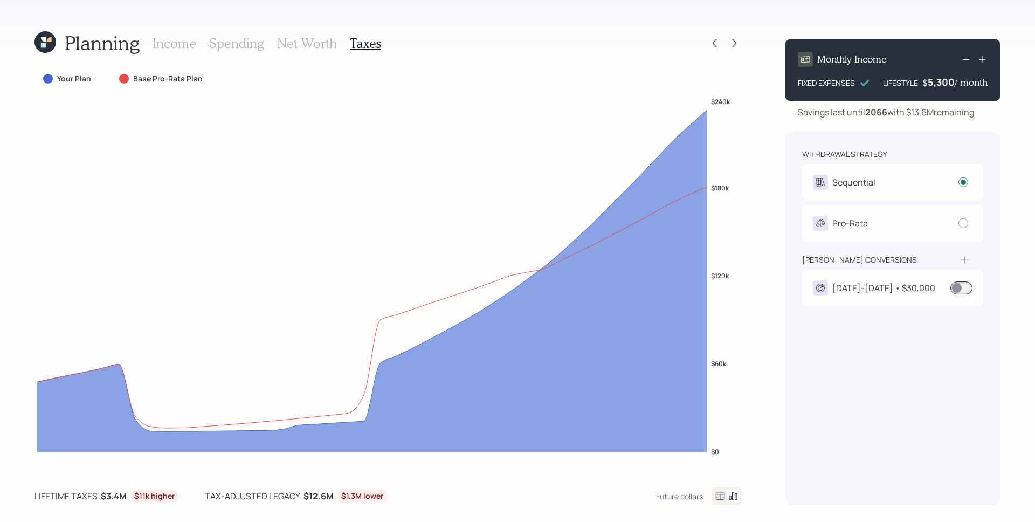
click at [180, 44] on h3 "Income" at bounding box center [175, 44] width 44 height 16
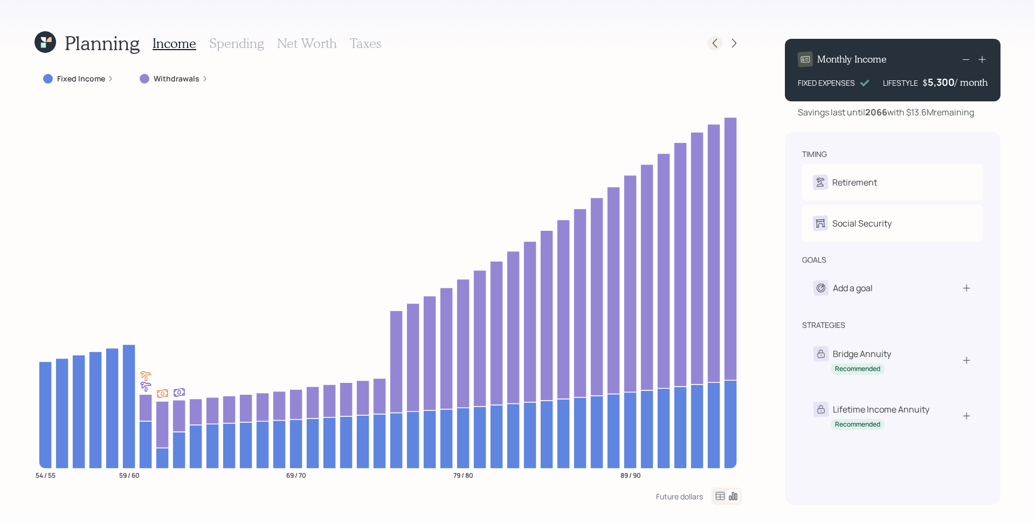
click at [715, 43] on icon at bounding box center [714, 43] width 11 height 11
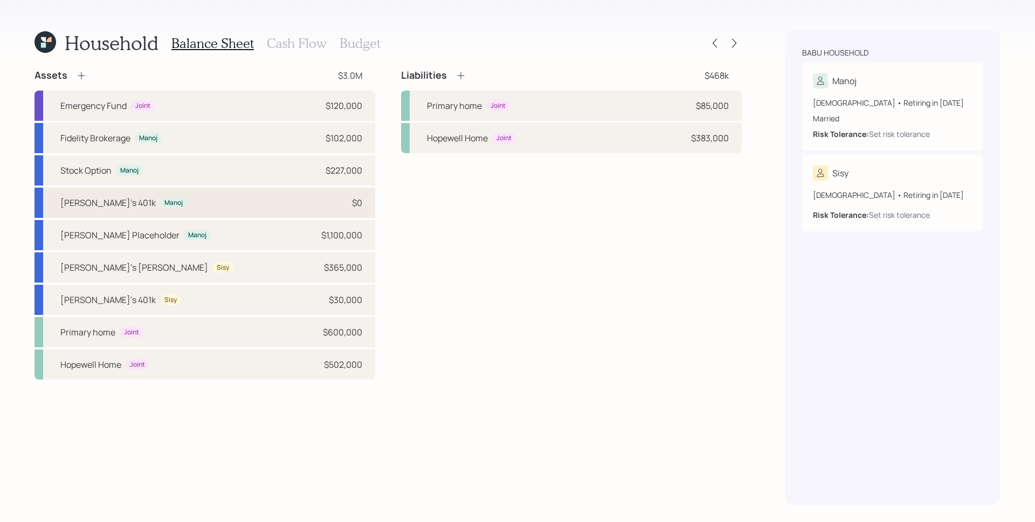
click at [240, 205] on div "[PERSON_NAME]'s 401k Manoj $0" at bounding box center [204, 203] width 341 height 30
select select "company_sponsored"
select select "balanced"
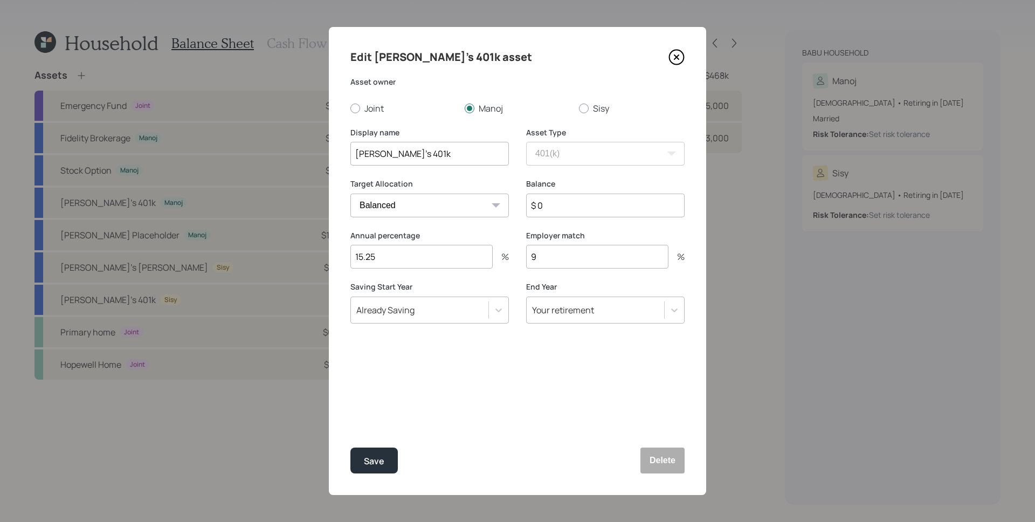
click at [627, 211] on input "$ 0" at bounding box center [605, 205] width 158 height 24
paste input "1,100,00"
type input "$ 1,100,000"
click at [375, 460] on div "Save" at bounding box center [374, 461] width 20 height 15
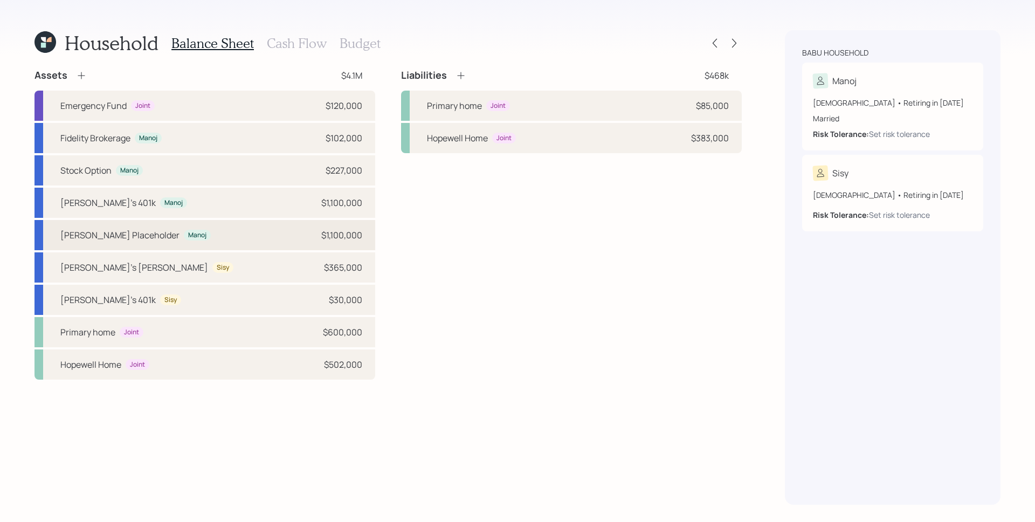
click at [303, 233] on div "[PERSON_NAME] Placeholder Manoj $1,100,000" at bounding box center [204, 235] width 341 height 30
select select "ira"
select select "balanced"
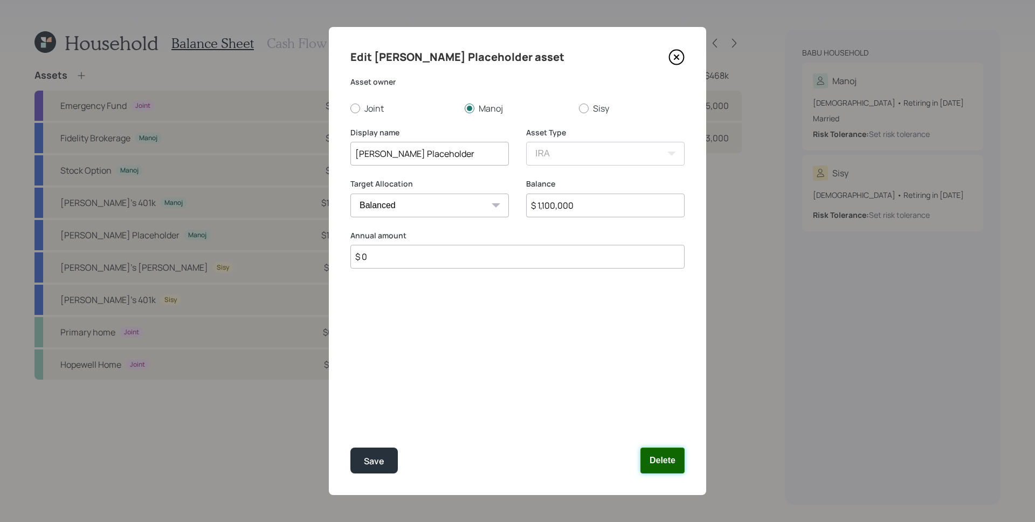
click at [665, 459] on button "Delete" at bounding box center [662, 460] width 44 height 26
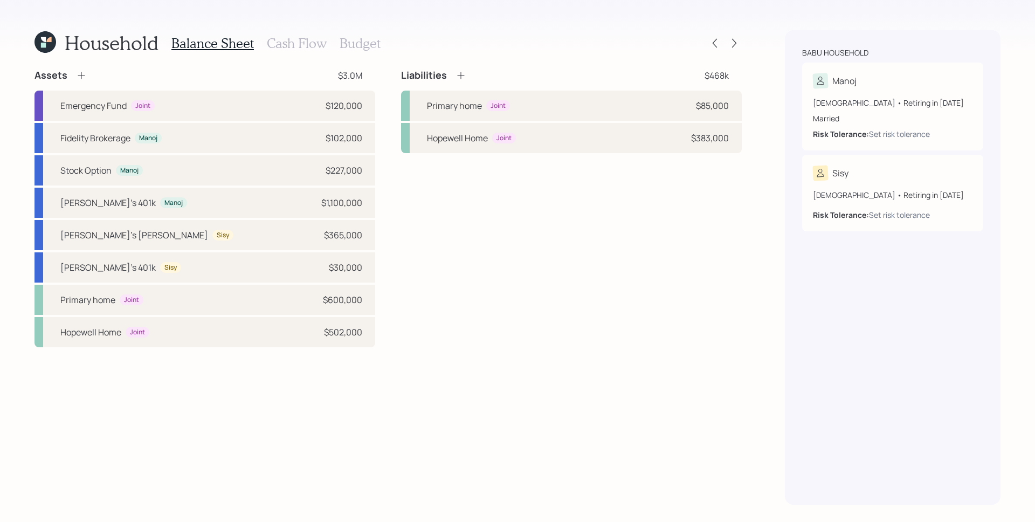
click at [776, 411] on div "Household Balance Sheet Cash Flow Budget Assets $3.0M Emergency Fund Joint $120…" at bounding box center [517, 261] width 1035 height 522
click at [305, 40] on h3 "Cash Flow" at bounding box center [297, 44] width 60 height 16
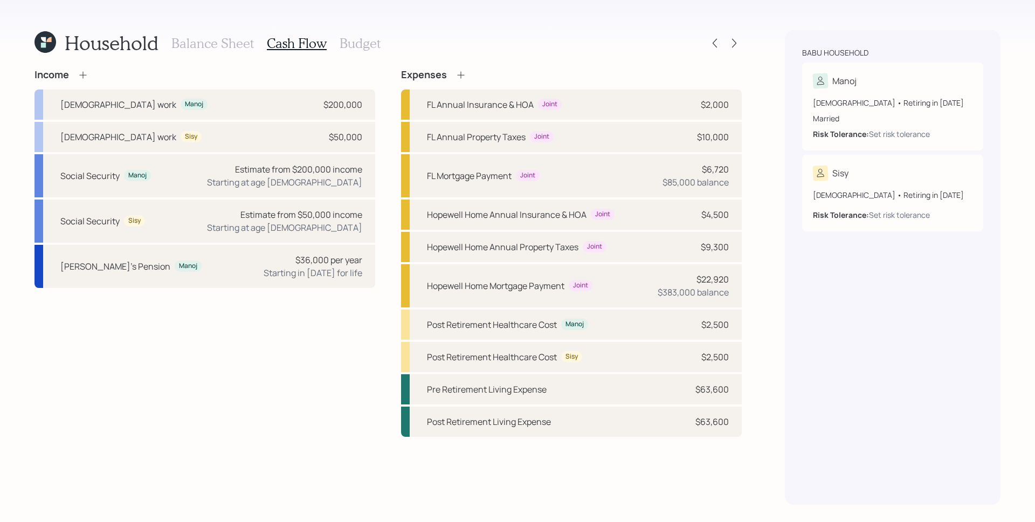
click at [358, 40] on h3 "Budget" at bounding box center [360, 44] width 41 height 16
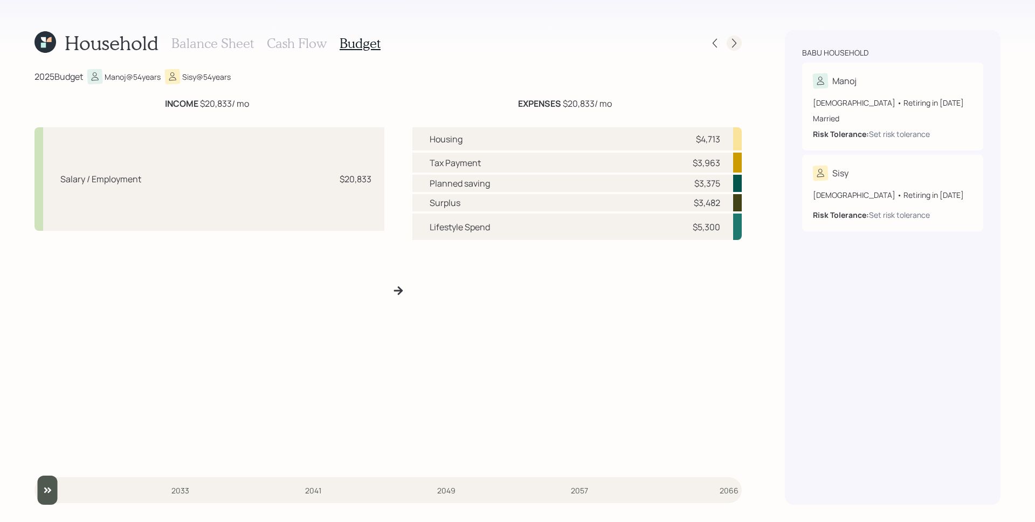
click at [732, 43] on icon at bounding box center [734, 43] width 11 height 11
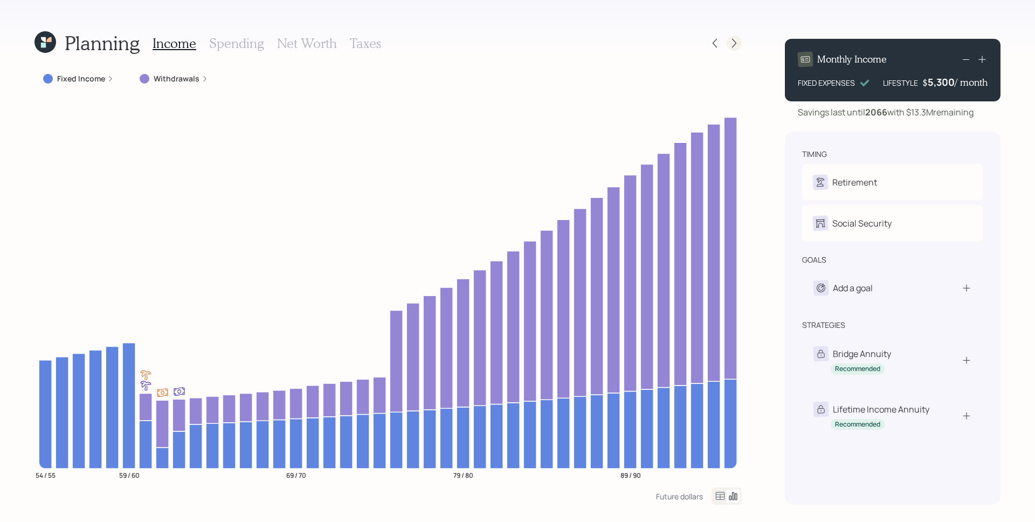
click at [737, 44] on icon at bounding box center [734, 43] width 11 height 11
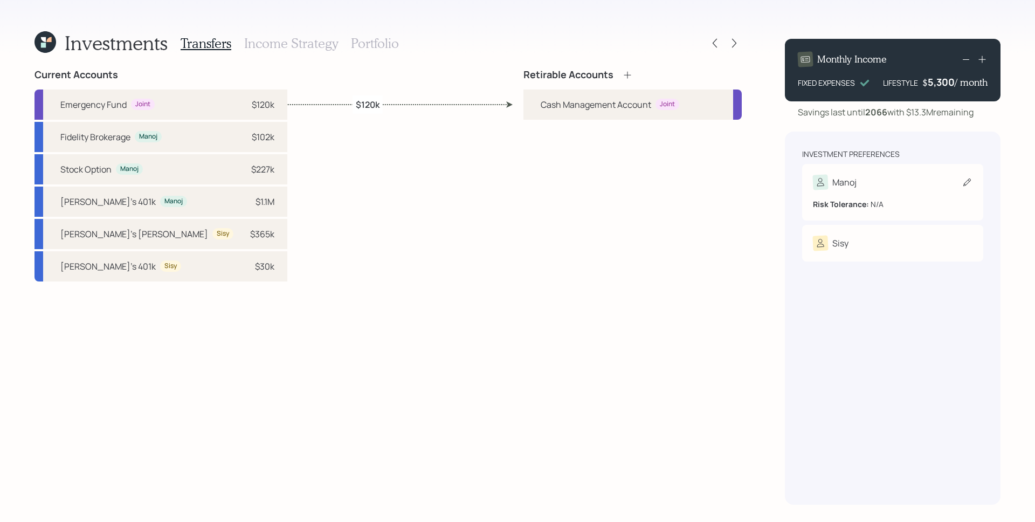
click at [861, 181] on div "Manoj" at bounding box center [893, 182] width 160 height 15
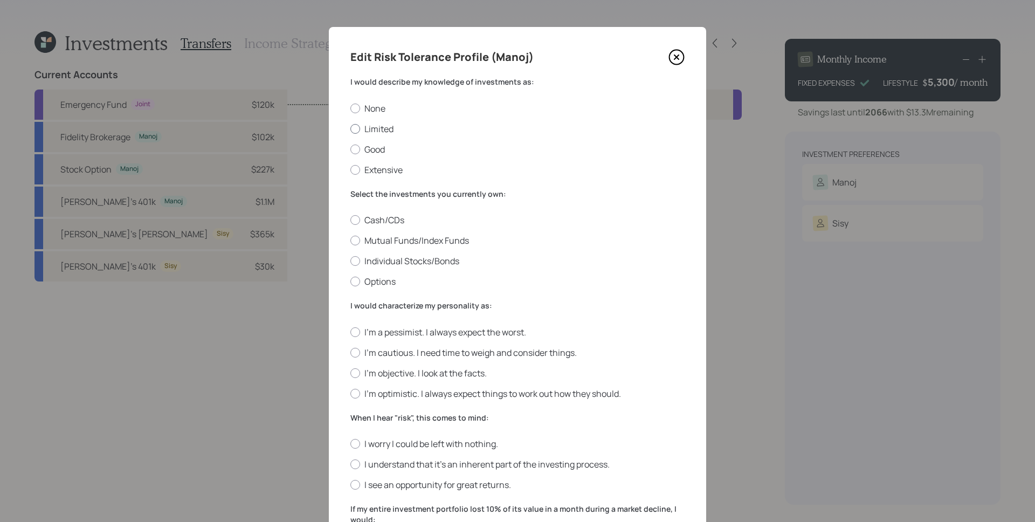
click at [365, 132] on label "Limited" at bounding box center [517, 129] width 334 height 12
click at [350, 129] on input "Limited" at bounding box center [350, 128] width 1 height 1
radio input "true"
click at [400, 241] on label "Mutual Funds/Index Funds" at bounding box center [517, 240] width 334 height 12
click at [350, 241] on input "Mutual Funds/Index Funds" at bounding box center [350, 240] width 1 height 1
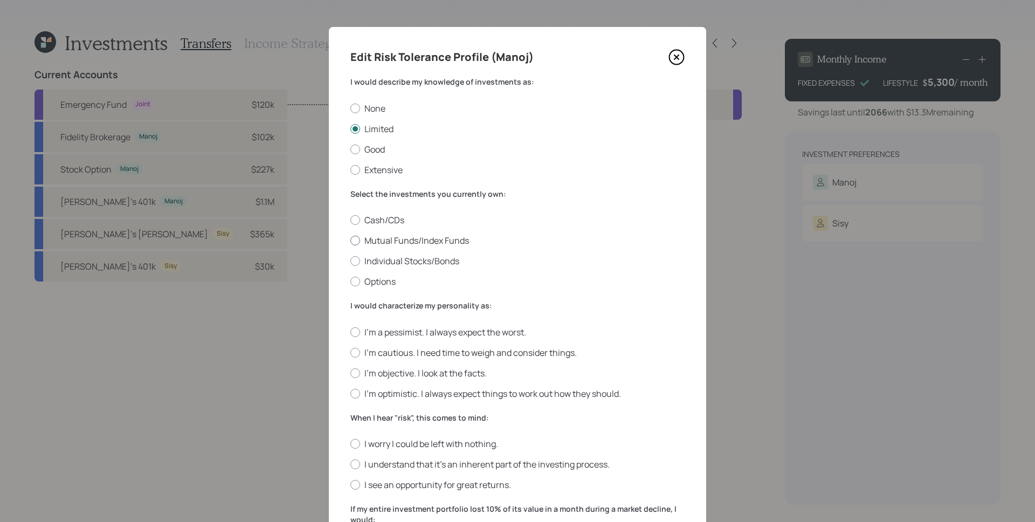
radio input "true"
click at [393, 378] on label "I'm objective. I look at the facts." at bounding box center [517, 373] width 334 height 12
click at [350, 373] on input "I'm objective. I look at the facts." at bounding box center [350, 372] width 1 height 1
radio input "true"
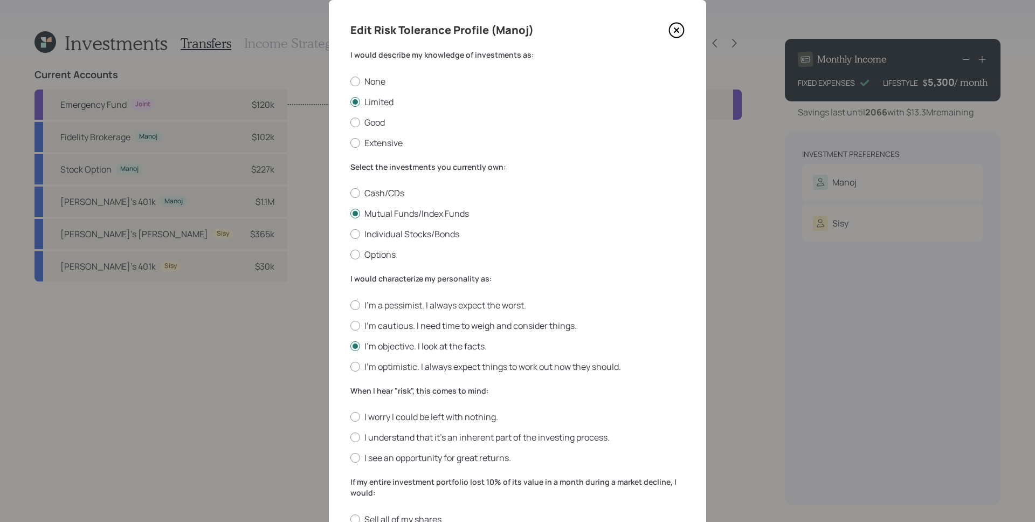
scroll to position [104, 0]
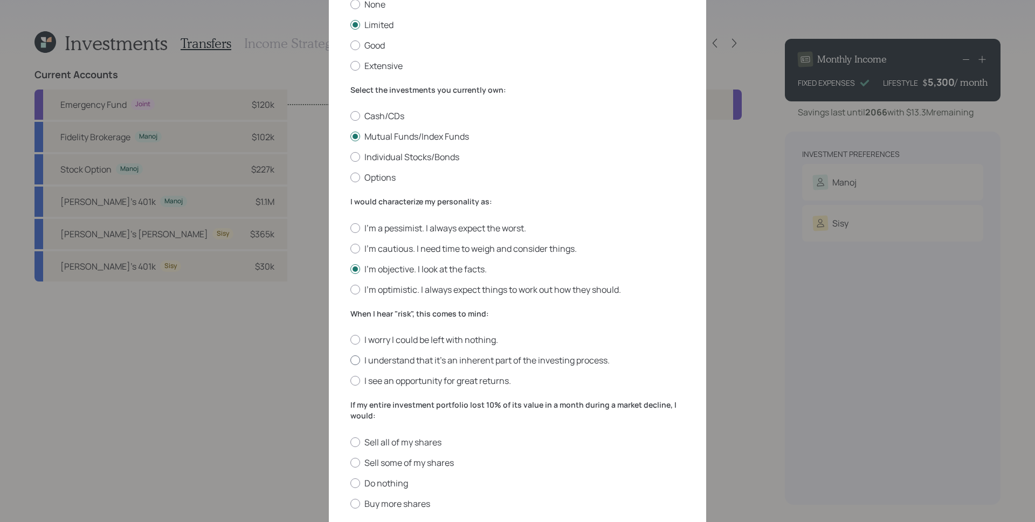
click at [415, 363] on label "I understand that it’s an inherent part of the investing process." at bounding box center [517, 360] width 334 height 12
click at [350, 361] on input "I understand that it’s an inherent part of the investing process." at bounding box center [350, 360] width 1 height 1
radio input "true"
drag, startPoint x: 391, startPoint y: 482, endPoint x: 409, endPoint y: 461, distance: 27.5
click at [391, 481] on label "Do nothing" at bounding box center [517, 483] width 334 height 12
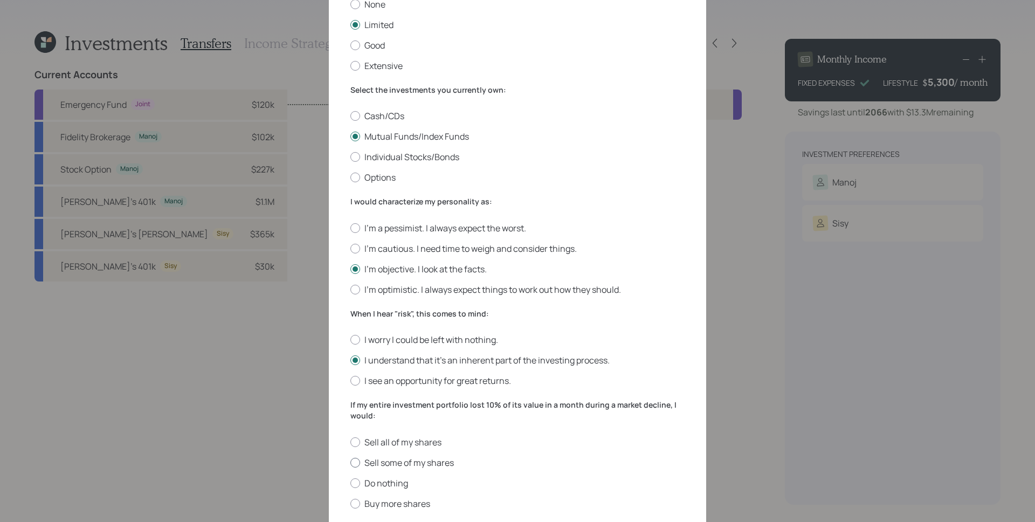
click at [350, 482] on input "Do nothing" at bounding box center [350, 482] width 1 height 1
radio input "true"
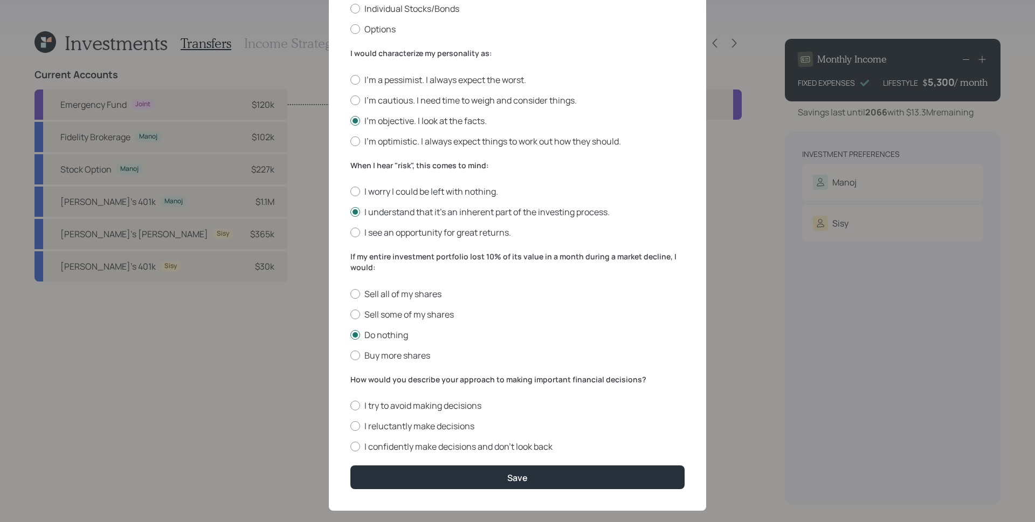
scroll to position [268, 0]
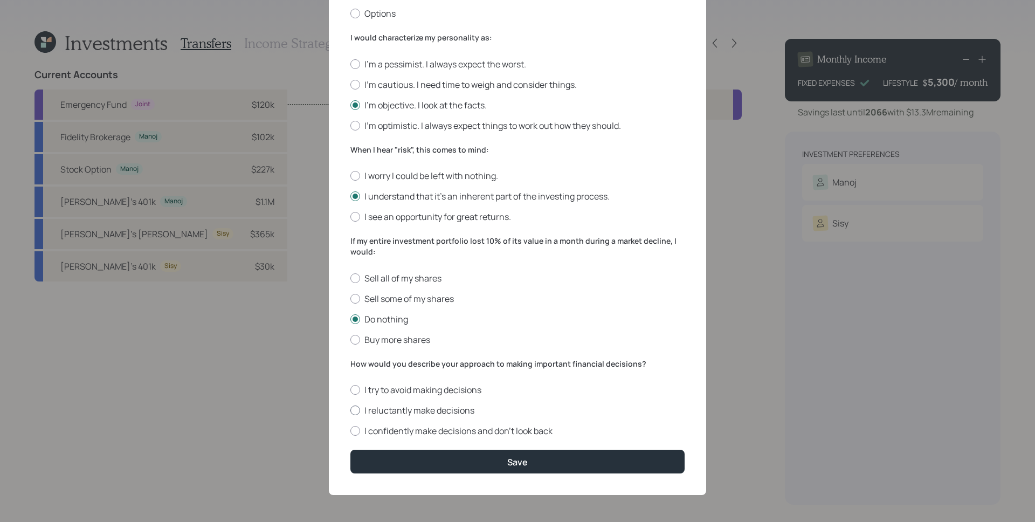
click at [434, 408] on label "I reluctantly make decisions" at bounding box center [517, 410] width 334 height 12
click at [350, 410] on input "I reluctantly make decisions" at bounding box center [350, 410] width 1 height 1
radio input "true"
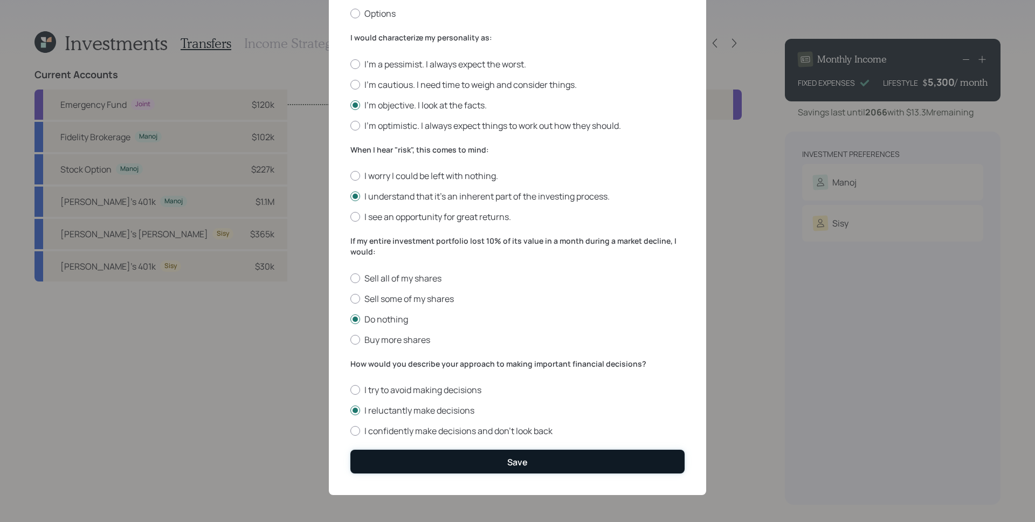
click at [533, 466] on button "Save" at bounding box center [517, 461] width 334 height 23
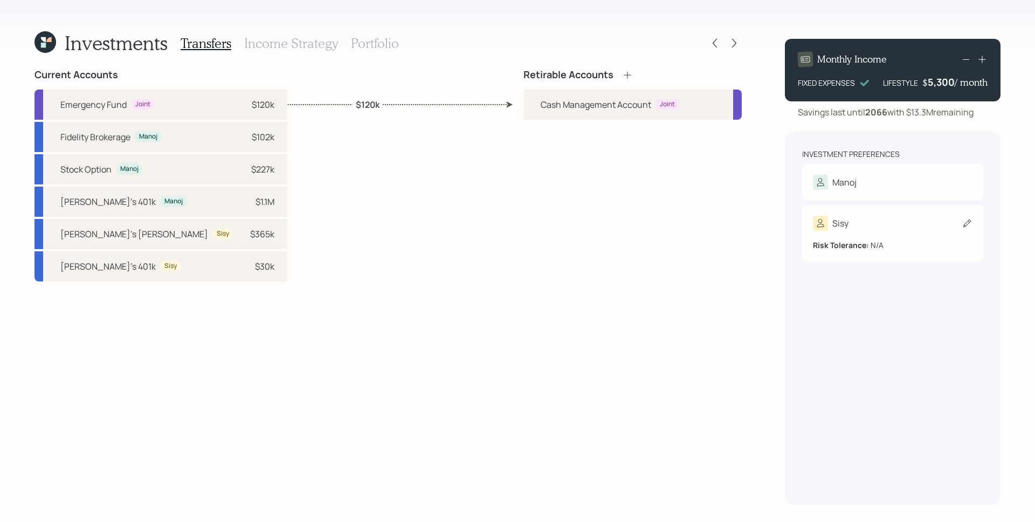
click at [876, 231] on div "Risk Tolerance: N/A" at bounding box center [893, 241] width 160 height 20
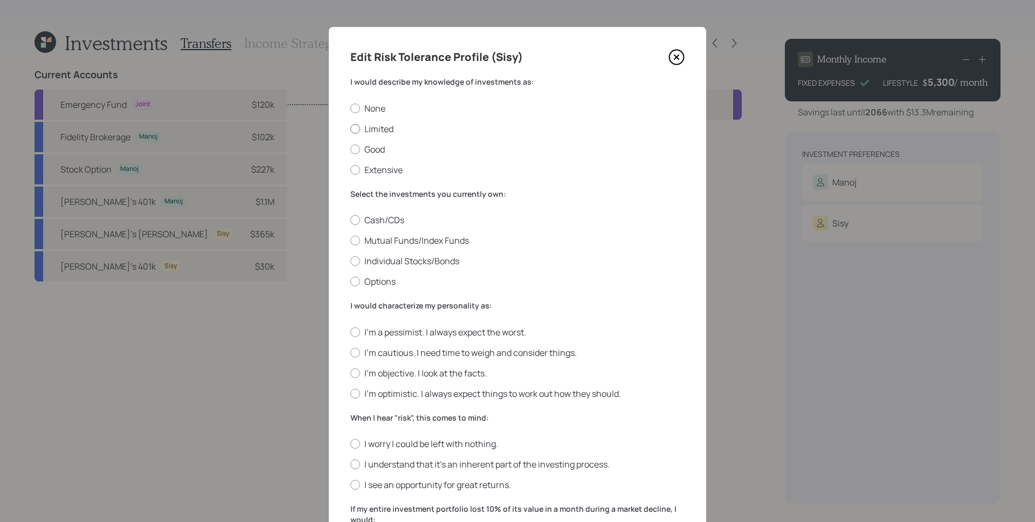
click at [370, 127] on label "Limited" at bounding box center [517, 129] width 334 height 12
click at [350, 128] on input "Limited" at bounding box center [350, 128] width 1 height 1
radio input "true"
click at [385, 241] on label "Mutual Funds/Index Funds" at bounding box center [517, 240] width 334 height 12
click at [350, 241] on input "Mutual Funds/Index Funds" at bounding box center [350, 240] width 1 height 1
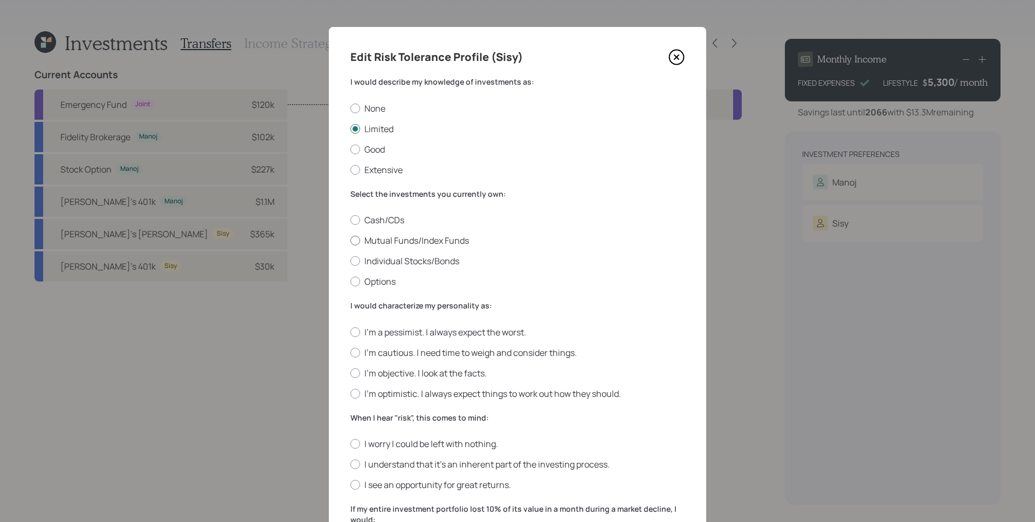
radio input "true"
click at [379, 371] on label "I'm objective. I look at the facts." at bounding box center [517, 373] width 334 height 12
click at [350, 372] on input "I'm objective. I look at the facts." at bounding box center [350, 372] width 1 height 1
radio input "true"
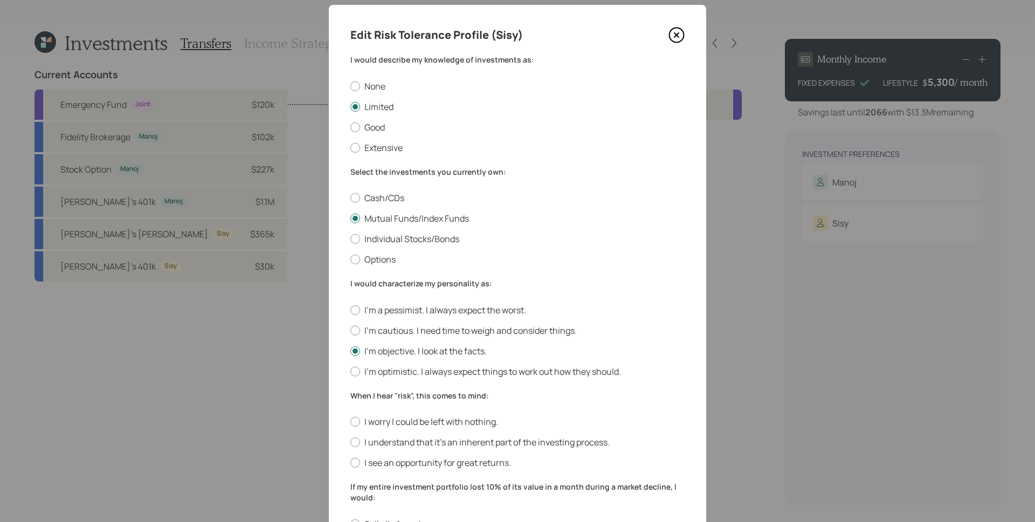
scroll to position [102, 0]
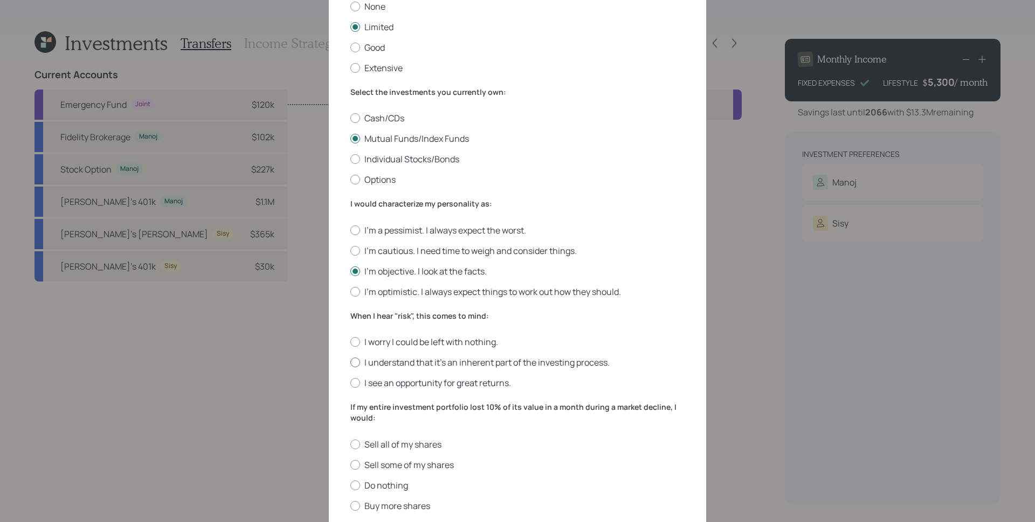
click at [410, 363] on label "I understand that it’s an inherent part of the investing process." at bounding box center [517, 362] width 334 height 12
click at [350, 363] on input "I understand that it’s an inherent part of the investing process." at bounding box center [350, 362] width 1 height 1
radio input "true"
click at [381, 483] on label "Do nothing" at bounding box center [517, 485] width 334 height 12
click at [350, 485] on input "Do nothing" at bounding box center [350, 485] width 1 height 1
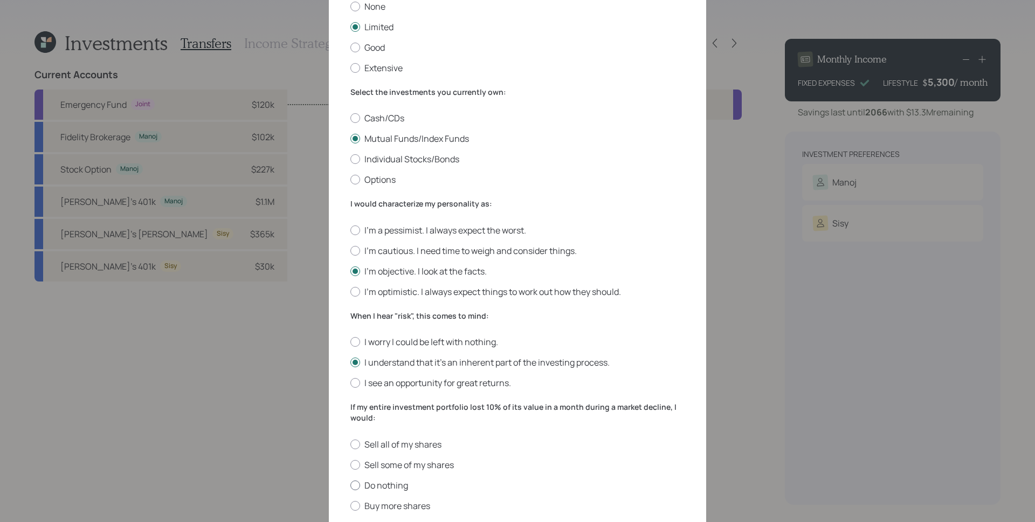
radio input "true"
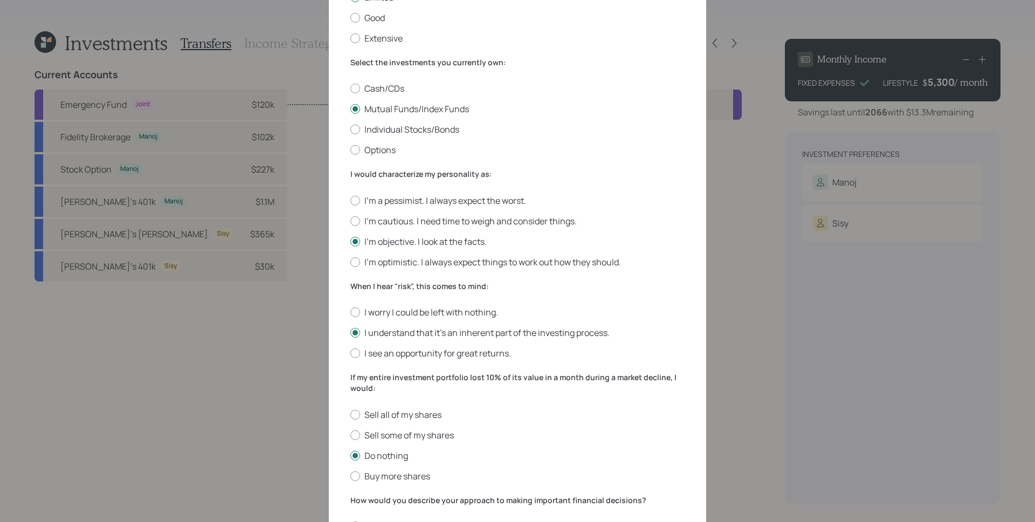
scroll to position [268, 0]
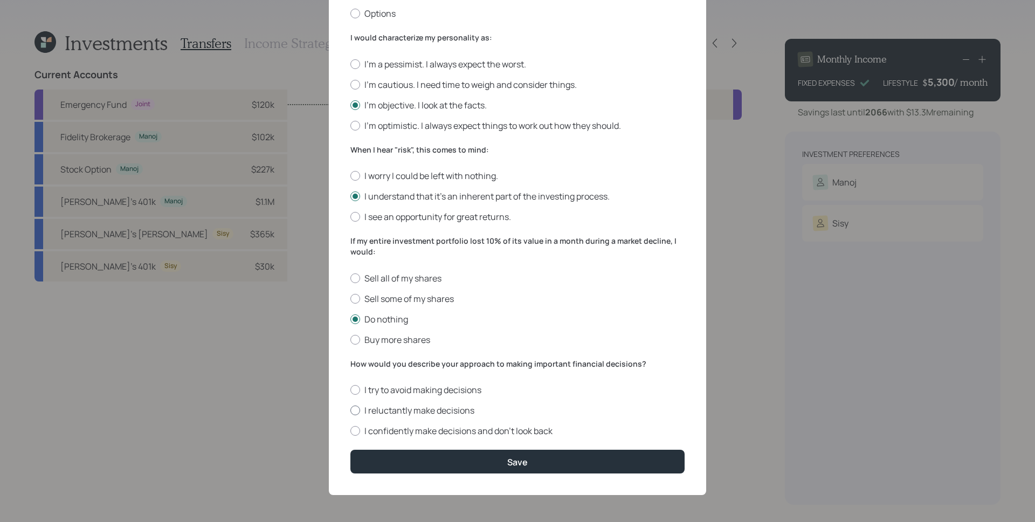
click at [392, 413] on label "I reluctantly make decisions" at bounding box center [517, 410] width 334 height 12
click at [350, 411] on input "I reluctantly make decisions" at bounding box center [350, 410] width 1 height 1
radio input "true"
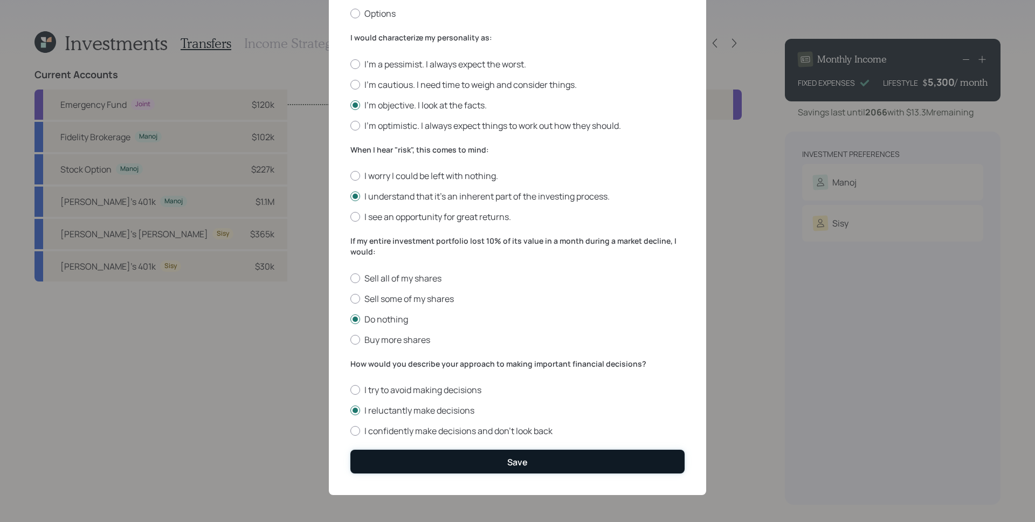
click at [502, 460] on button "Save" at bounding box center [517, 461] width 334 height 23
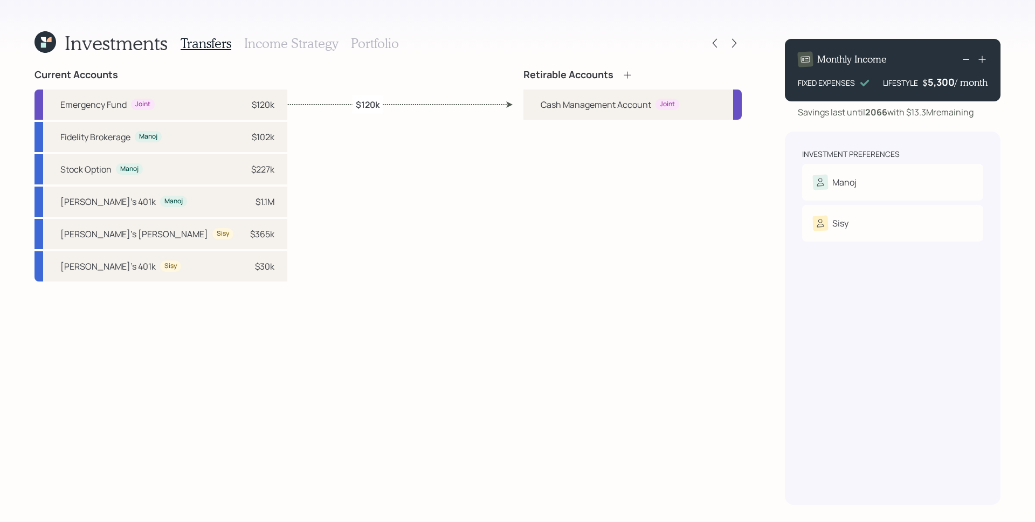
click at [625, 73] on icon at bounding box center [627, 75] width 11 height 11
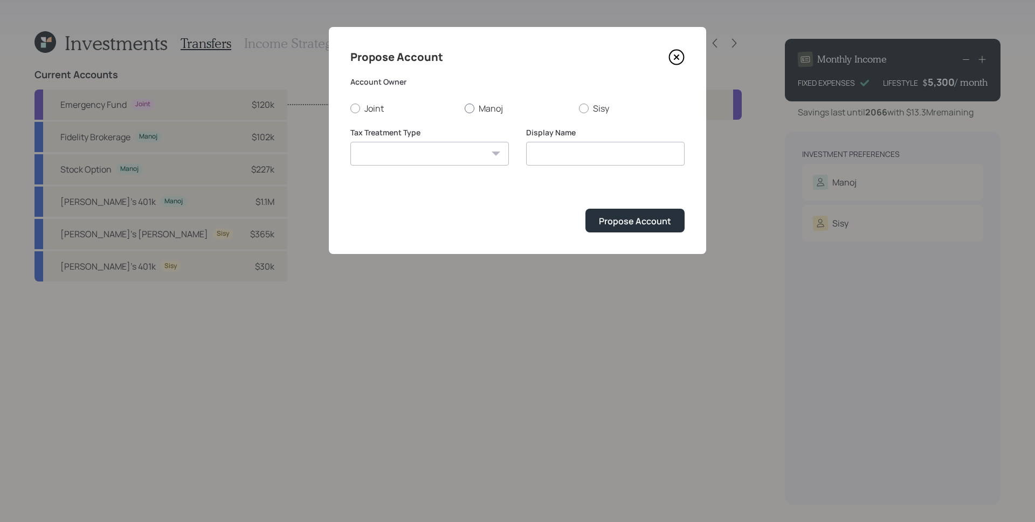
click at [483, 107] on label "Manoj" at bounding box center [518, 108] width 106 height 12
click at [465, 108] on input "Manoj" at bounding box center [464, 108] width 1 height 1
radio input "true"
click at [444, 149] on select "[PERSON_NAME] Taxable Traditional" at bounding box center [429, 154] width 158 height 24
select select "taxable"
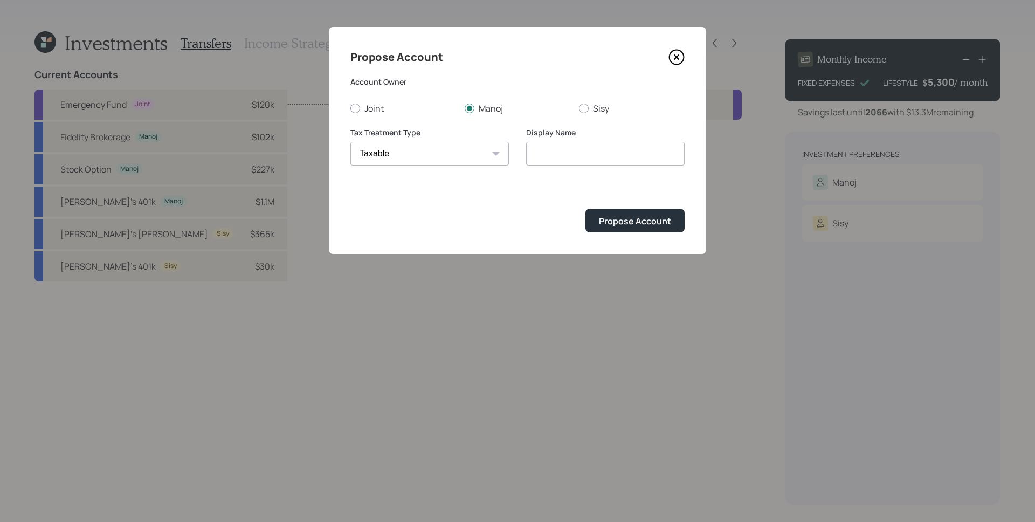
click at [350, 142] on select "[PERSON_NAME] Taxable Traditional" at bounding box center [429, 154] width 158 height 24
click at [602, 156] on input "Taxable" at bounding box center [605, 154] width 158 height 24
type input "Taxable Brokerage"
click at [644, 220] on div "Propose Account" at bounding box center [635, 221] width 72 height 12
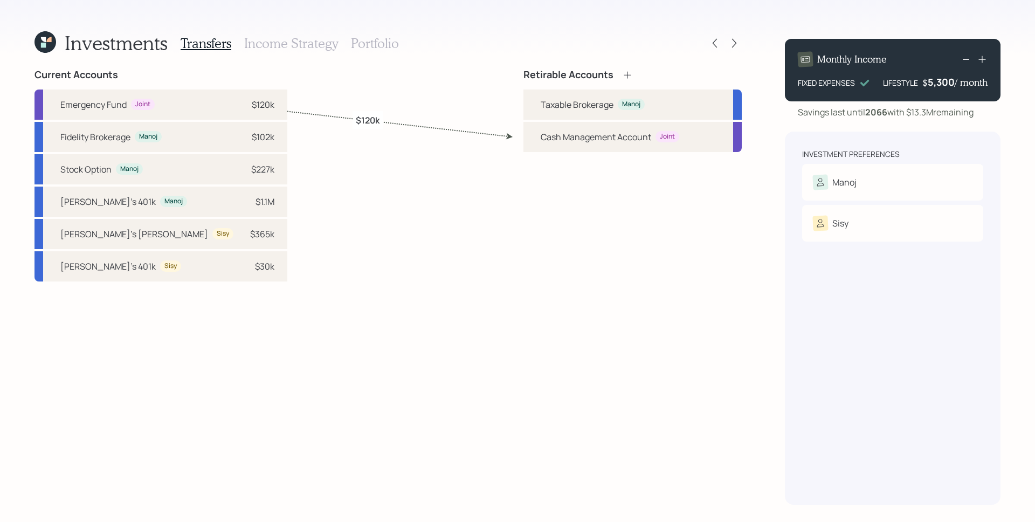
click at [630, 74] on icon at bounding box center [627, 75] width 11 height 11
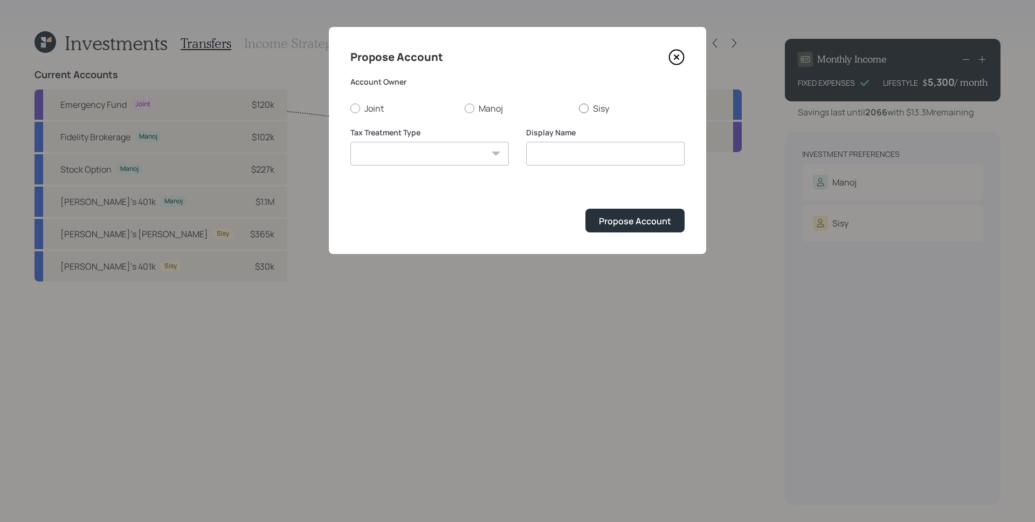
click at [609, 107] on label "Sisy" at bounding box center [632, 108] width 106 height 12
click at [579, 108] on input "Sisy" at bounding box center [578, 108] width 1 height 1
radio input "true"
click at [433, 152] on select "[PERSON_NAME] Taxable Traditional" at bounding box center [429, 154] width 158 height 24
select select "traditional"
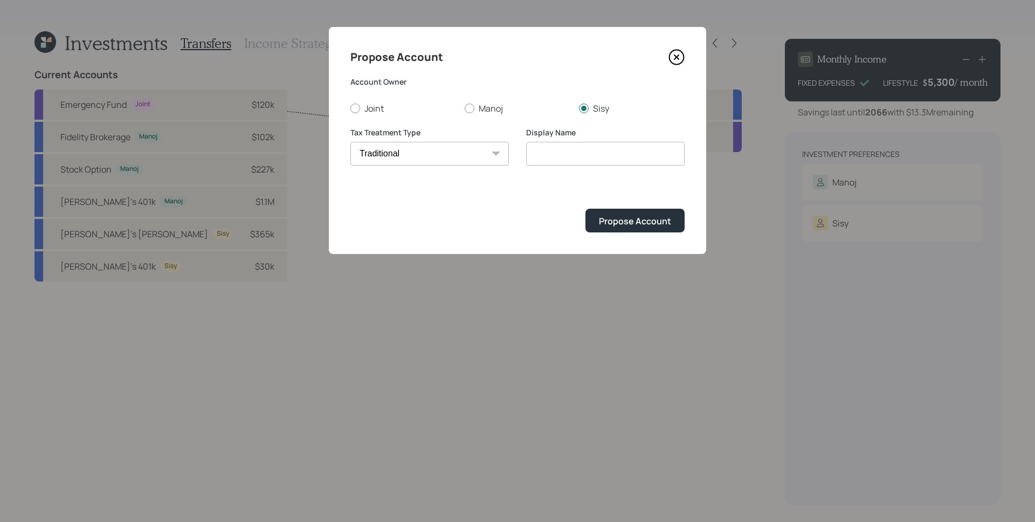
click at [350, 142] on select "[PERSON_NAME] Taxable Traditional" at bounding box center [429, 154] width 158 height 24
click at [530, 152] on input "Traditional" at bounding box center [605, 154] width 158 height 24
type input "Sisy's Traditional"
click at [630, 215] on div "Propose Account" at bounding box center [635, 221] width 72 height 12
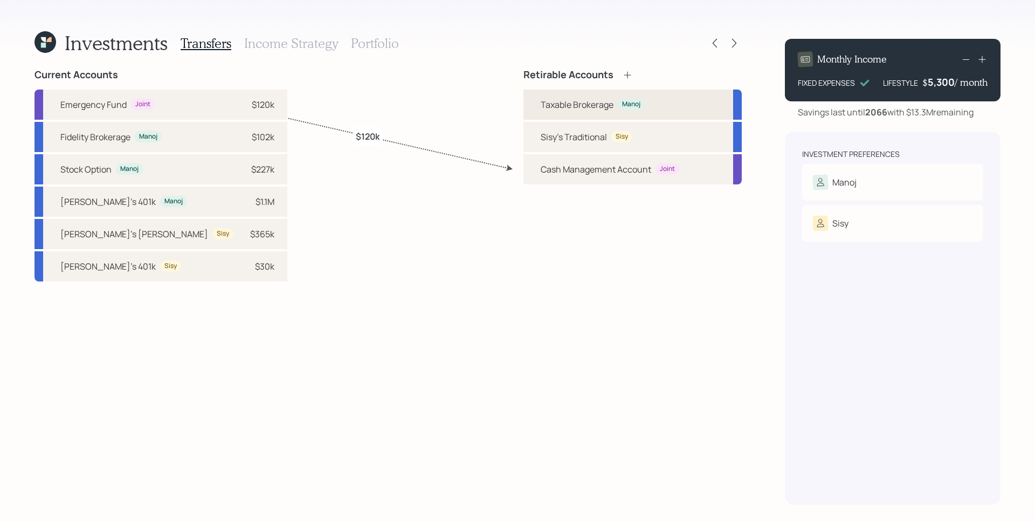
click at [612, 103] on div "Taxable Brokerage" at bounding box center [577, 104] width 73 height 13
select select "taxable"
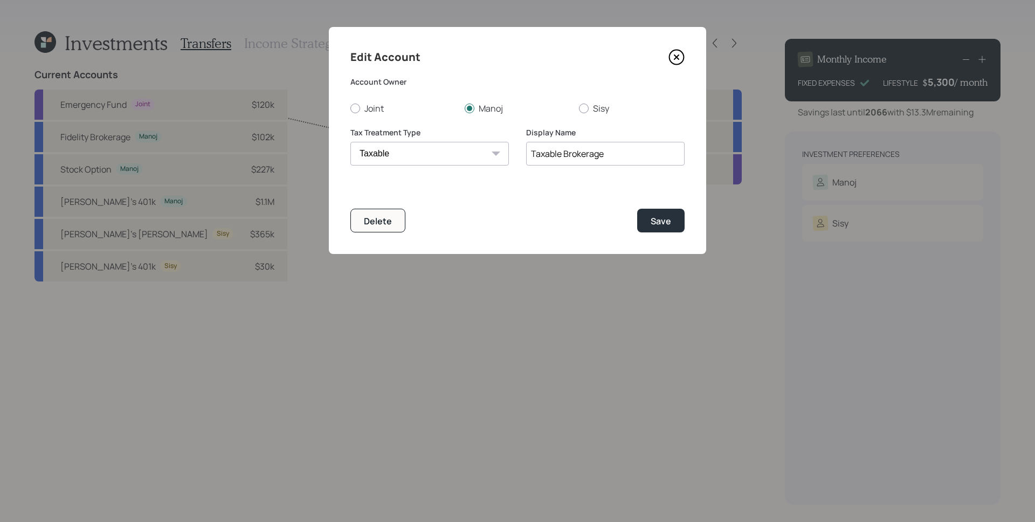
click at [531, 152] on input "Taxable Brokerage" at bounding box center [605, 154] width 158 height 24
type input "[PERSON_NAME]'s Taxable Brokerage"
click at [648, 209] on button "Save" at bounding box center [660, 220] width 47 height 23
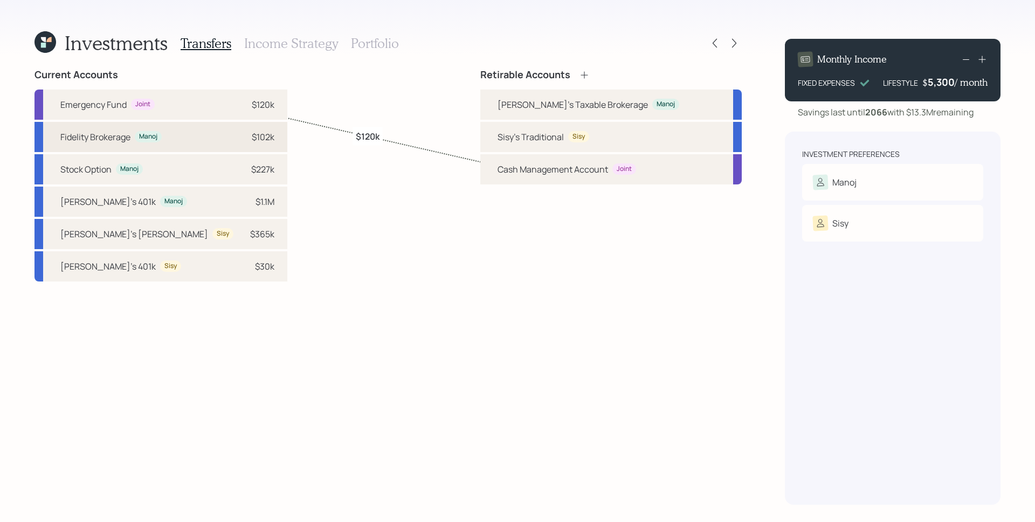
click at [206, 136] on div "Fidelity Brokerage Manoj $102k" at bounding box center [160, 137] width 253 height 30
click at [556, 106] on div "[PERSON_NAME]'s Taxable Brokerage" at bounding box center [572, 104] width 150 height 13
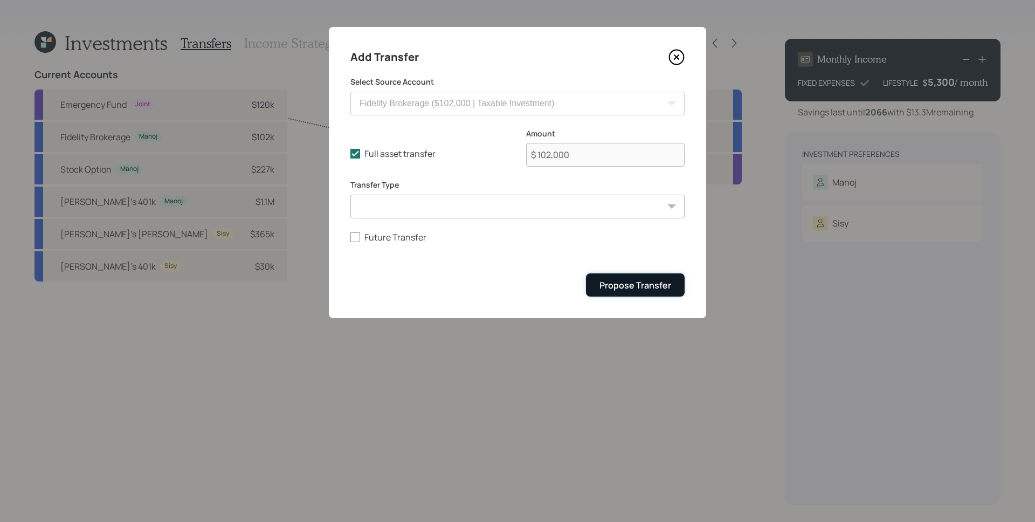
click at [625, 293] on button "Propose Transfer" at bounding box center [635, 284] width 99 height 23
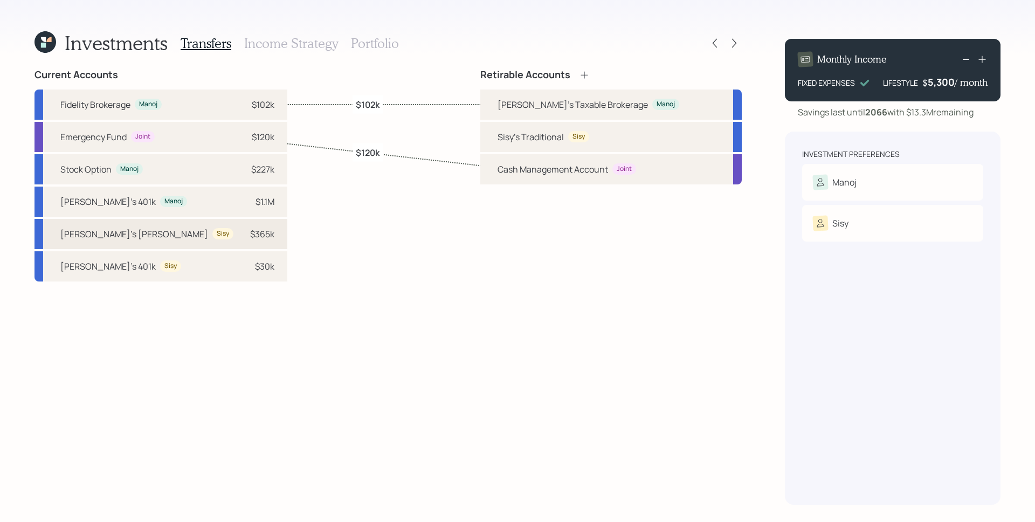
click at [158, 237] on div "Sisy's [PERSON_NAME] Sisy $365k" at bounding box center [160, 234] width 253 height 30
click at [564, 141] on div "Sisy's Traditional" at bounding box center [530, 136] width 66 height 13
select select "e7f06773-63b4-4b2b-81d8-92b3a5580591"
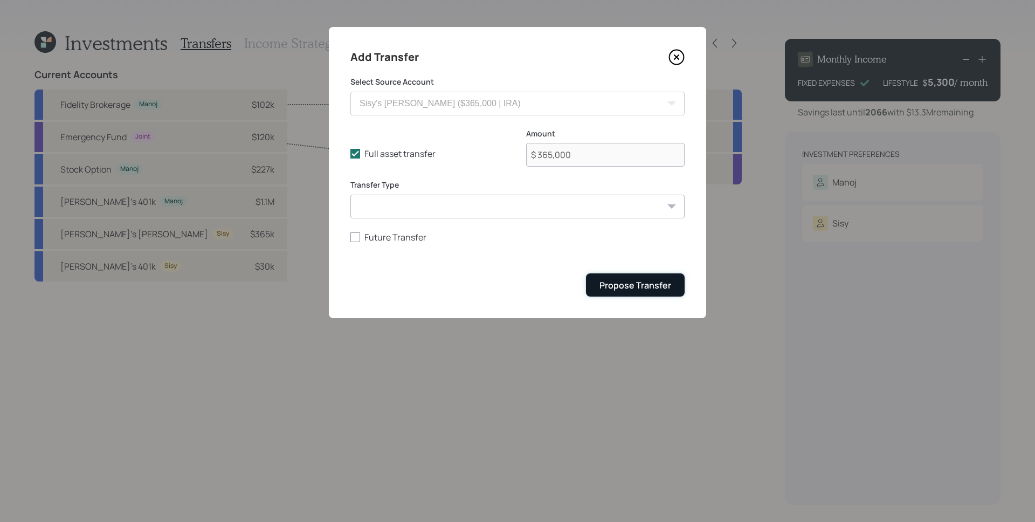
click at [647, 285] on div "Propose Transfer" at bounding box center [635, 285] width 72 height 12
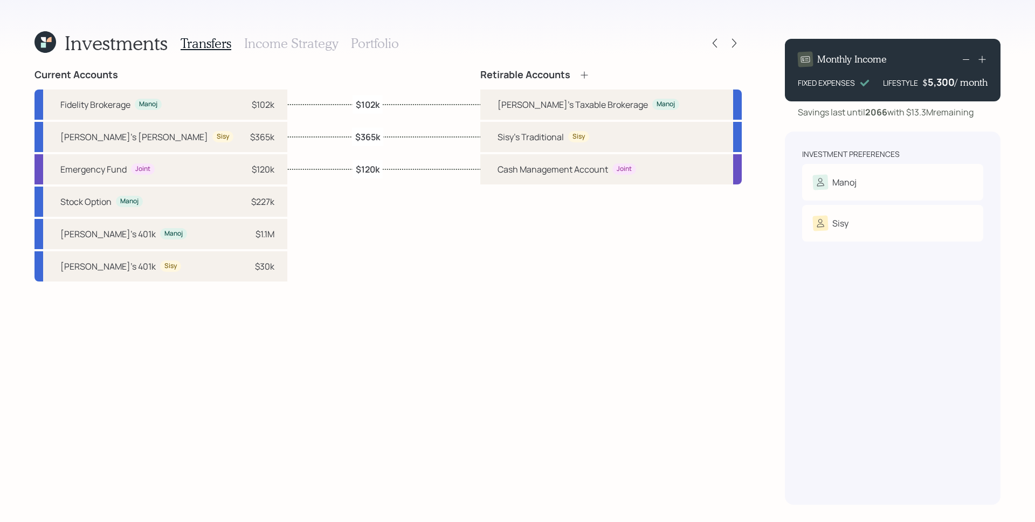
click at [313, 44] on h3 "Income Strategy" at bounding box center [291, 44] width 94 height 16
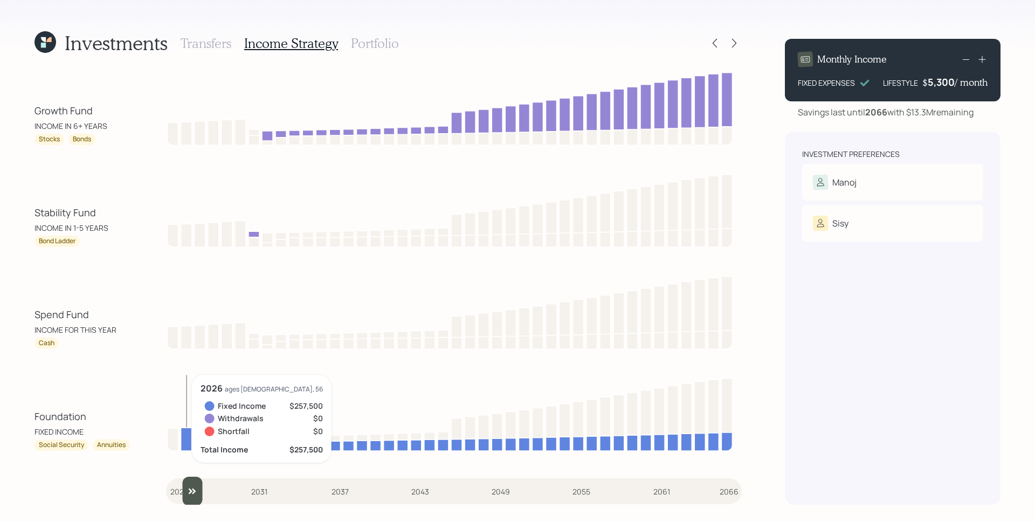
click at [184, 491] on input "slider" at bounding box center [454, 490] width 576 height 29
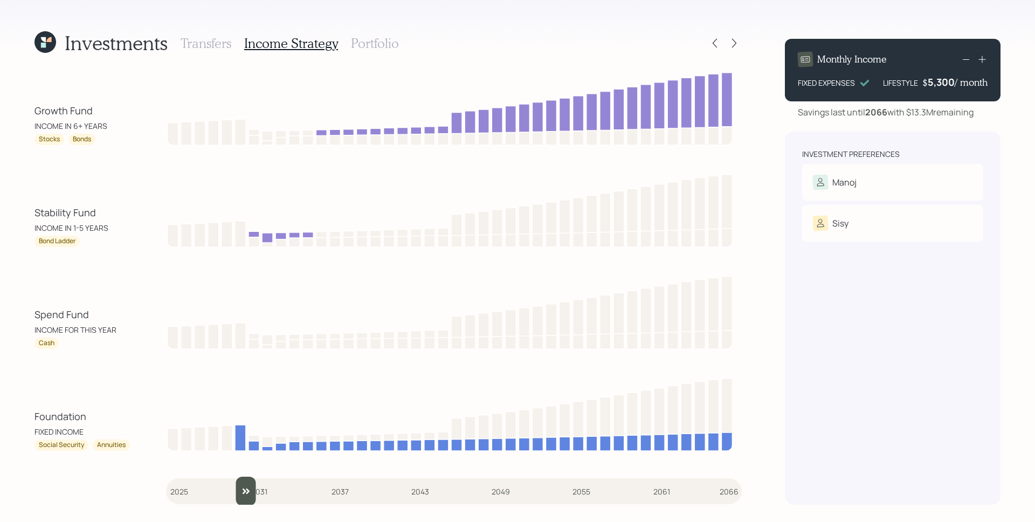
drag, startPoint x: 195, startPoint y: 494, endPoint x: 242, endPoint y: 495, distance: 46.9
click at [242, 495] on input "slider" at bounding box center [454, 490] width 576 height 29
click at [244, 495] on input "slider" at bounding box center [454, 490] width 576 height 29
click at [250, 485] on input "slider" at bounding box center [454, 490] width 576 height 29
drag, startPoint x: 59, startPoint y: 344, endPoint x: 19, endPoint y: 342, distance: 40.5
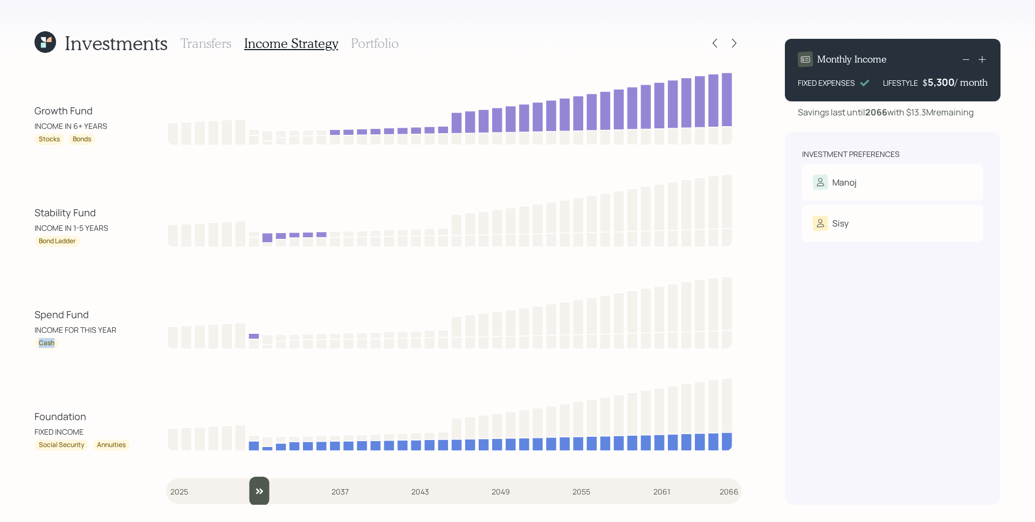
click at [19, 342] on div "Investments Transfers Income Strategy Portfolio Growth Fund INCOME IN 6+ YEARS …" at bounding box center [517, 261] width 1035 height 522
click at [409, 274] on icon at bounding box center [450, 311] width 568 height 76
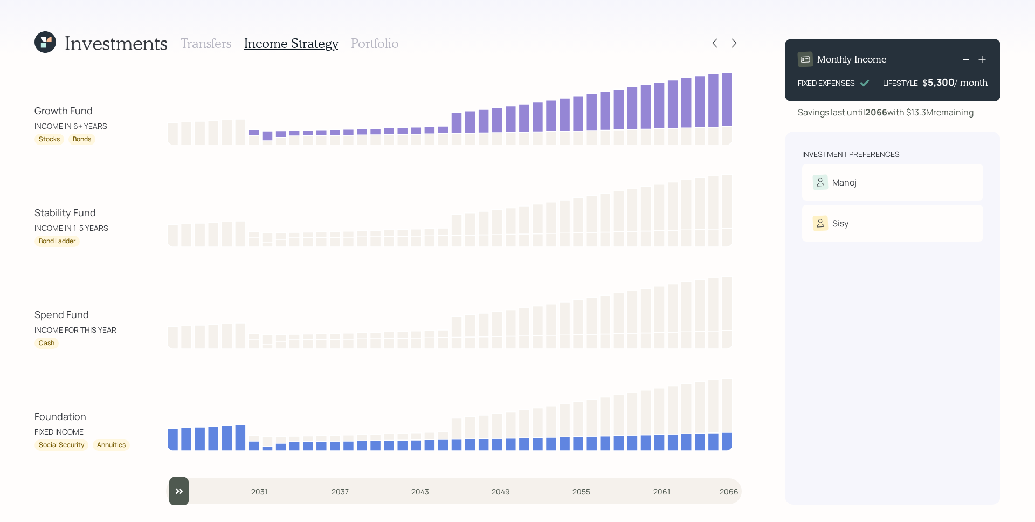
drag, startPoint x: 262, startPoint y: 485, endPoint x: 137, endPoint y: 457, distance: 128.8
click at [166, 476] on input "slider" at bounding box center [454, 490] width 576 height 29
type input "2026"
click at [183, 479] on input "slider" at bounding box center [454, 490] width 576 height 29
click at [370, 46] on h3 "Portfolio" at bounding box center [375, 44] width 48 height 16
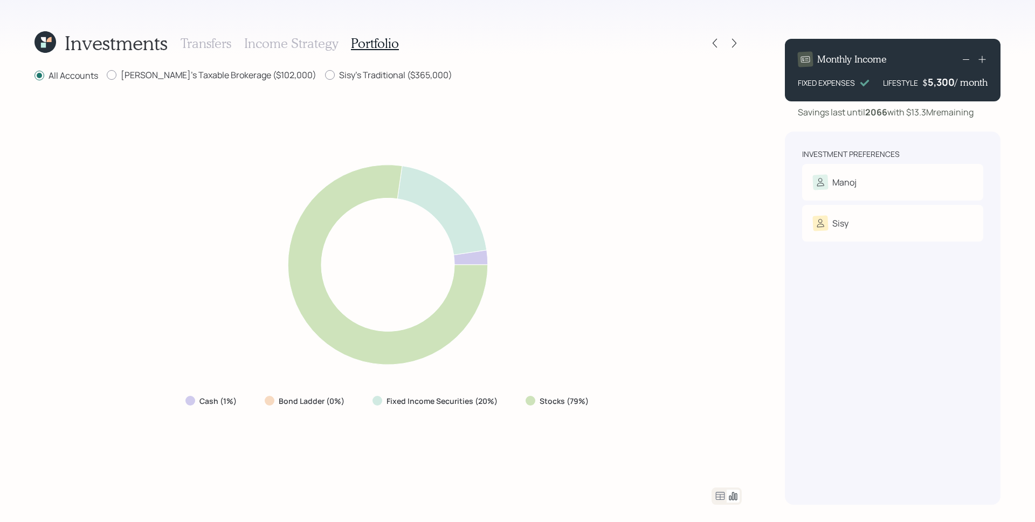
click at [652, 224] on div "Cash (1%) Bond Ladder (0%) Fixed Income Securities (20%) Stocks (79%)" at bounding box center [387, 284] width 707 height 379
drag, startPoint x: 477, startPoint y: 403, endPoint x: 486, endPoint y: 403, distance: 8.6
click at [486, 403] on label "Fixed Income Securities (20%)" at bounding box center [441, 401] width 111 height 11
drag, startPoint x: 267, startPoint y: 403, endPoint x: 340, endPoint y: 403, distance: 72.8
click at [340, 403] on div "Bond Ladder (0%)" at bounding box center [306, 401] width 82 height 11
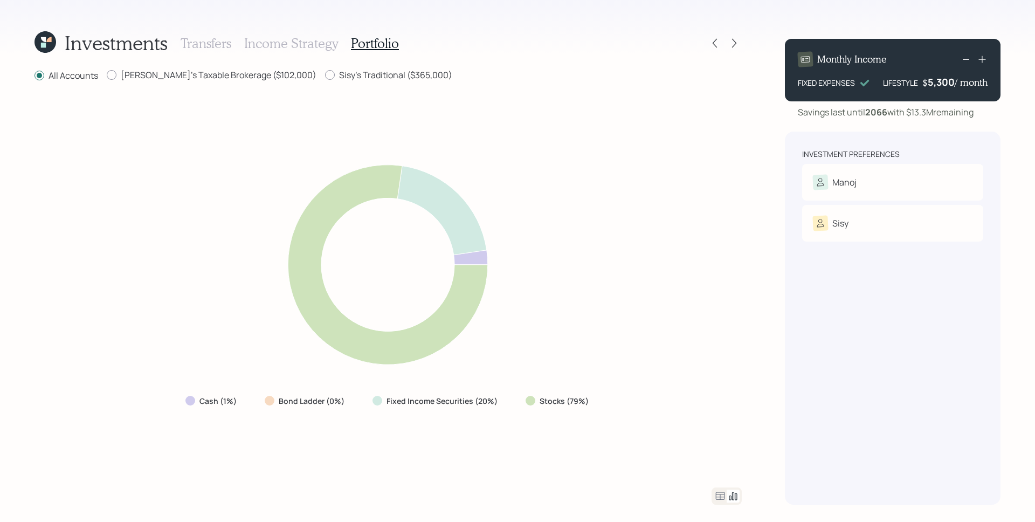
click at [296, 405] on label "Bond Ladder (0%)" at bounding box center [312, 401] width 66 height 11
click at [556, 245] on icon at bounding box center [388, 264] width 424 height 227
drag, startPoint x: 202, startPoint y: 402, endPoint x: 234, endPoint y: 412, distance: 33.4
click at [236, 407] on div "Cash (1%)" at bounding box center [212, 400] width 71 height 19
click at [230, 424] on div "Cash (1%) Bond Ladder (0%) Fixed Income Securities (20%) Stocks (79%)" at bounding box center [387, 284] width 707 height 379
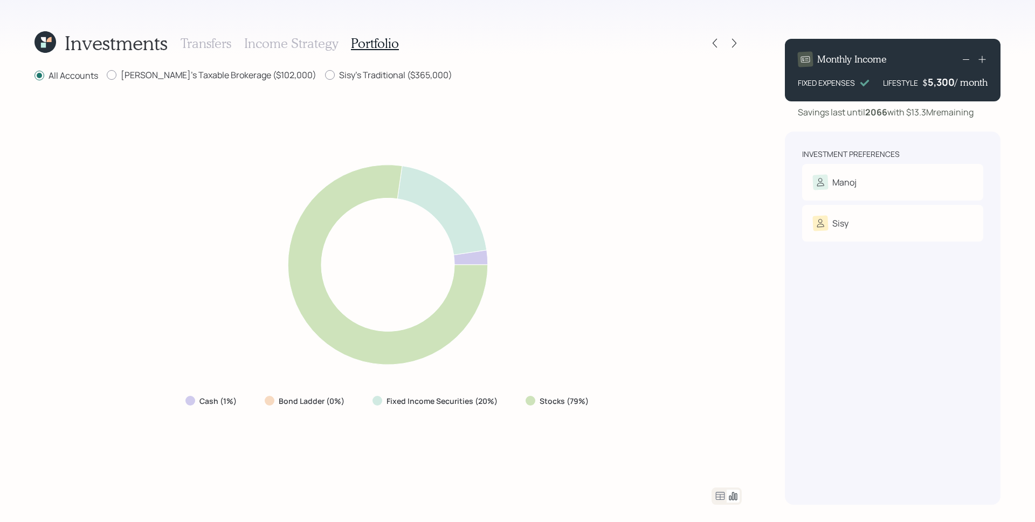
click at [619, 295] on div "Cash (1%) Bond Ladder (0%) Fixed Income Securities (20%) Stocks (79%)" at bounding box center [387, 284] width 707 height 379
click at [731, 43] on icon at bounding box center [734, 43] width 11 height 11
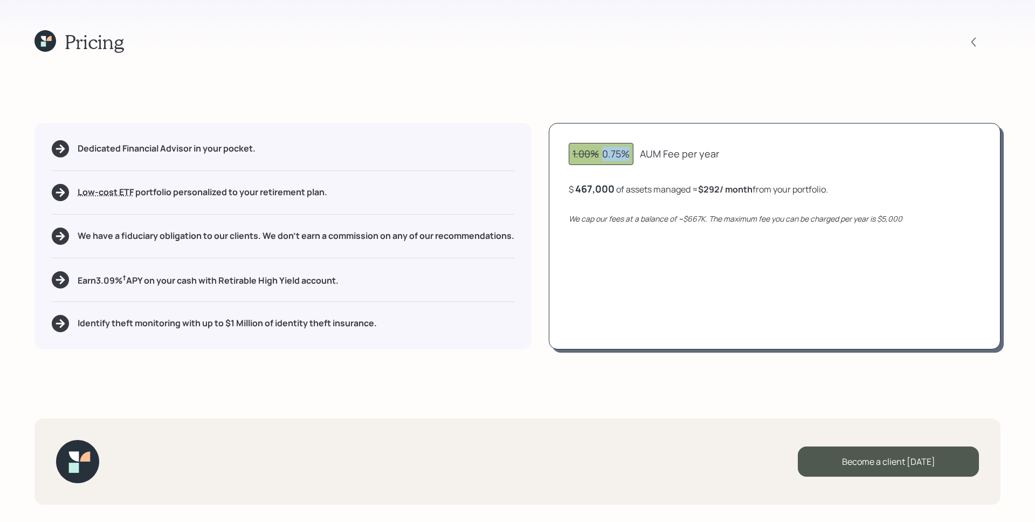
drag, startPoint x: 606, startPoint y: 157, endPoint x: 627, endPoint y: 156, distance: 21.0
click at [627, 156] on div "1.00% 0.75%" at bounding box center [600, 154] width 57 height 15
click at [633, 213] on icon "We cap our fees at a balance of ~$667K. The maximum fee you can be charged per …" at bounding box center [736, 218] width 334 height 10
drag, startPoint x: 689, startPoint y: 217, endPoint x: 704, endPoint y: 219, distance: 15.2
click at [704, 219] on icon "We cap our fees at a balance of ~$667K. The maximum fee you can be charged per …" at bounding box center [736, 218] width 334 height 10
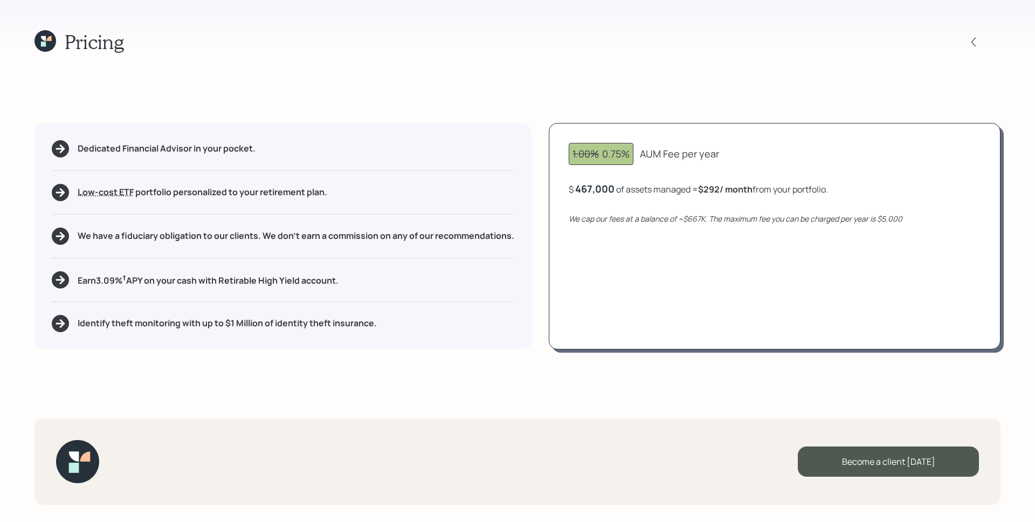
click at [710, 271] on div "1.00% 0.75% AUM Fee per year $ 467,000 of assets managed ≈ $292 / month from yo…" at bounding box center [775, 236] width 452 height 226
drag, startPoint x: 884, startPoint y: 218, endPoint x: 917, endPoint y: 218, distance: 33.4
click at [917, 218] on div "We cap our fees at a balance of ~$667K. The maximum fee you can be charged per …" at bounding box center [775, 218] width 412 height 11
click at [851, 250] on div "1.00% 0.75% AUM Fee per year $ 467,000 of assets managed ≈ $292 / month from yo…" at bounding box center [775, 236] width 452 height 226
click at [137, 328] on h5 "Identify theft monitoring with up to $1 Million of identity theft insurance." at bounding box center [227, 323] width 299 height 10
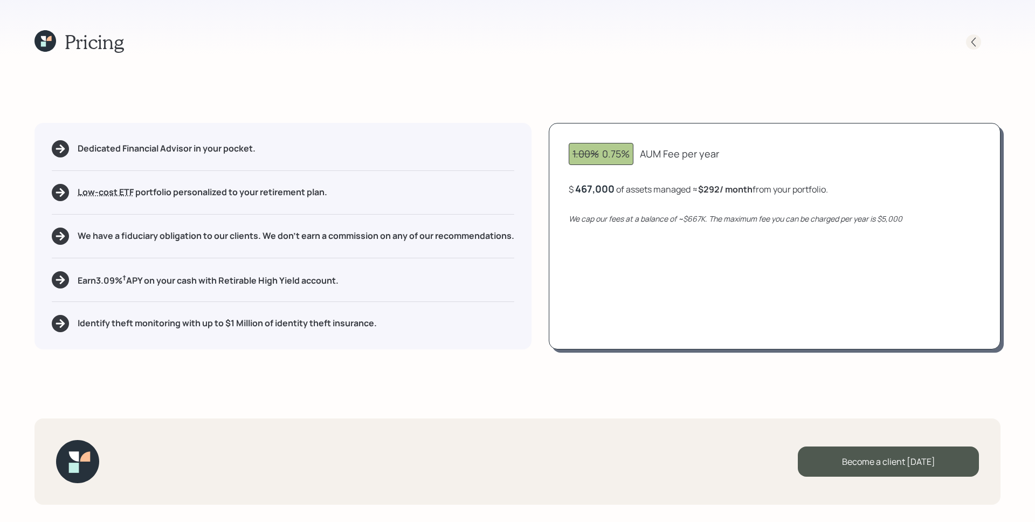
click at [973, 43] on icon at bounding box center [973, 41] width 4 height 9
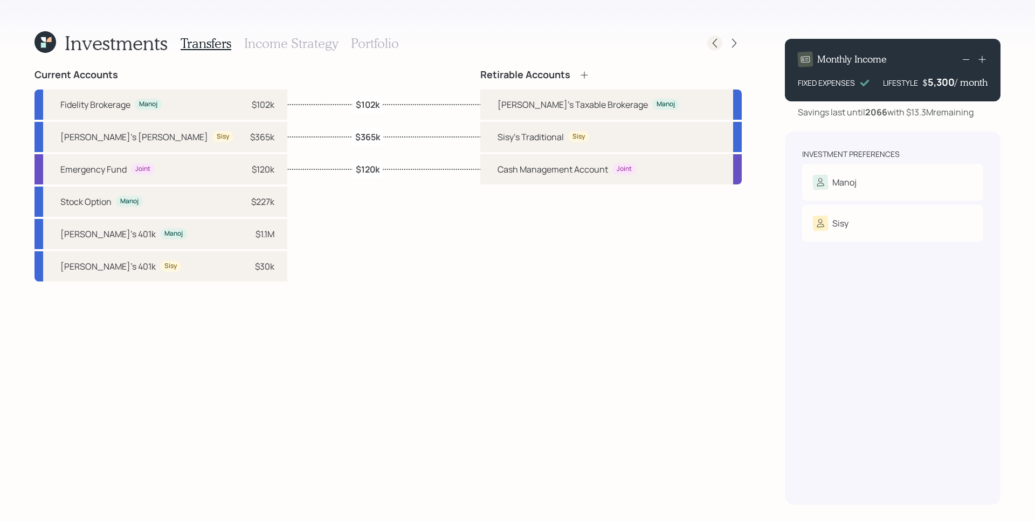
click at [715, 45] on icon at bounding box center [714, 43] width 11 height 11
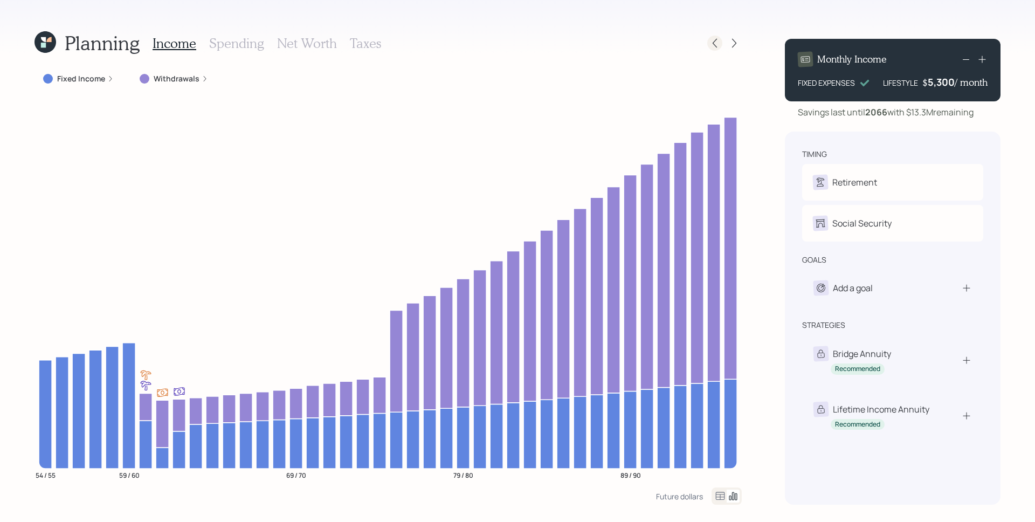
click at [718, 43] on icon at bounding box center [714, 43] width 11 height 11
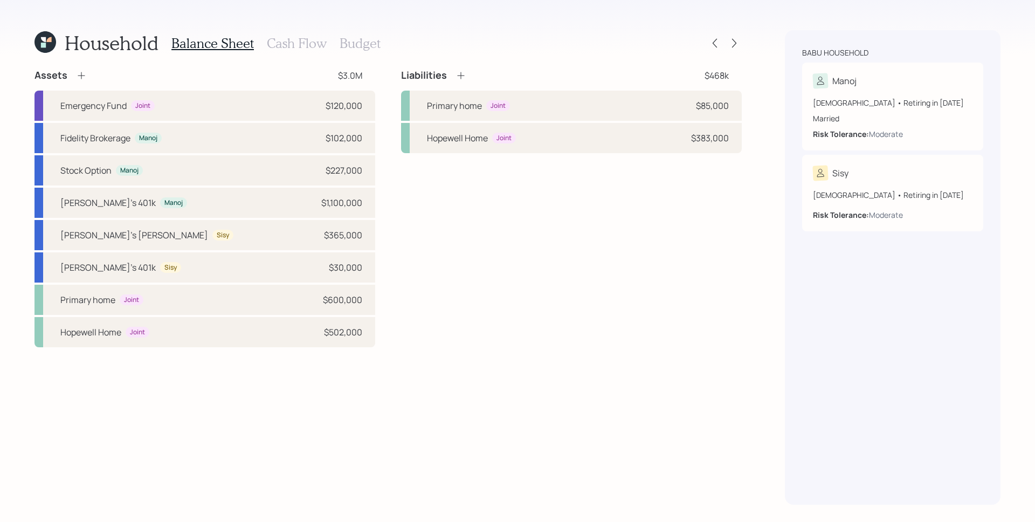
click at [682, 353] on div "Assets $3.0M Emergency Fund Joint $120,000 Fidelity Brokerage Manoj $102,000 St…" at bounding box center [387, 286] width 707 height 435
click at [736, 42] on icon at bounding box center [734, 43] width 11 height 11
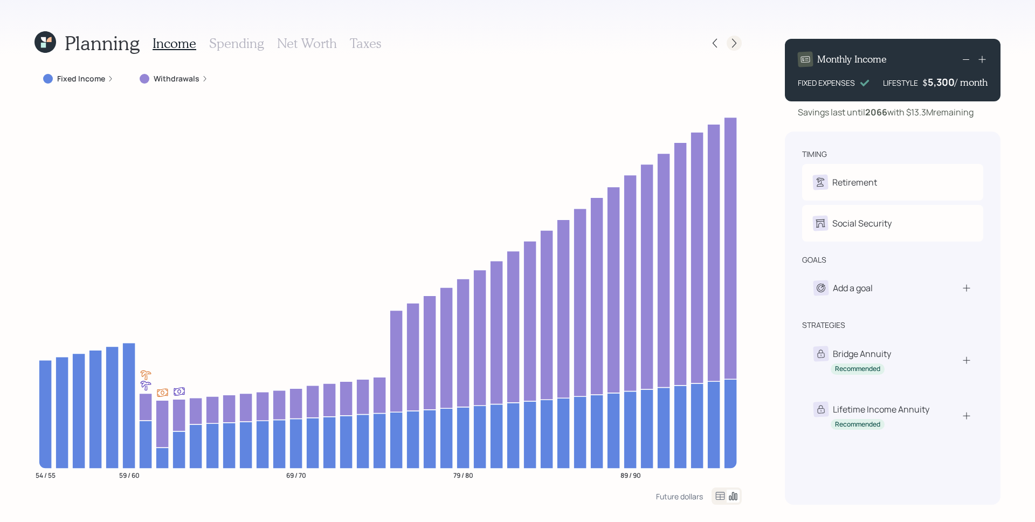
click at [738, 40] on icon at bounding box center [734, 43] width 11 height 11
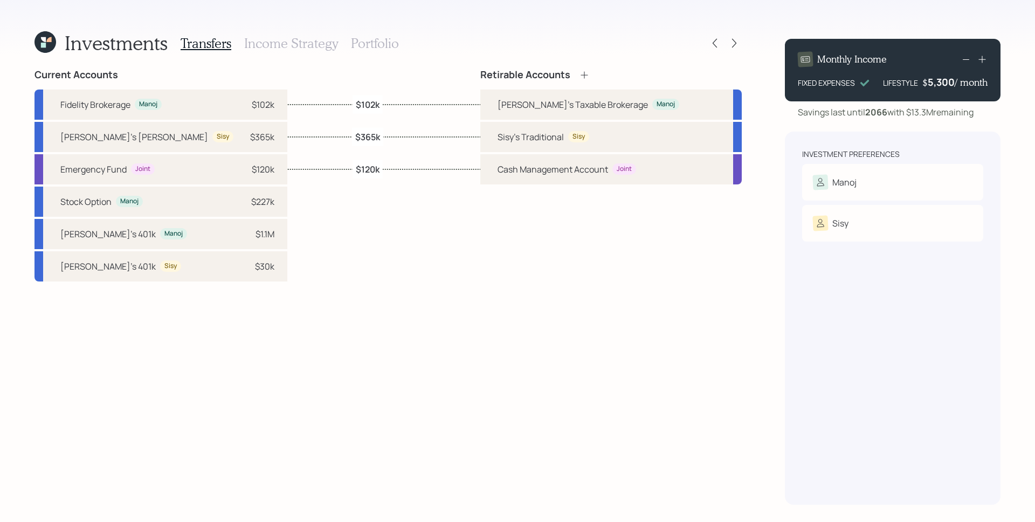
click at [47, 29] on div "Investments Transfers Income Strategy Portfolio Current Accounts Fidelity Broke…" at bounding box center [517, 261] width 1035 height 522
click at [49, 42] on icon at bounding box center [48, 39] width 5 height 5
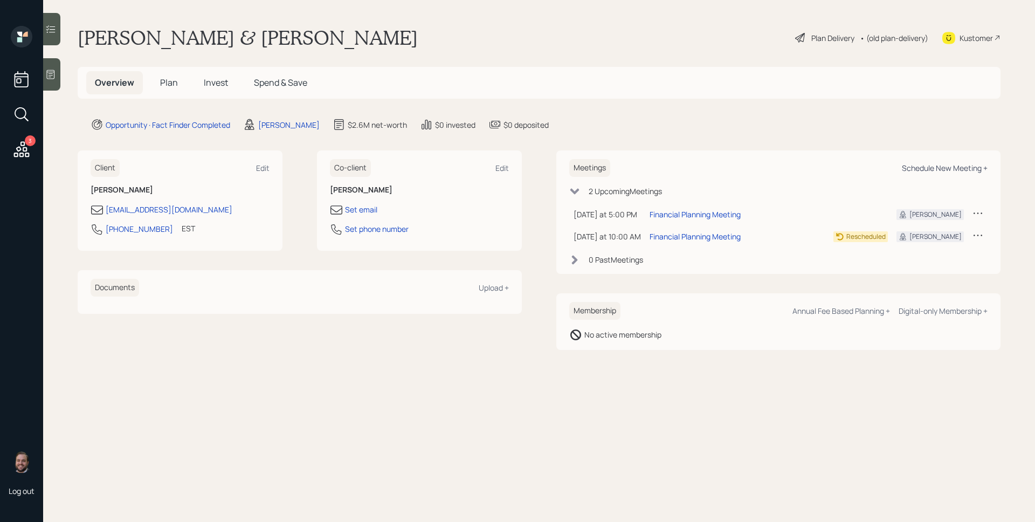
click at [957, 167] on div "Schedule New Meeting +" at bounding box center [945, 168] width 86 height 10
select select "d946c976-65aa-4529-ac9d-02c4f1114fc0"
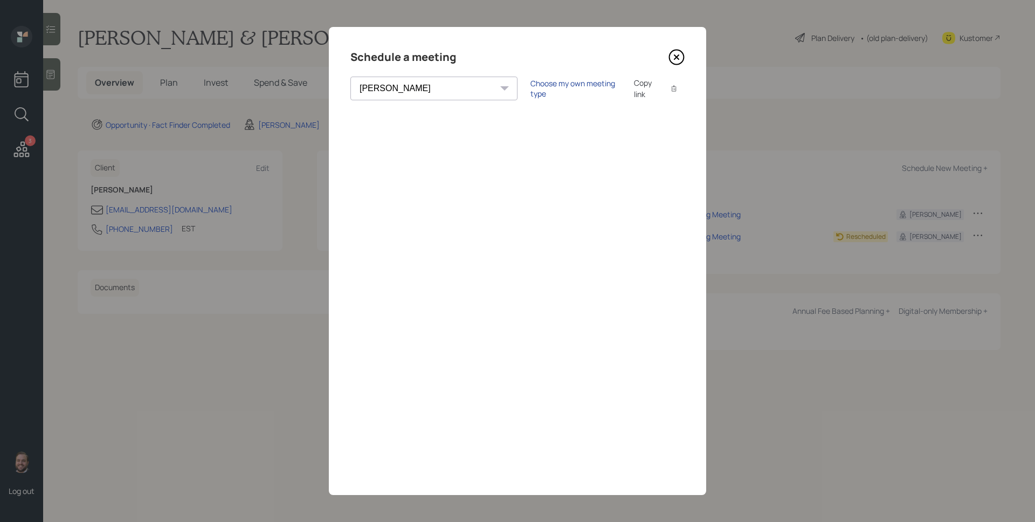
click at [530, 89] on div "Choose my own meeting type" at bounding box center [575, 88] width 91 height 20
click at [679, 56] on icon at bounding box center [676, 57] width 16 height 16
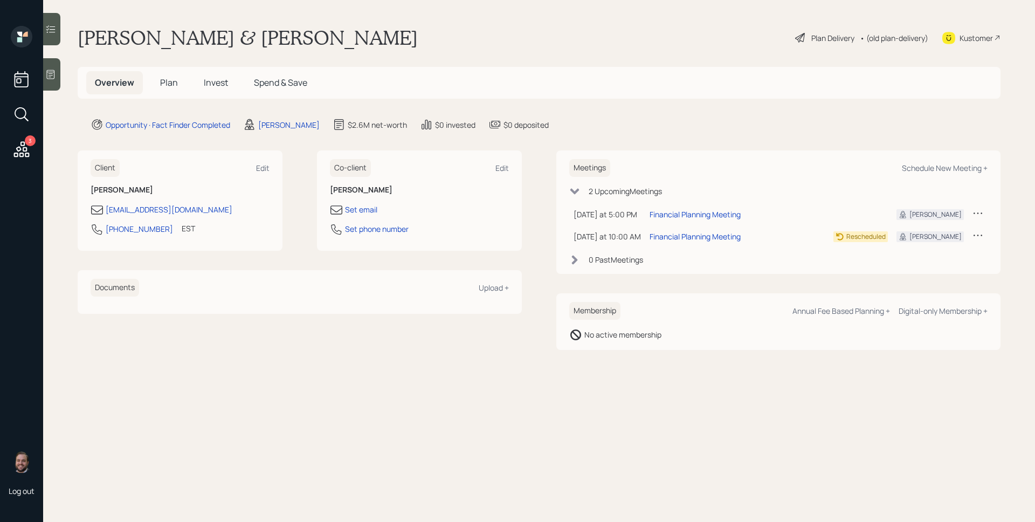
click at [165, 79] on span "Plan" at bounding box center [169, 83] width 18 height 12
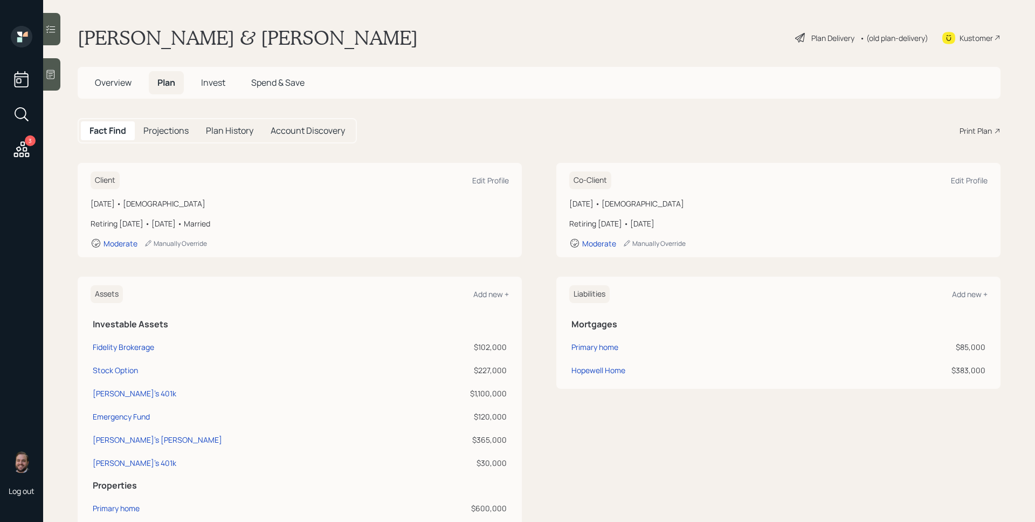
click at [995, 125] on main "[PERSON_NAME] & Sisy Manoj Plan Delivery • (old plan-delivery) Kustomer Overvie…" at bounding box center [539, 261] width 992 height 522
click at [978, 131] on div "Print Plan" at bounding box center [975, 130] width 32 height 11
